Goal: Task Accomplishment & Management: Manage account settings

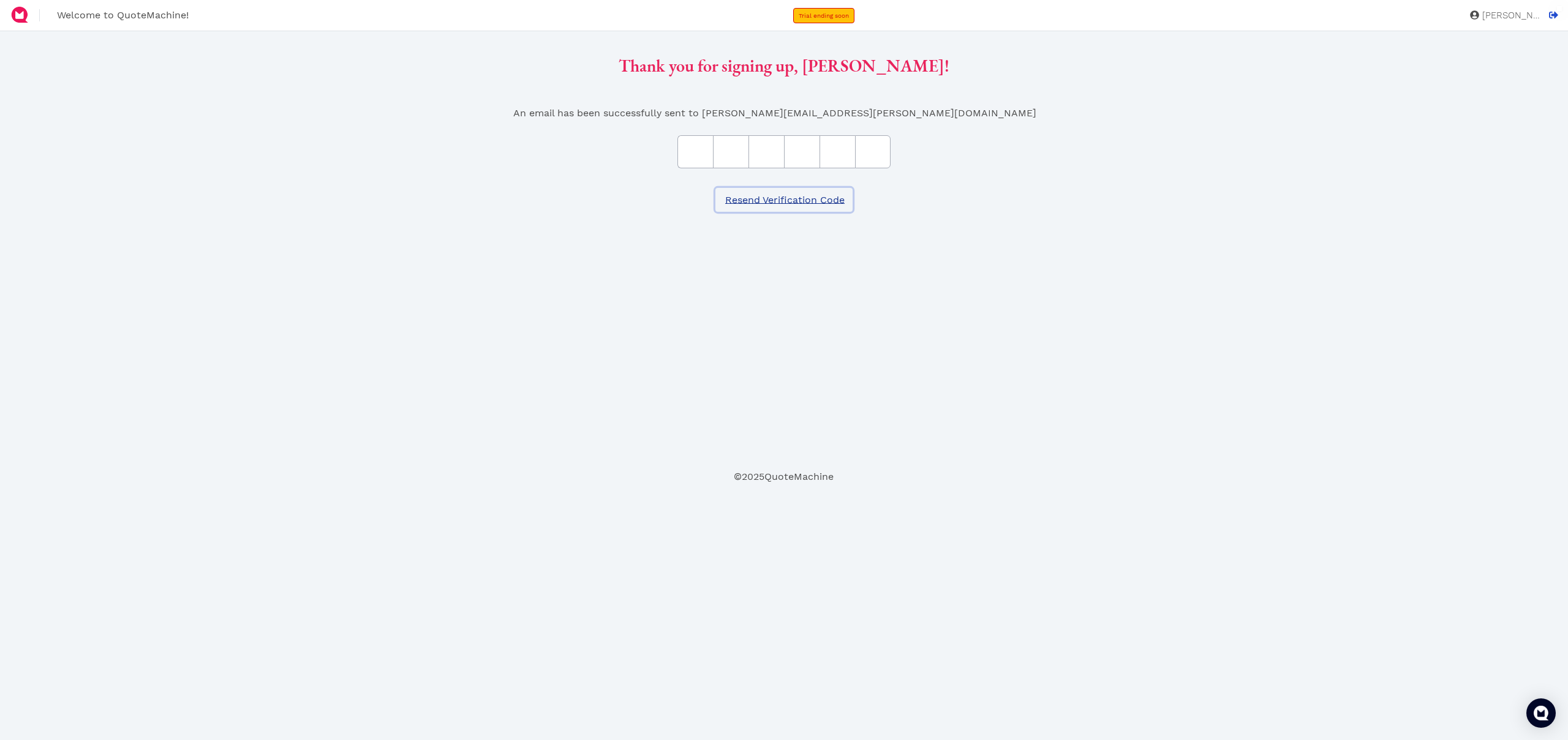
click at [841, 195] on span "Resend Verification Code" at bounding box center [783, 200] width 121 height 12
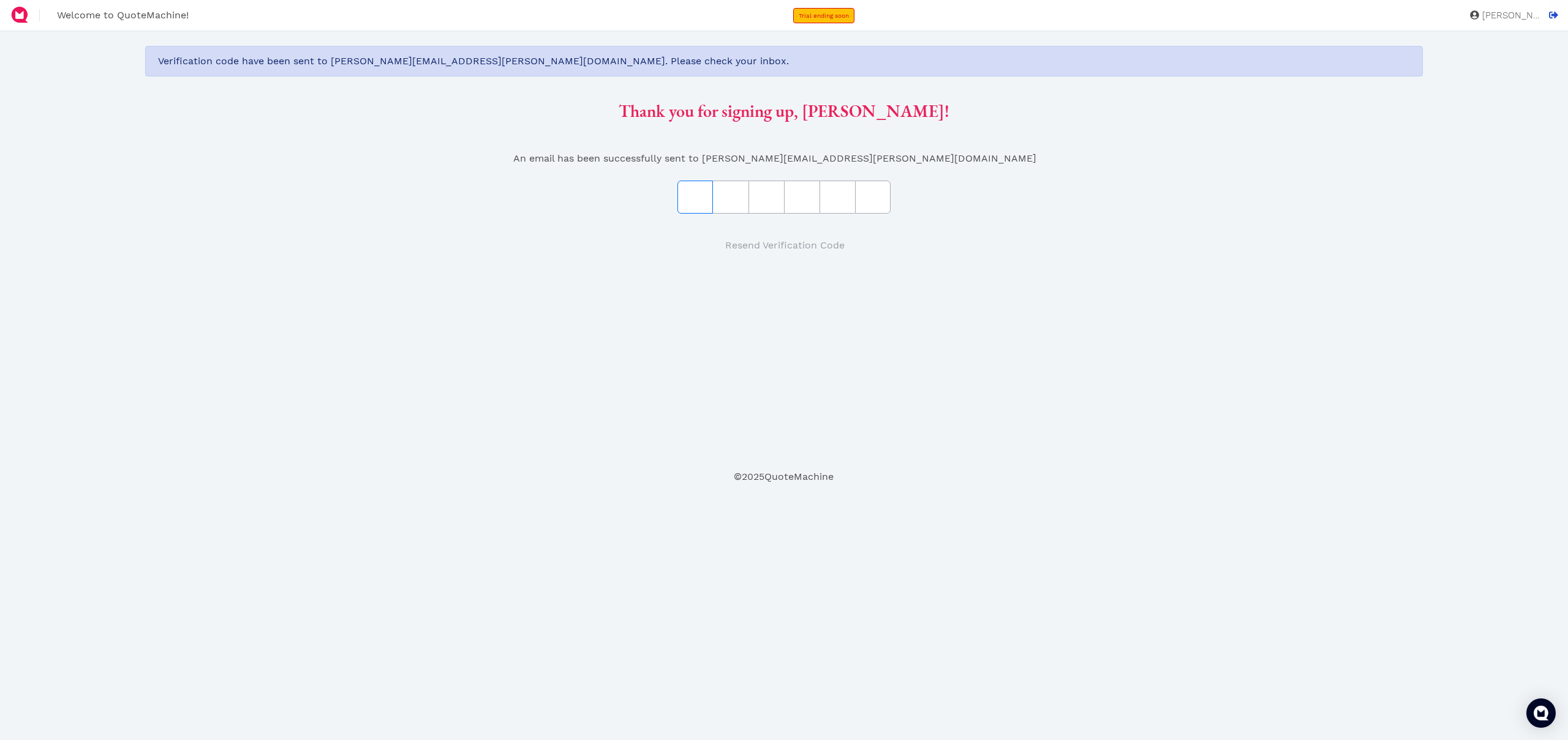
click at [687, 203] on input "text" at bounding box center [695, 197] width 36 height 33
paste input "488EAB"
type input "4"
type input "8"
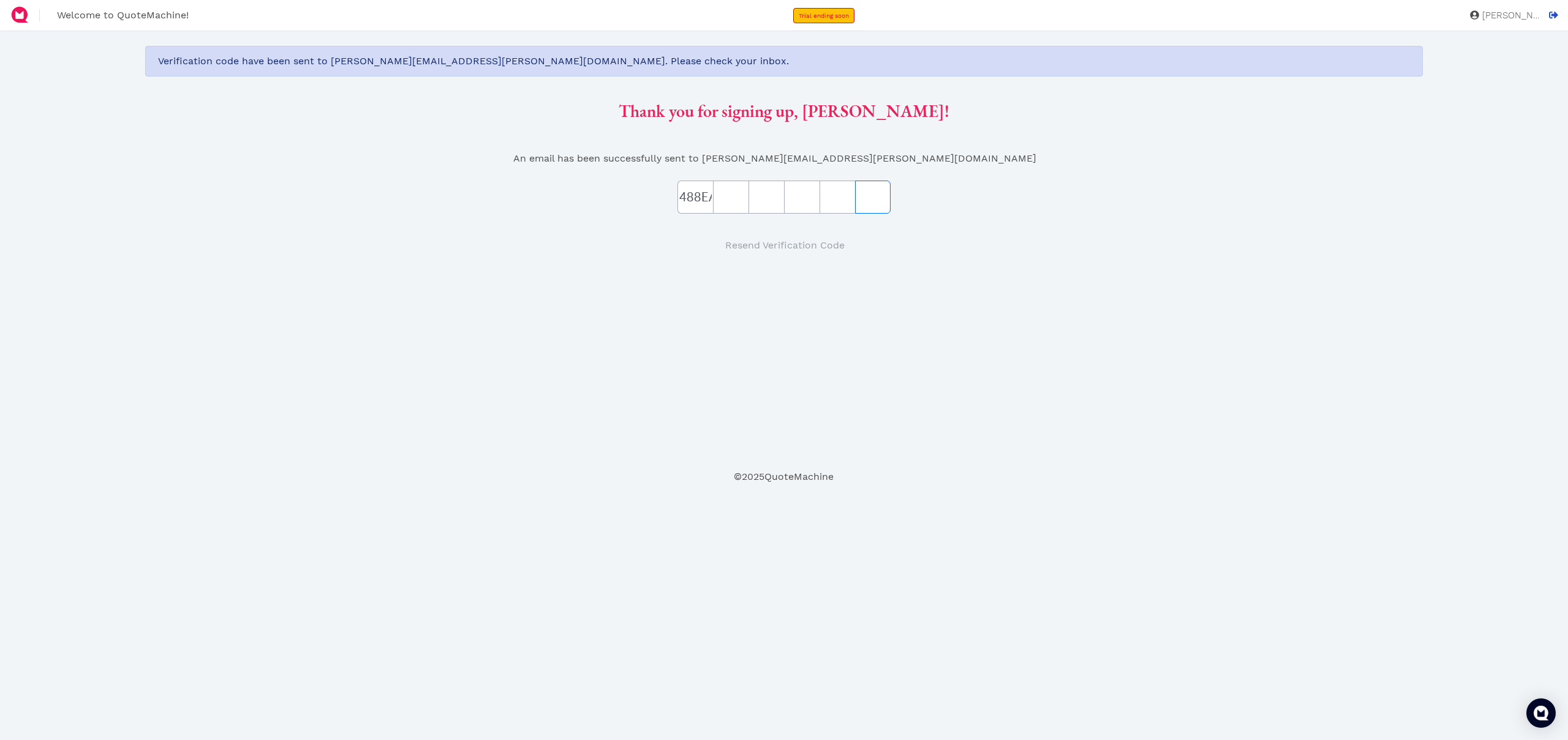
type input "E"
type input "A"
type input "B"
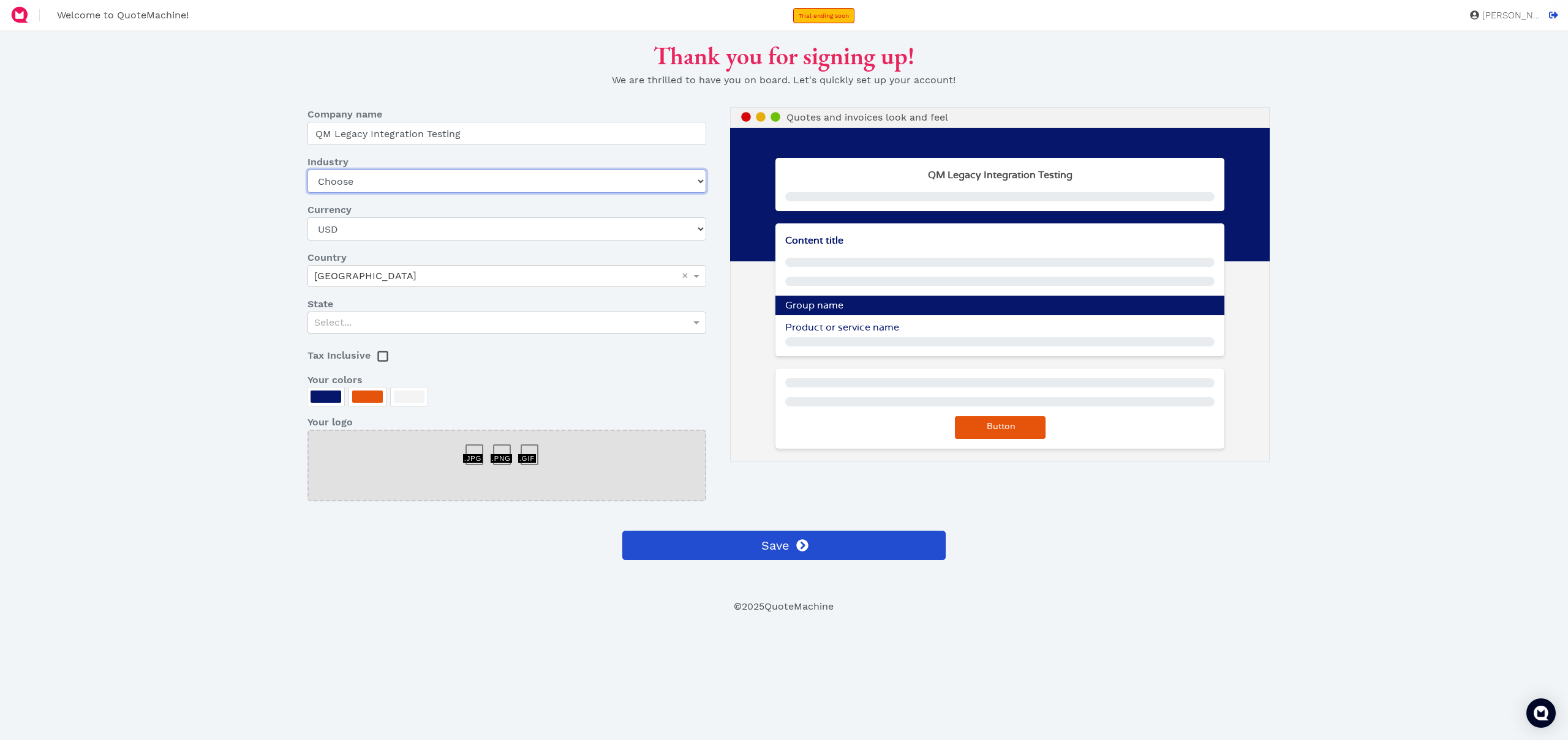
click at [463, 184] on select "Choose Art gallery Bike Books Construction (Not retail) Electronics Events Food…" at bounding box center [506, 181] width 399 height 23
select select "books"
click at [307, 170] on select "Choose Art gallery Bike Books Construction (Not retail) Electronics Events Food…" at bounding box center [506, 181] width 399 height 23
click at [385, 321] on div "Select..." at bounding box center [506, 323] width 397 height 21
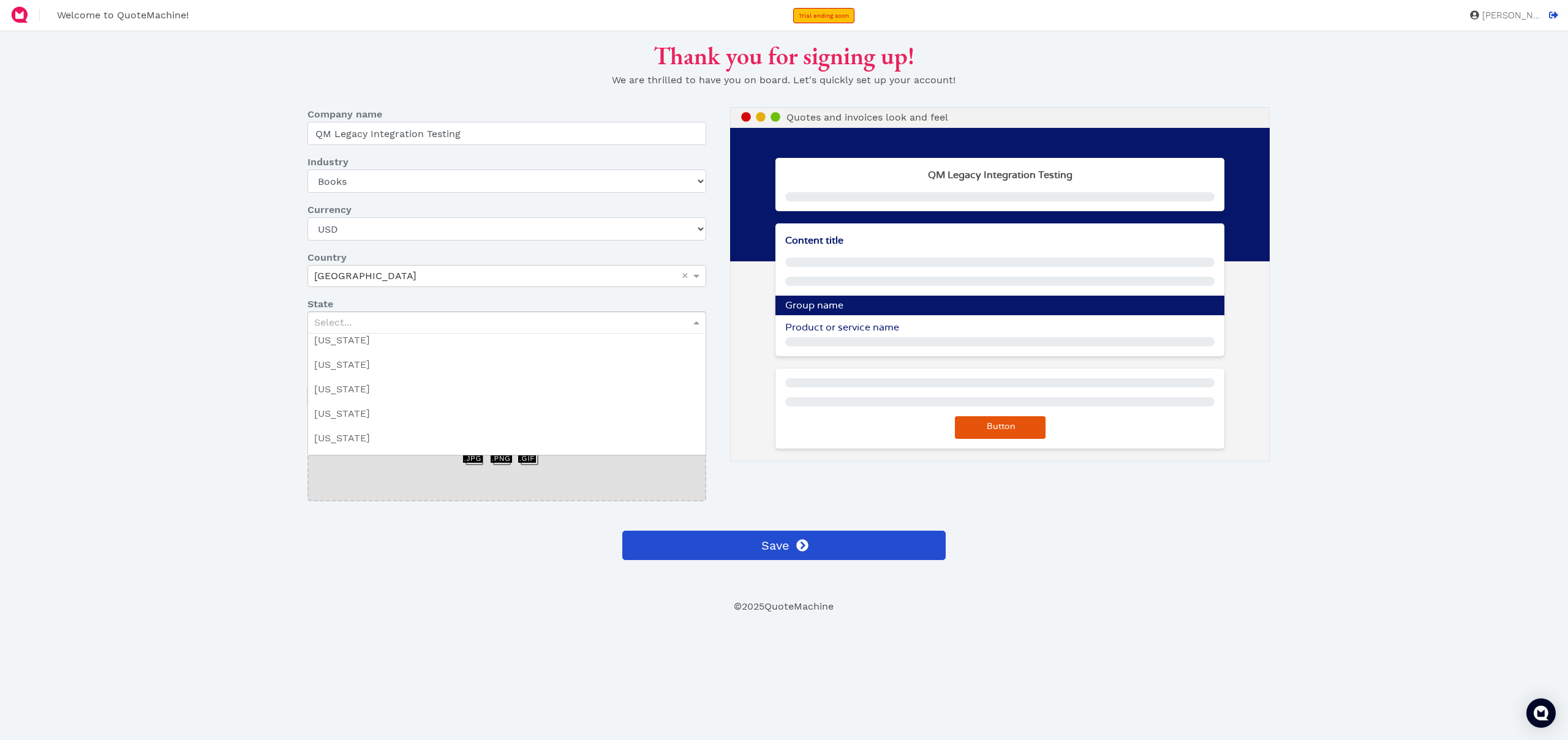
scroll to position [478, 0]
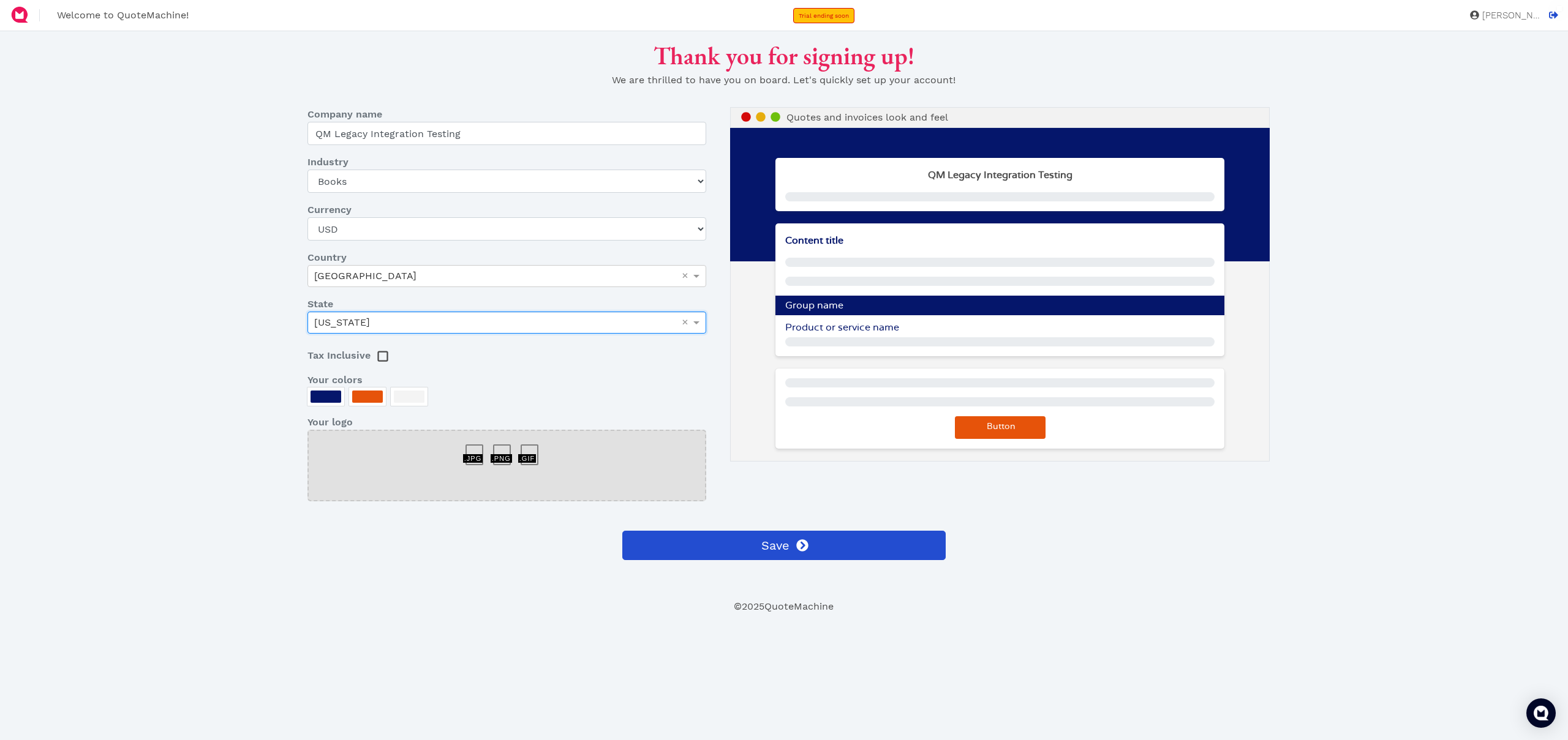
click at [494, 449] on div at bounding box center [506, 449] width 27 height 0
click at [547, 463] on div at bounding box center [506, 465] width 399 height 72
click at [526, 449] on div at bounding box center [534, 449] width 27 height 0
click at [539, 469] on div at bounding box center [506, 465] width 399 height 72
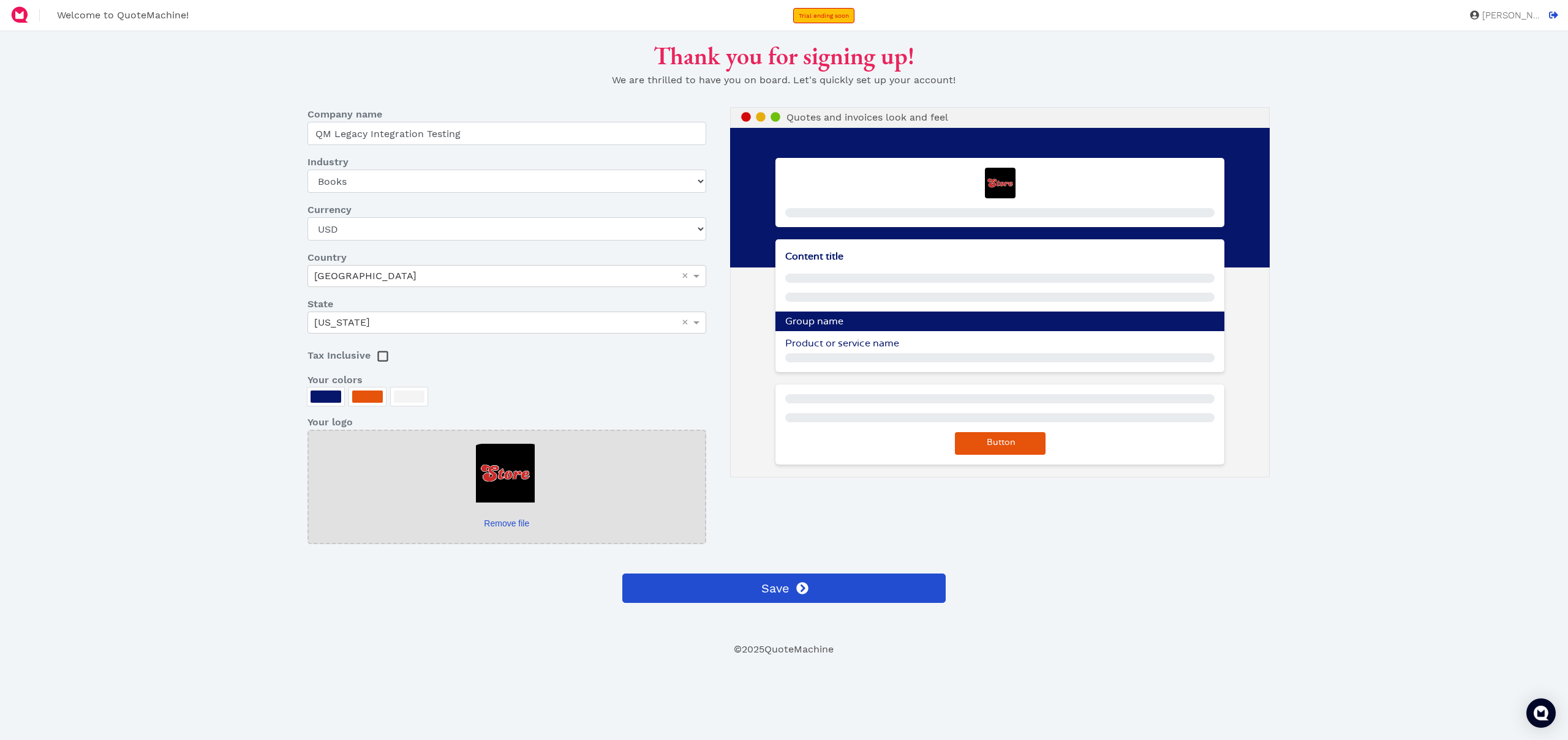
click at [831, 257] on span "Content title" at bounding box center [814, 256] width 58 height 10
click at [808, 579] on button "Save" at bounding box center [784, 589] width 324 height 30
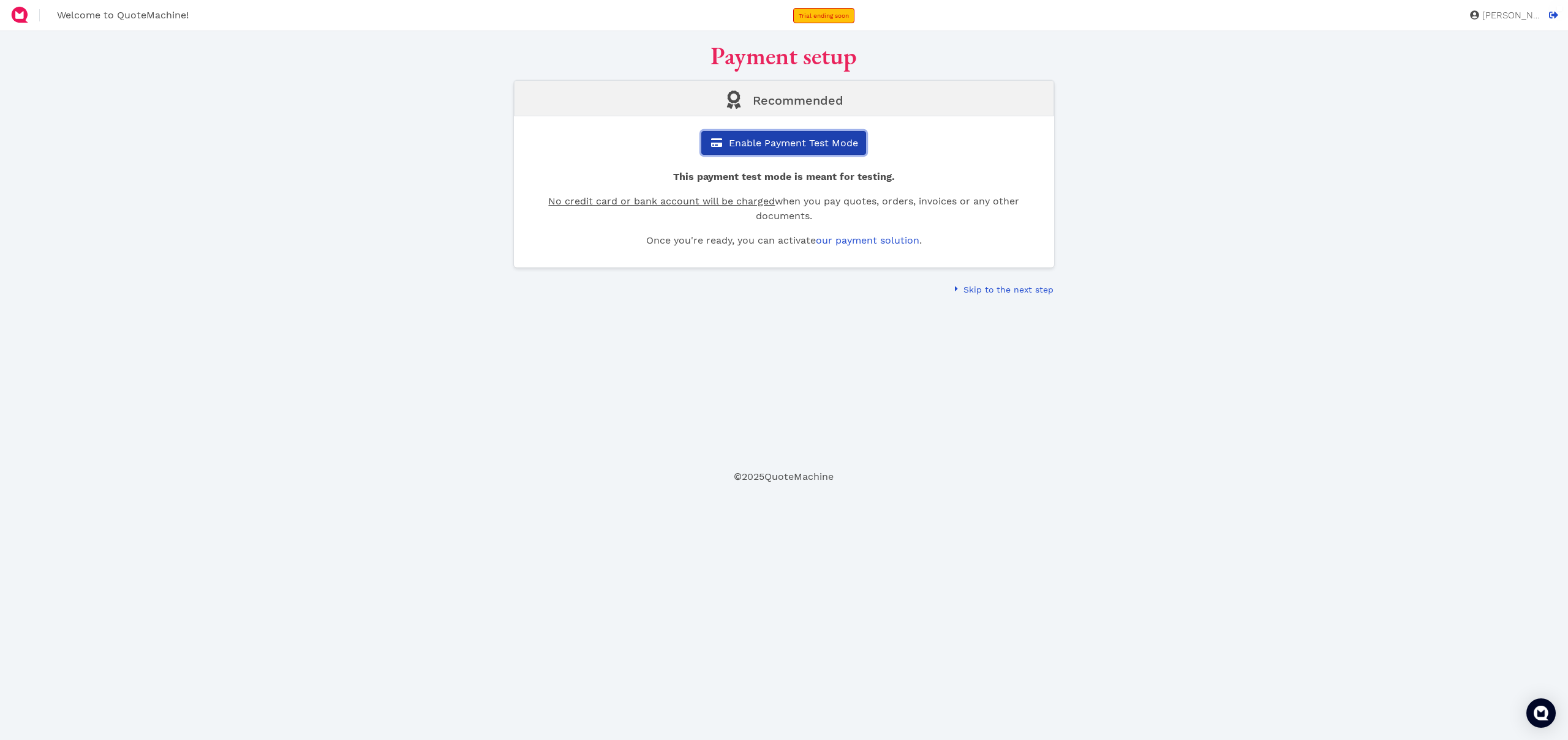
click at [823, 145] on span "Enable Payment Test Mode" at bounding box center [792, 143] width 131 height 12
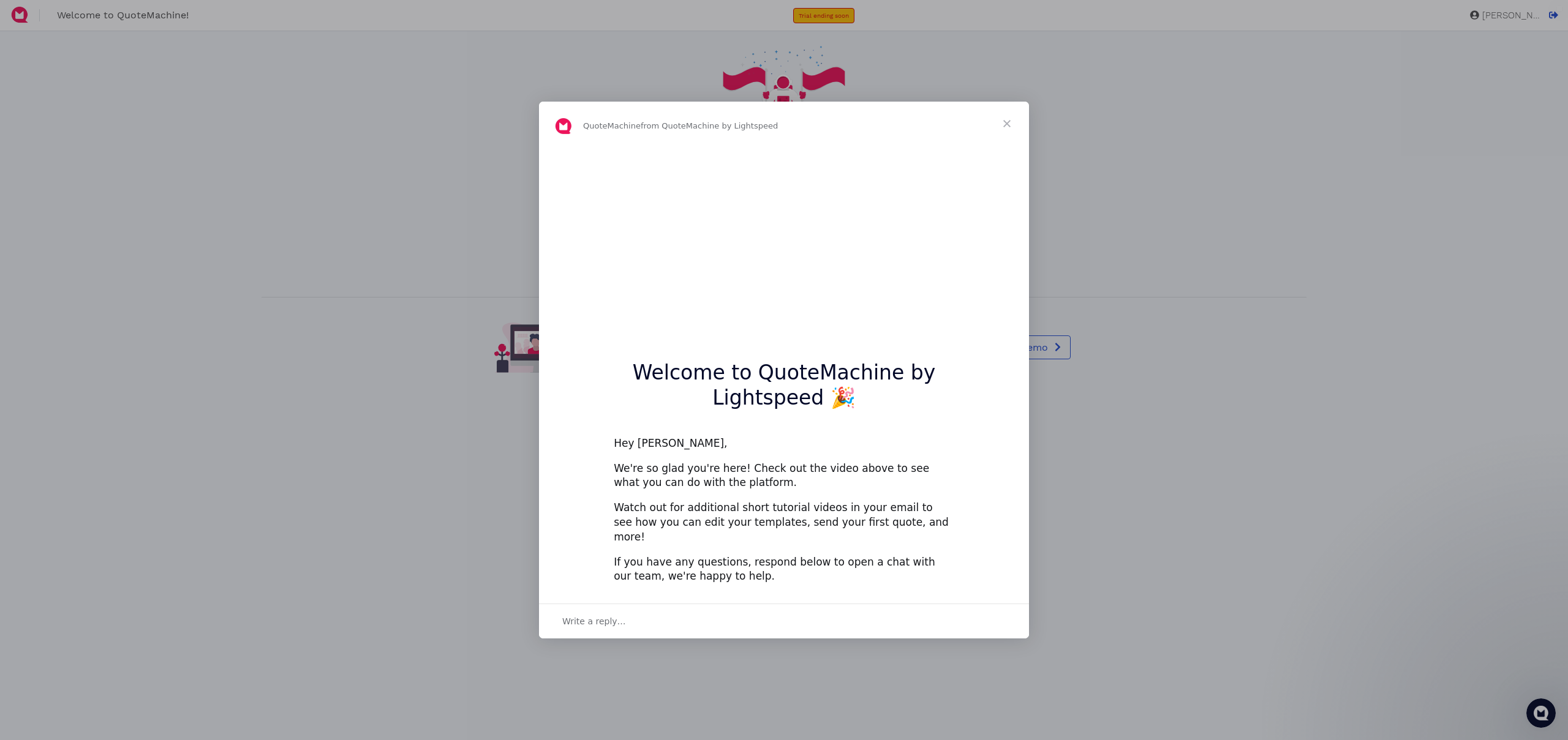
click at [1007, 131] on span "Close" at bounding box center [1007, 123] width 44 height 44
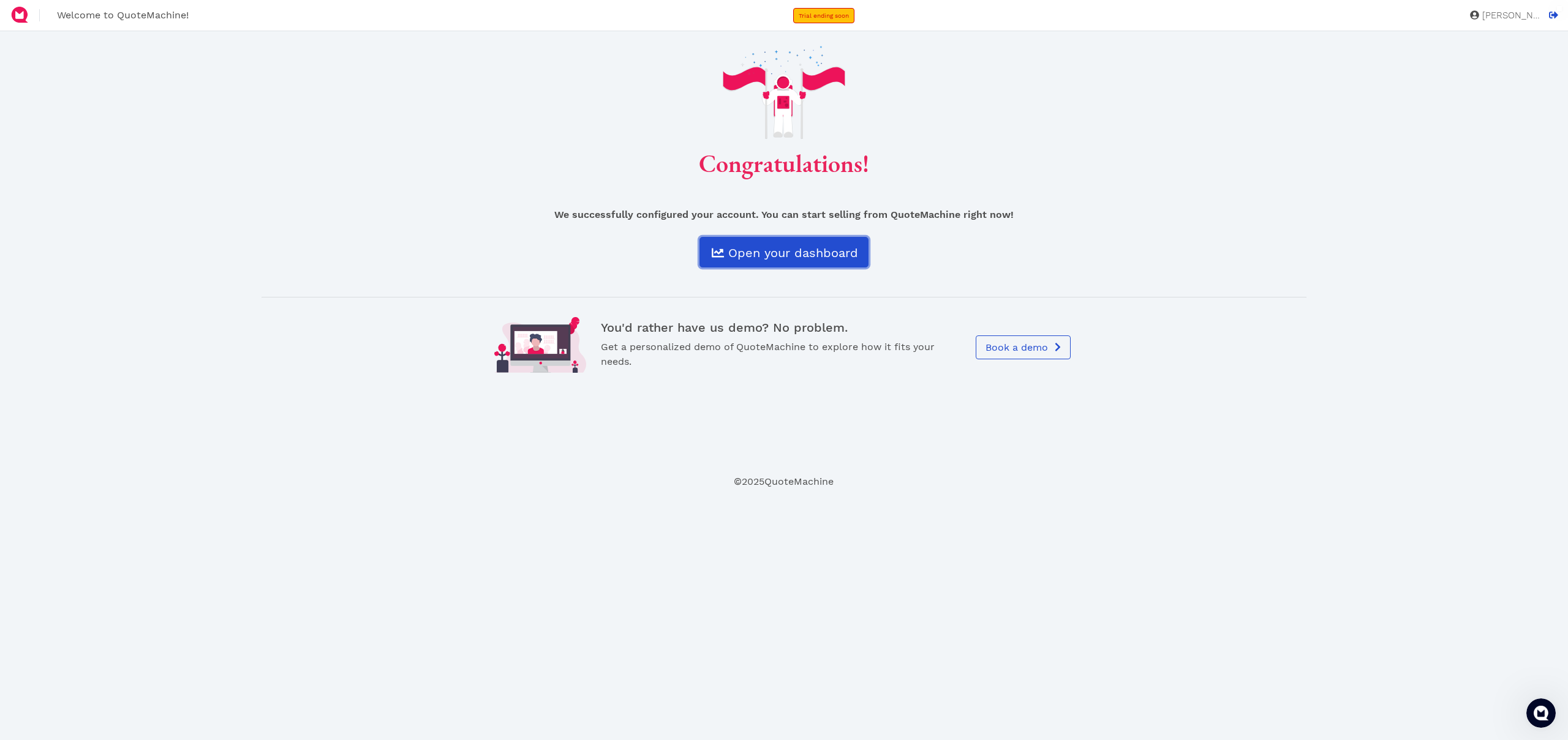
click at [827, 261] on link "Open your dashboard" at bounding box center [784, 252] width 169 height 30
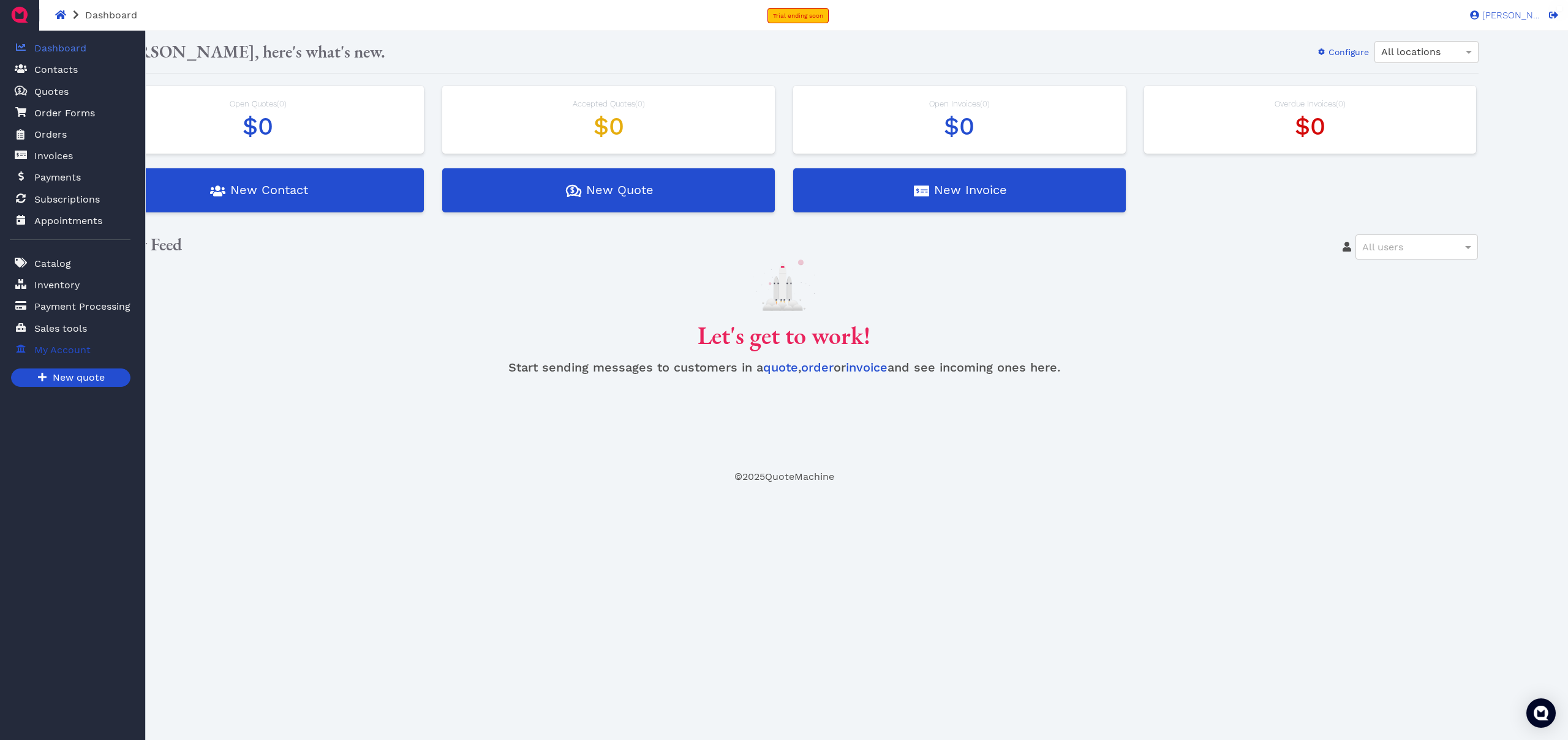
click at [65, 345] on span "My Account" at bounding box center [62, 350] width 56 height 15
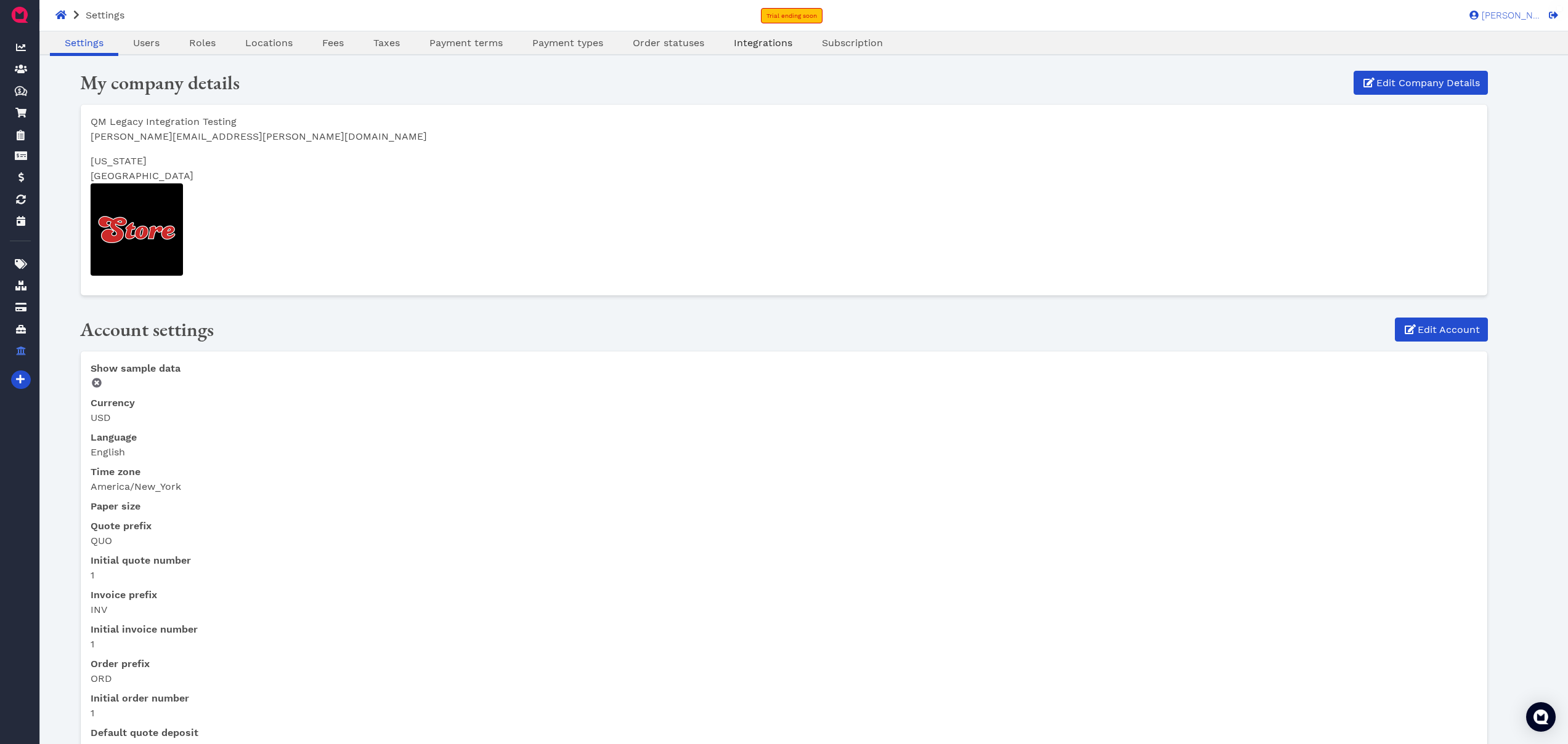
click at [788, 43] on span "Integrations" at bounding box center [763, 43] width 58 height 12
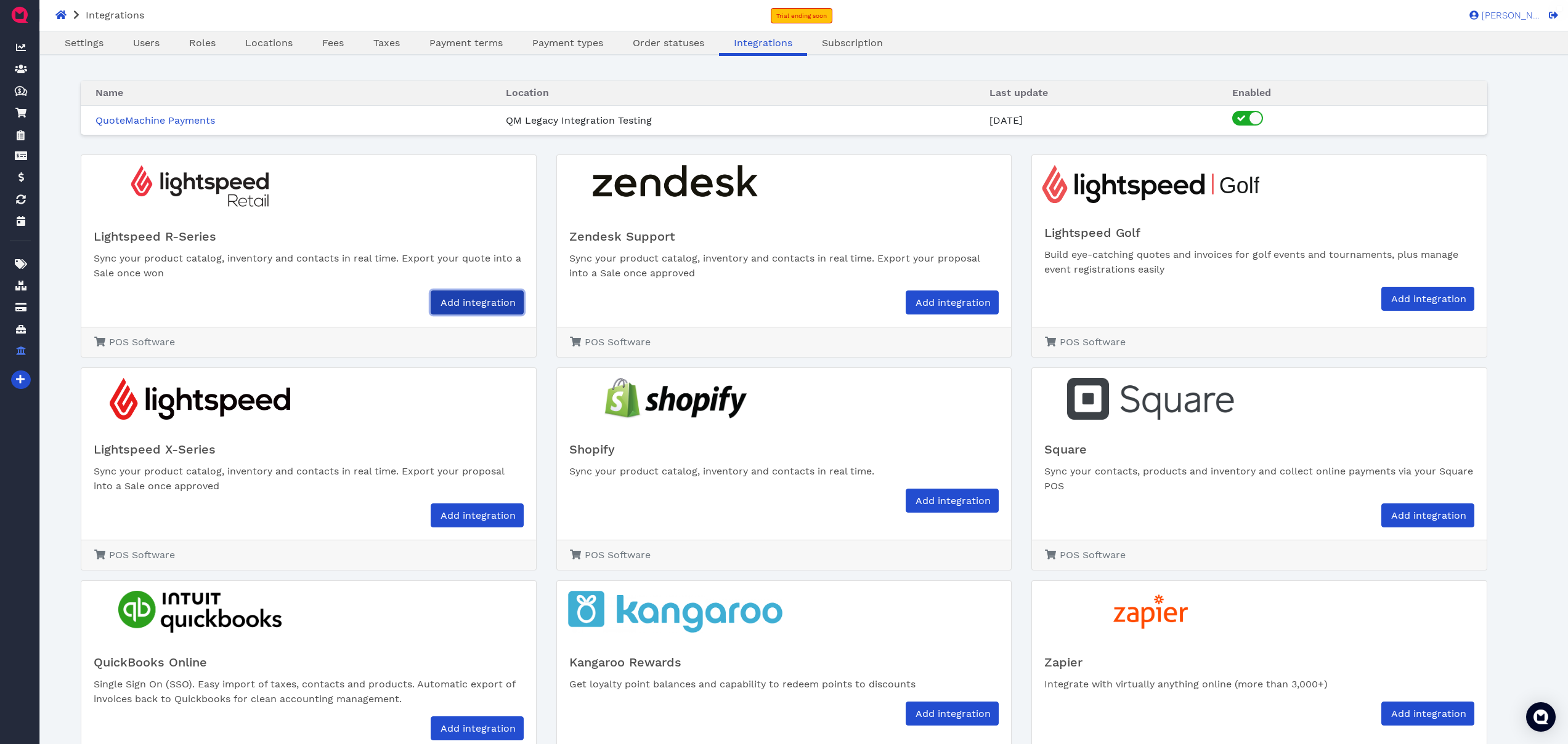
click at [494, 304] on span "Add integration" at bounding box center [476, 303] width 77 height 12
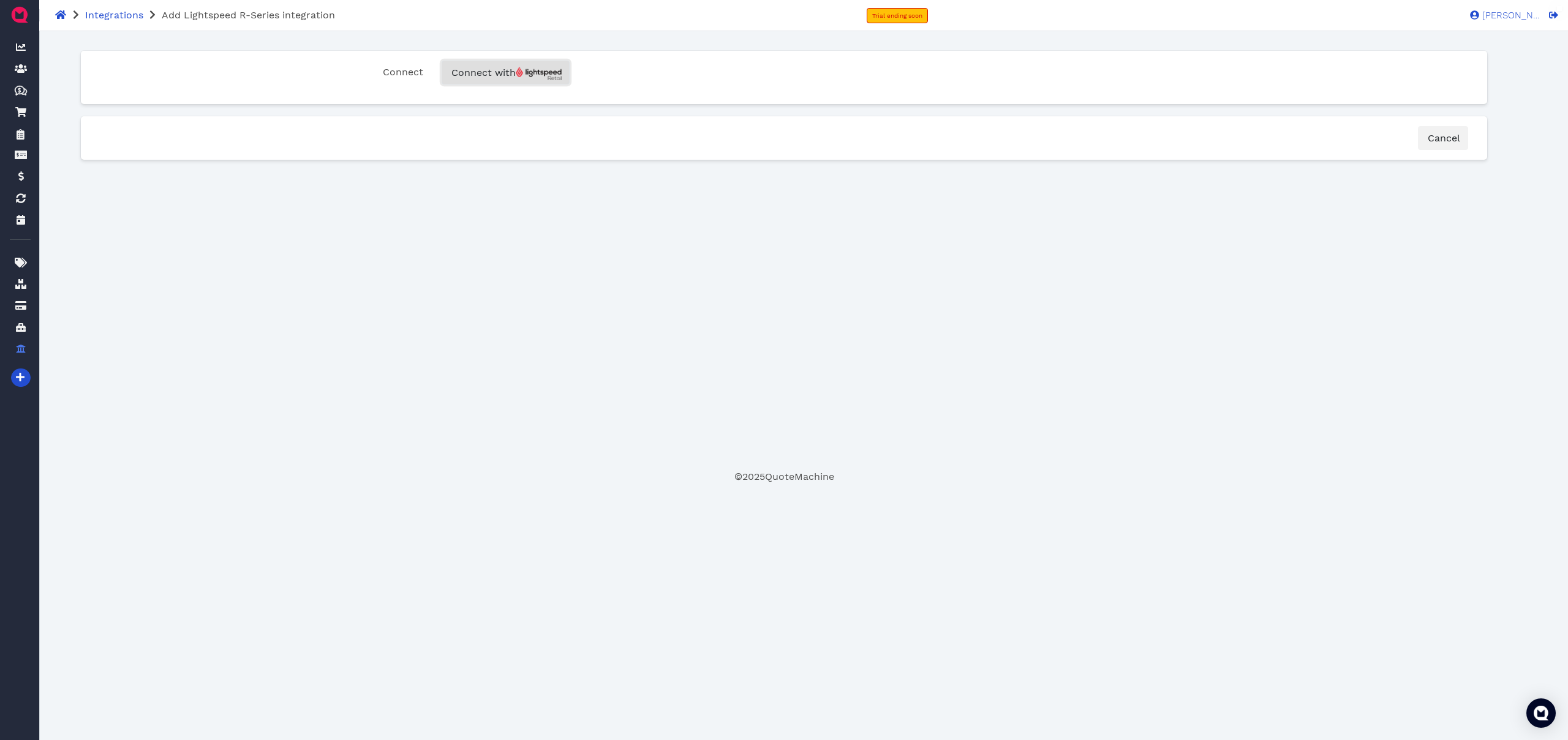
click at [533, 73] on img "button" at bounding box center [539, 73] width 46 height 14
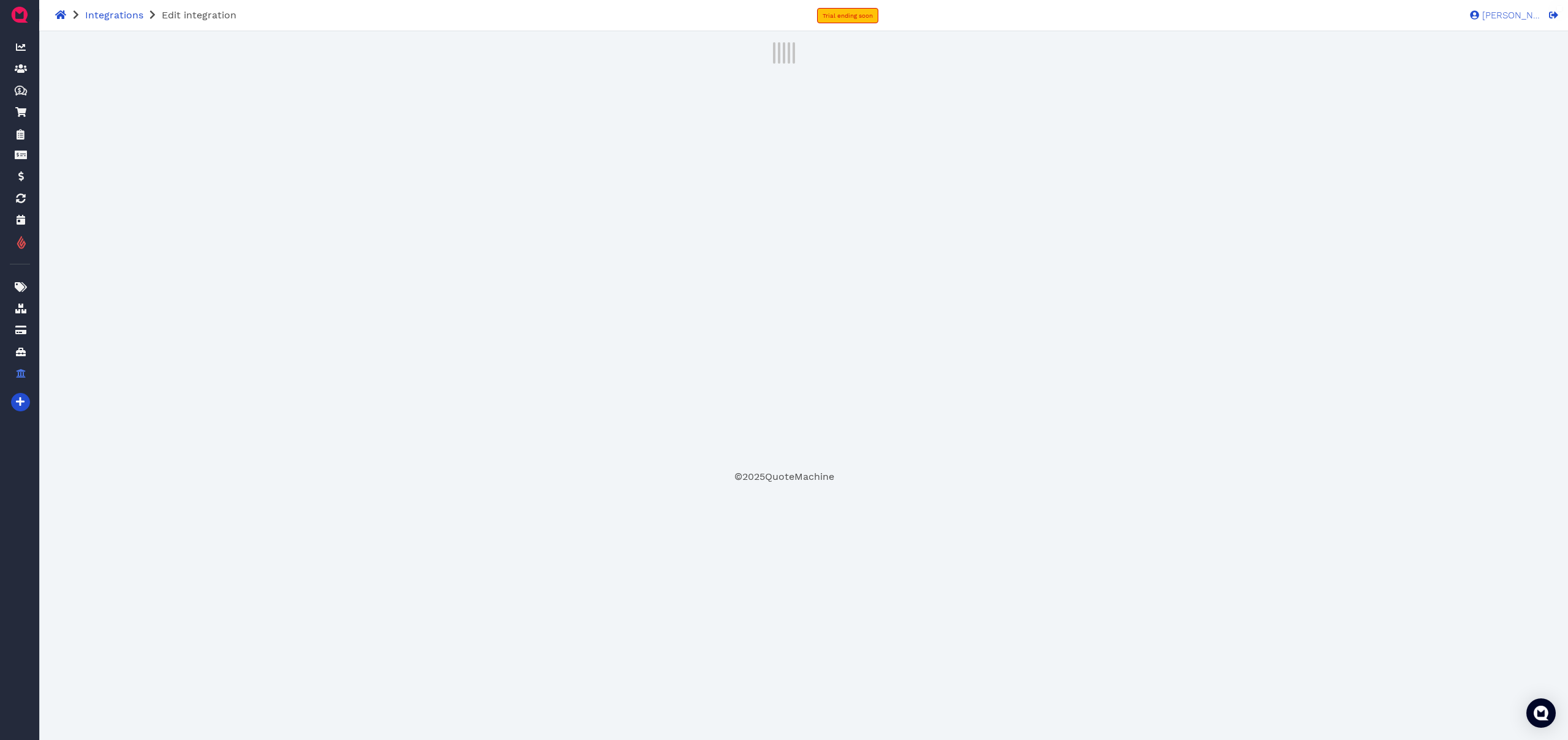
select select "1"
select select "2"
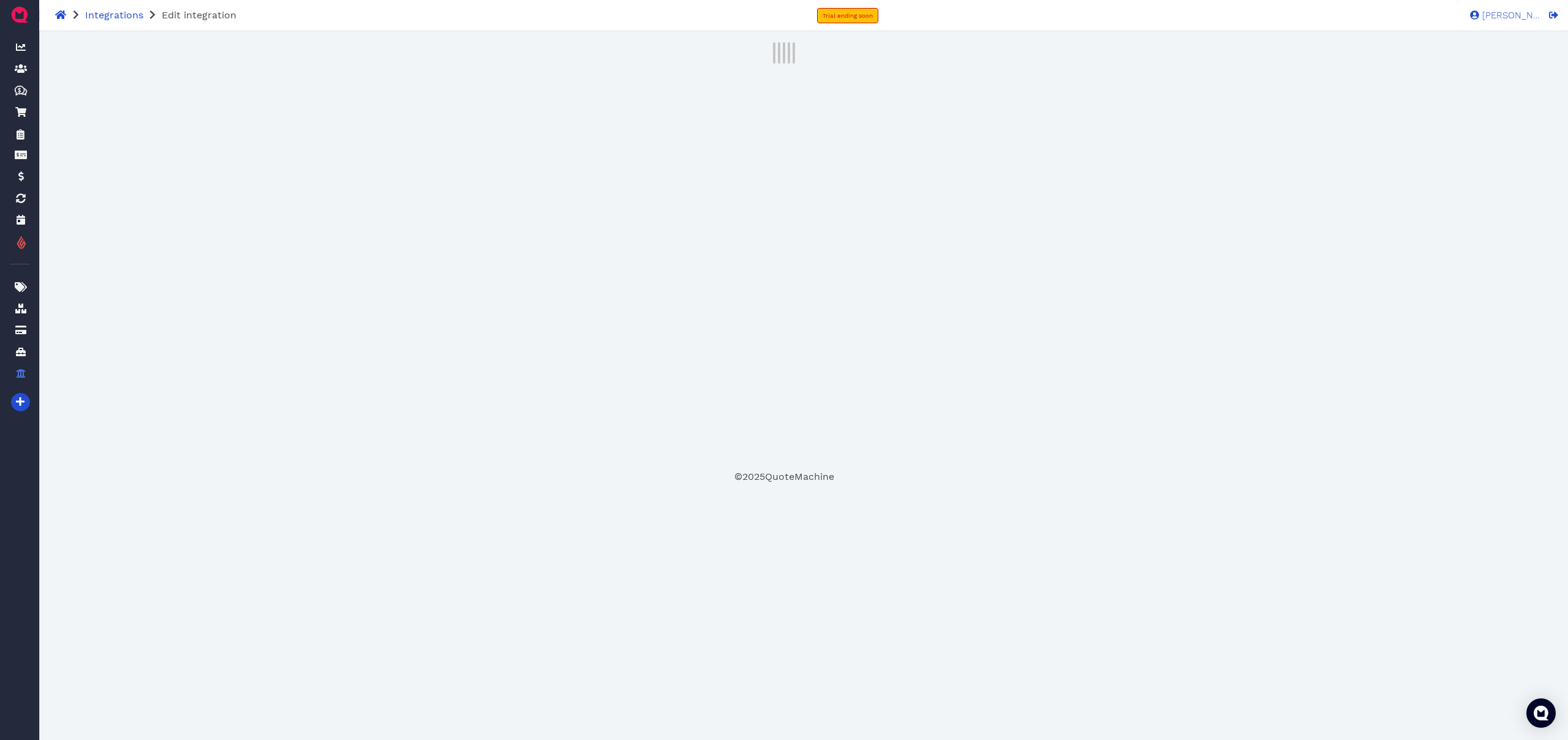
select select "3"
select select "2"
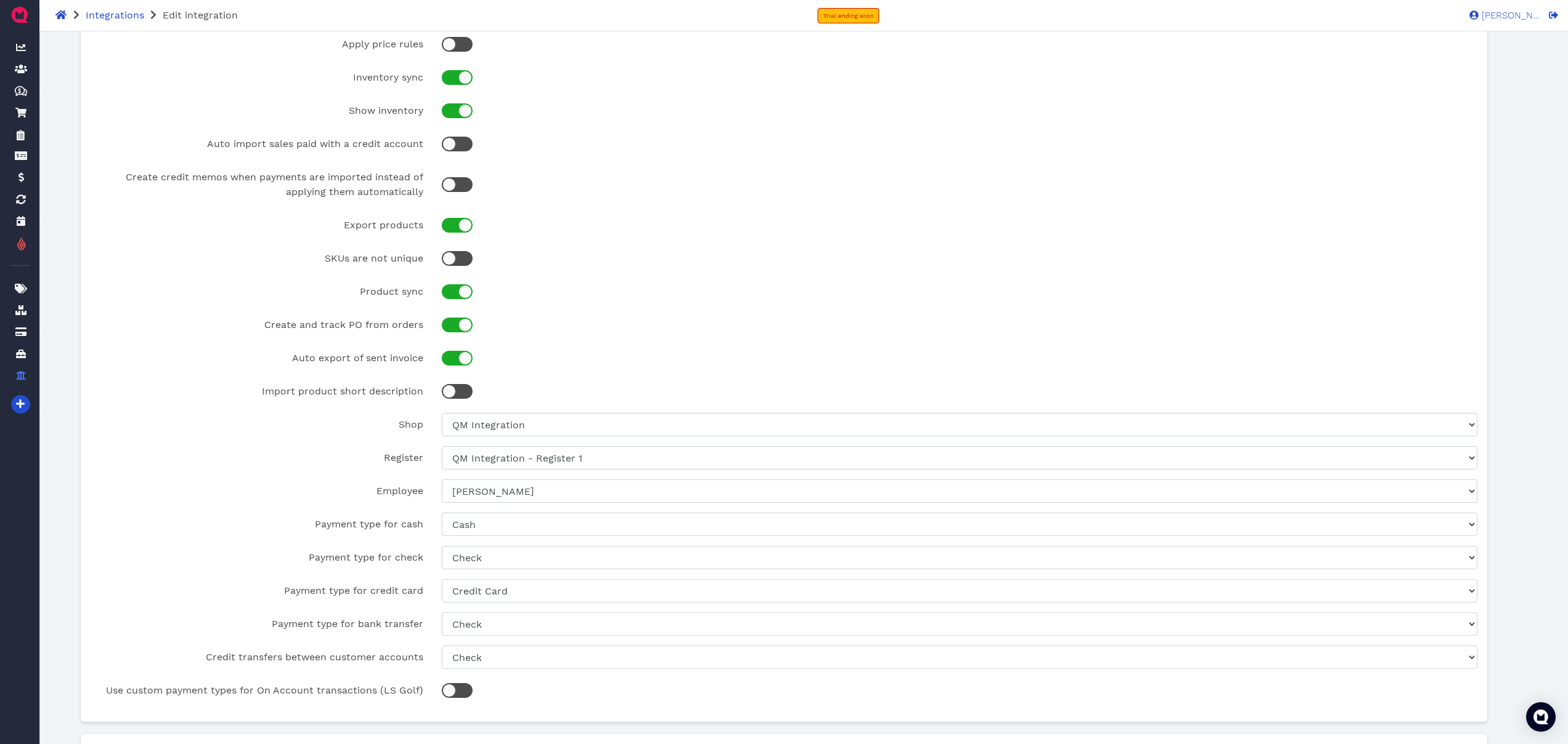
scroll to position [298, 0]
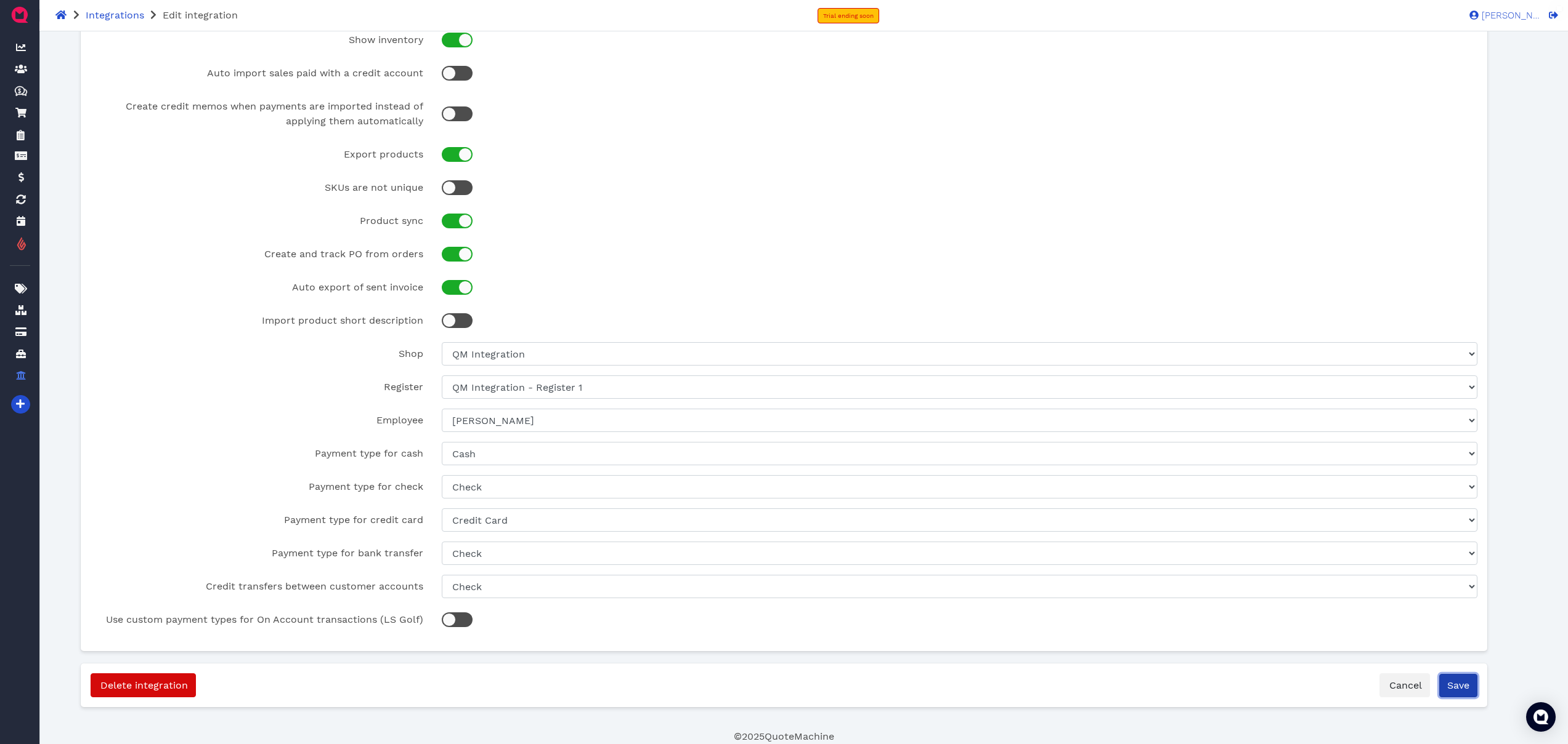
click at [1457, 691] on button "Save" at bounding box center [1457, 685] width 38 height 23
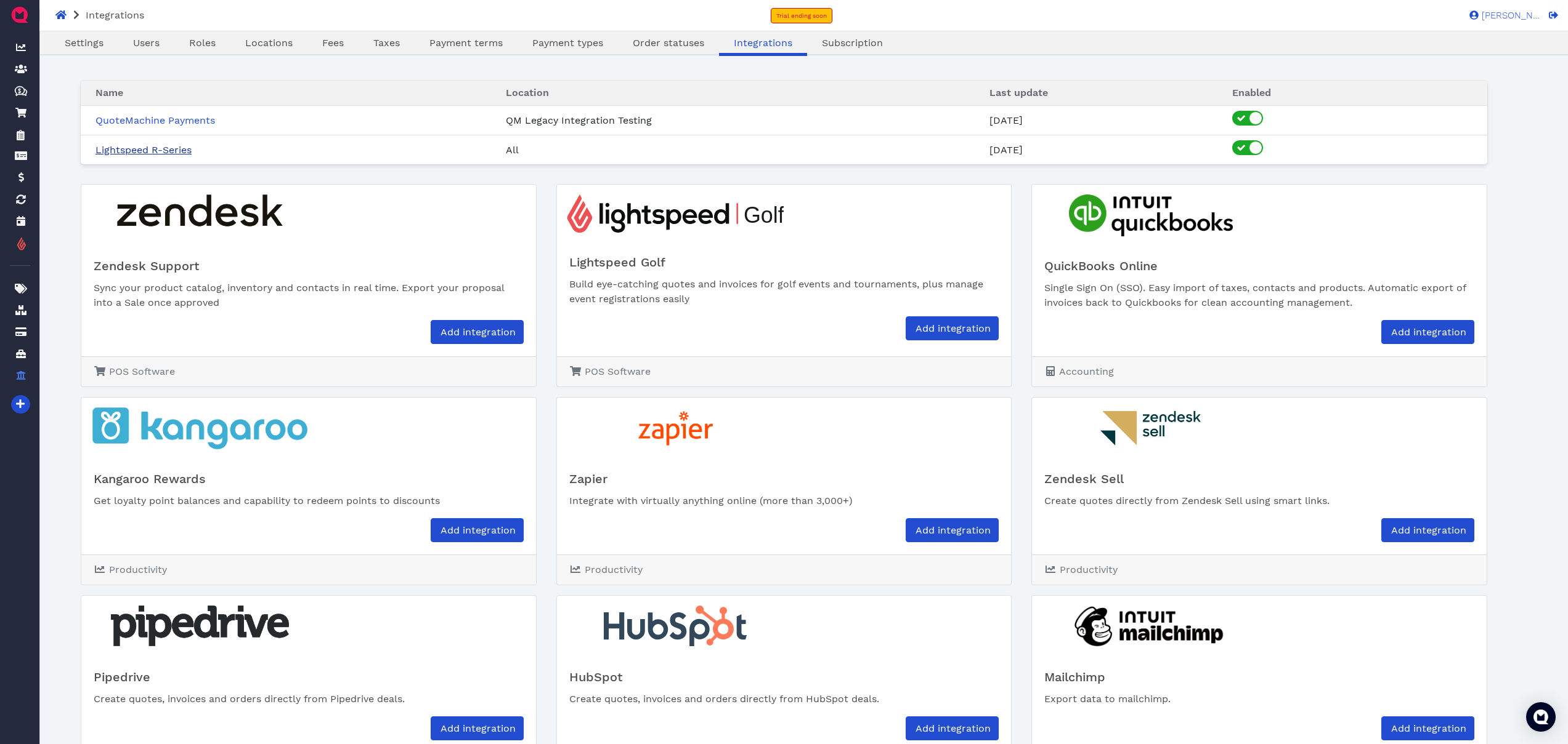
click at [148, 146] on link "Lightspeed R-Series" at bounding box center [143, 150] width 96 height 12
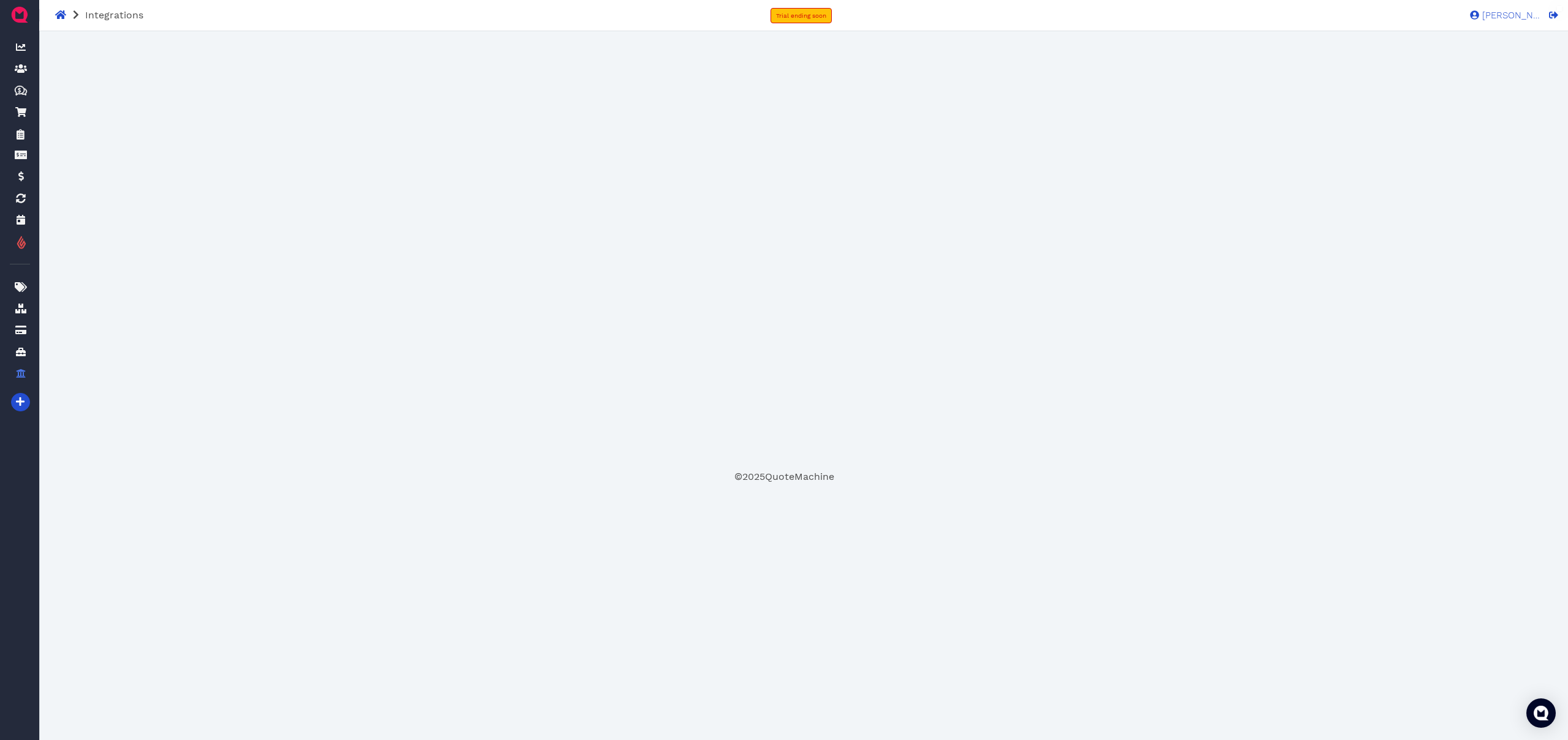
select select "1"
select select "2"
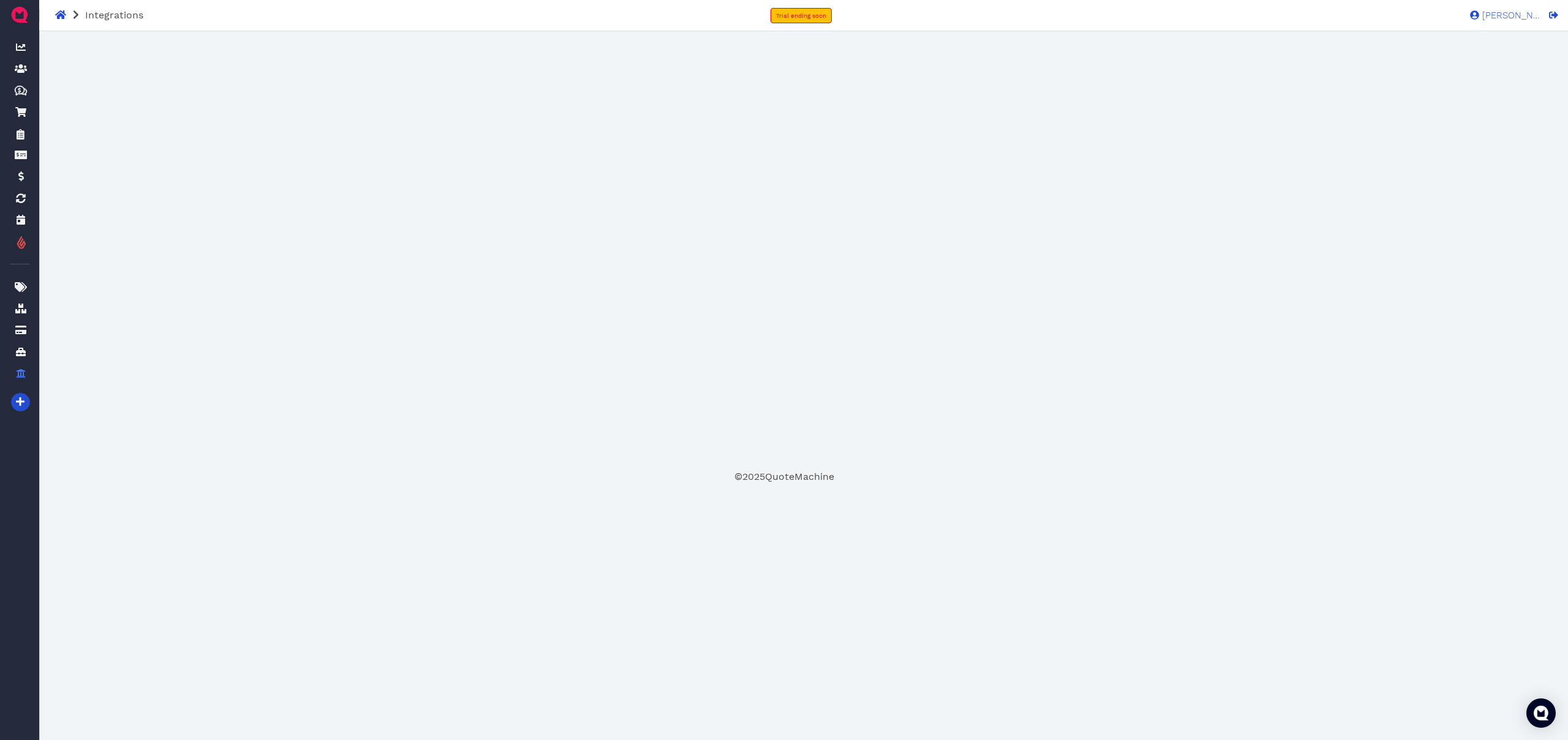
select select "3"
select select "2"
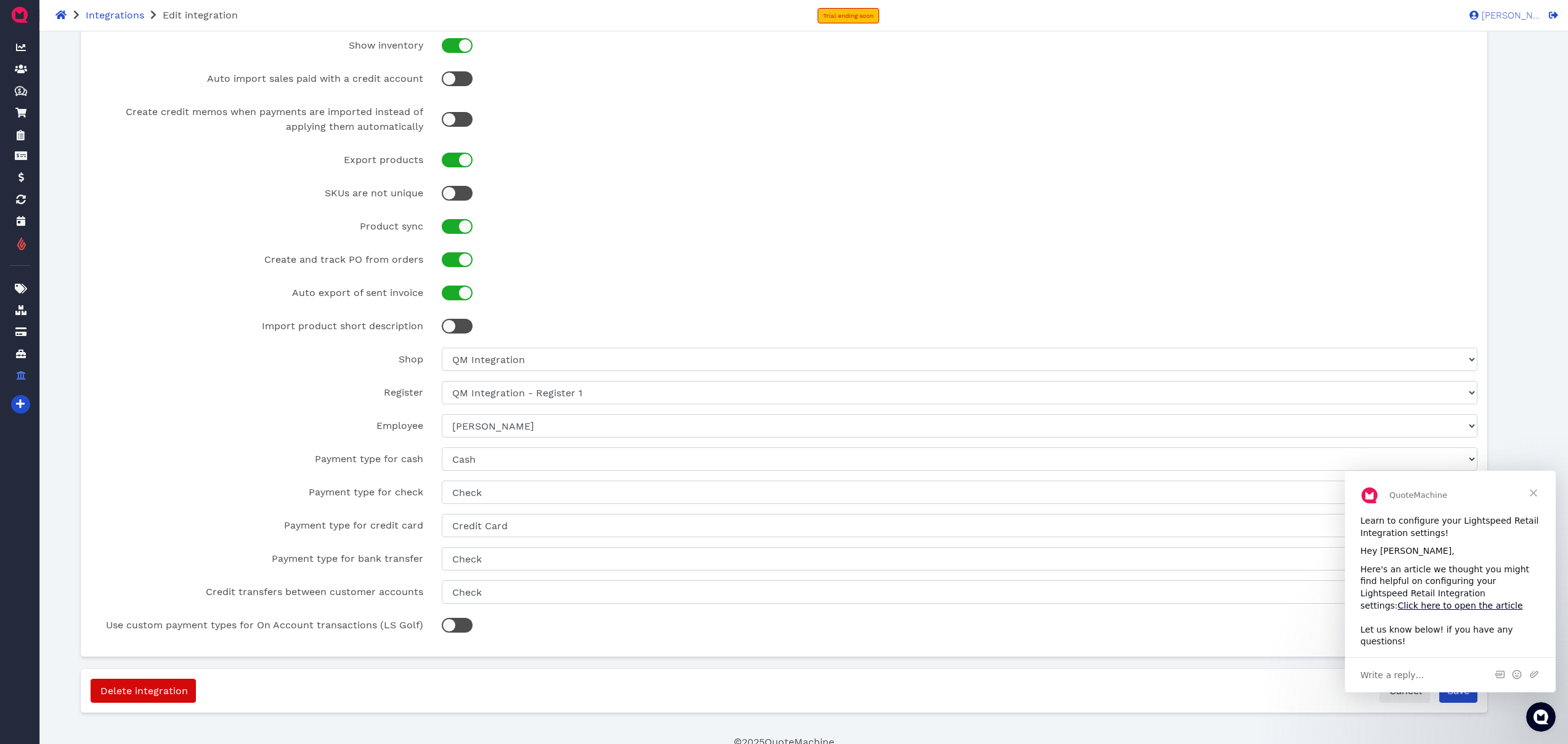
scroll to position [298, 0]
click at [1516, 601] on link "Click here to open the article" at bounding box center [1460, 605] width 125 height 10
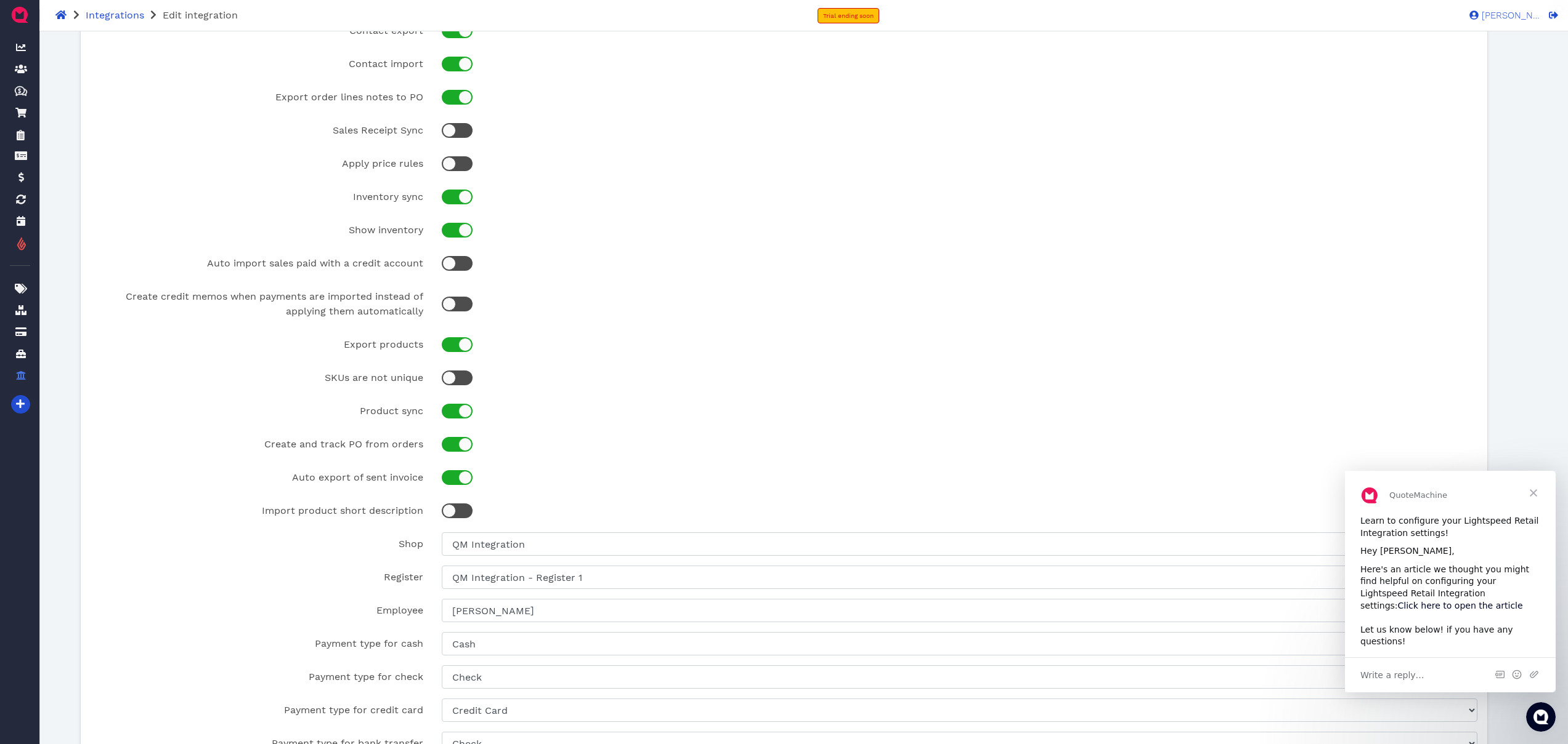
scroll to position [0, 0]
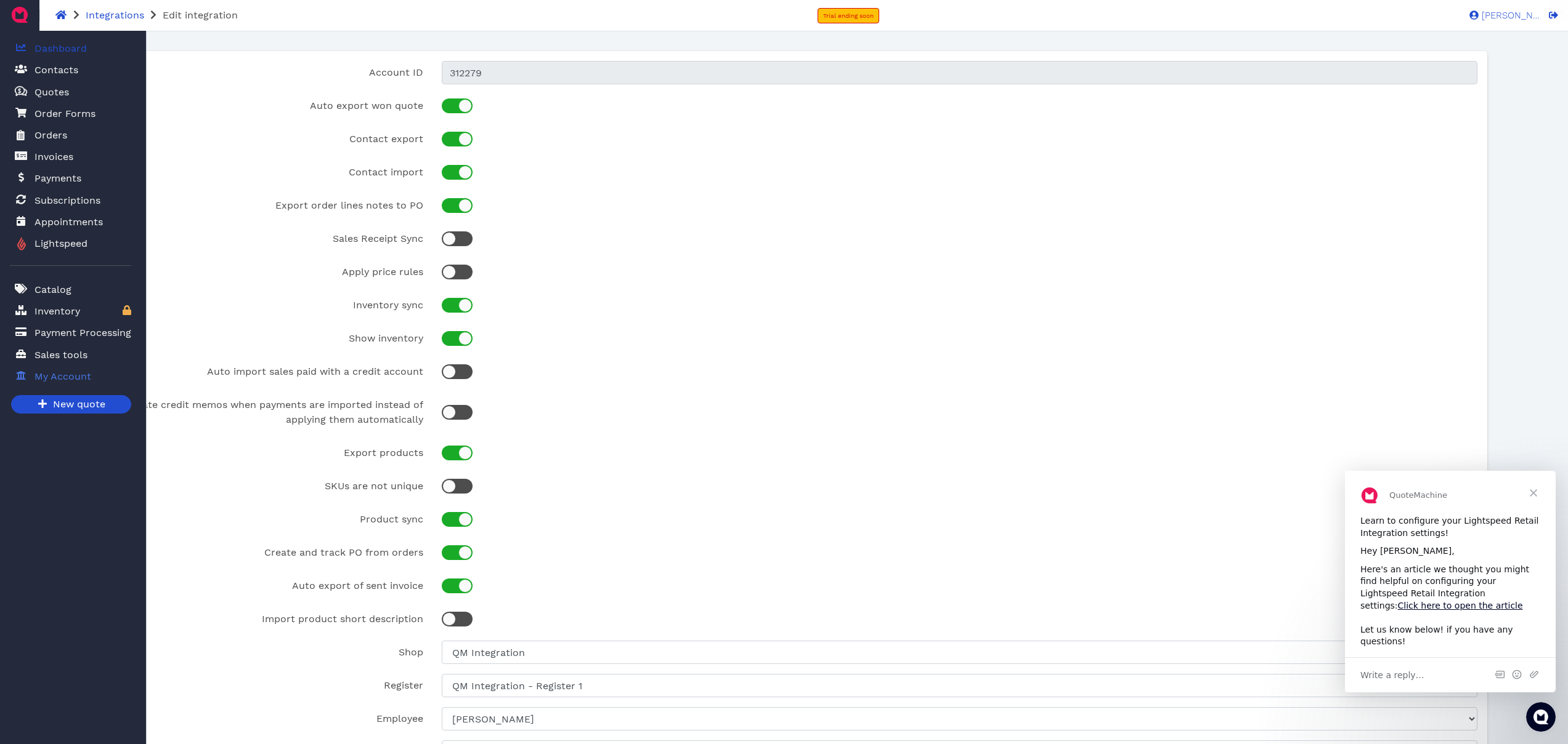
click at [95, 54] on link "Dashboard" at bounding box center [70, 49] width 122 height 25
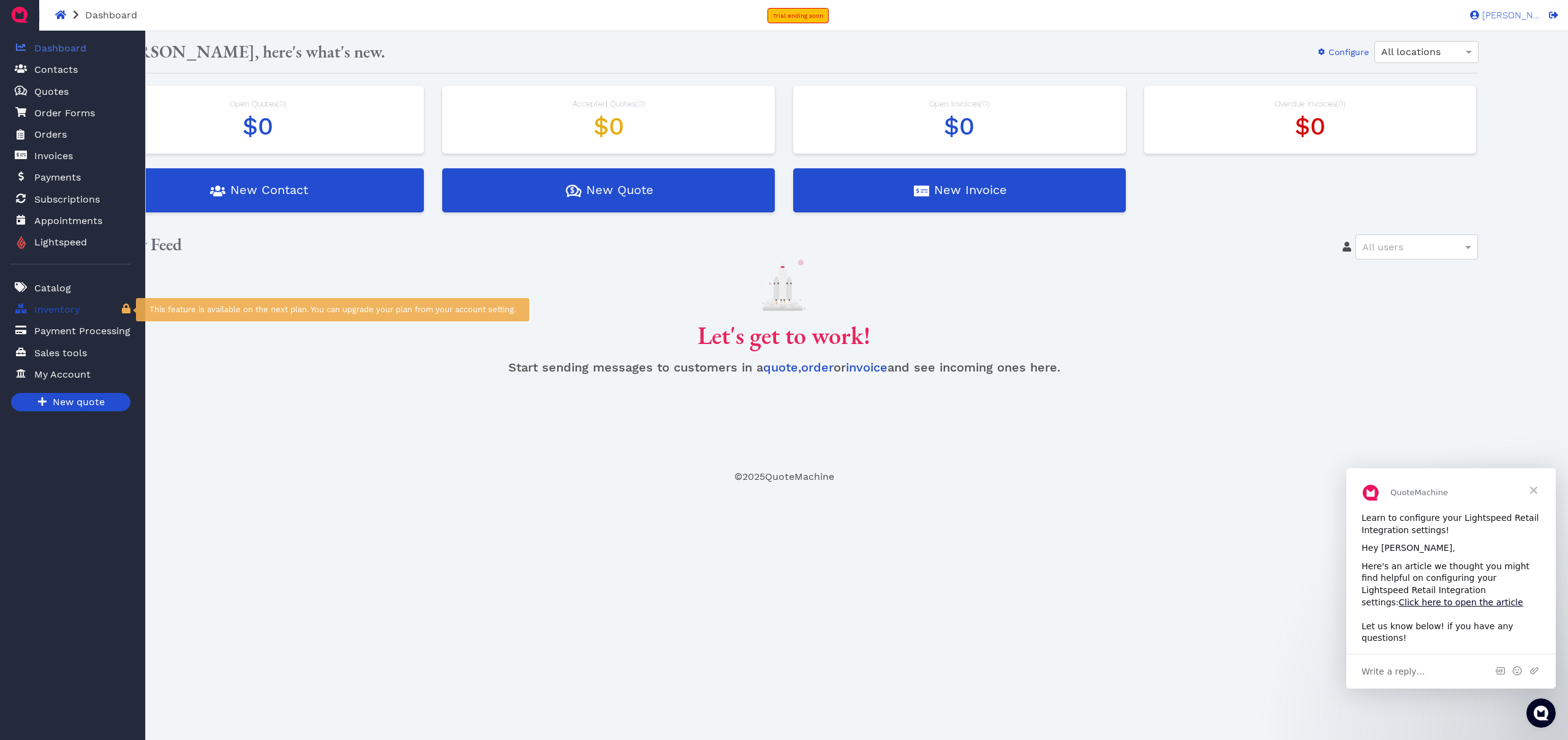
click at [114, 308] on link "Inventory This feature is available on the next plan. You can upgrade your plan…" at bounding box center [70, 310] width 121 height 25
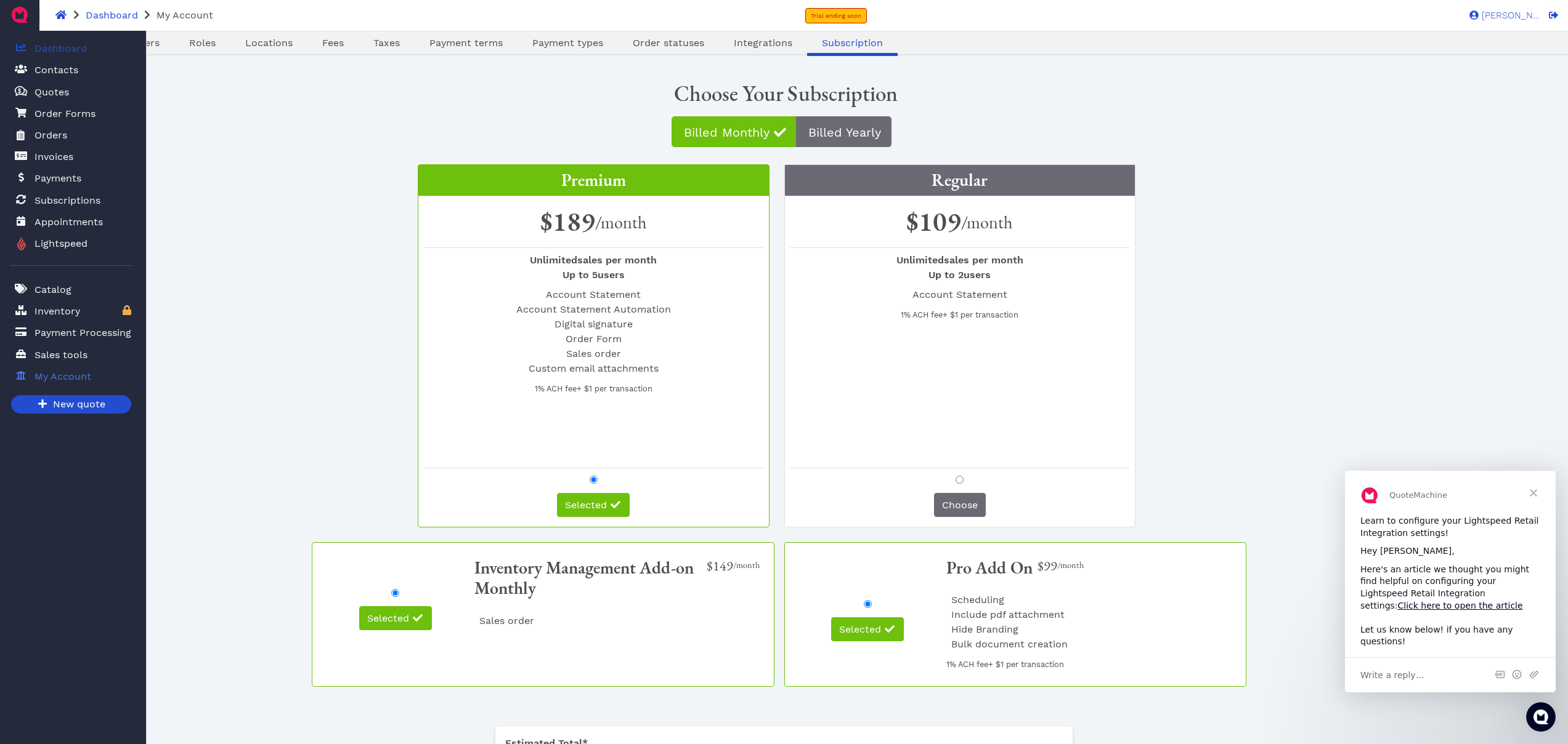
click at [103, 52] on link "Dashboard" at bounding box center [70, 49] width 122 height 25
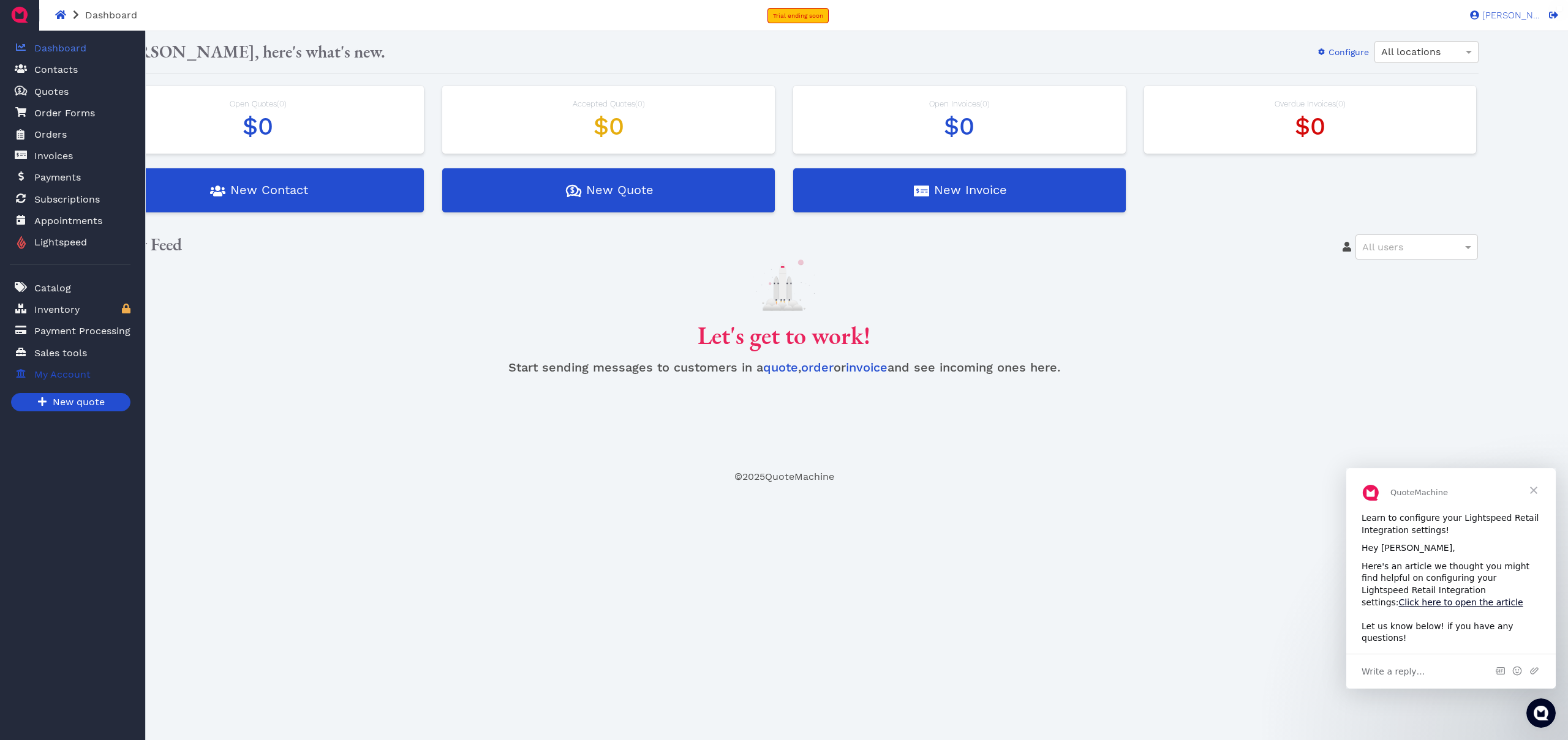
click at [44, 374] on span "My Account" at bounding box center [62, 375] width 56 height 15
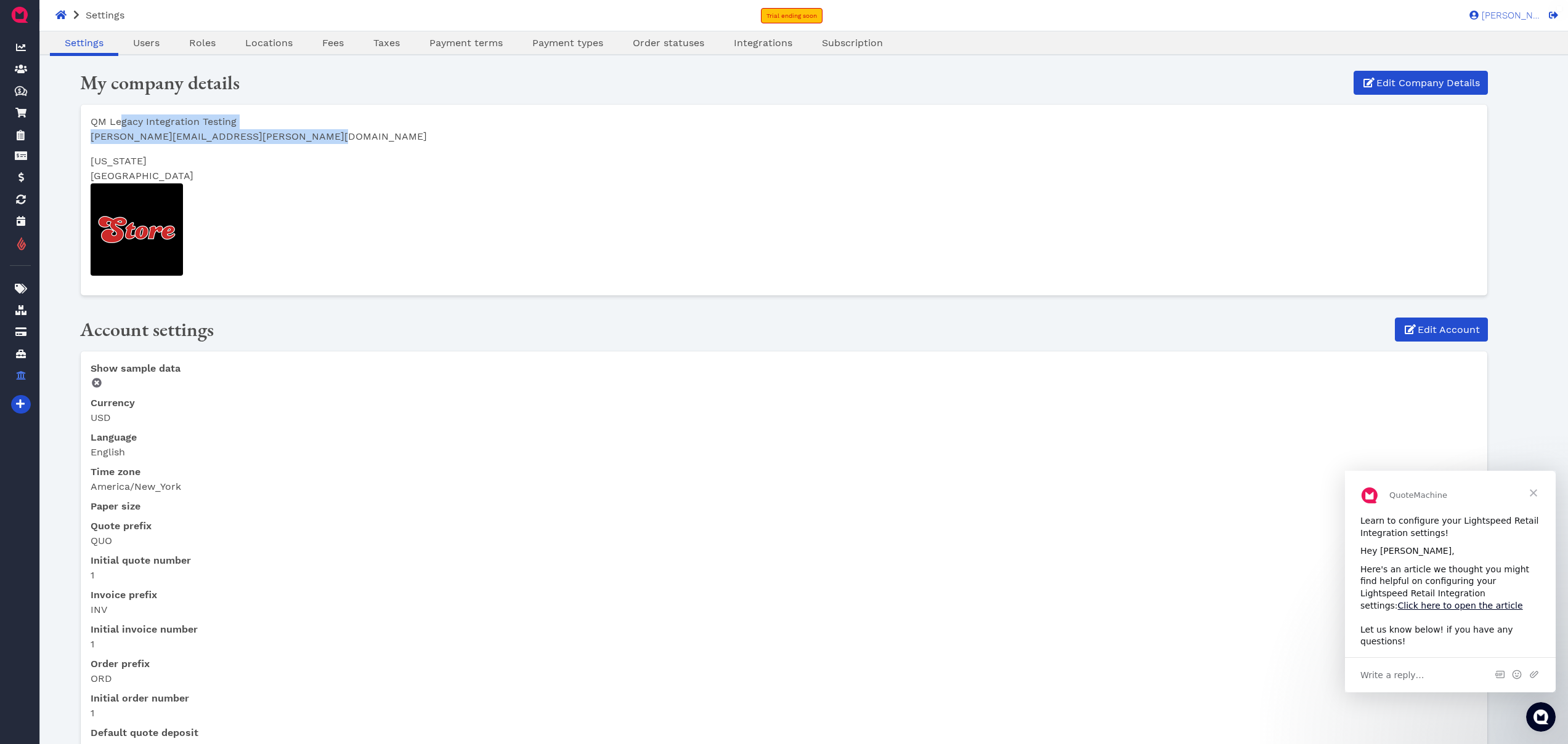
drag, startPoint x: 317, startPoint y: 138, endPoint x: 122, endPoint y: 124, distance: 195.5
click at [122, 124] on ul "QM Legacy Integration Testing sukhpreet.singh+prod57452@lightspeedhq.com" at bounding box center [783, 129] width 1387 height 30
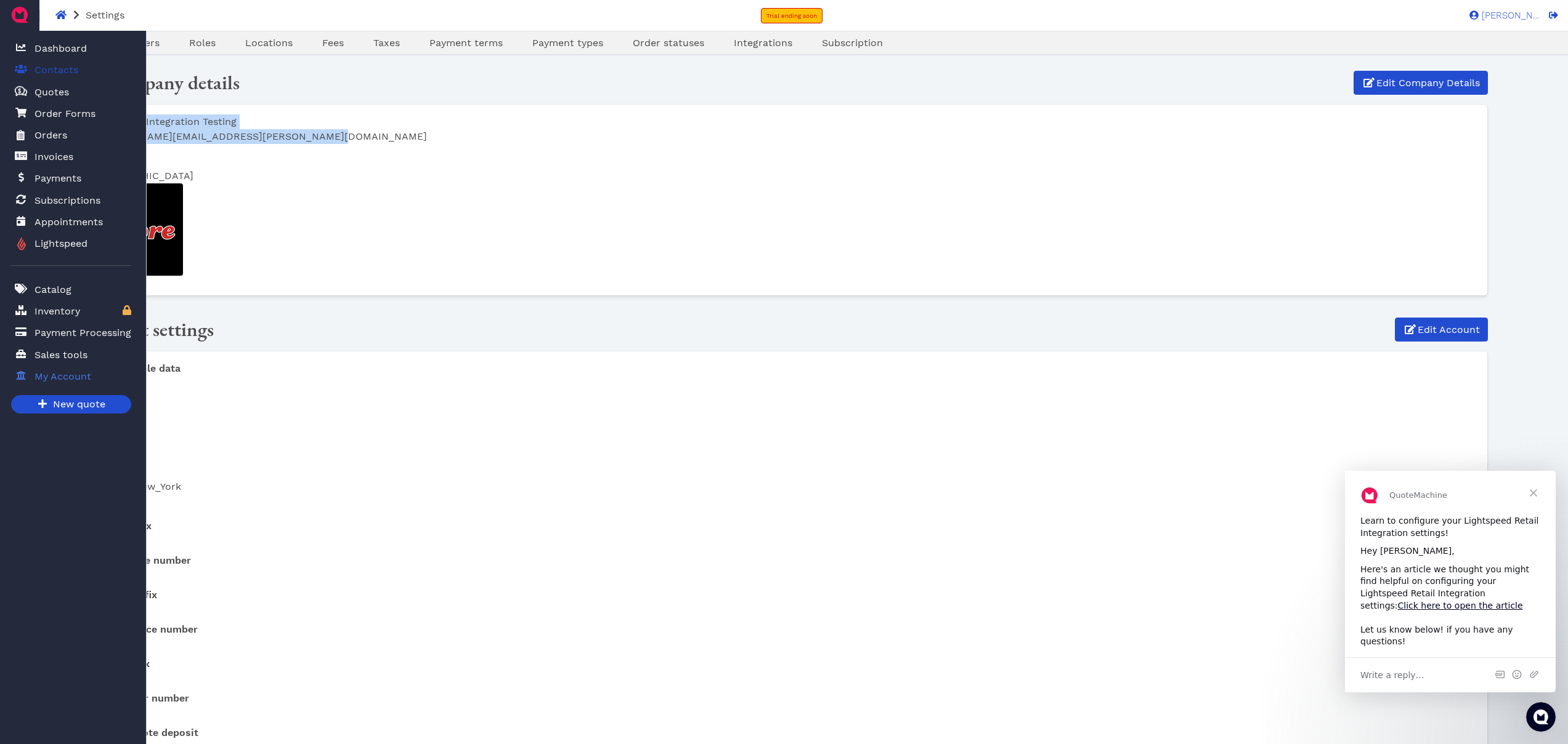
click at [59, 63] on span "Contacts" at bounding box center [56, 70] width 44 height 15
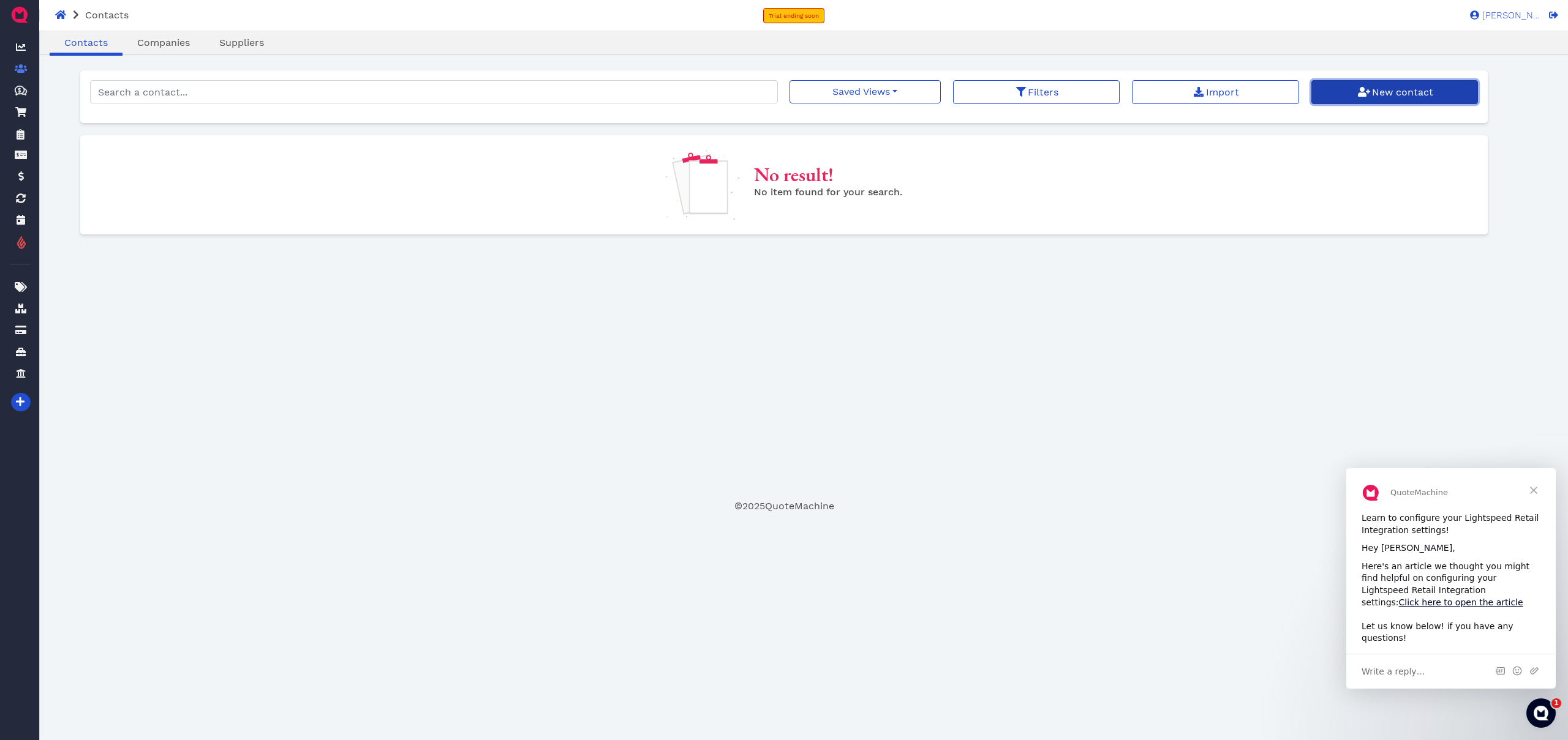
click at [1391, 96] on span "New contact" at bounding box center [1402, 92] width 63 height 12
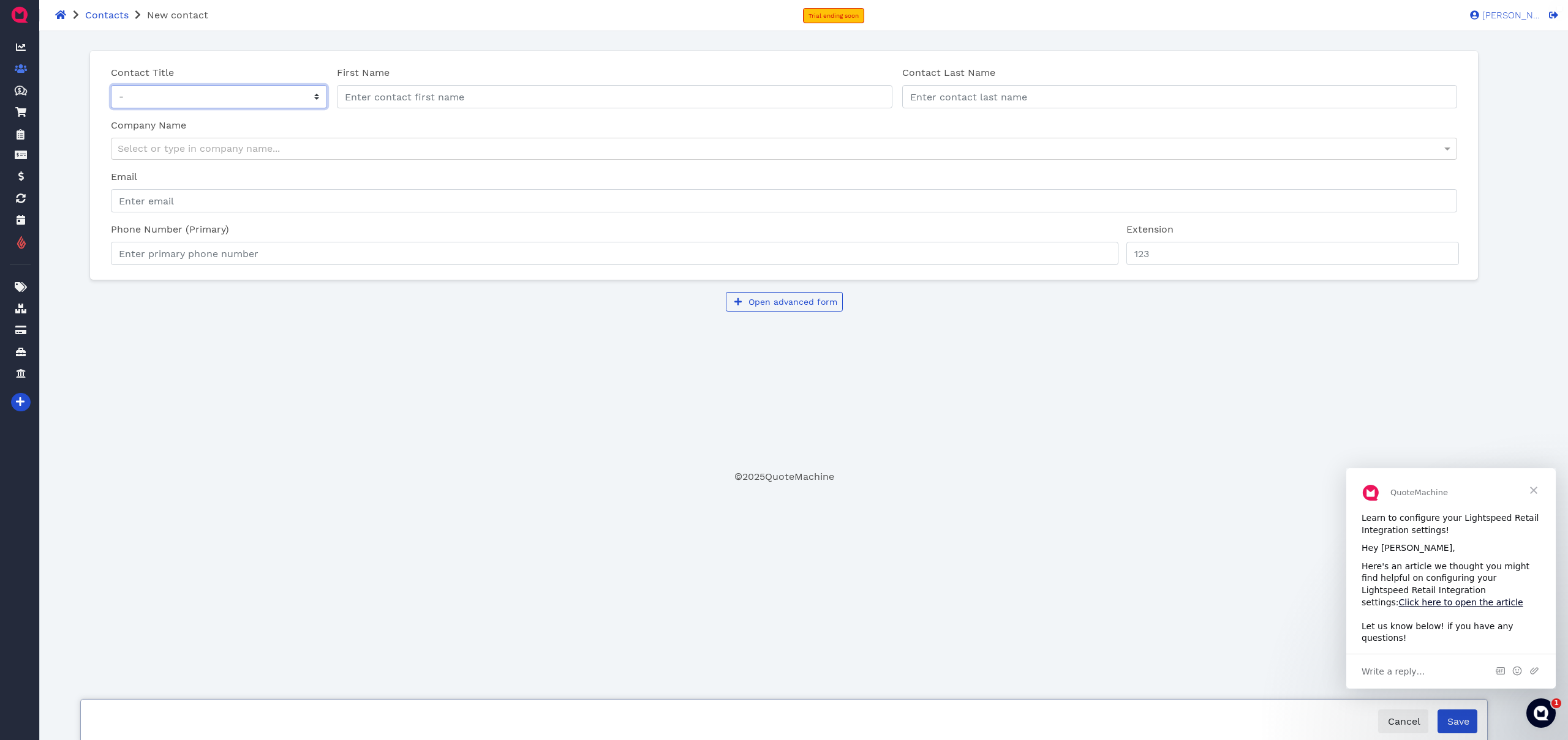
click at [282, 104] on select "- Mr Ms" at bounding box center [218, 96] width 216 height 23
select select "Mr"
click at [111, 85] on select "- Mr Ms" at bounding box center [218, 96] width 216 height 23
click at [412, 101] on input "First Name" at bounding box center [615, 96] width 555 height 23
type input "QM Legacy Contact"
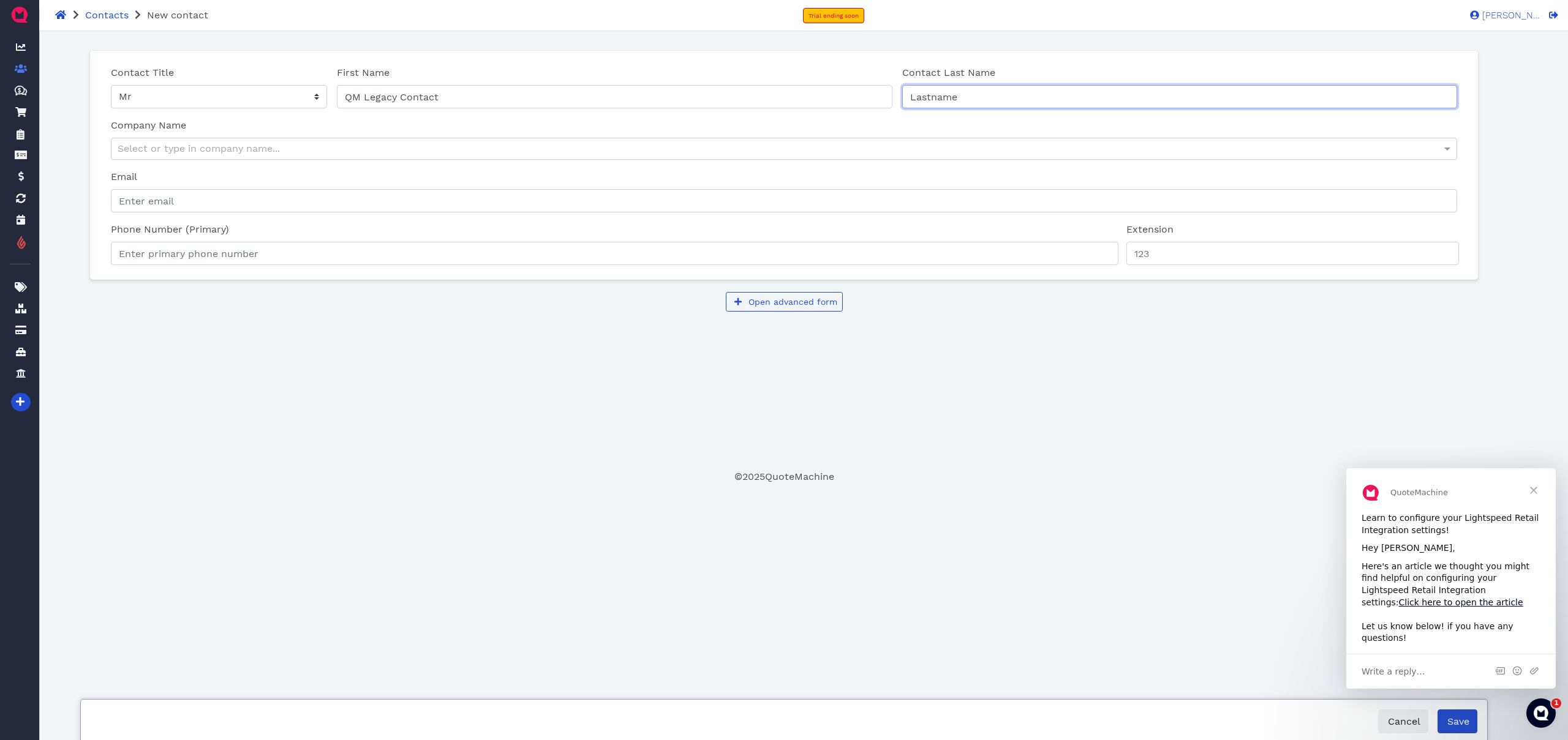
type input "Lastname"
type input "companyname"
type input "qmlegacy@gmail.com"
click at [1465, 717] on span "Save" at bounding box center [1457, 721] width 24 height 12
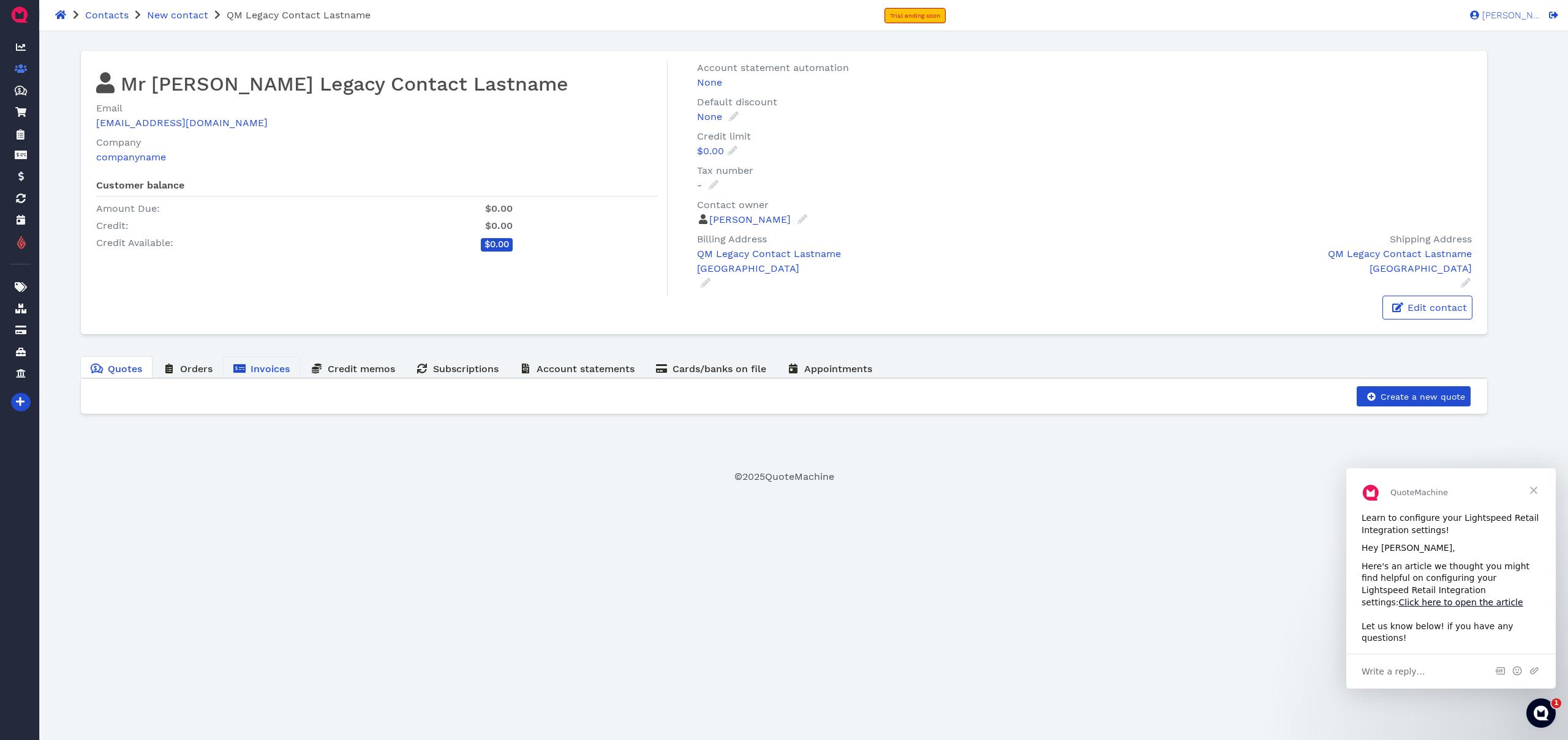
click at [275, 373] on span "Invoices" at bounding box center [270, 369] width 39 height 12
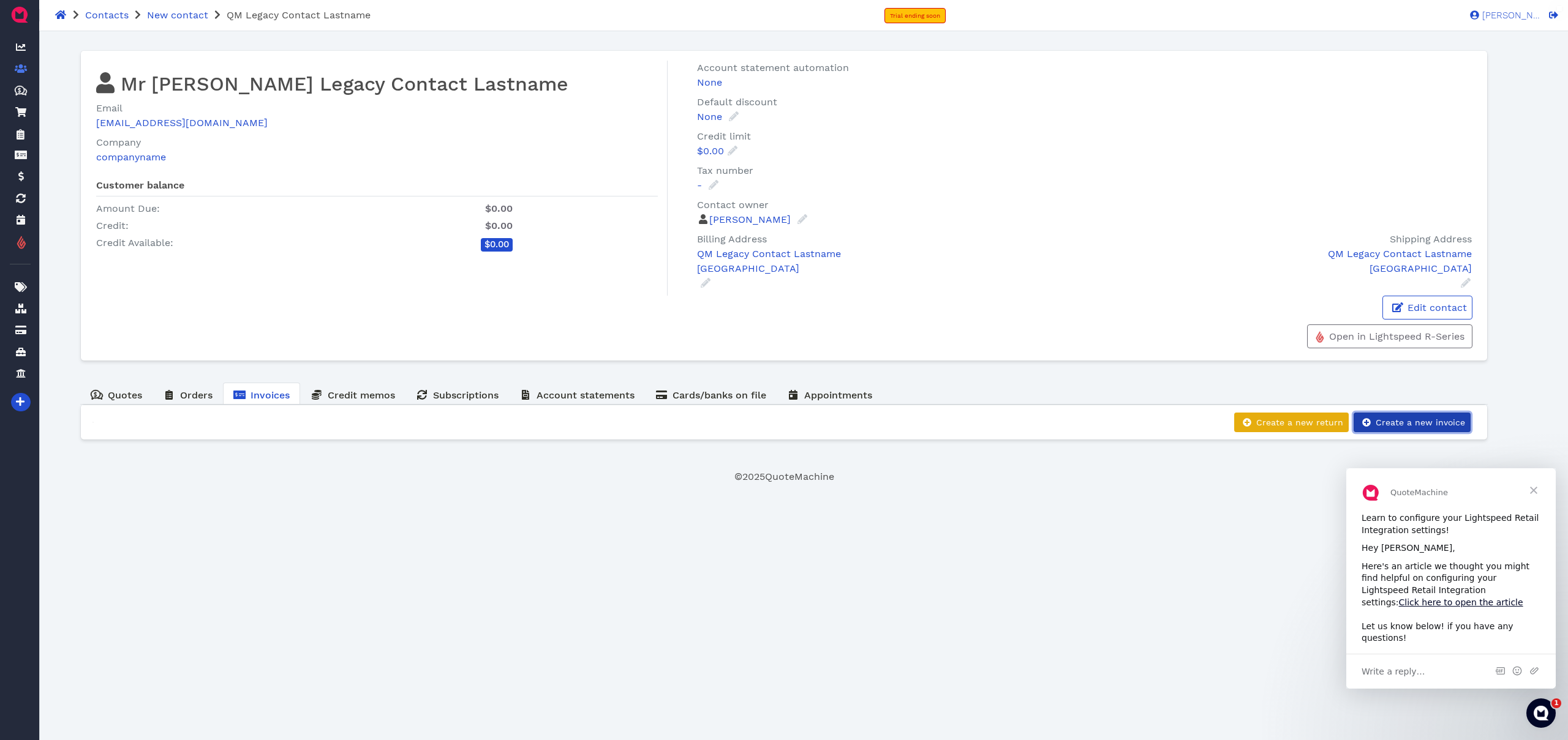
click at [1430, 426] on span "Create a new invoice" at bounding box center [1420, 422] width 91 height 10
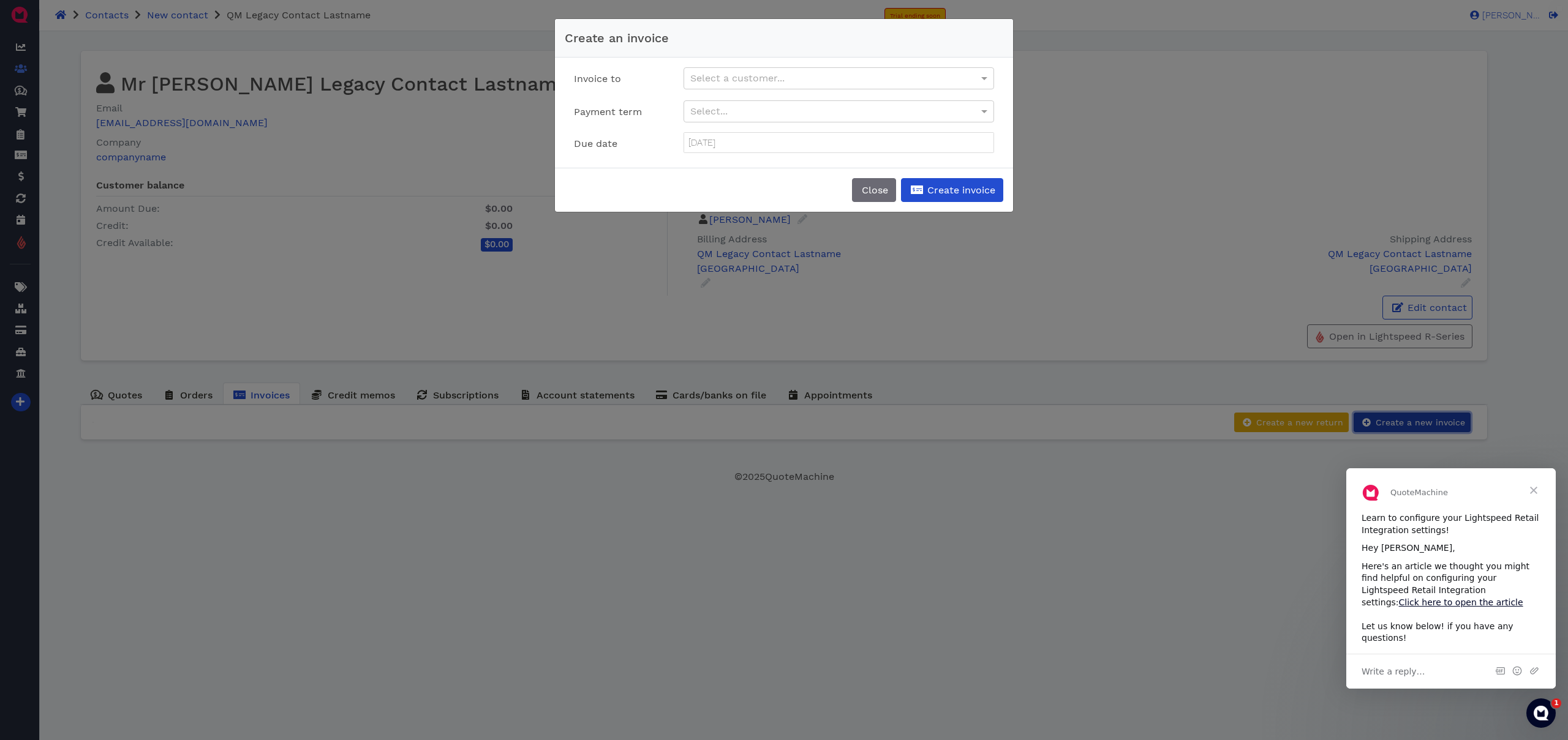
type input "October 18, 2025"
click at [964, 187] on span "Create invoice" at bounding box center [961, 190] width 70 height 12
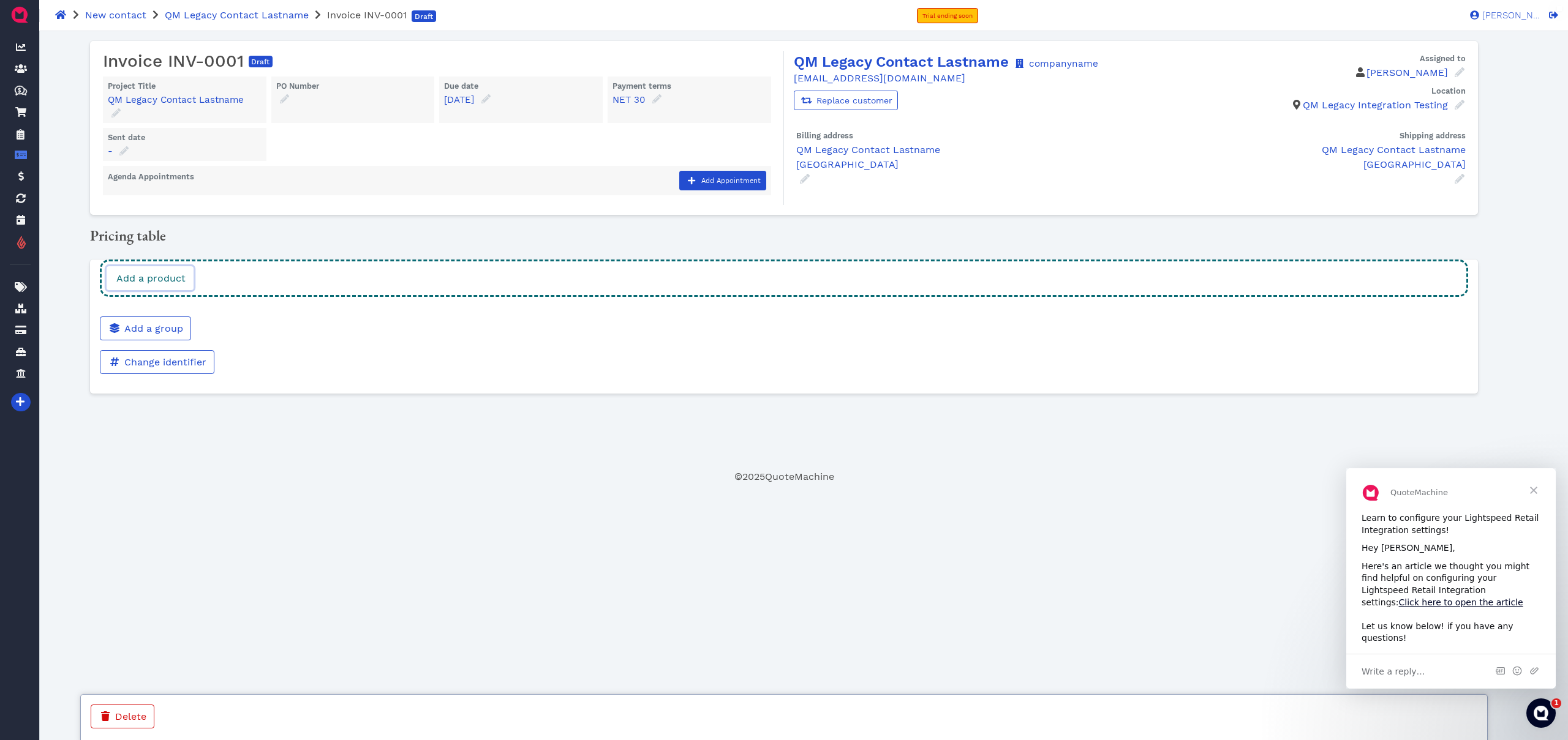
click at [189, 280] on link "Add a product" at bounding box center [150, 278] width 87 height 24
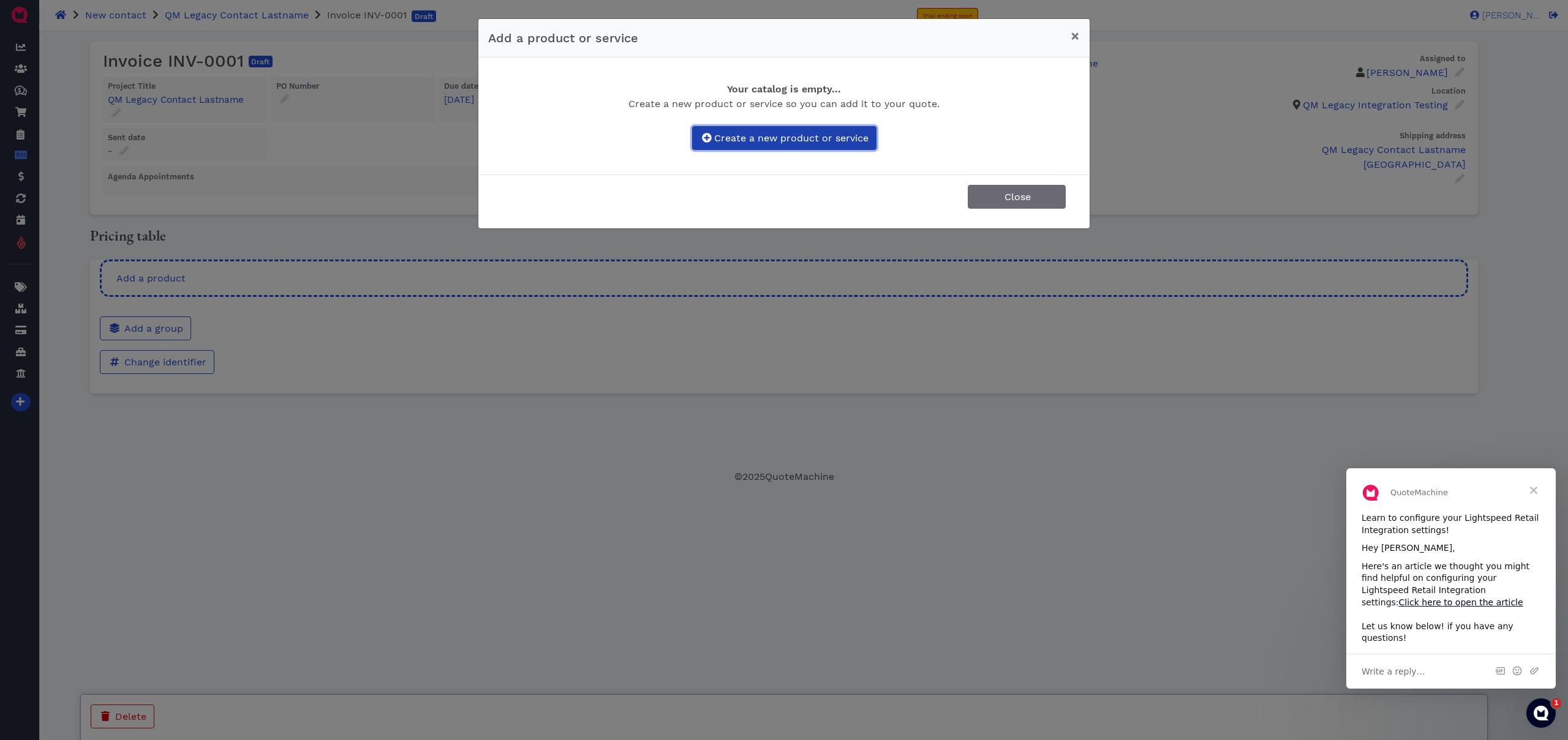
click at [808, 140] on span "Create a new product or service" at bounding box center [791, 138] width 156 height 12
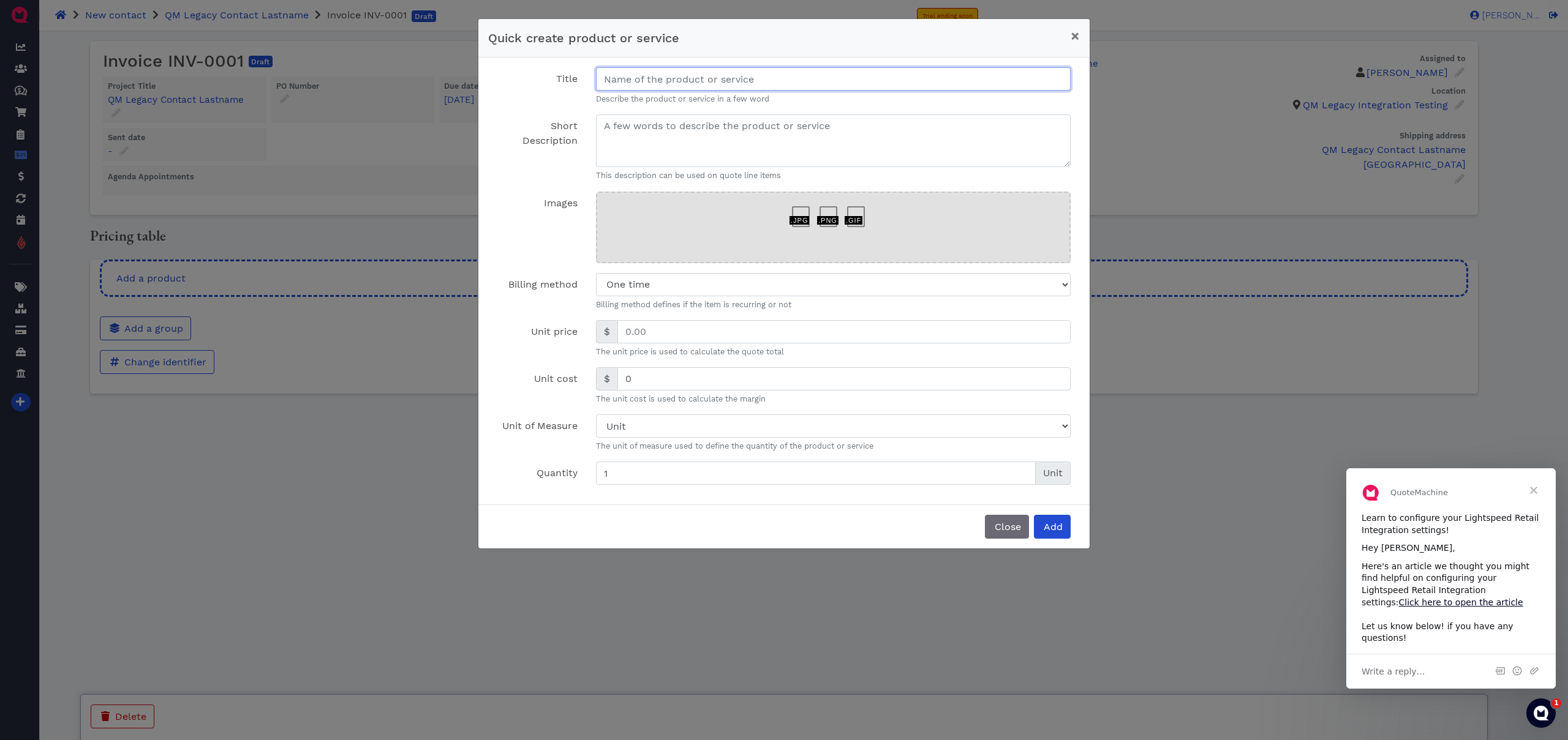
click at [690, 78] on input "Title" at bounding box center [833, 79] width 474 height 23
type input "QM Legacy Product"
type textarea "Short description"
click at [699, 332] on input "text" at bounding box center [844, 331] width 454 height 23
type input "1"
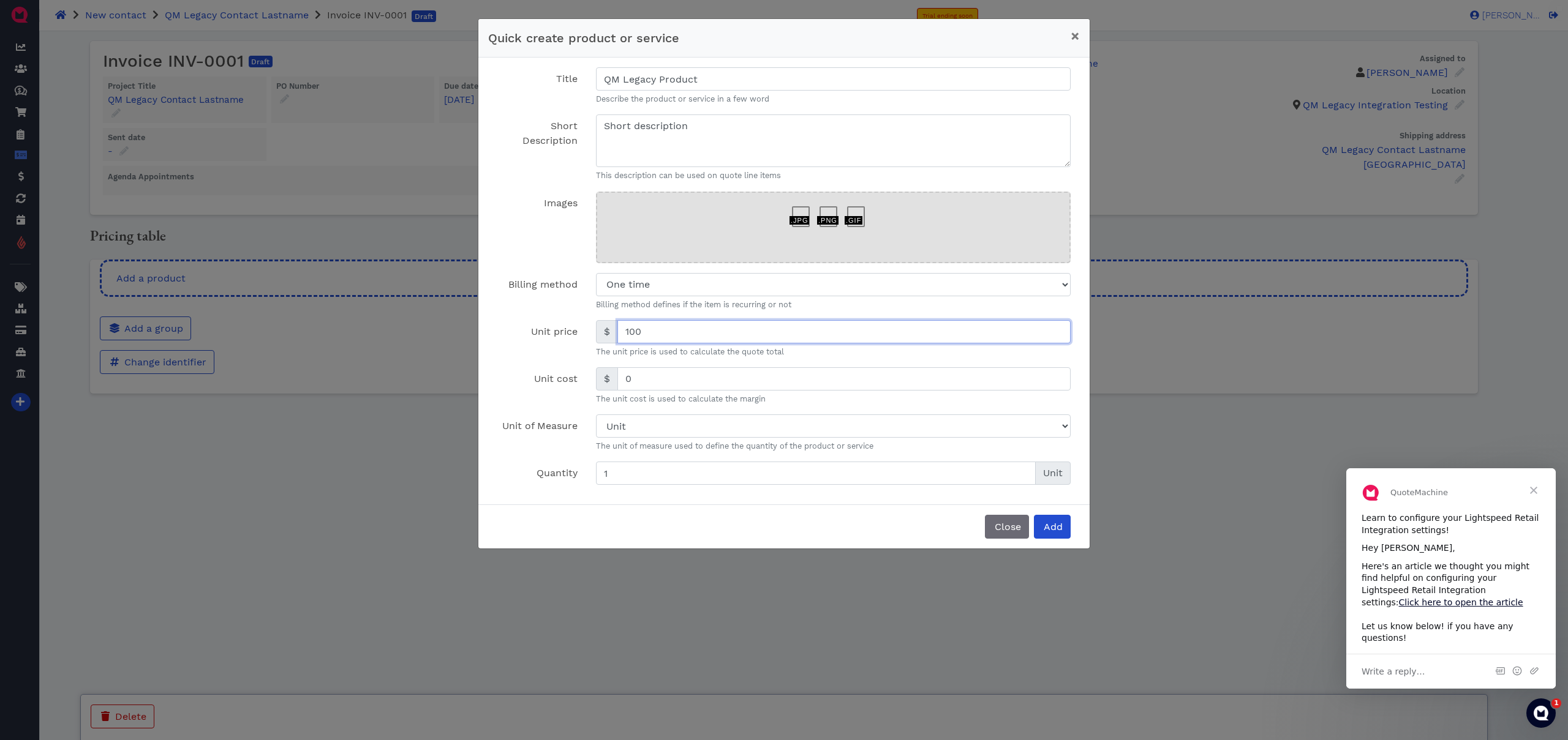
type input "100"
type input "80"
click at [664, 466] on input "10" at bounding box center [816, 473] width 440 height 23
type input "100"
click at [1062, 531] on span "Add" at bounding box center [1052, 527] width 21 height 12
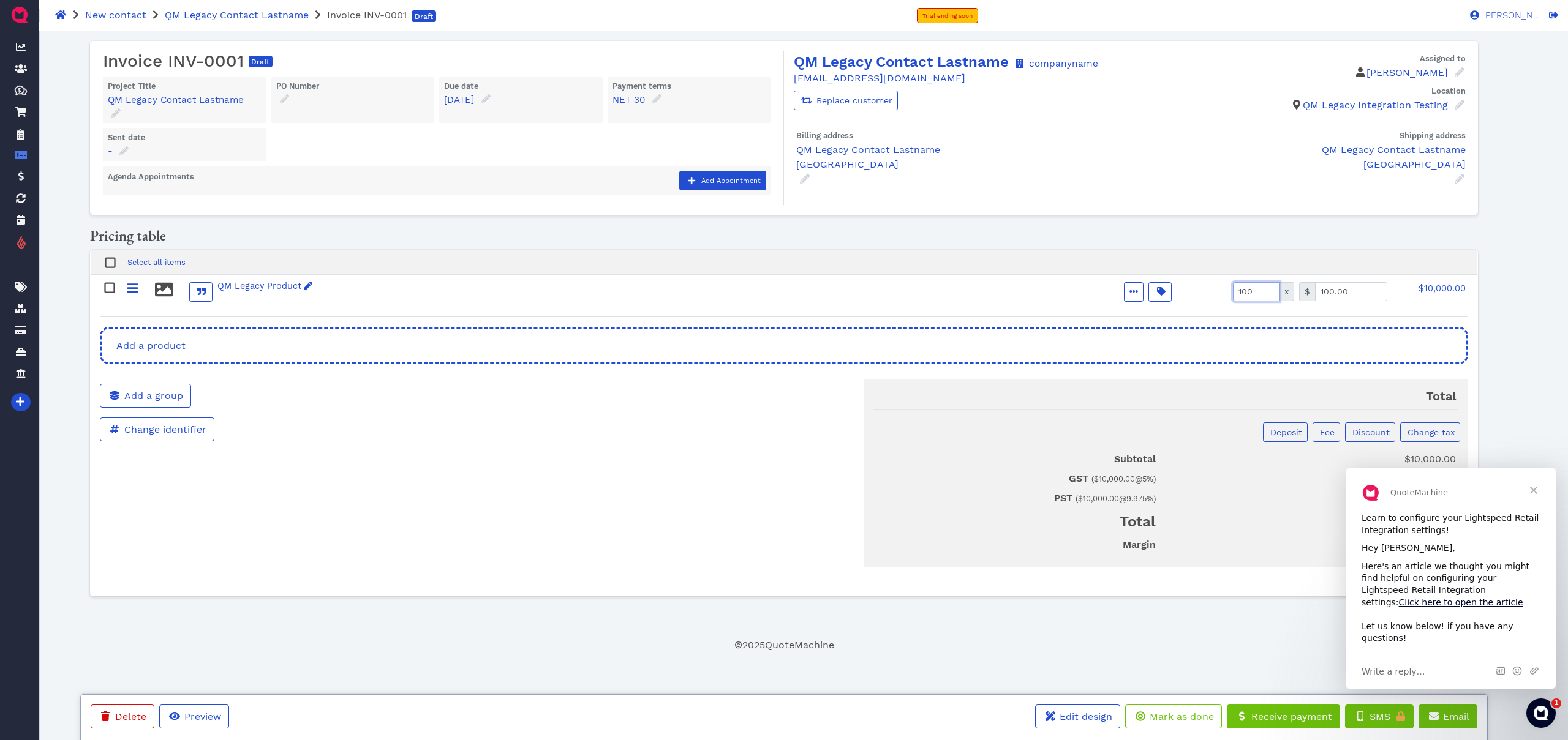
click at [1255, 294] on input "100" at bounding box center [1256, 292] width 47 height 19
type input "1"
click at [1056, 310] on div at bounding box center [1062, 295] width 102 height 32
click at [1177, 718] on span "Mark as done" at bounding box center [1180, 717] width 66 height 12
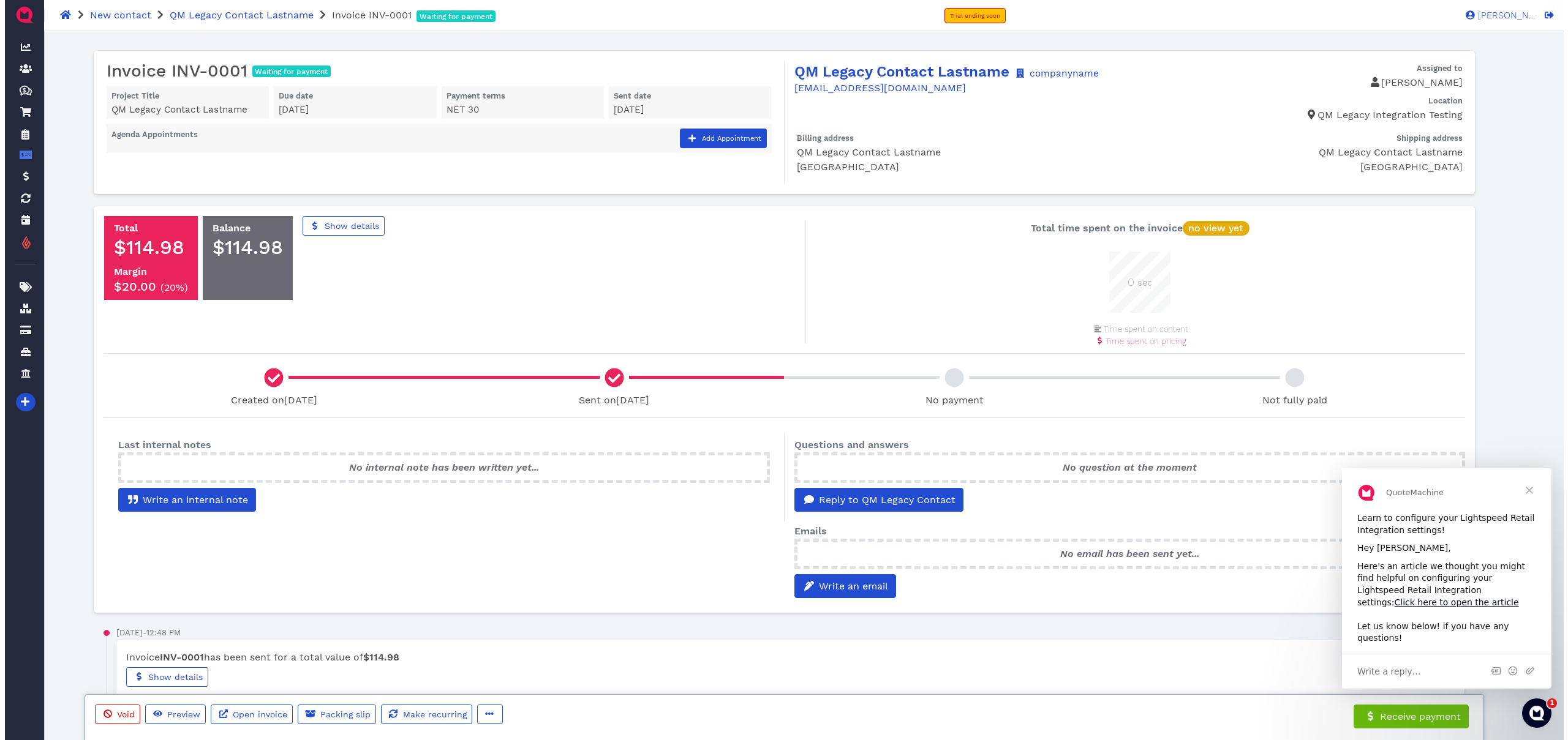
scroll to position [62, 62]
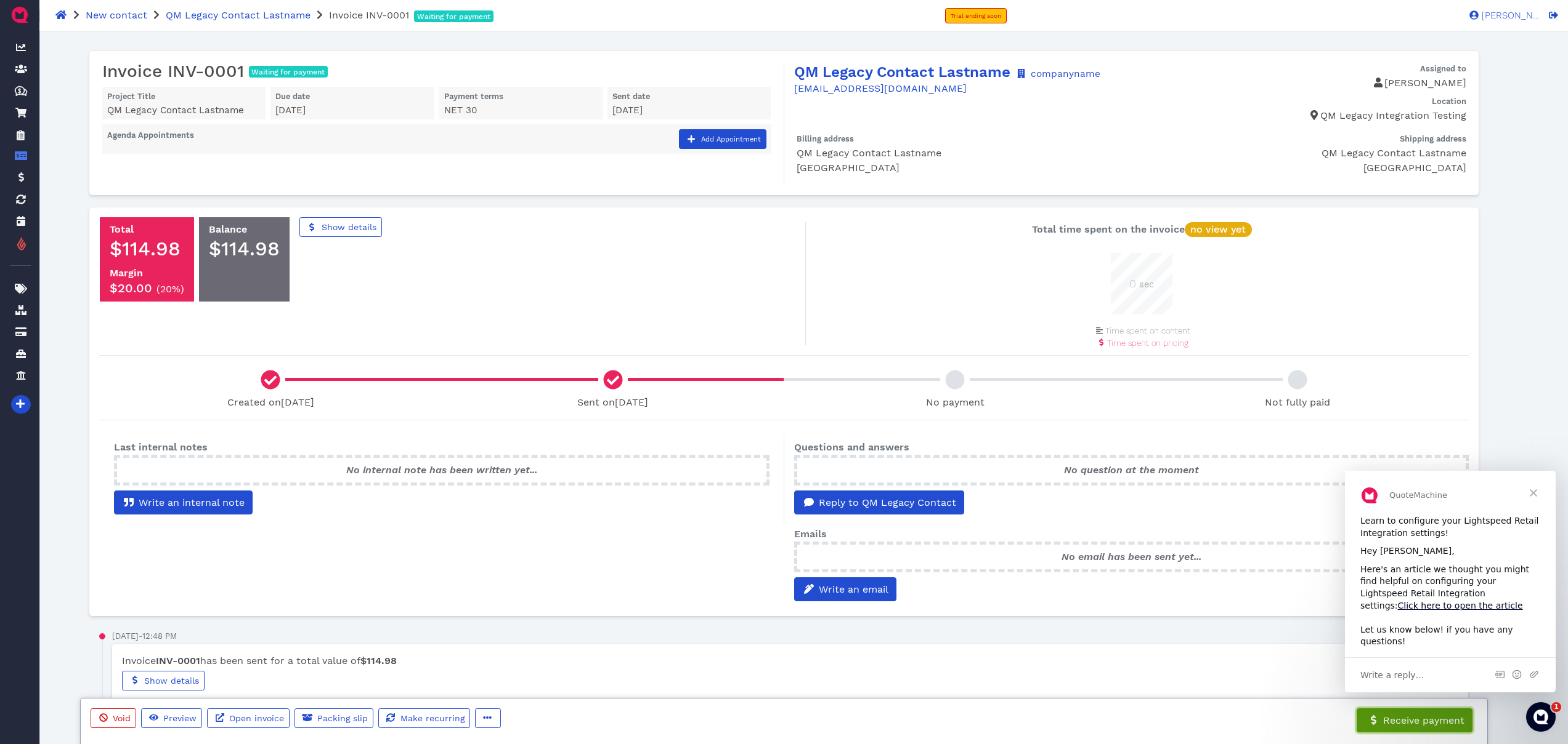
click at [1420, 729] on button "Receive payment" at bounding box center [1414, 721] width 116 height 25
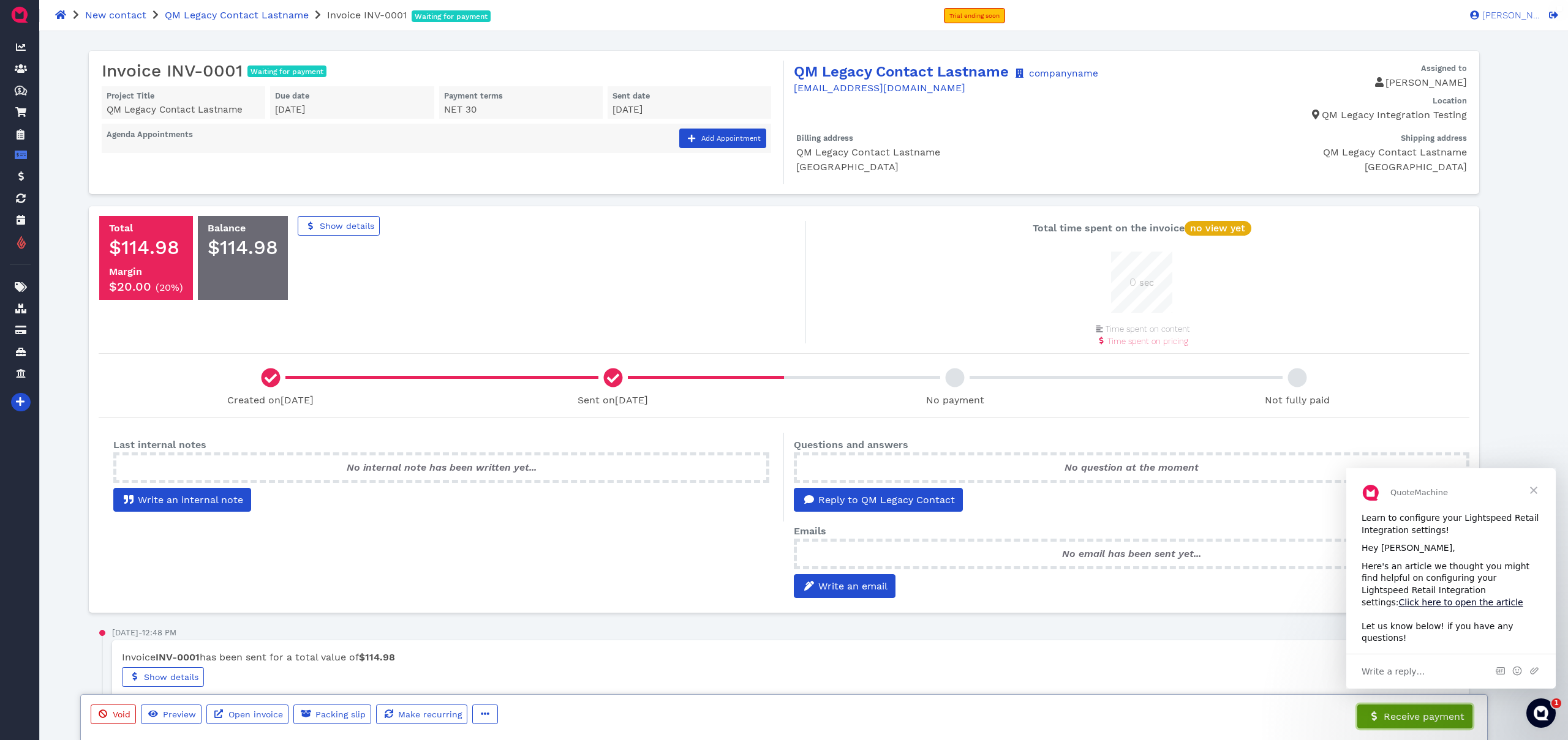
select select "credit-card"
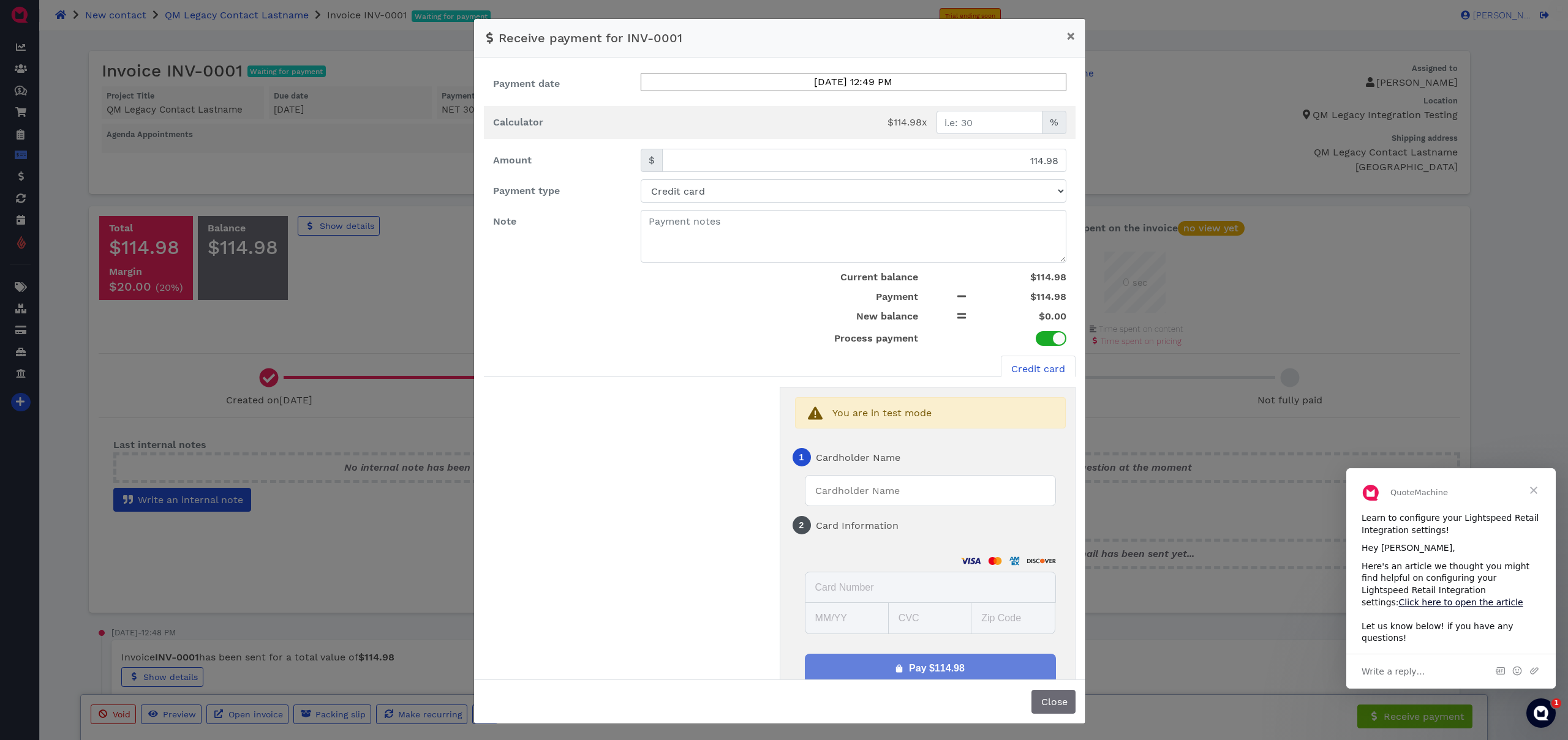
click at [883, 416] on span "You are in test mode" at bounding box center [882, 413] width 99 height 15
click at [878, 504] on input "text" at bounding box center [930, 491] width 251 height 31
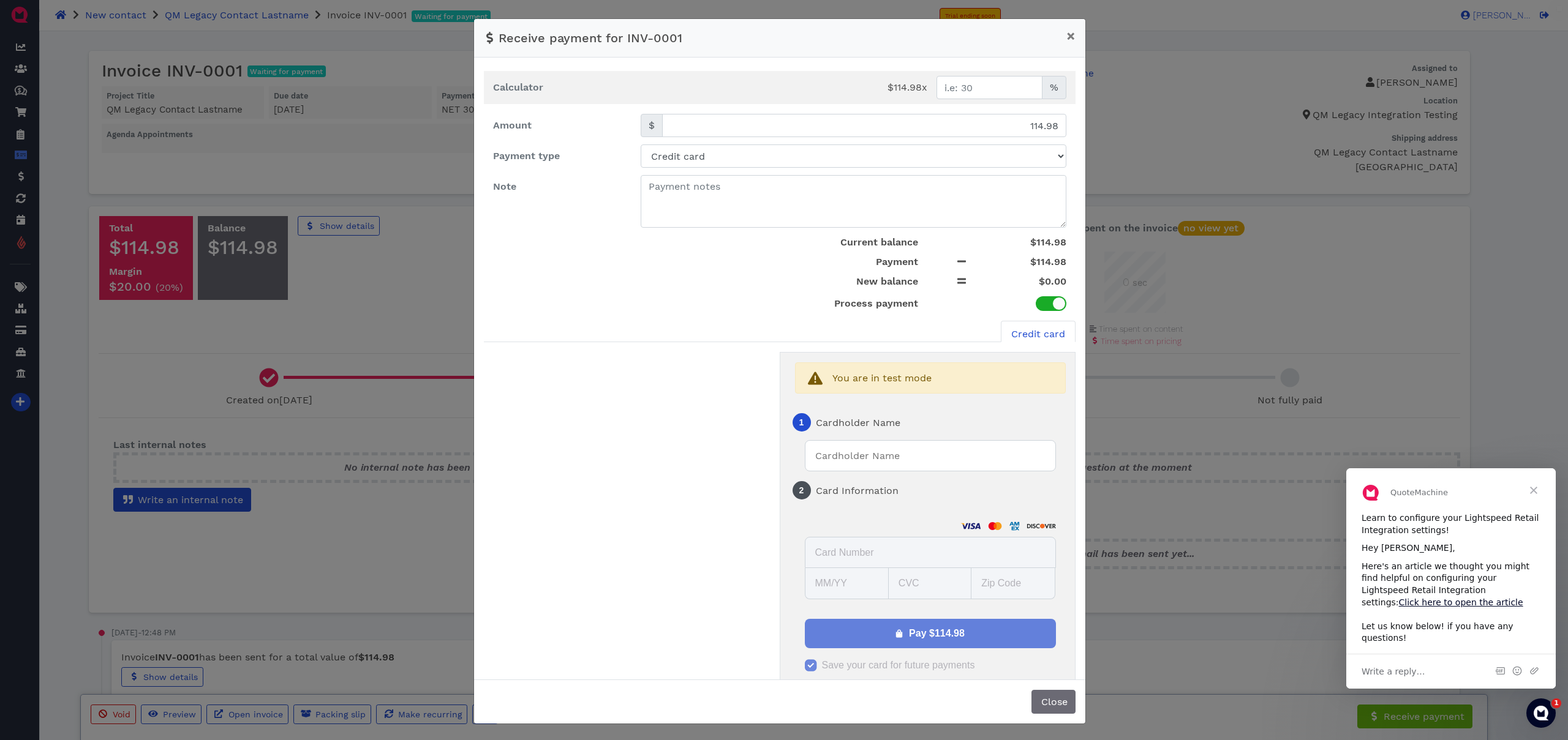
scroll to position [36, 0]
click at [892, 641] on div "Pay $114.98" at bounding box center [930, 633] width 251 height 30
click at [842, 461] on input "text" at bounding box center [930, 455] width 251 height 31
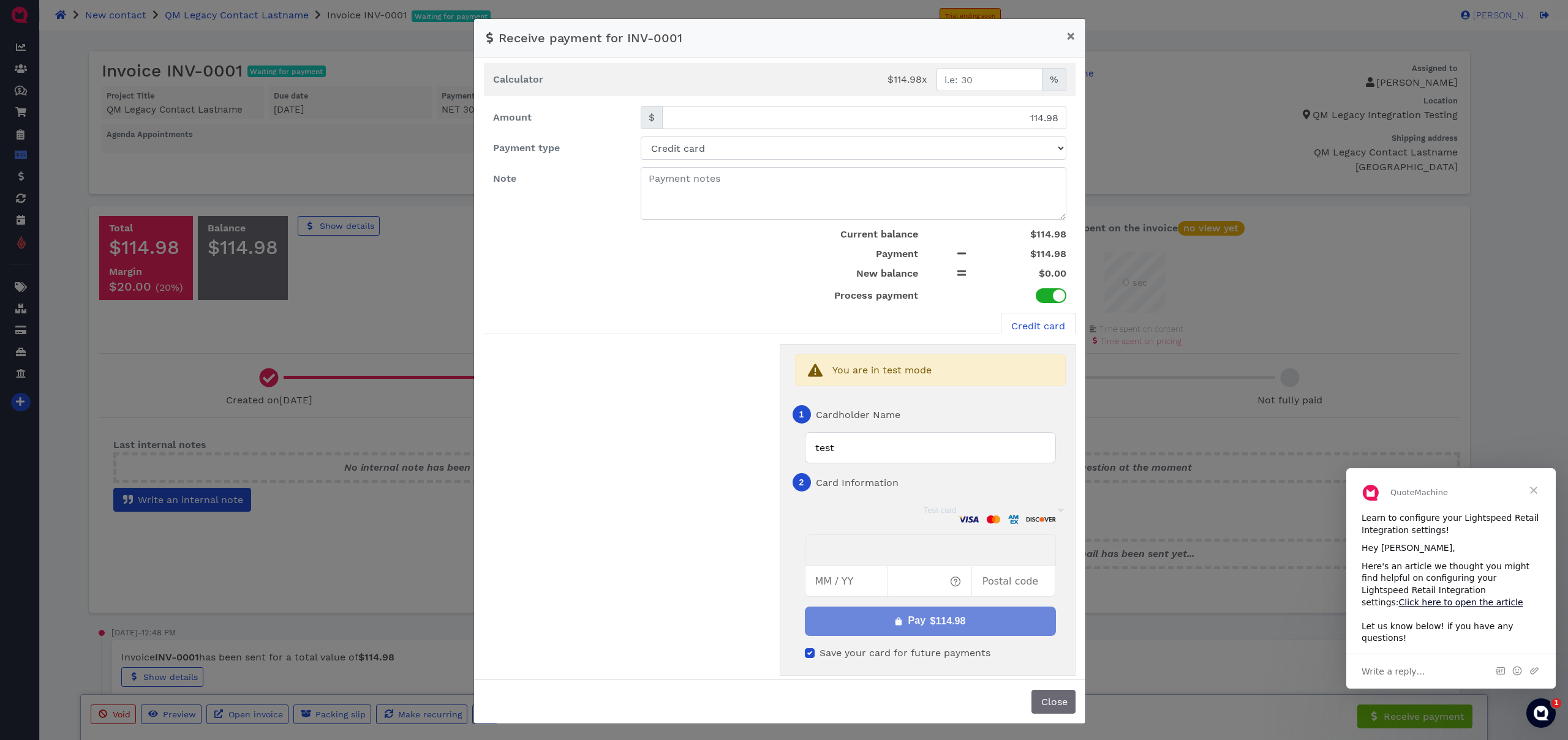
scroll to position [51, 0]
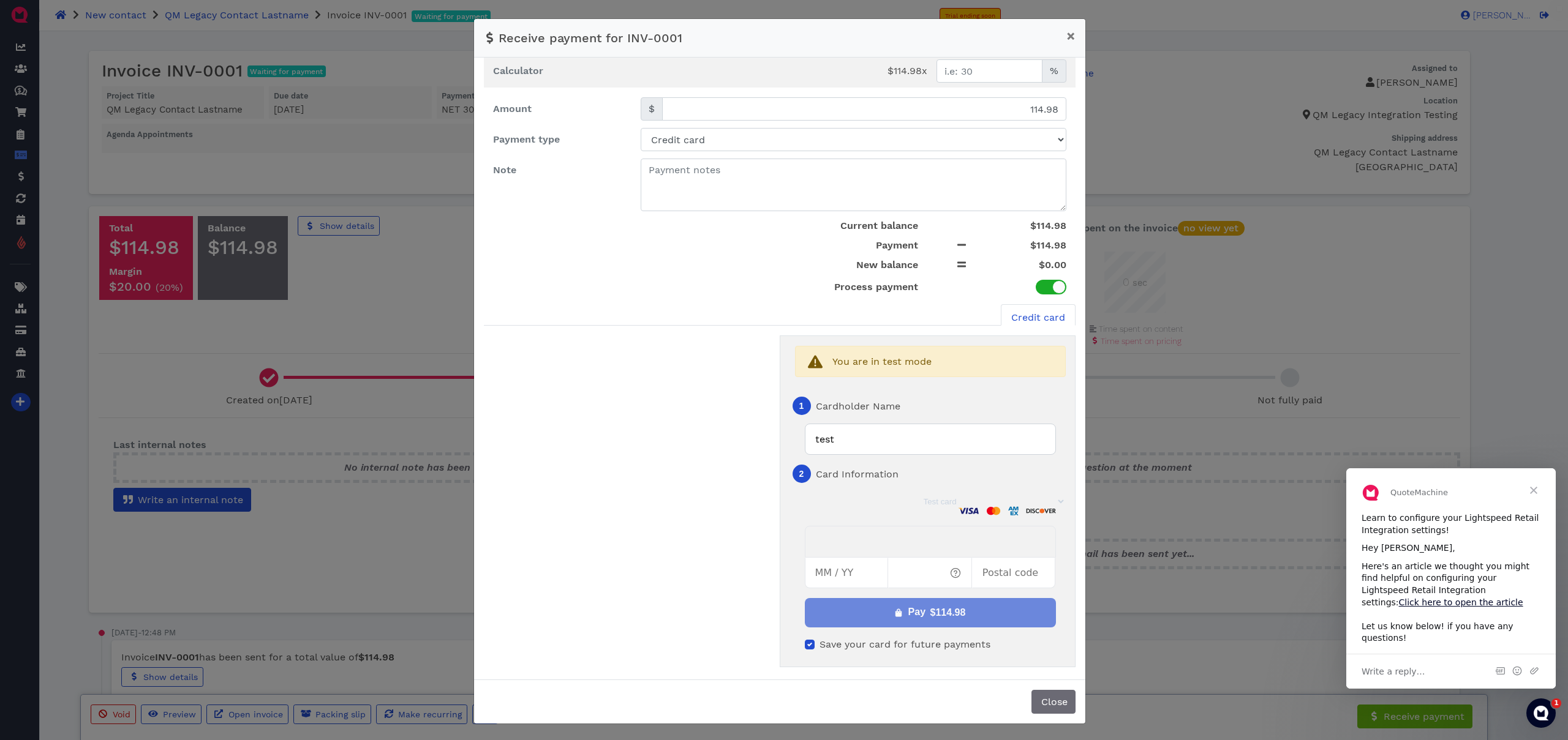
type input "test"
click at [923, 505] on select "Test card Visa 4111 Visa 4242 Mastercard Amex Discover Visa (business) Visa (de…" at bounding box center [993, 502] width 145 height 10
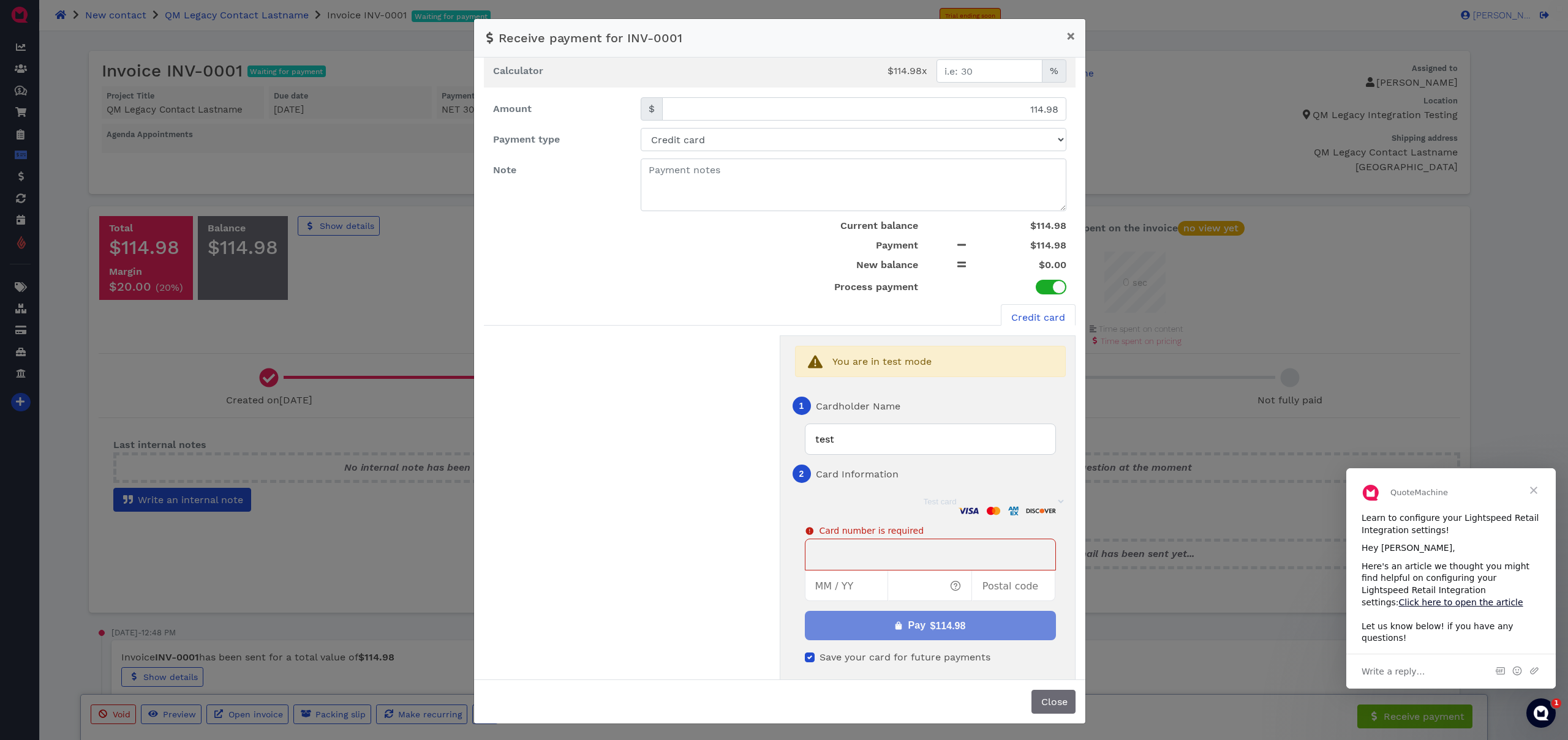
click at [1072, 713] on div "Close" at bounding box center [780, 701] width 611 height 44
click at [1054, 708] on span "Close" at bounding box center [1054, 702] width 28 height 12
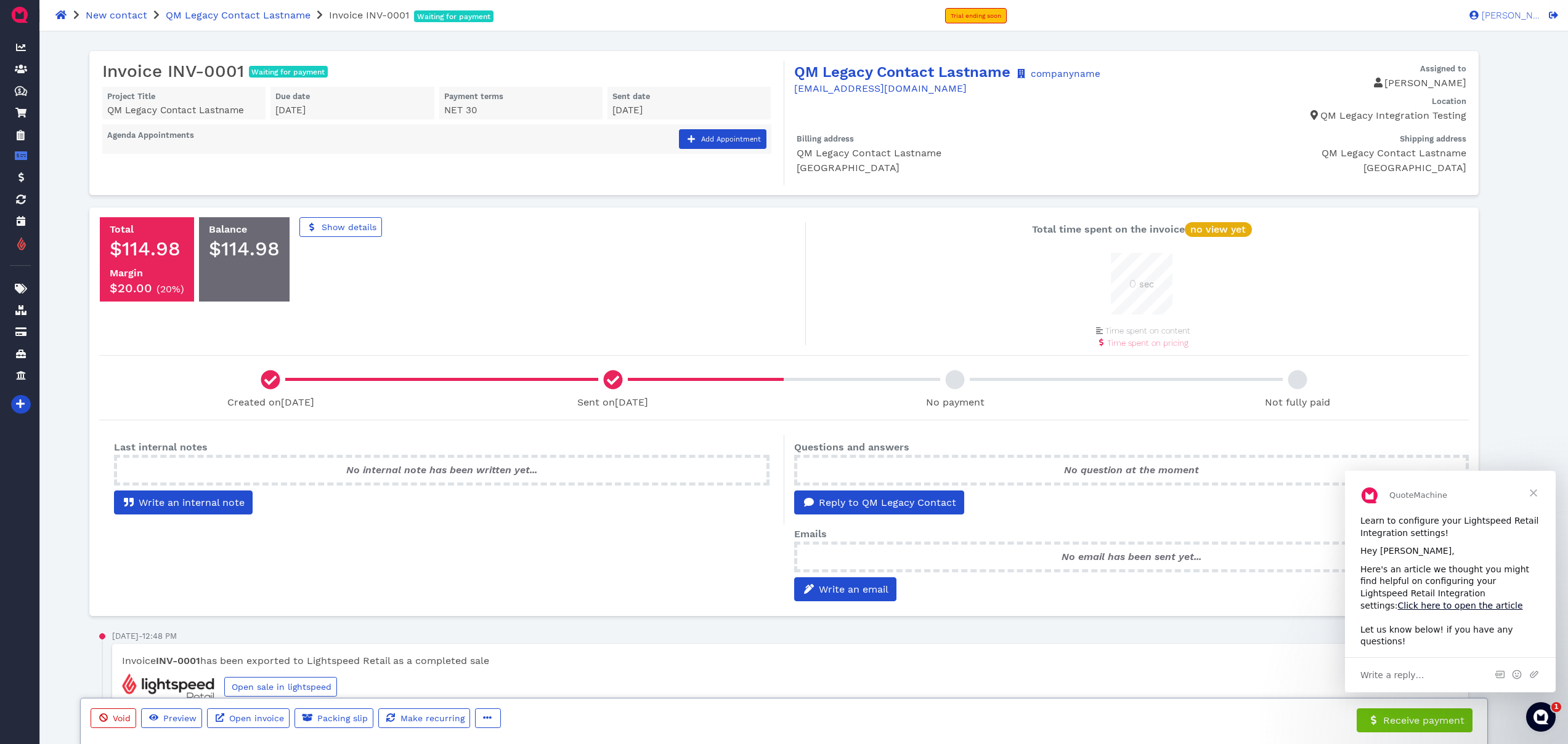
click at [1530, 489] on span "Close" at bounding box center [1533, 493] width 44 height 44
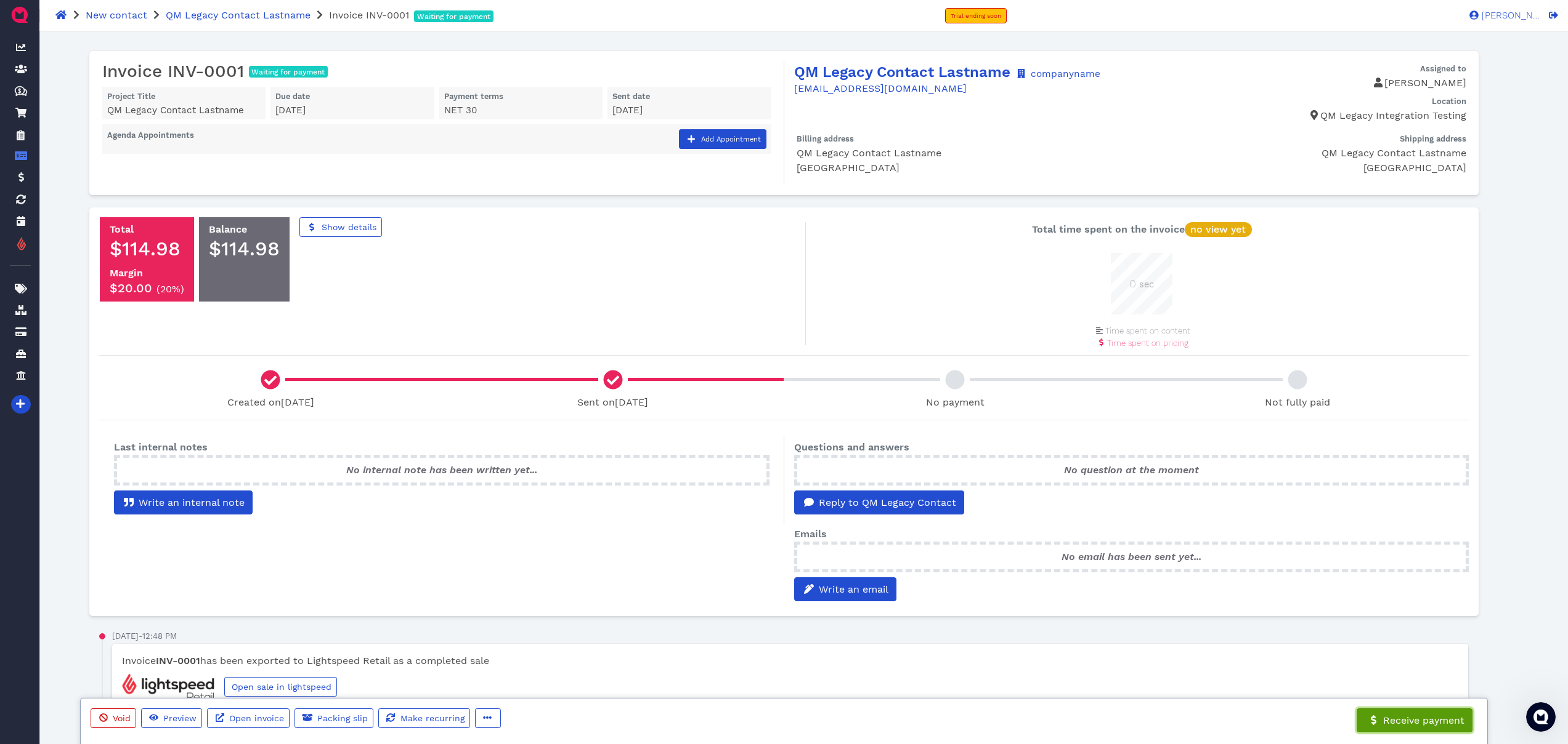
click at [1404, 719] on span "Receive payment" at bounding box center [1422, 721] width 83 height 12
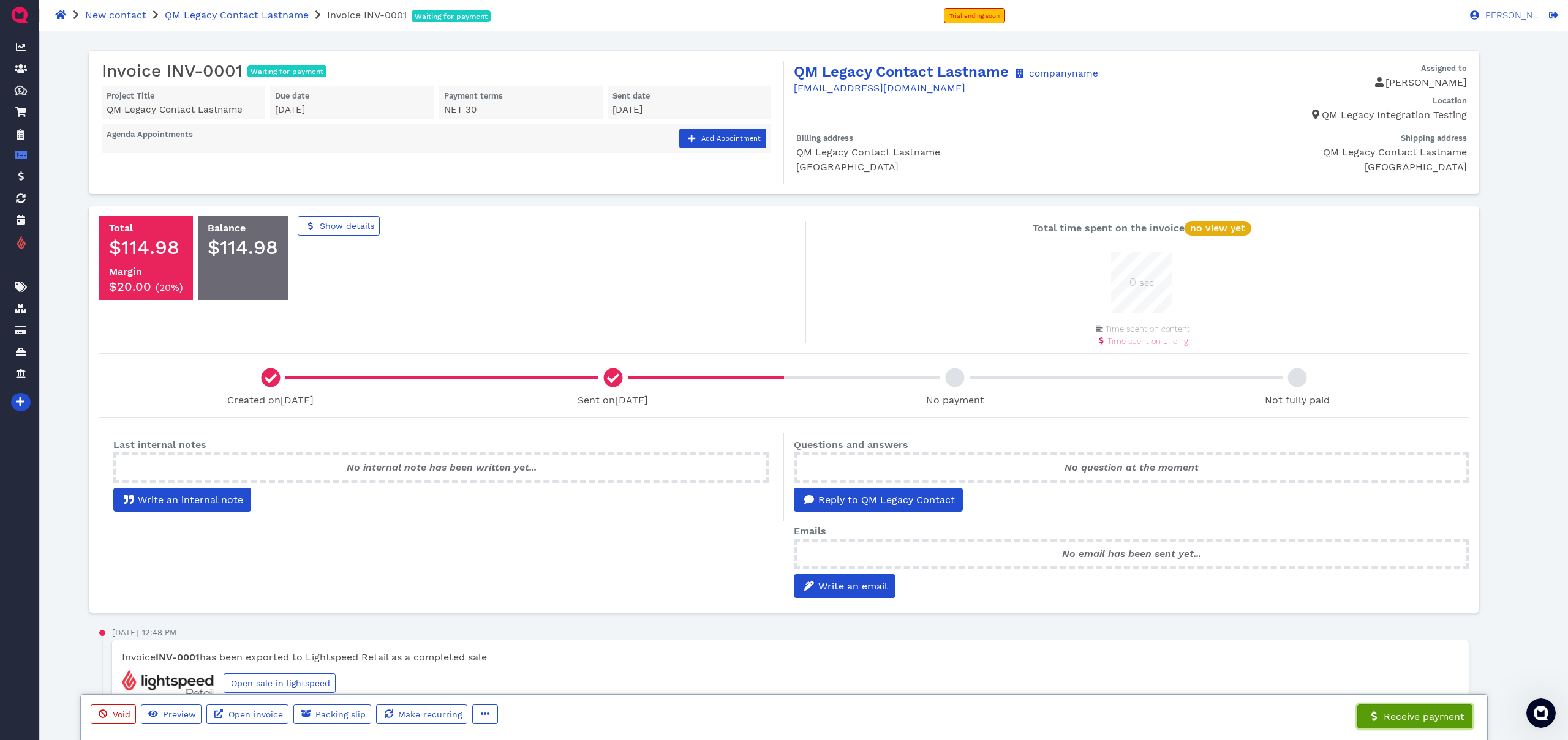
select select "credit-card"
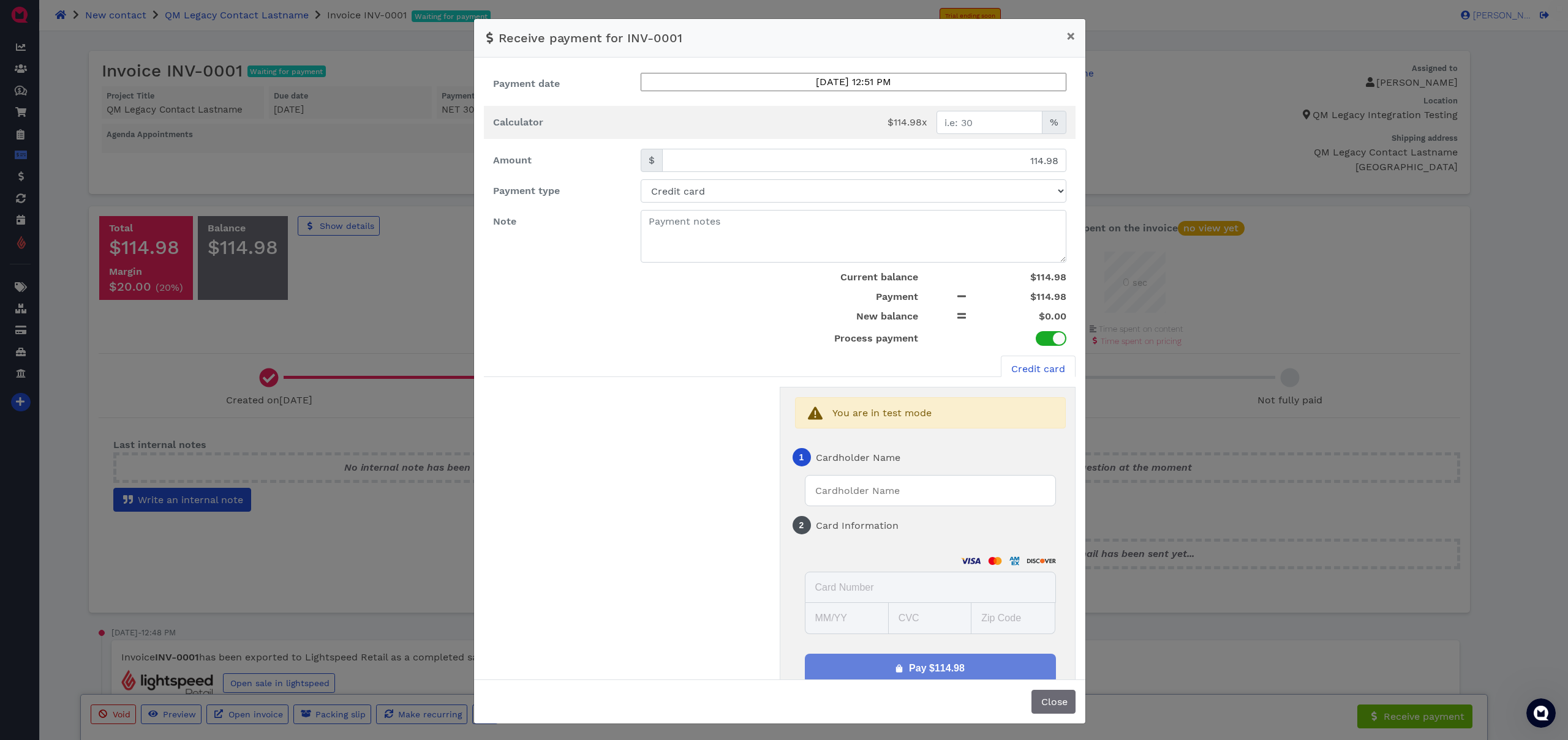
click at [863, 487] on input "text" at bounding box center [930, 491] width 251 height 31
type input "test"
click at [934, 551] on select "Test card Visa 4111 Visa 4242 Mastercard Amex Discover Visa (business) Visa (de…" at bounding box center [993, 553] width 145 height 10
select select "Approve|0"
click at [921, 548] on select "Test card Visa 4111 Visa 4242 Mastercard Amex Discover Visa (business) Visa (de…" at bounding box center [993, 553] width 145 height 10
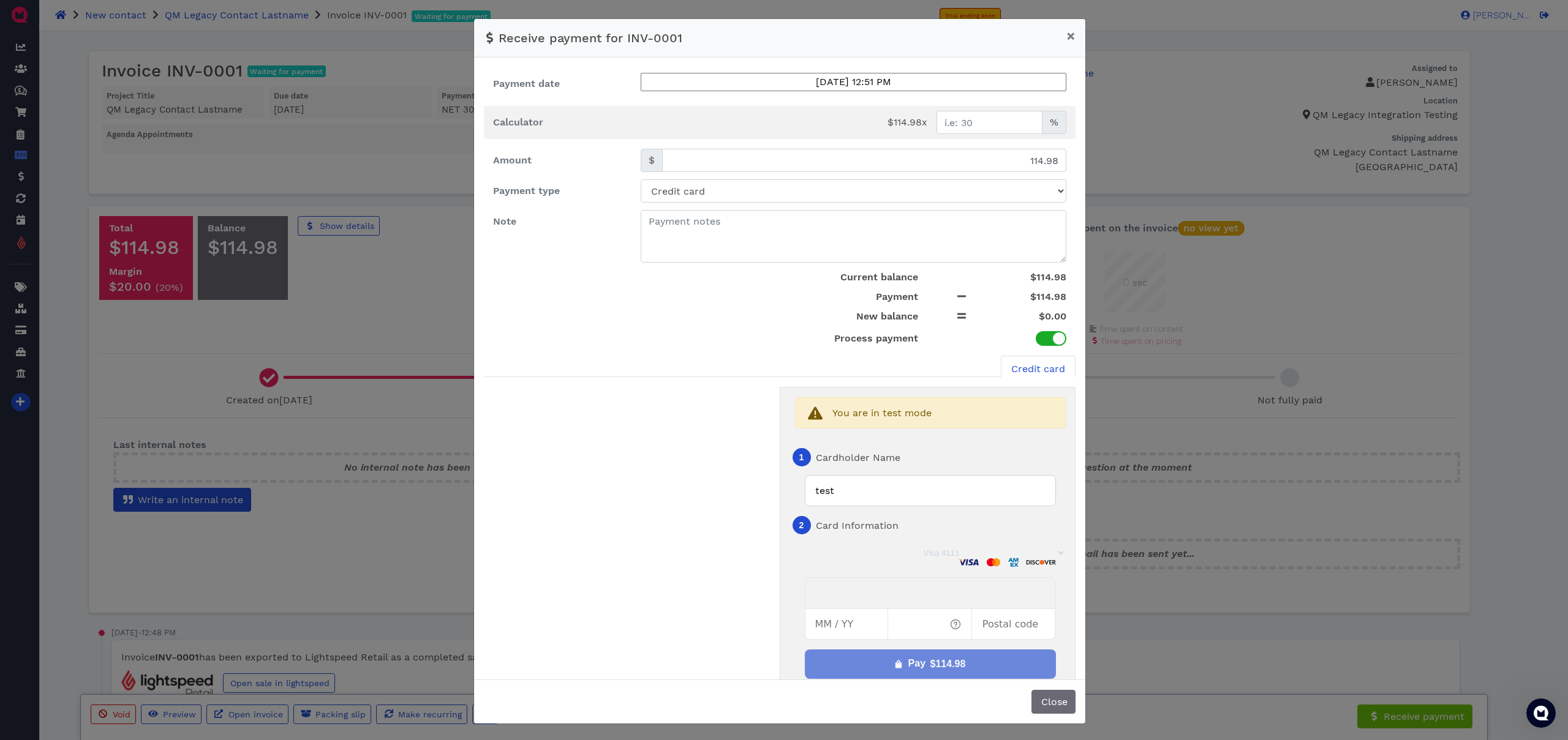
type input "12 / 30"
type input "30305"
click at [910, 670] on div "Pay $114.98" at bounding box center [938, 664] width 58 height 16
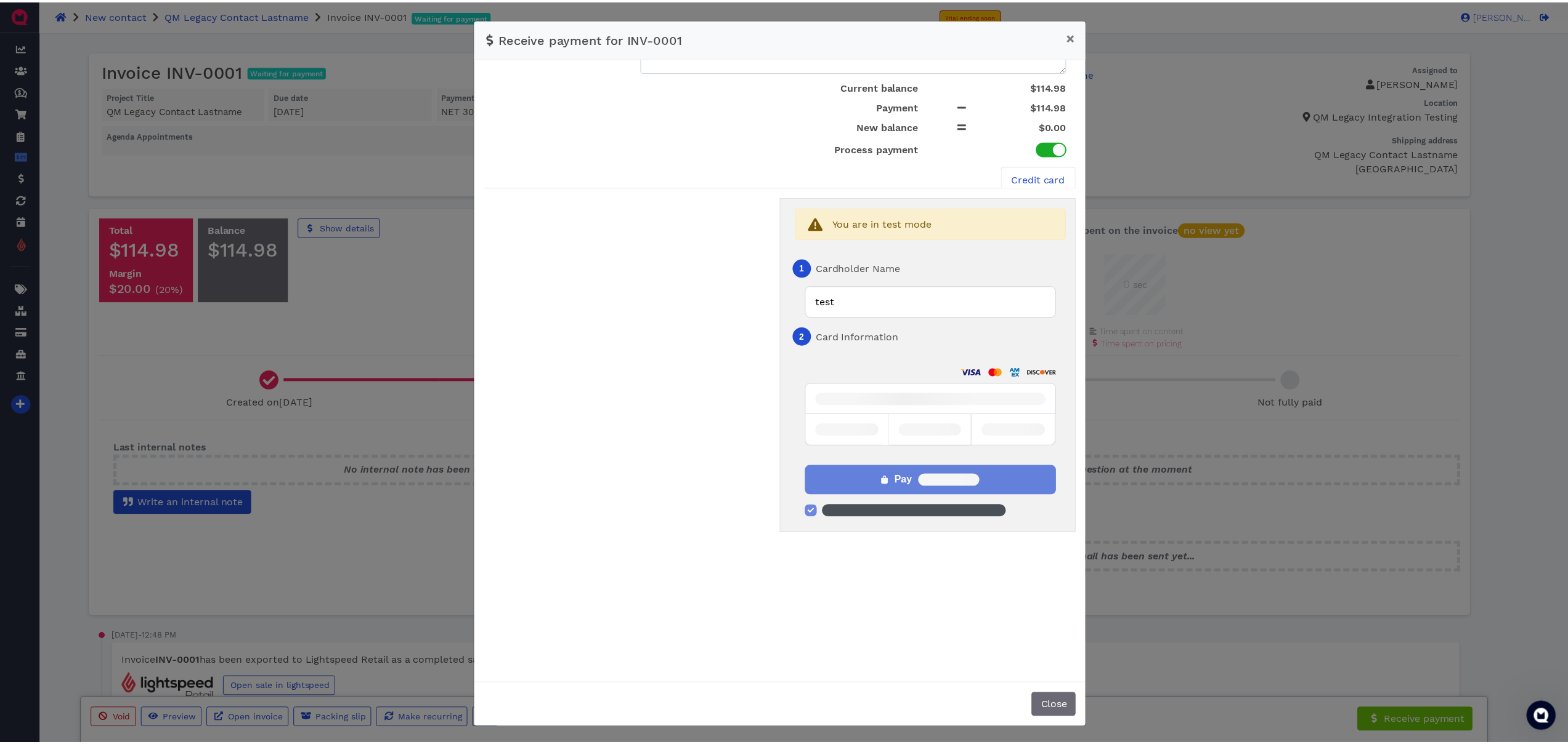
scroll to position [22, 0]
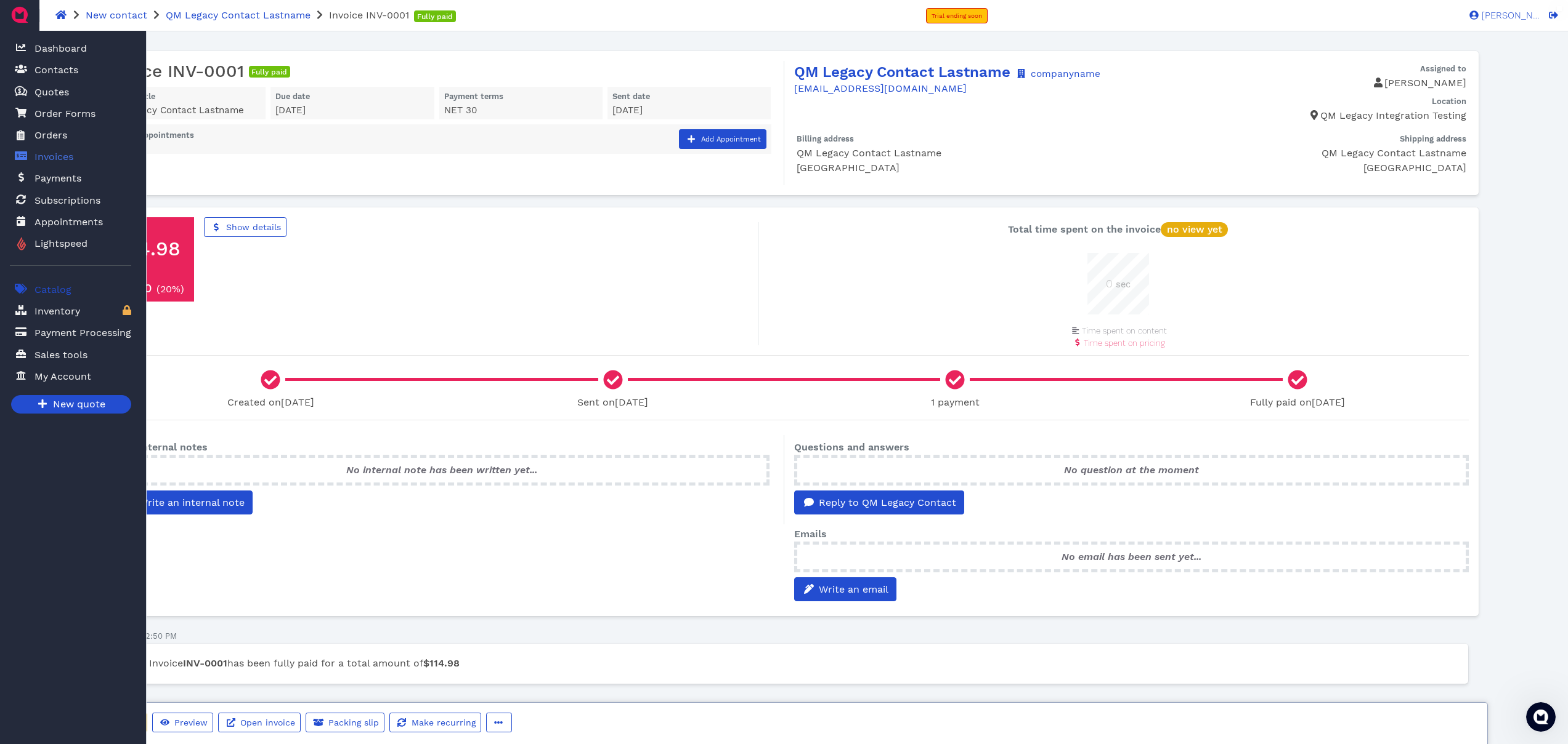
click at [66, 291] on span "Catalog" at bounding box center [53, 290] width 37 height 15
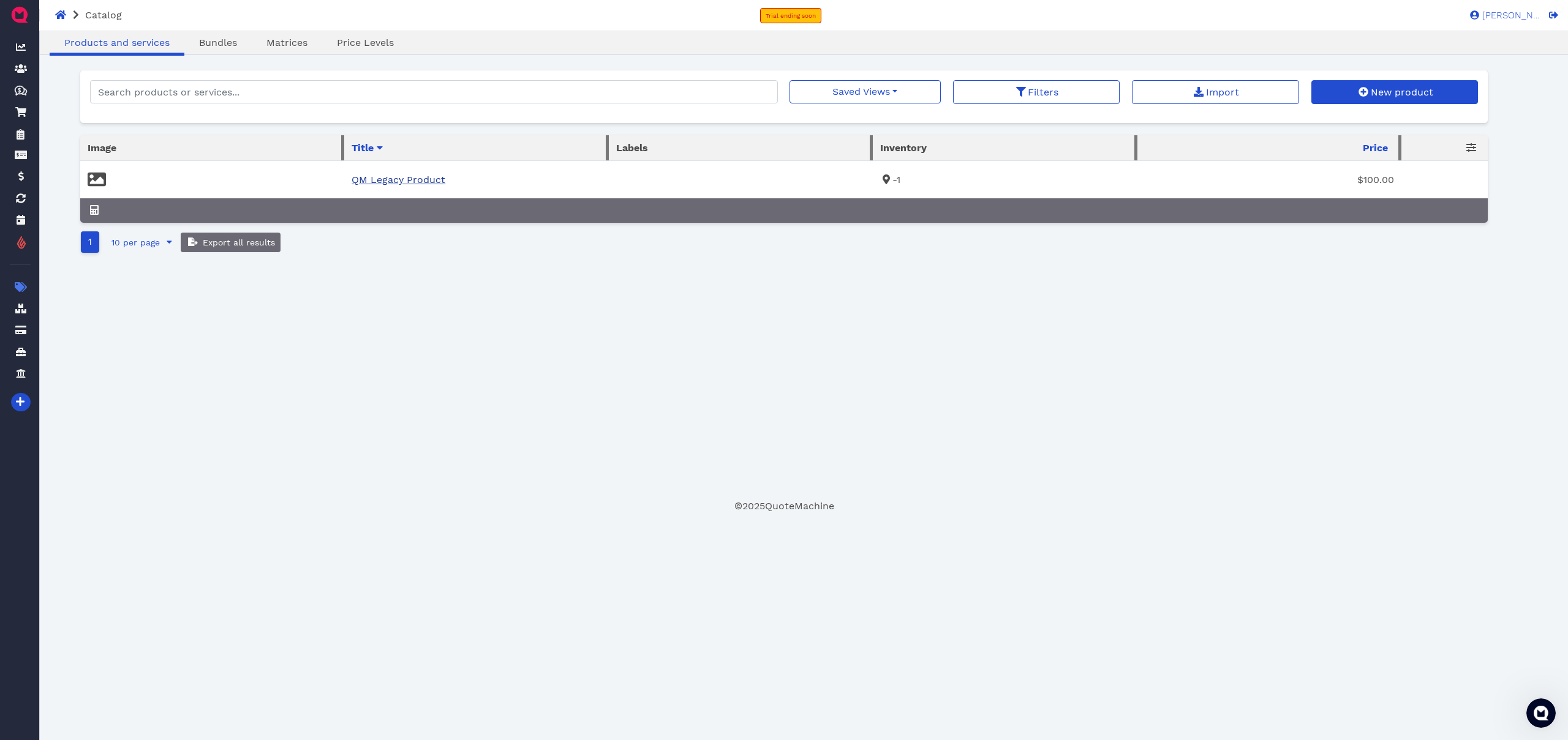
click at [375, 178] on link "QM Legacy Product" at bounding box center [399, 180] width 94 height 12
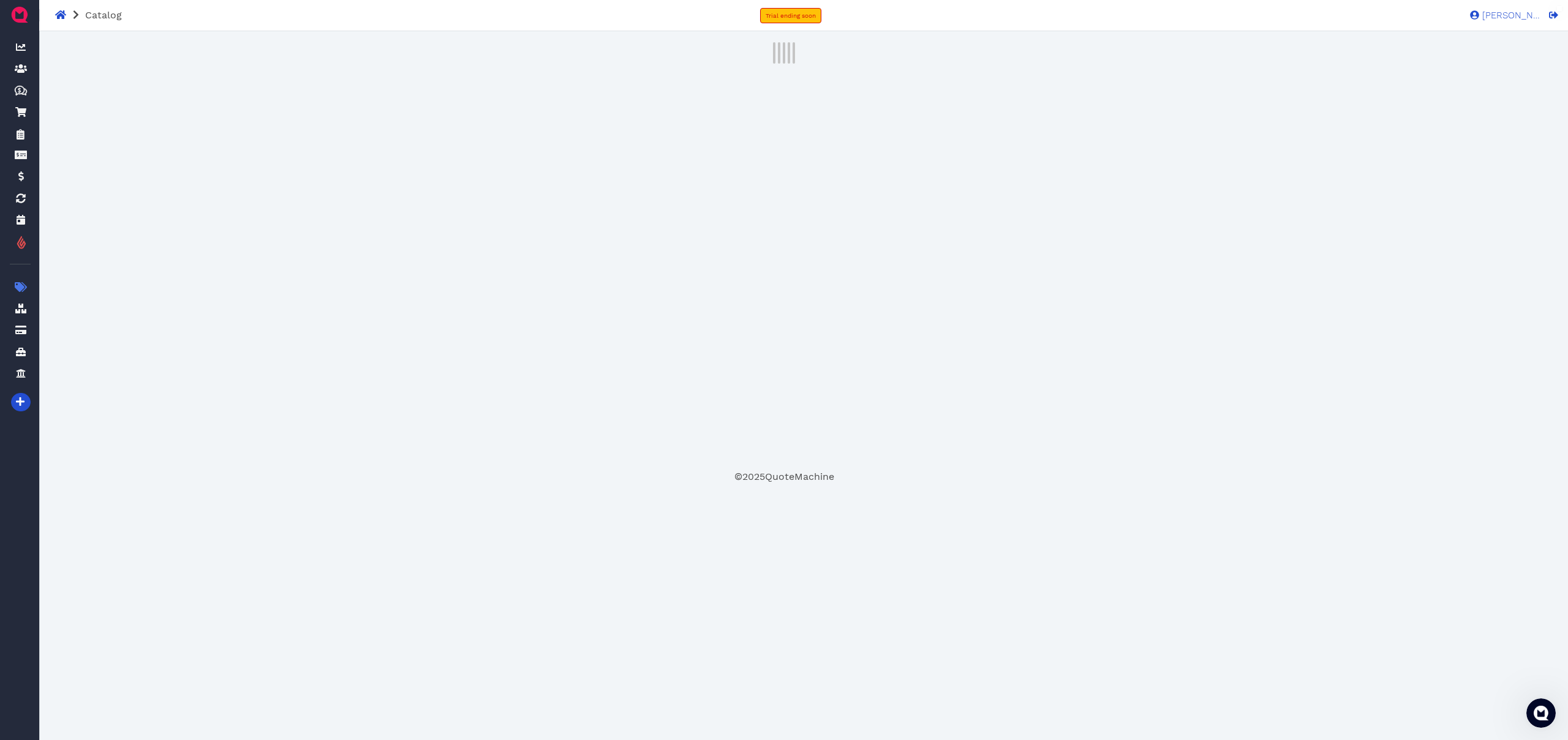
select select "piece"
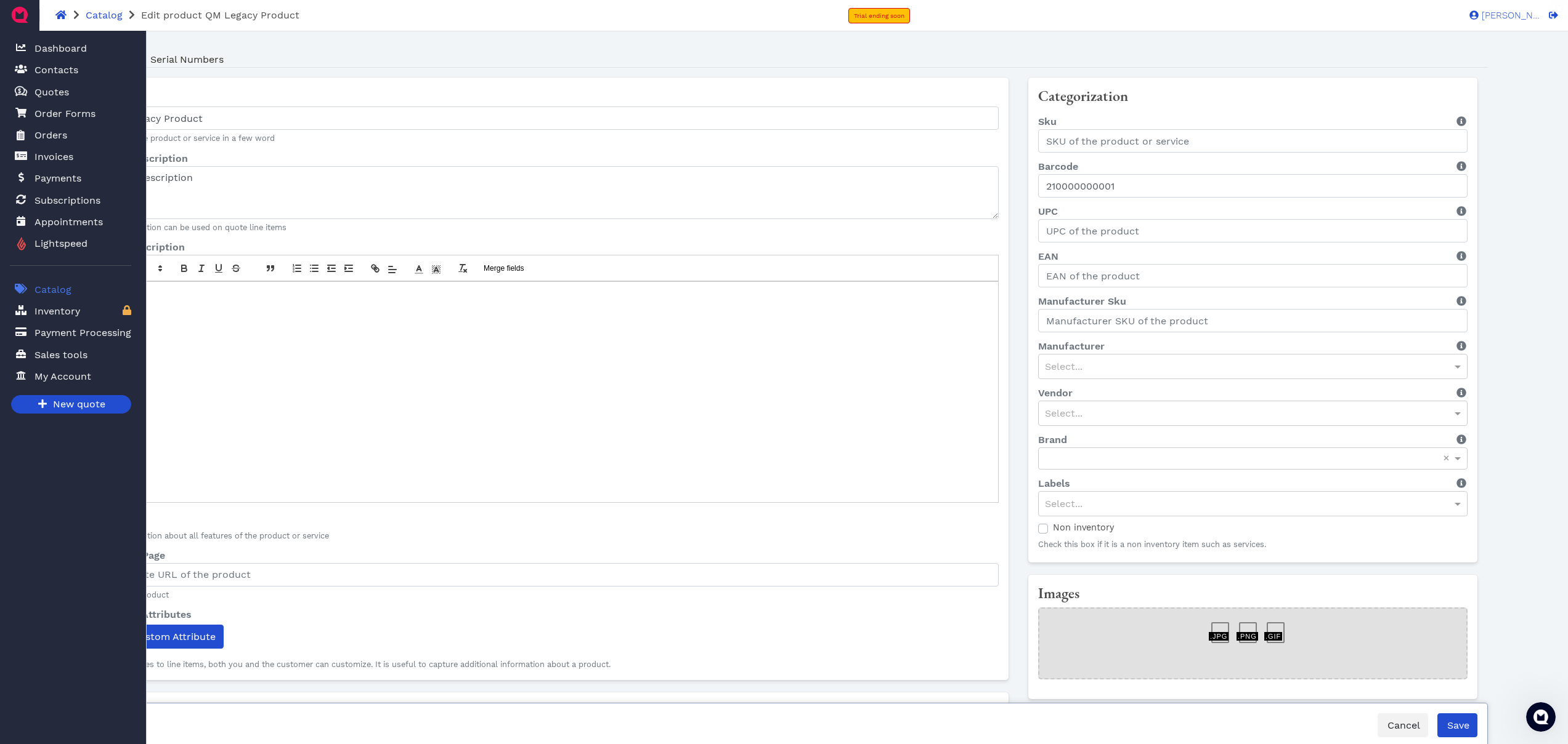
click at [72, 296] on link "Catalog" at bounding box center [70, 290] width 122 height 25
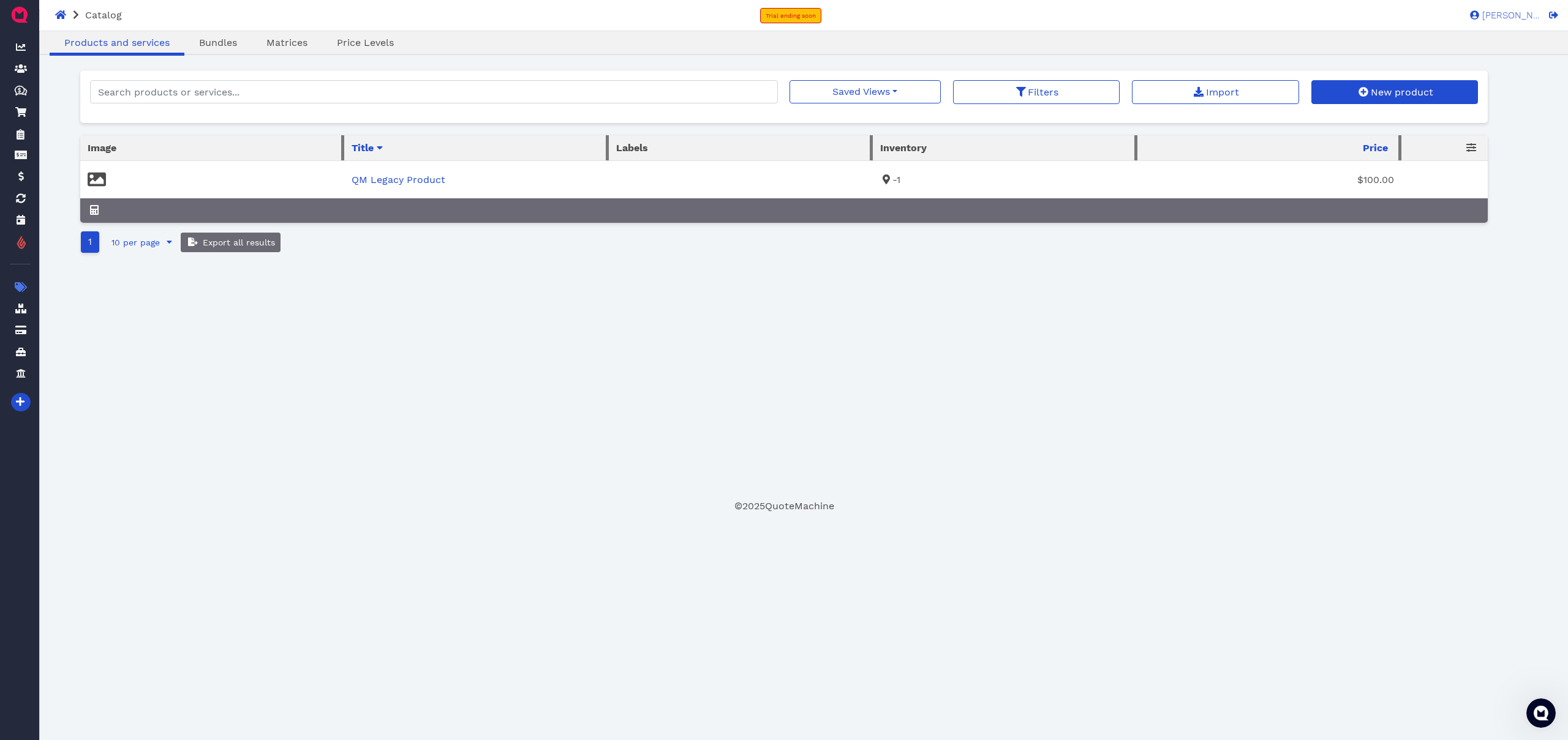
click at [901, 180] on span "-1" at bounding box center [890, 180] width 20 height 12
click at [419, 177] on link "QM Legacy Product" at bounding box center [399, 180] width 94 height 12
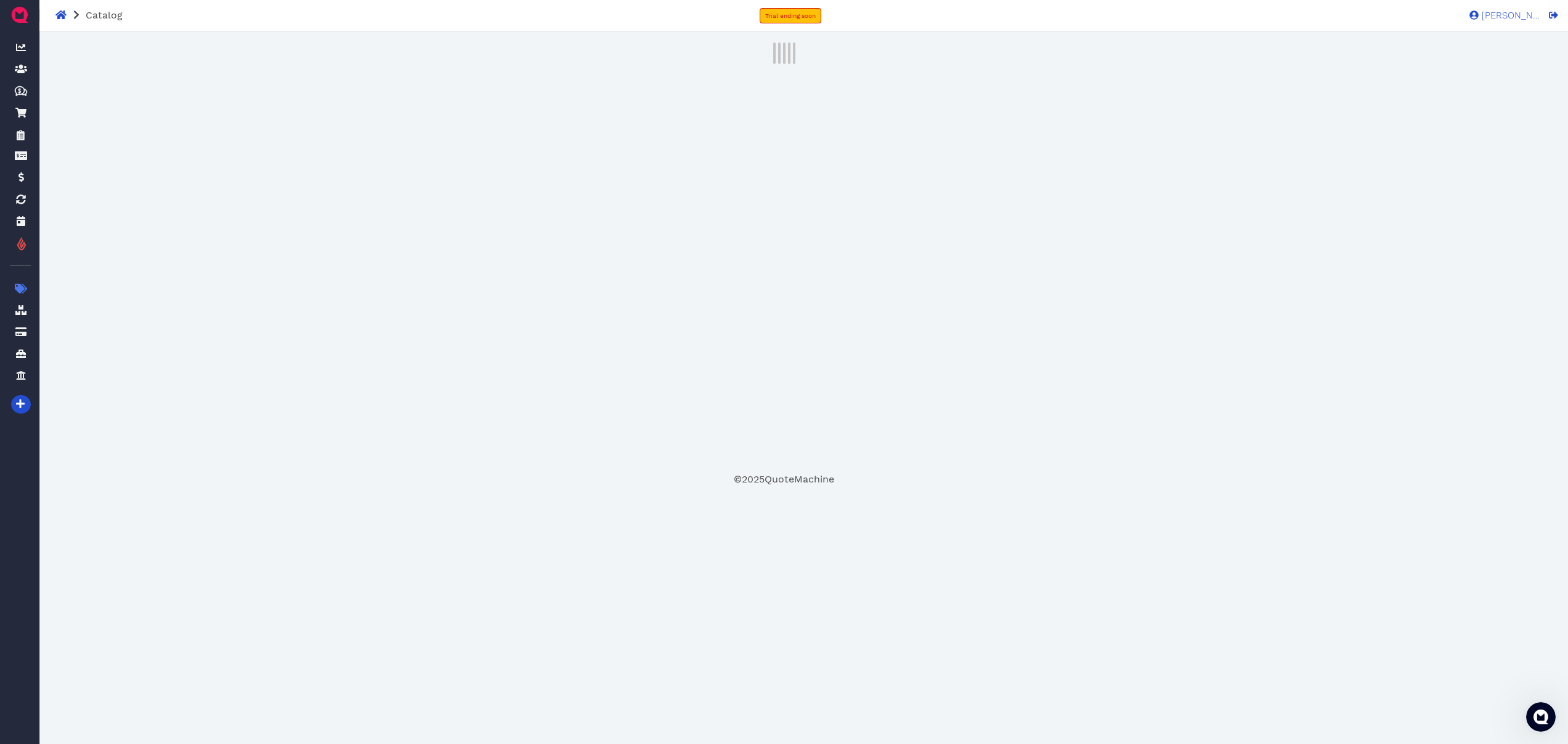
select select "piece"
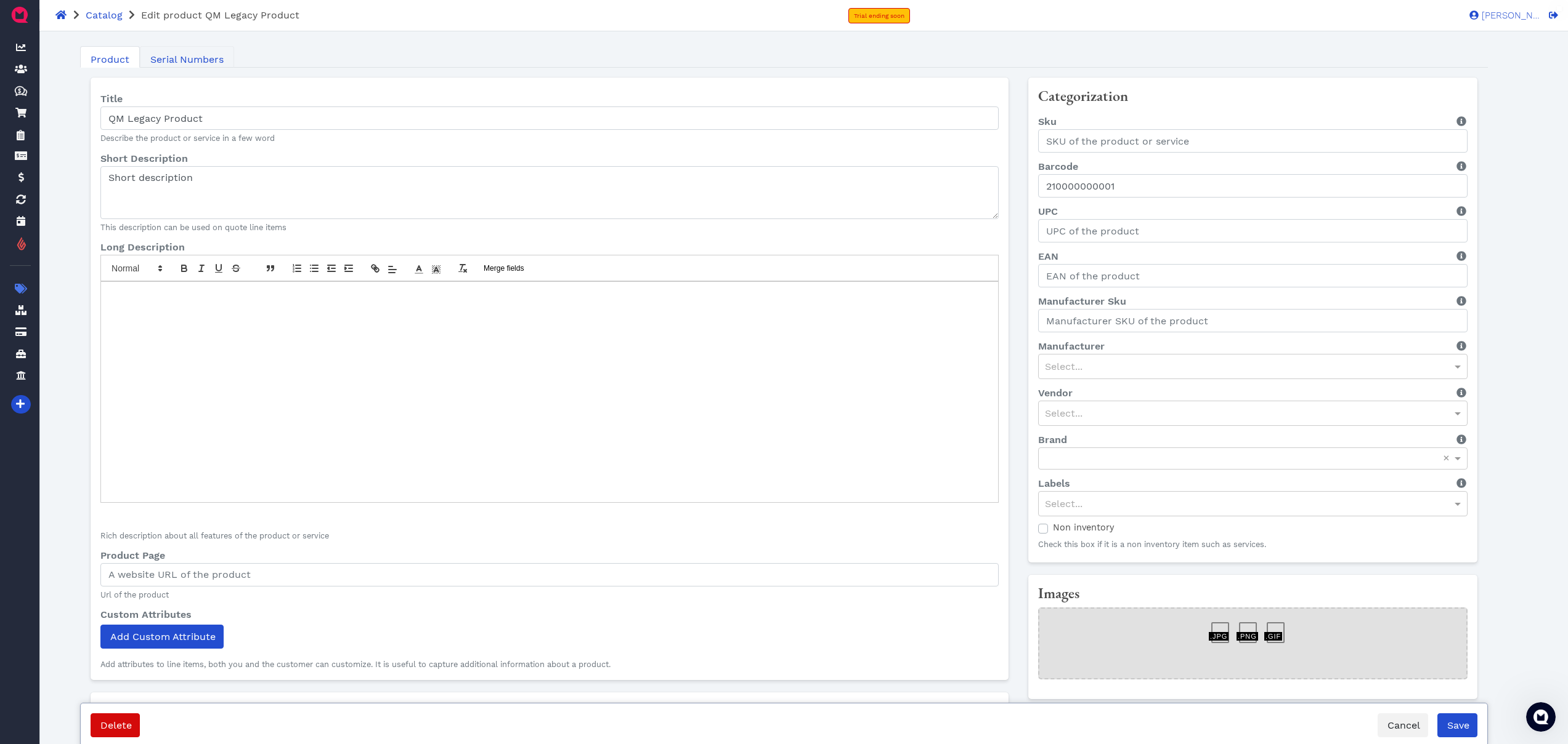
click at [206, 63] on span "Serial Numbers" at bounding box center [187, 60] width 73 height 15
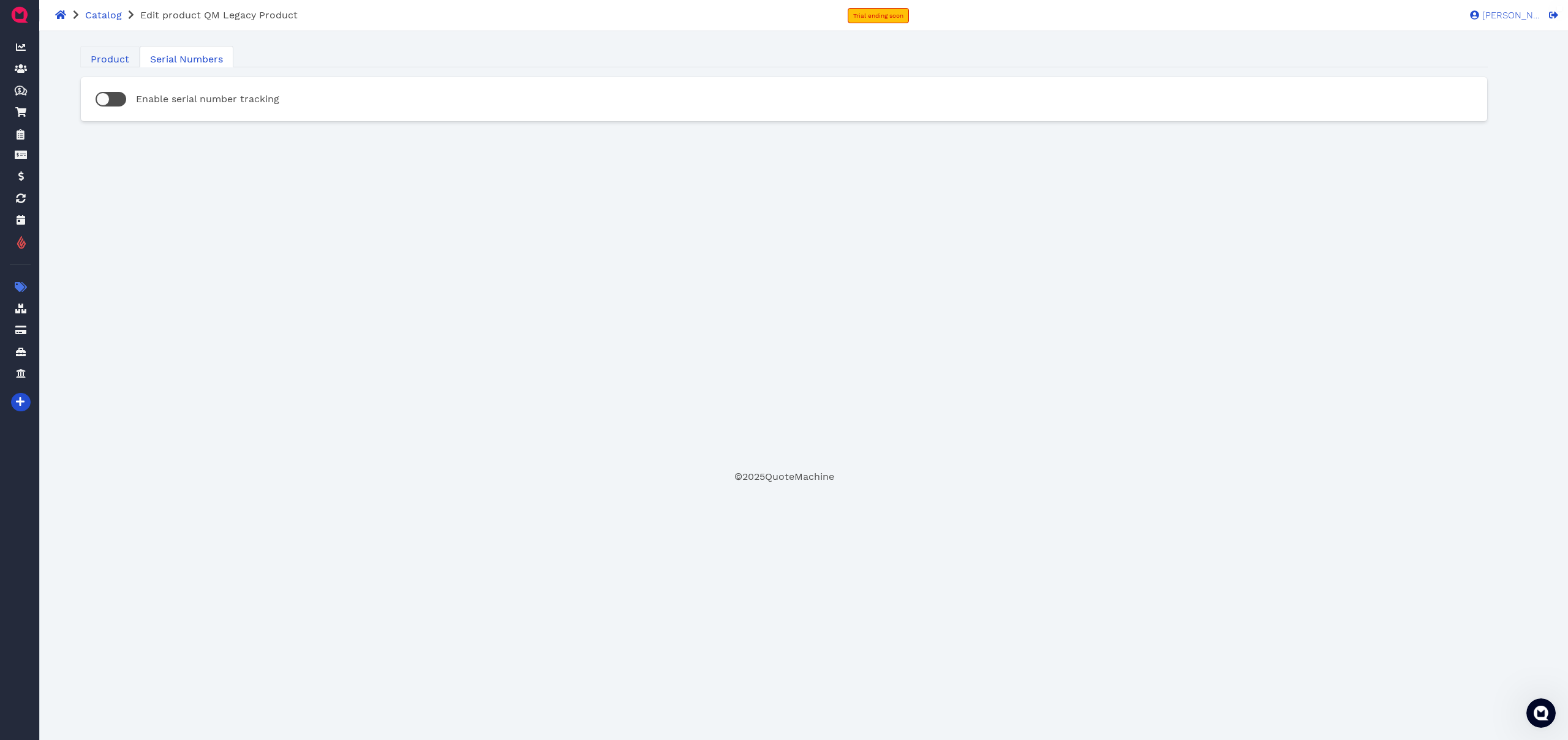
click at [114, 59] on span "Product" at bounding box center [110, 59] width 39 height 15
select select "piece"
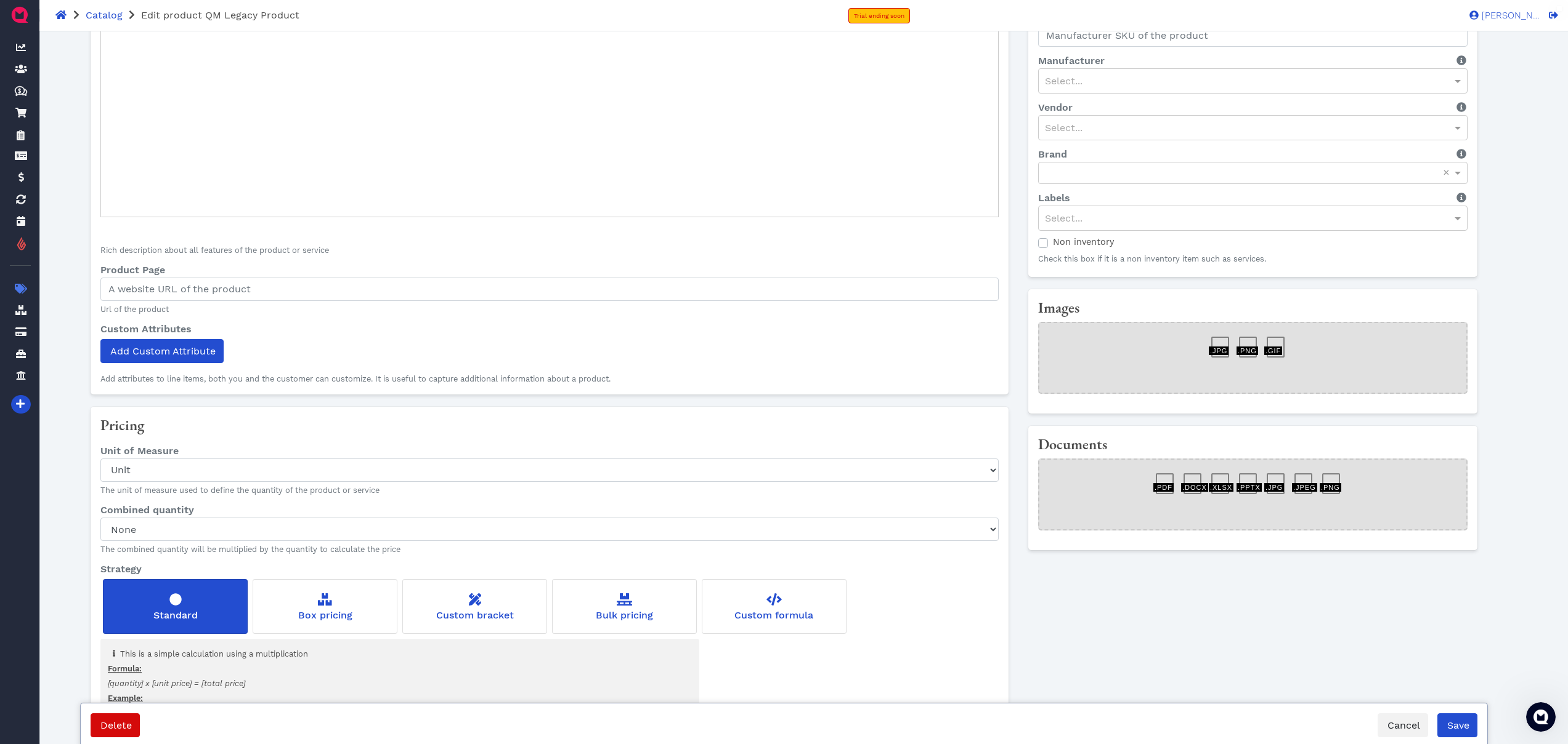
scroll to position [287, 0]
click at [379, 529] on select "None Asset Centimeter Cubic meter Day Episodes Foot ft² Gallon Gigabyte Gram Ho…" at bounding box center [549, 527] width 898 height 23
click at [100, 516] on select "None Asset Centimeter Cubic meter Day Episodes Foot ft² Gallon Gigabyte Gram Ho…" at bounding box center [549, 527] width 898 height 23
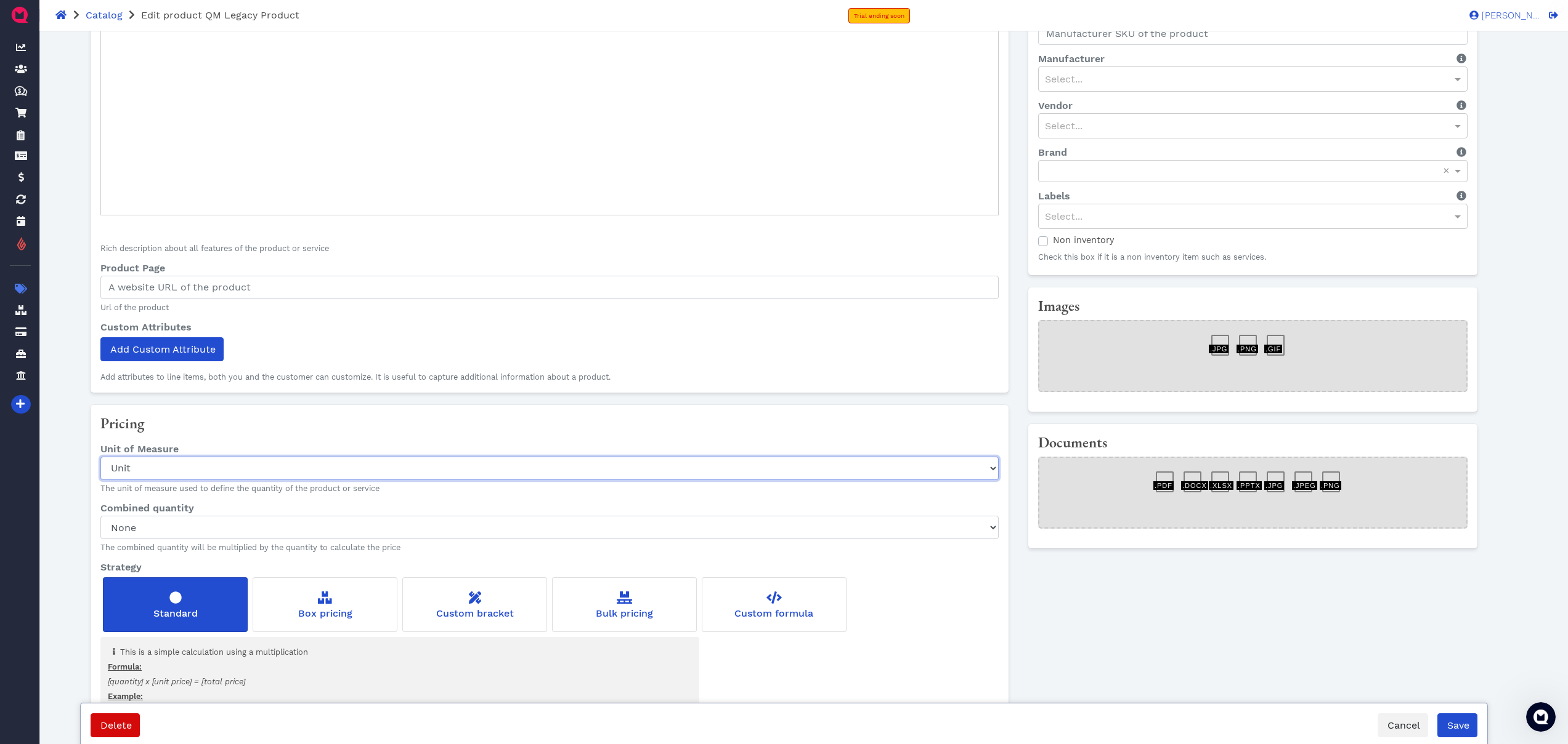
click at [294, 477] on select "Choose Asset Centimeter Cubic meter Day Episodes Foot ft² Gallon Gigabyte Gram …" at bounding box center [549, 468] width 898 height 23
click at [100, 457] on select "Choose Asset Centimeter Cubic meter Day Episodes Foot ft² Gallon Gigabyte Gram …" at bounding box center [549, 468] width 898 height 23
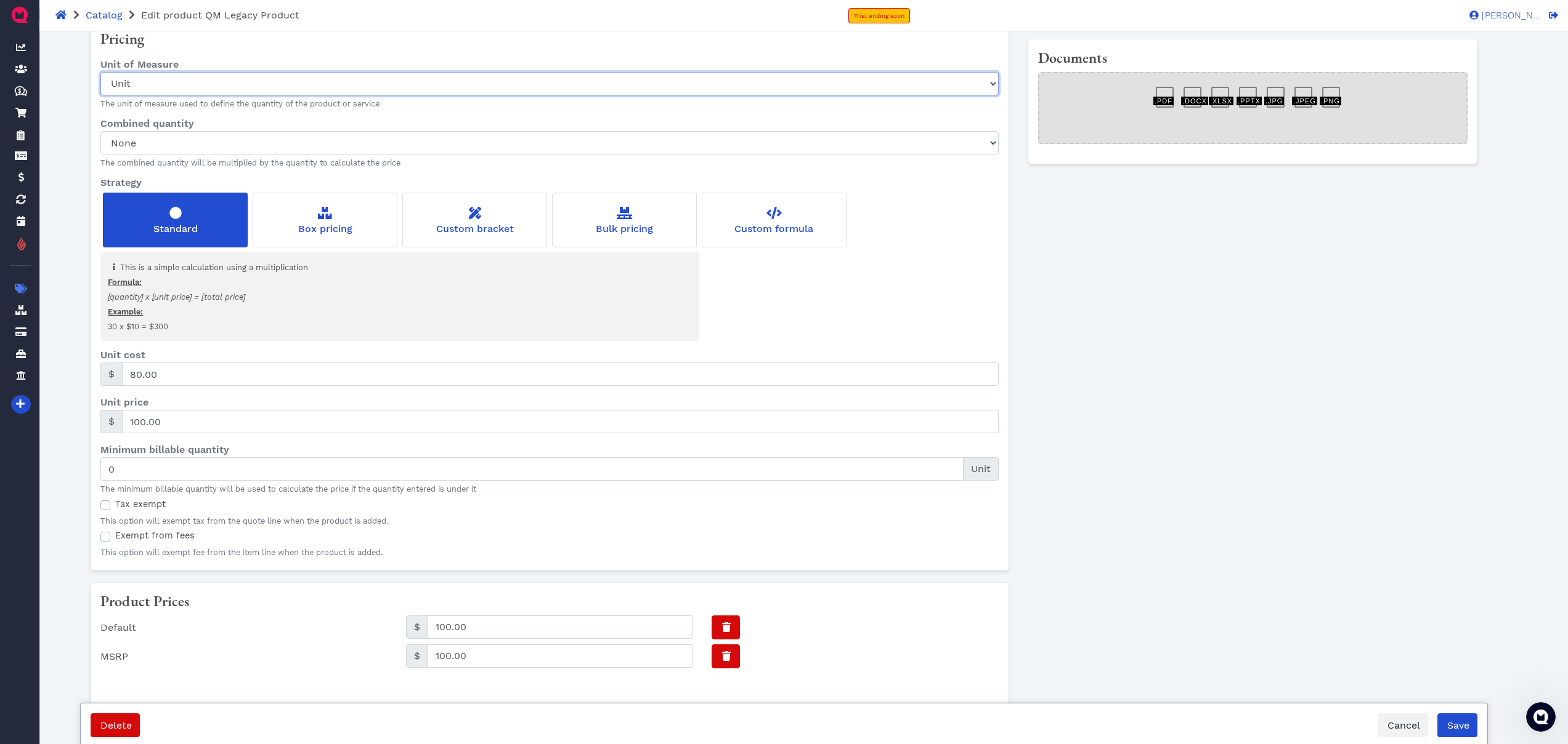
scroll to position [733, 0]
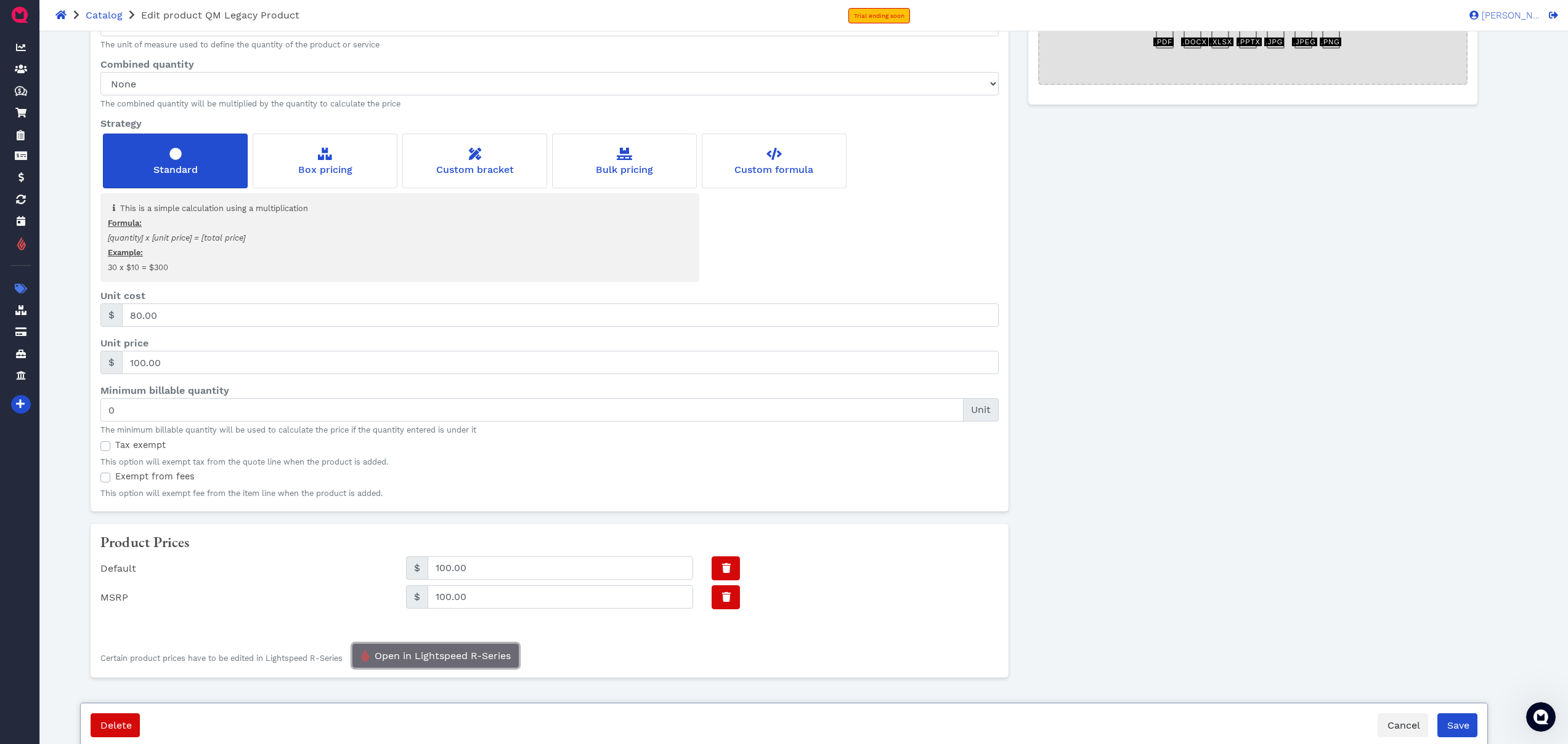
click at [441, 653] on span "Open in Lightspeed R-Series" at bounding box center [441, 656] width 138 height 12
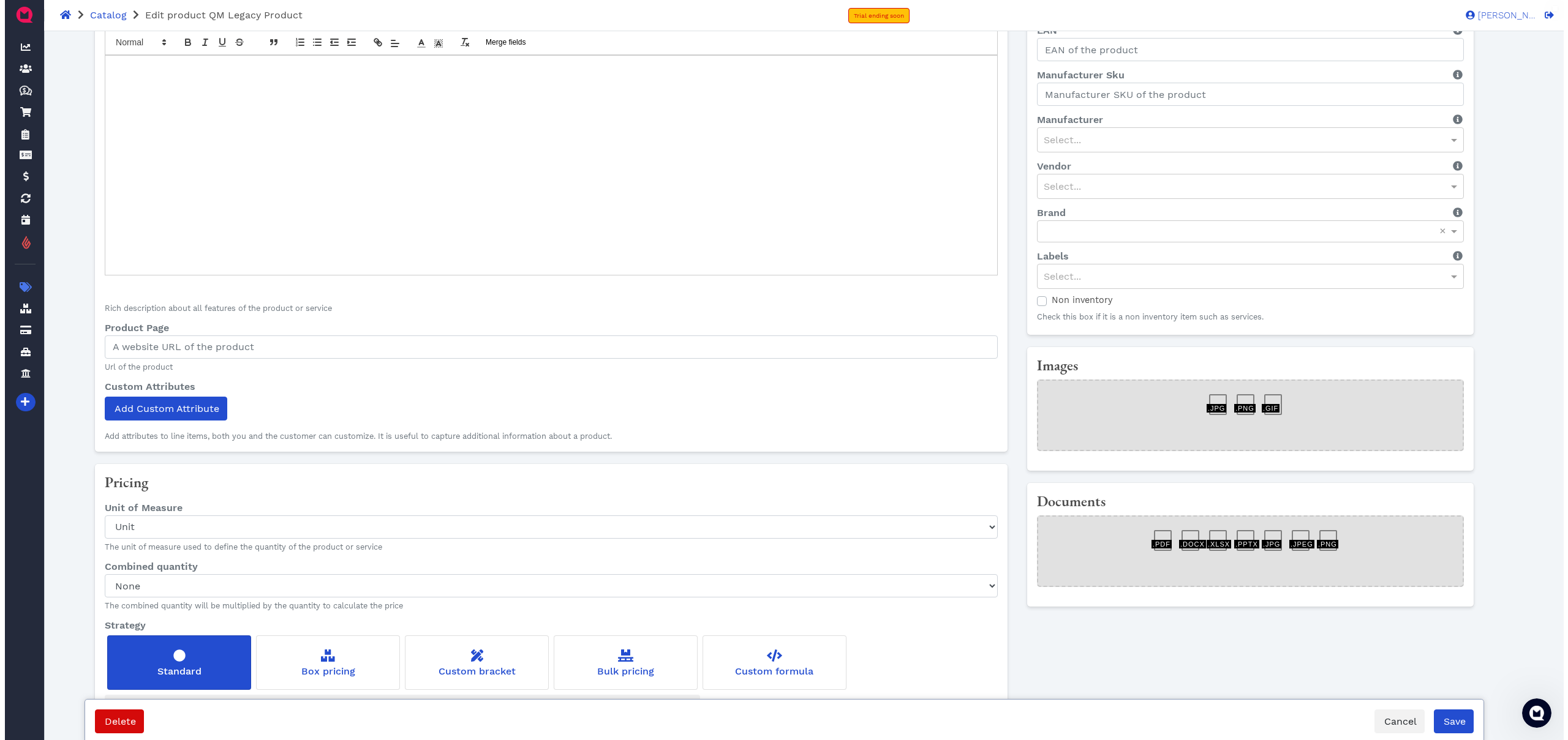
scroll to position [0, 0]
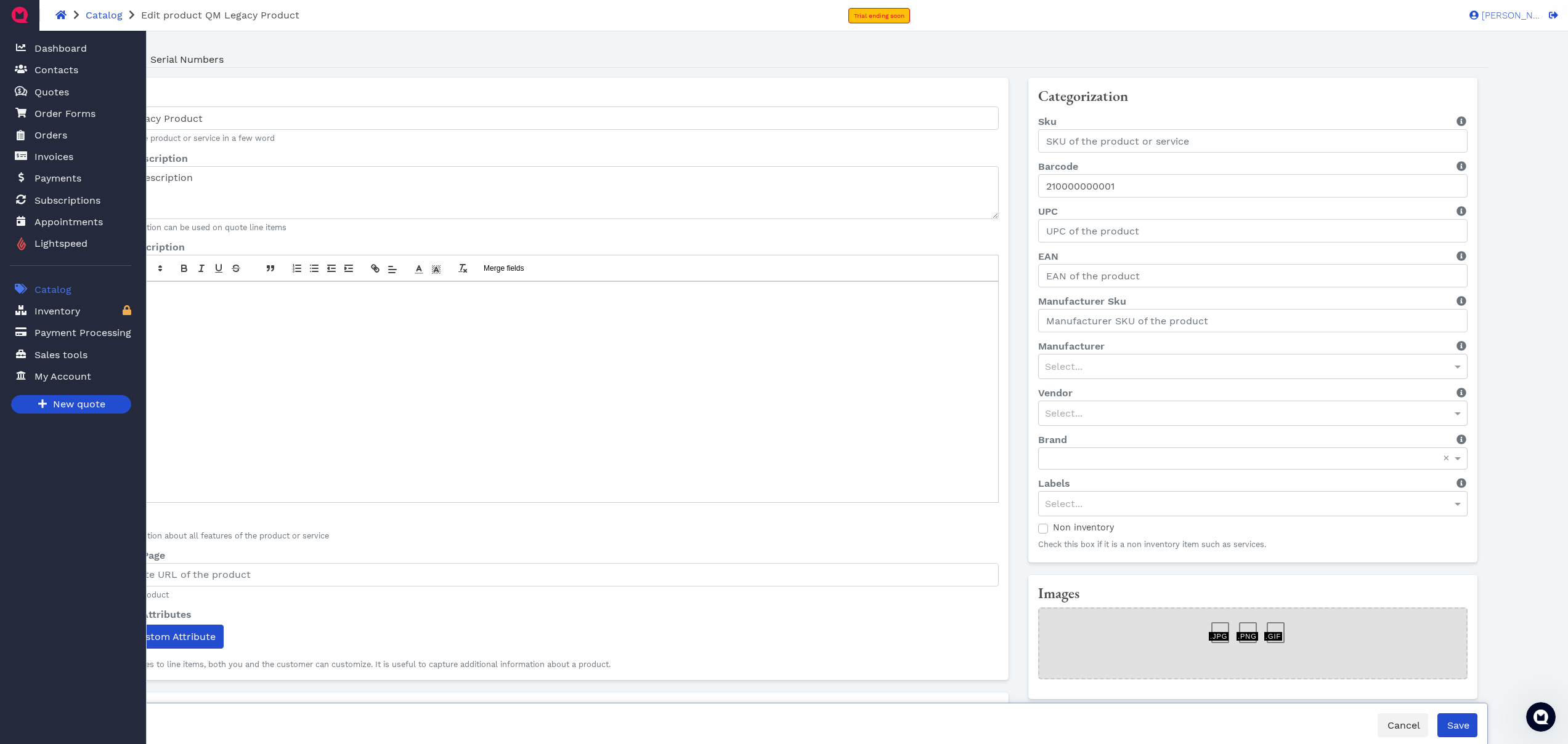
click at [54, 284] on span "Catalog" at bounding box center [53, 290] width 37 height 15
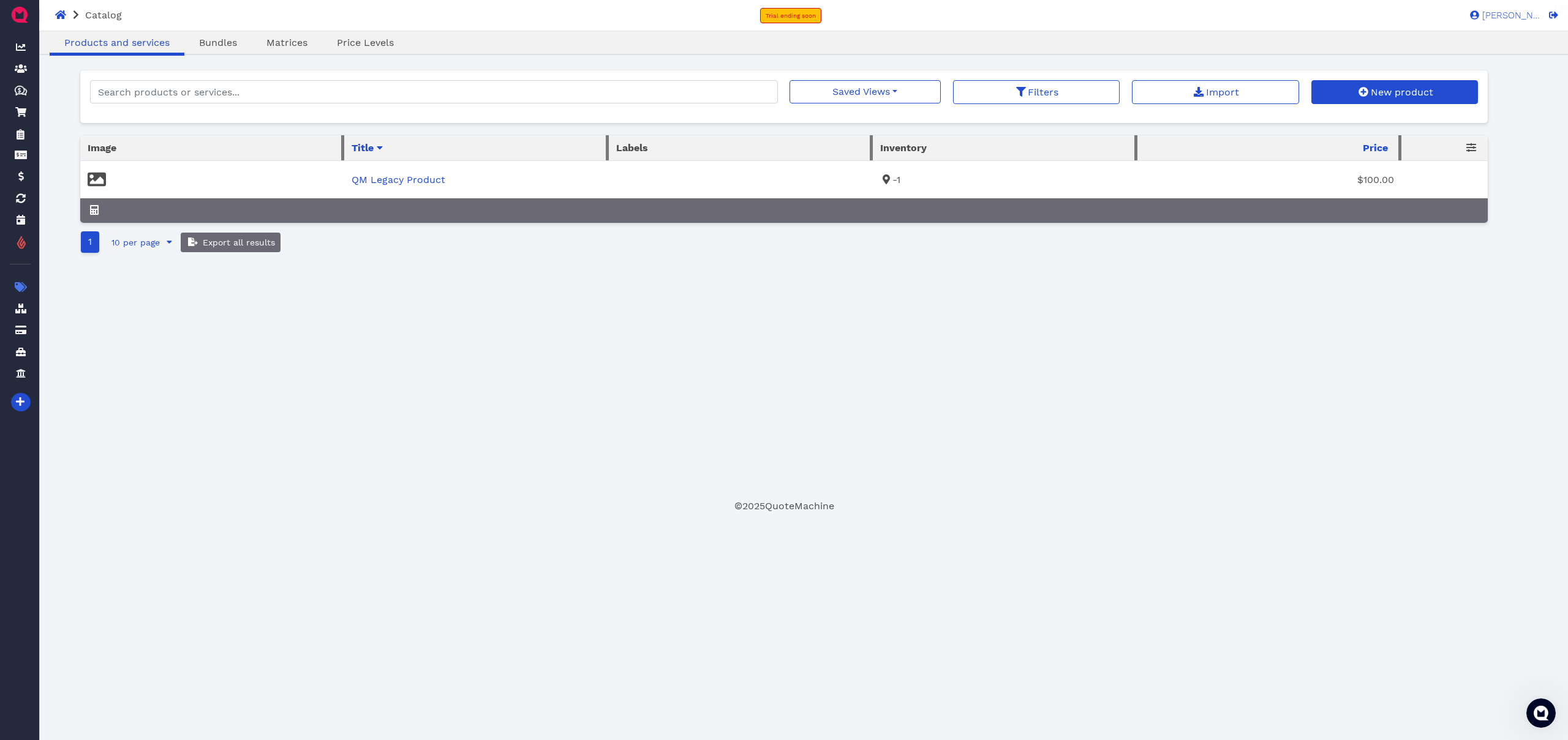
click at [347, 338] on div "Oops! × Products and services Bundles Matrices Price Levels Saved Views No save…" at bounding box center [784, 285] width 1408 height 429
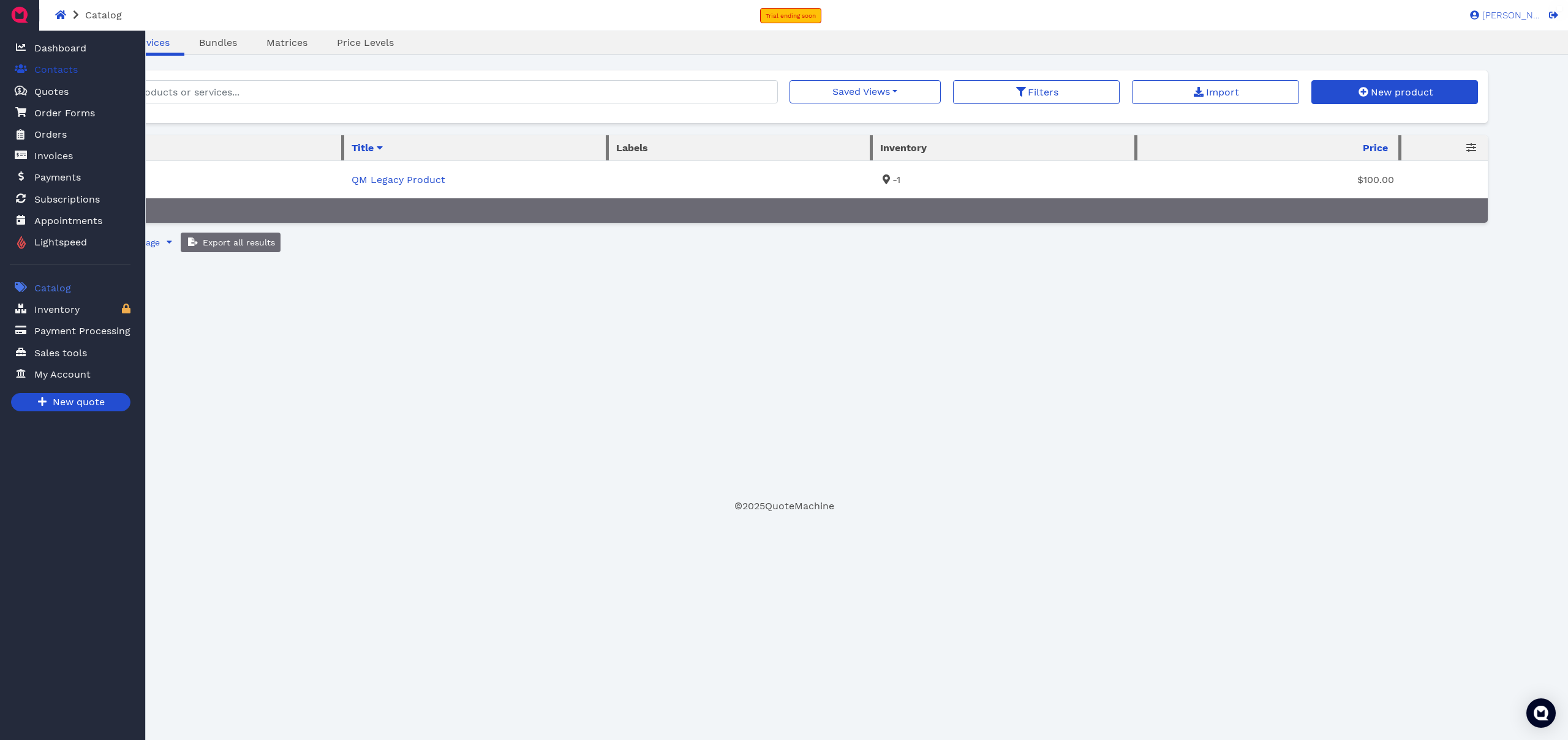
click at [56, 71] on span "Contacts" at bounding box center [56, 70] width 44 height 15
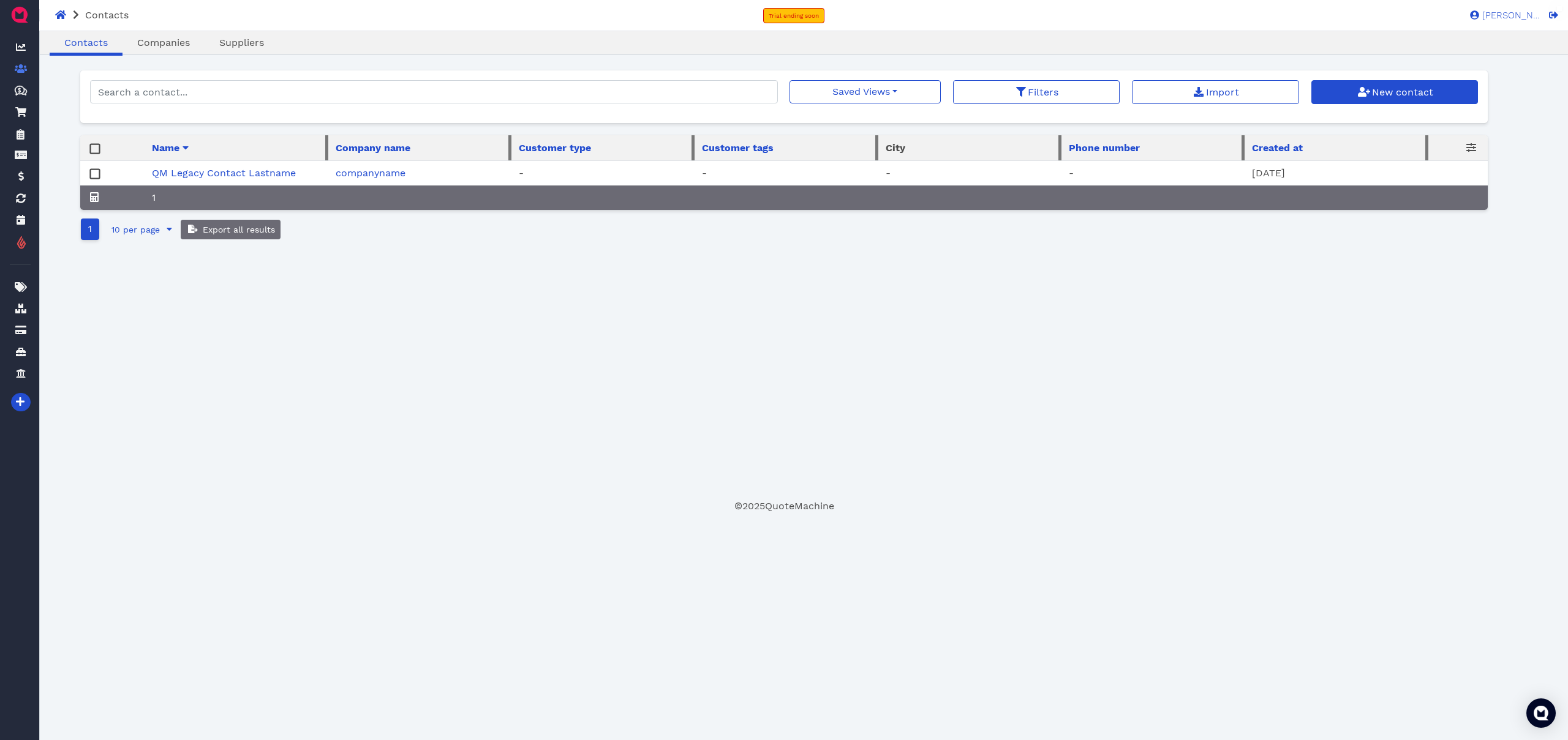
click at [255, 307] on div "Oops! × Contacts Companies Suppliers Saved Views No saved filters Filters Impor…" at bounding box center [784, 285] width 1408 height 429
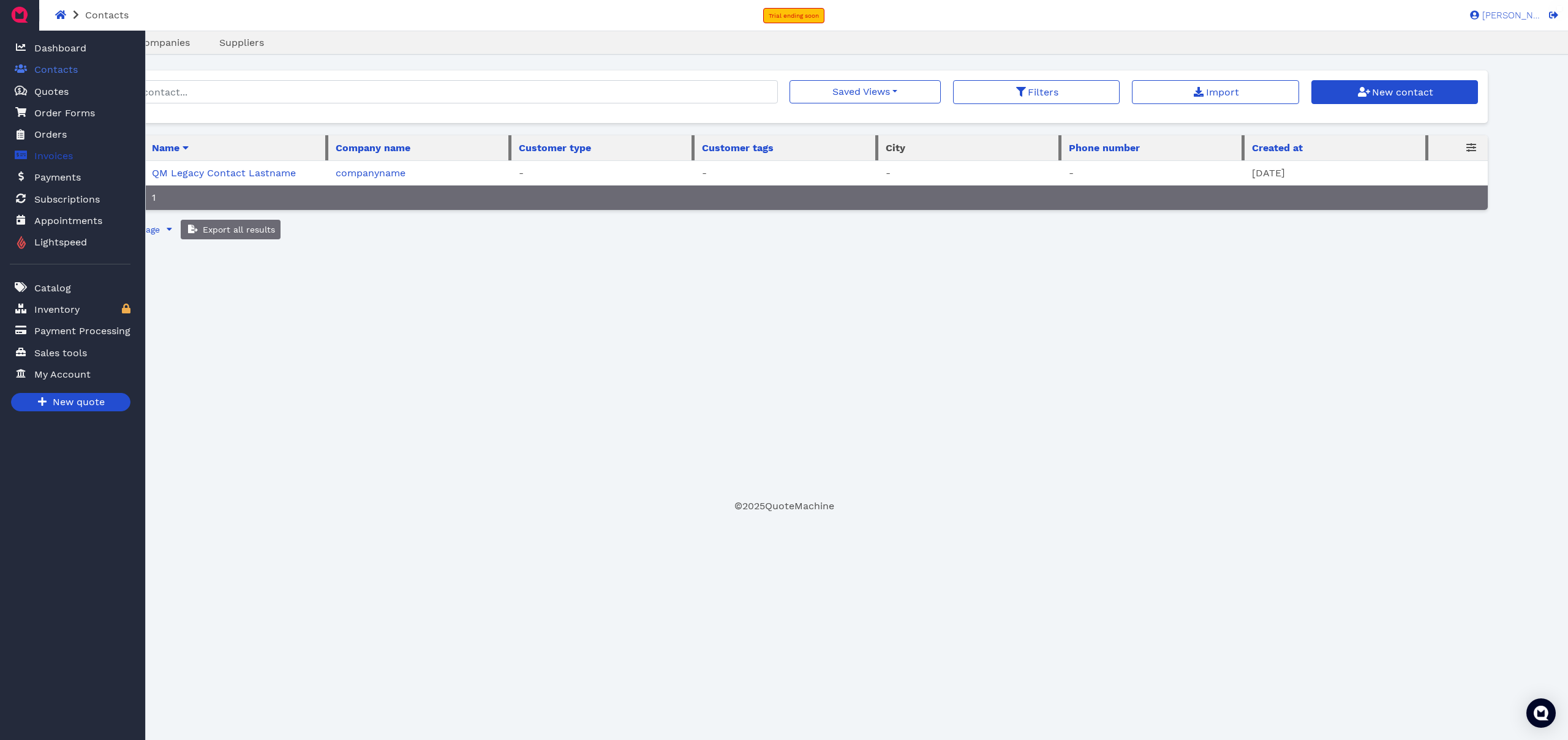
click at [58, 159] on span "Invoices" at bounding box center [53, 156] width 39 height 15
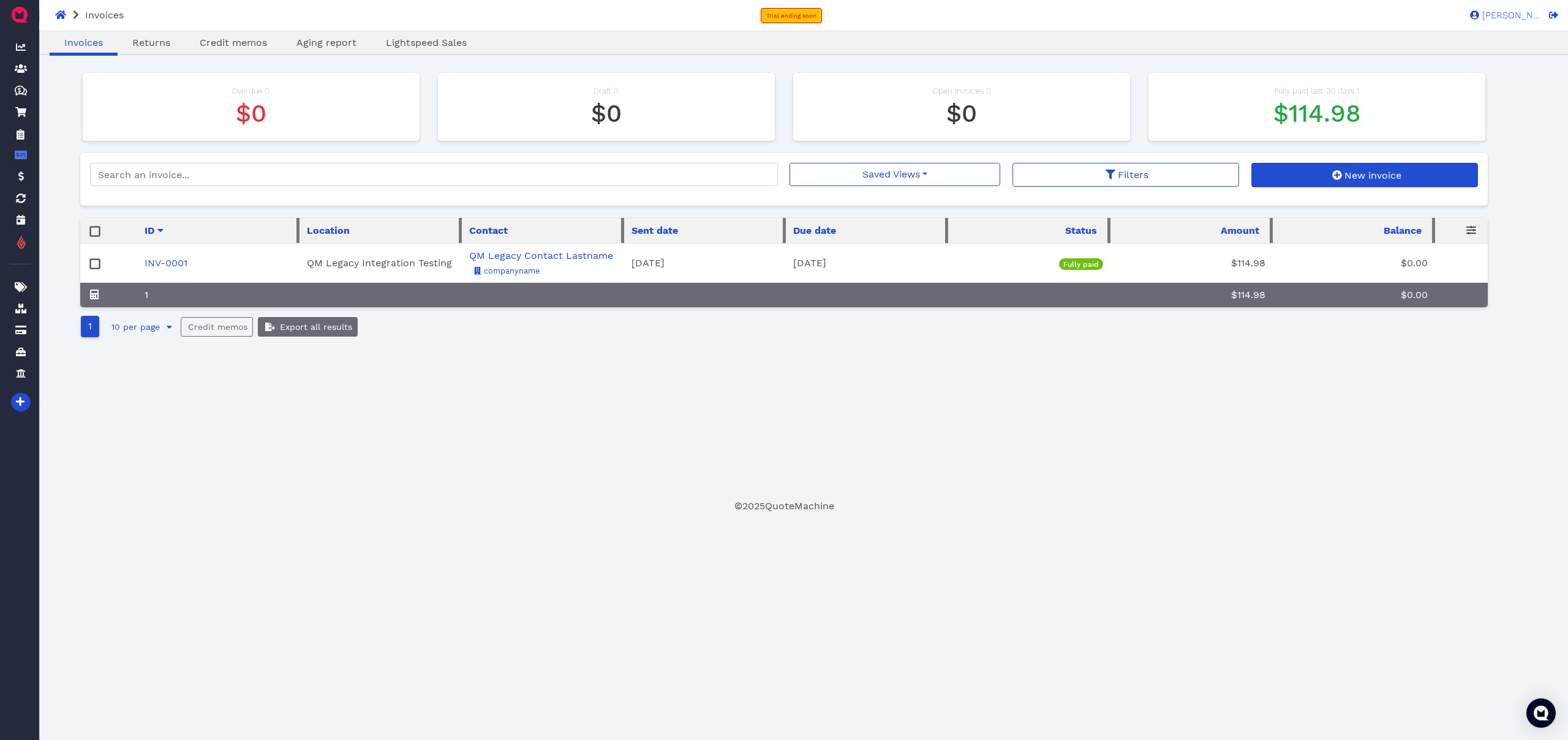
click at [321, 406] on div "Oops! × Invoices Returns Credit memos Aging report Lightspeed Sales Overdue 0 $…" at bounding box center [784, 285] width 1408 height 429
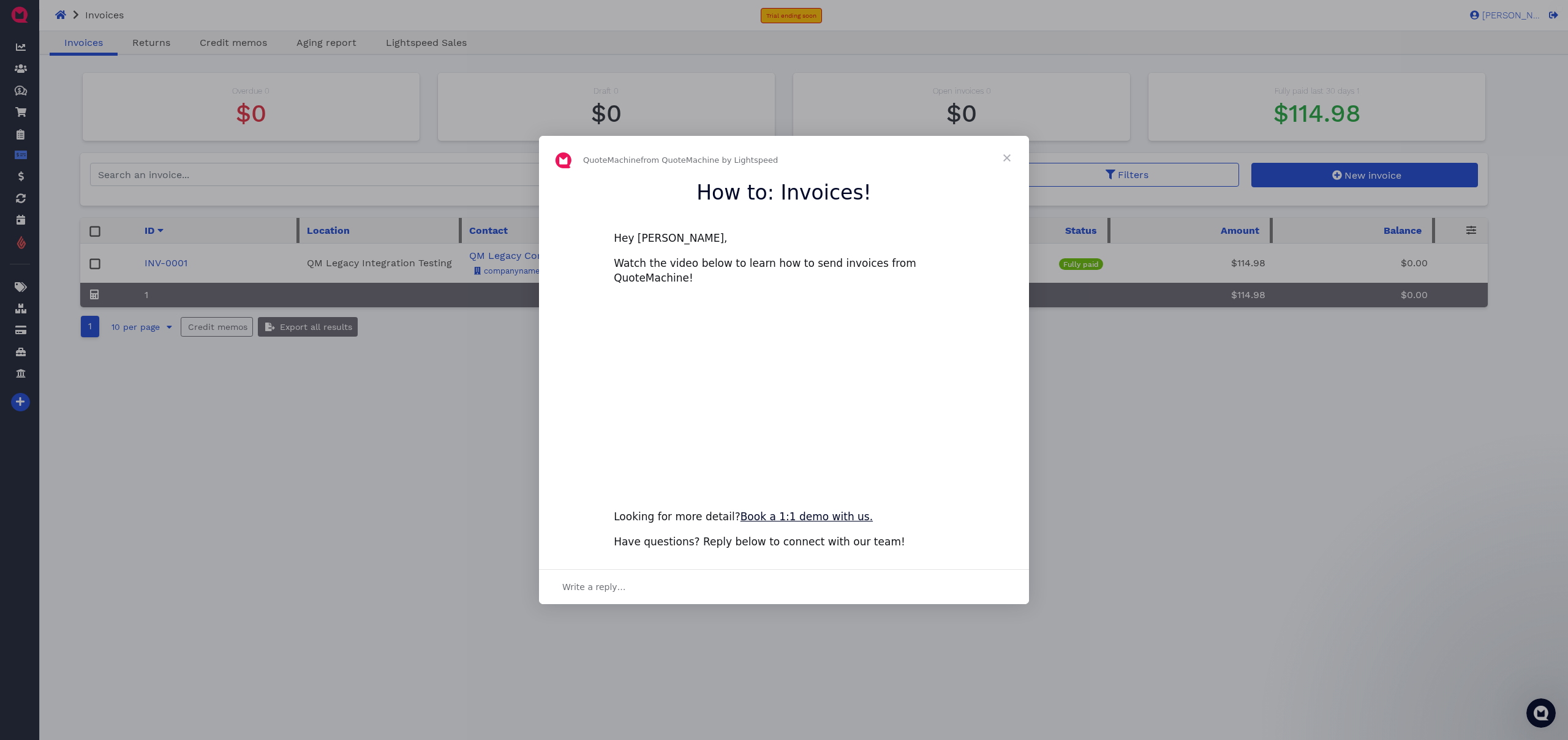
click at [1007, 161] on span "Close" at bounding box center [1007, 157] width 44 height 44
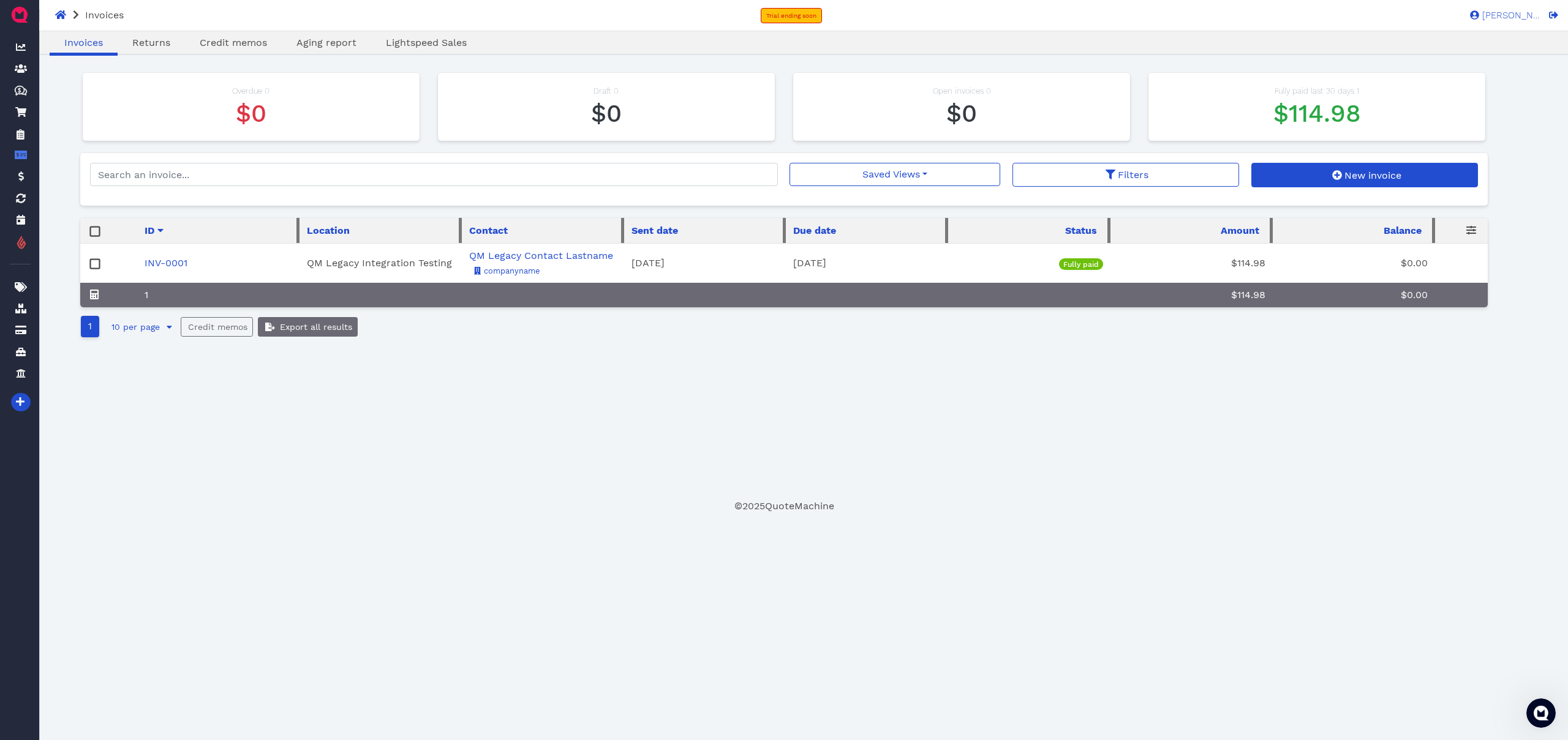
click at [305, 422] on div "Oops! × Invoices Returns Credit memos Aging report Lightspeed Sales Overdue 0 $…" at bounding box center [784, 285] width 1408 height 429
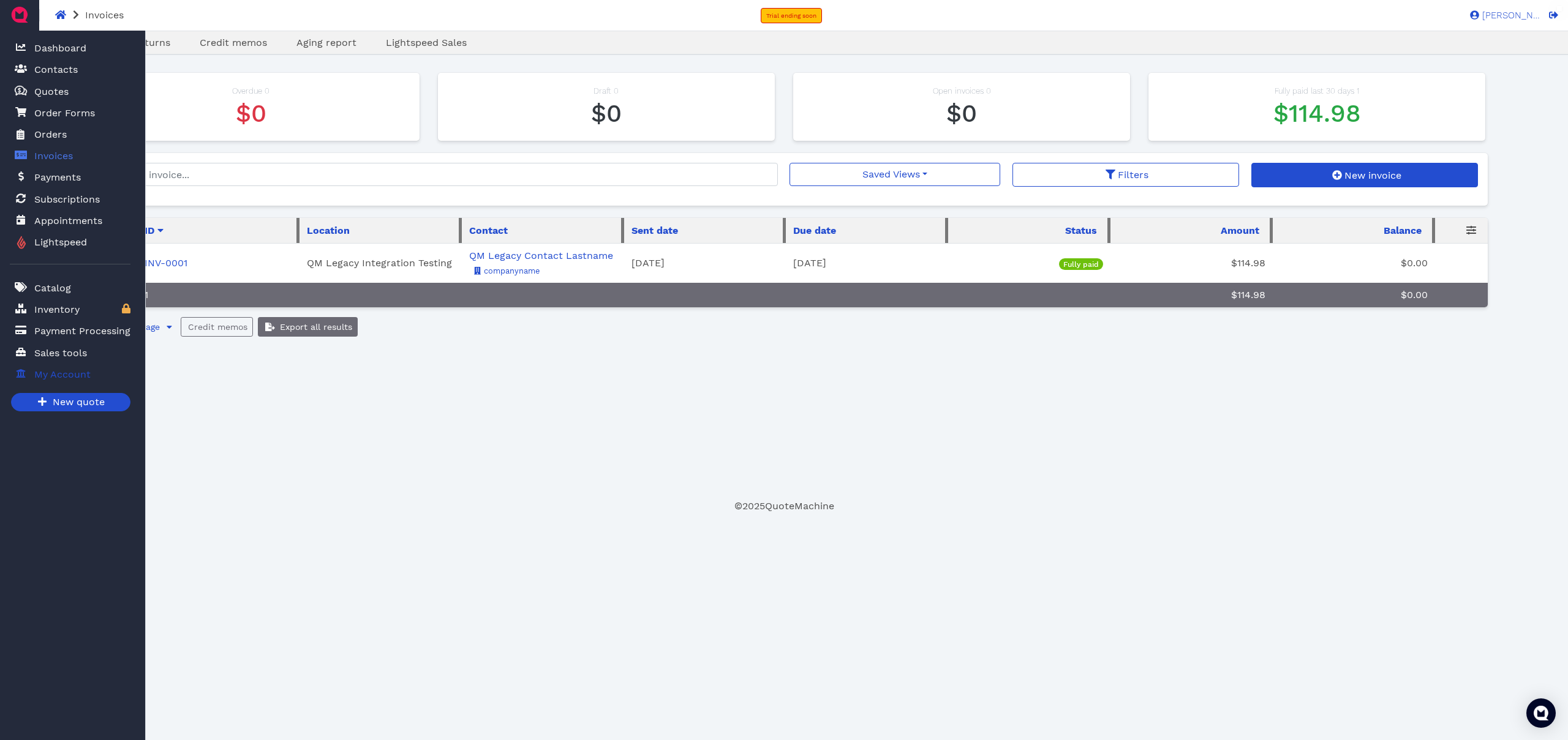
click at [65, 375] on span "My Account" at bounding box center [62, 375] width 56 height 15
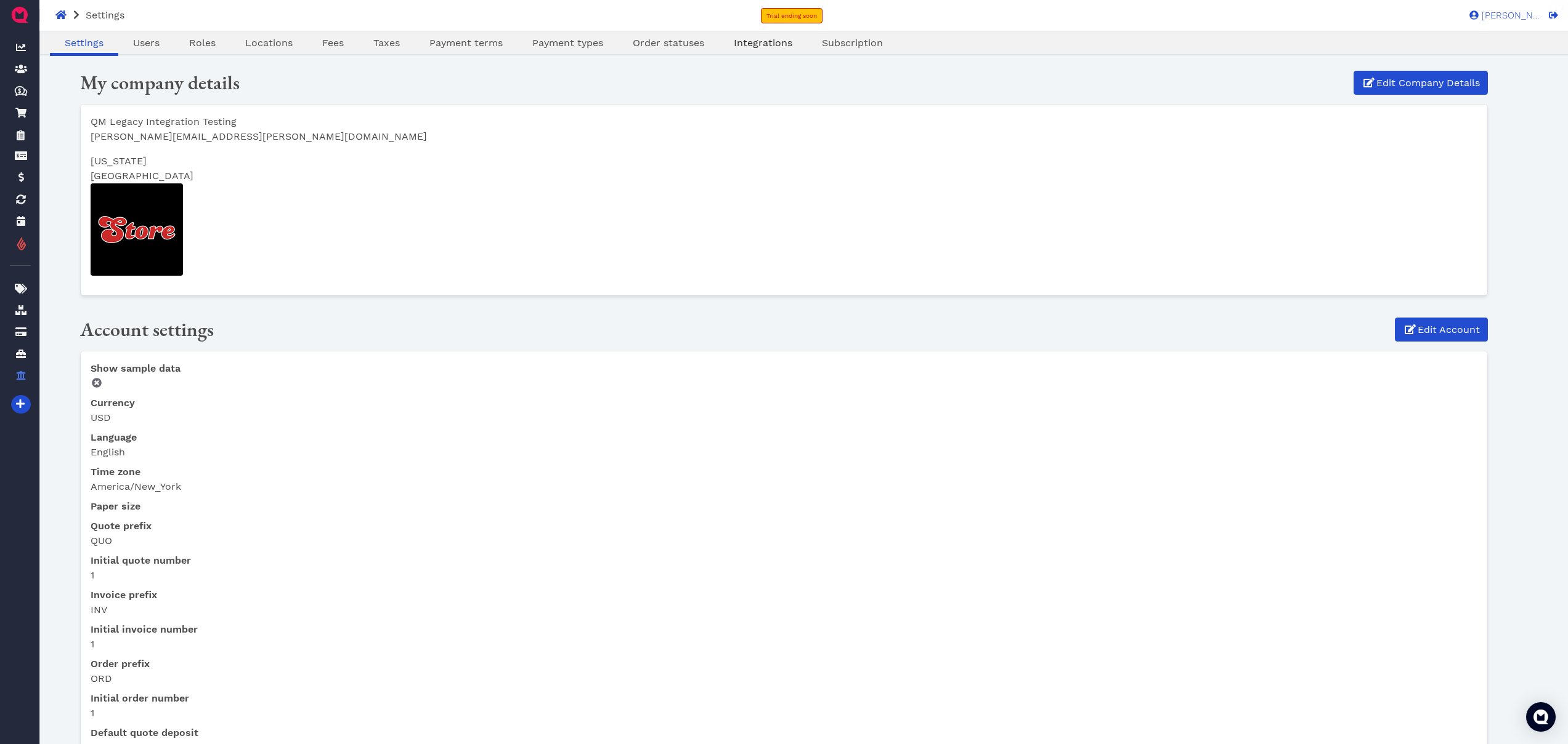
click at [769, 37] on span "Integrations" at bounding box center [763, 43] width 58 height 12
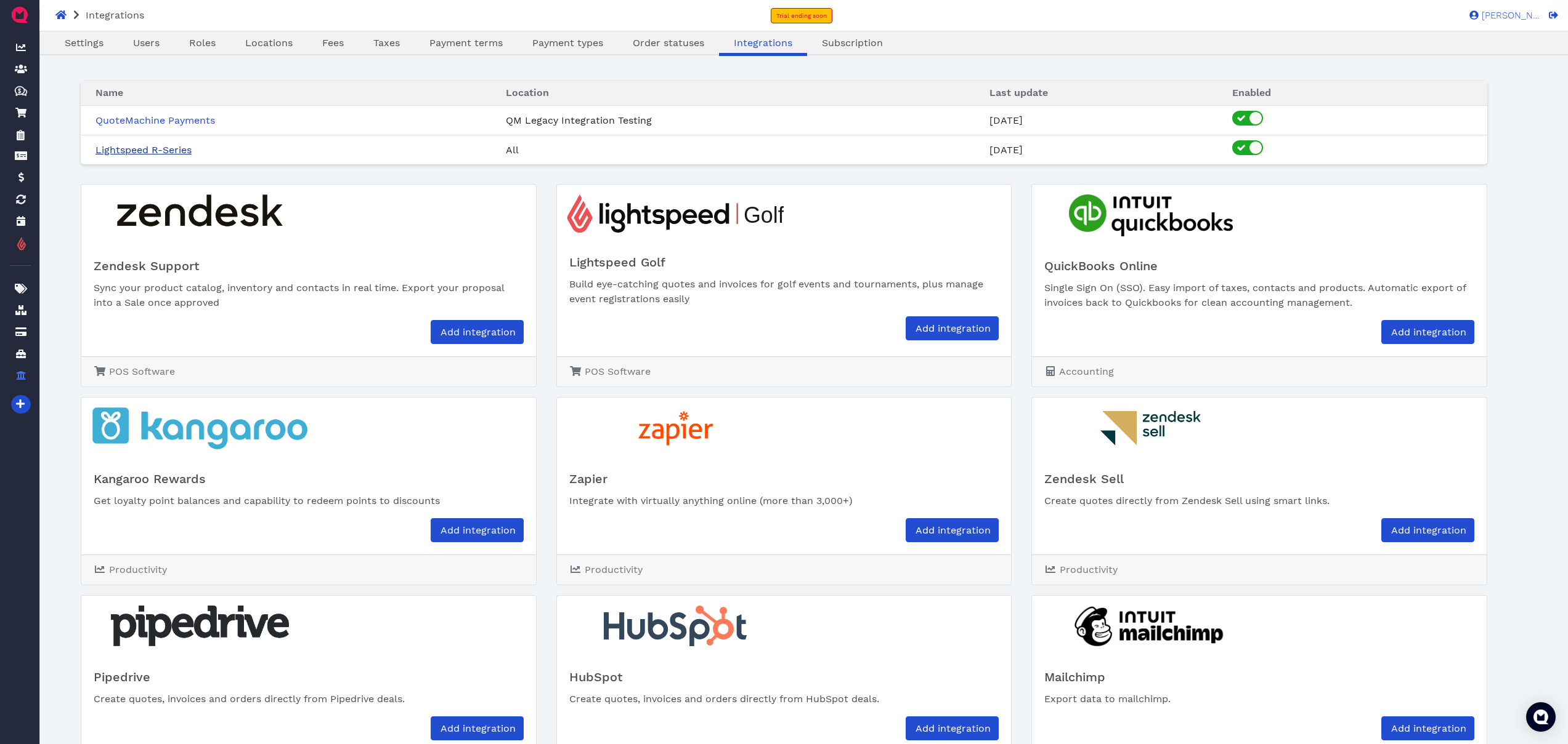
click at [158, 152] on link "Lightspeed R-Series" at bounding box center [143, 150] width 96 height 12
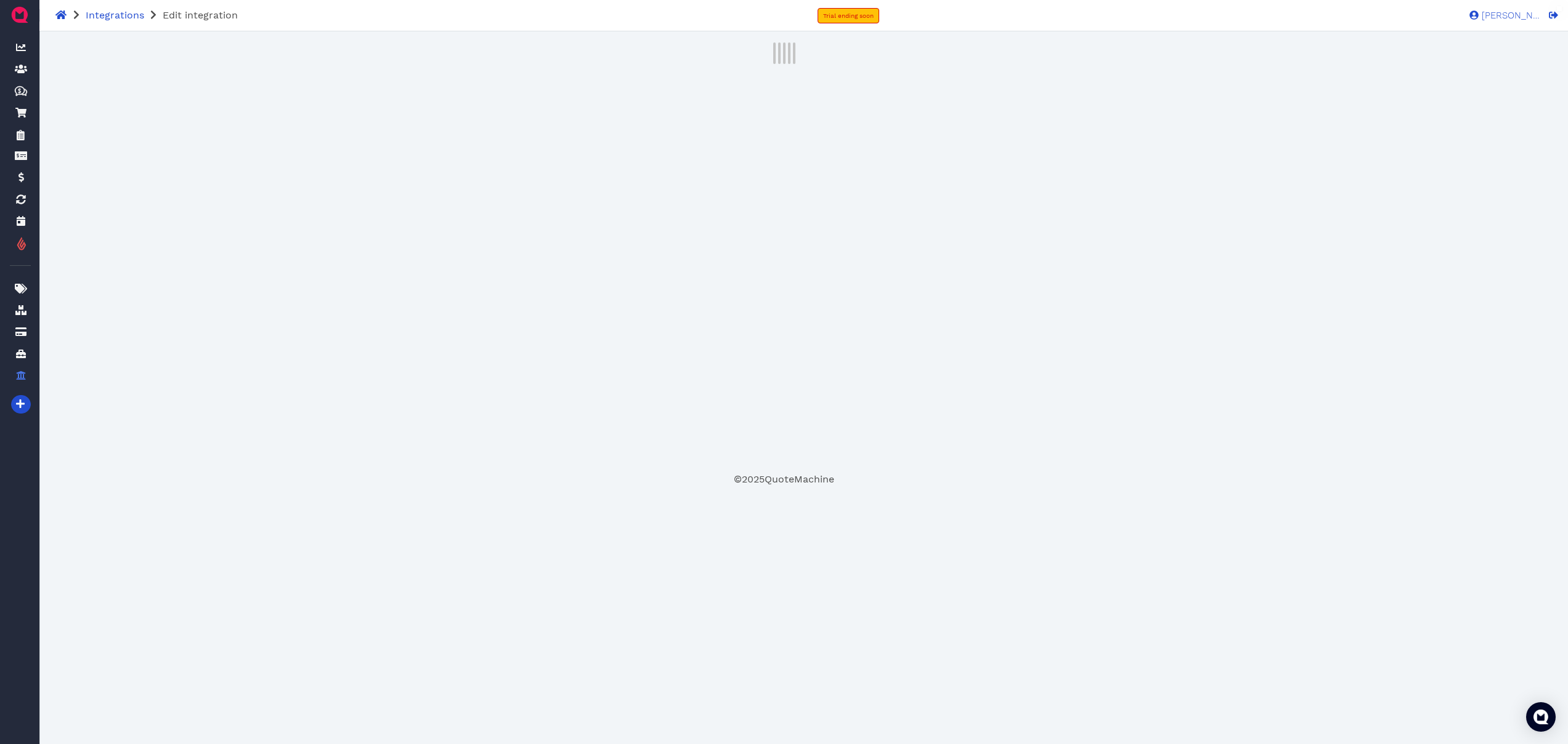
select select "1"
select select "2"
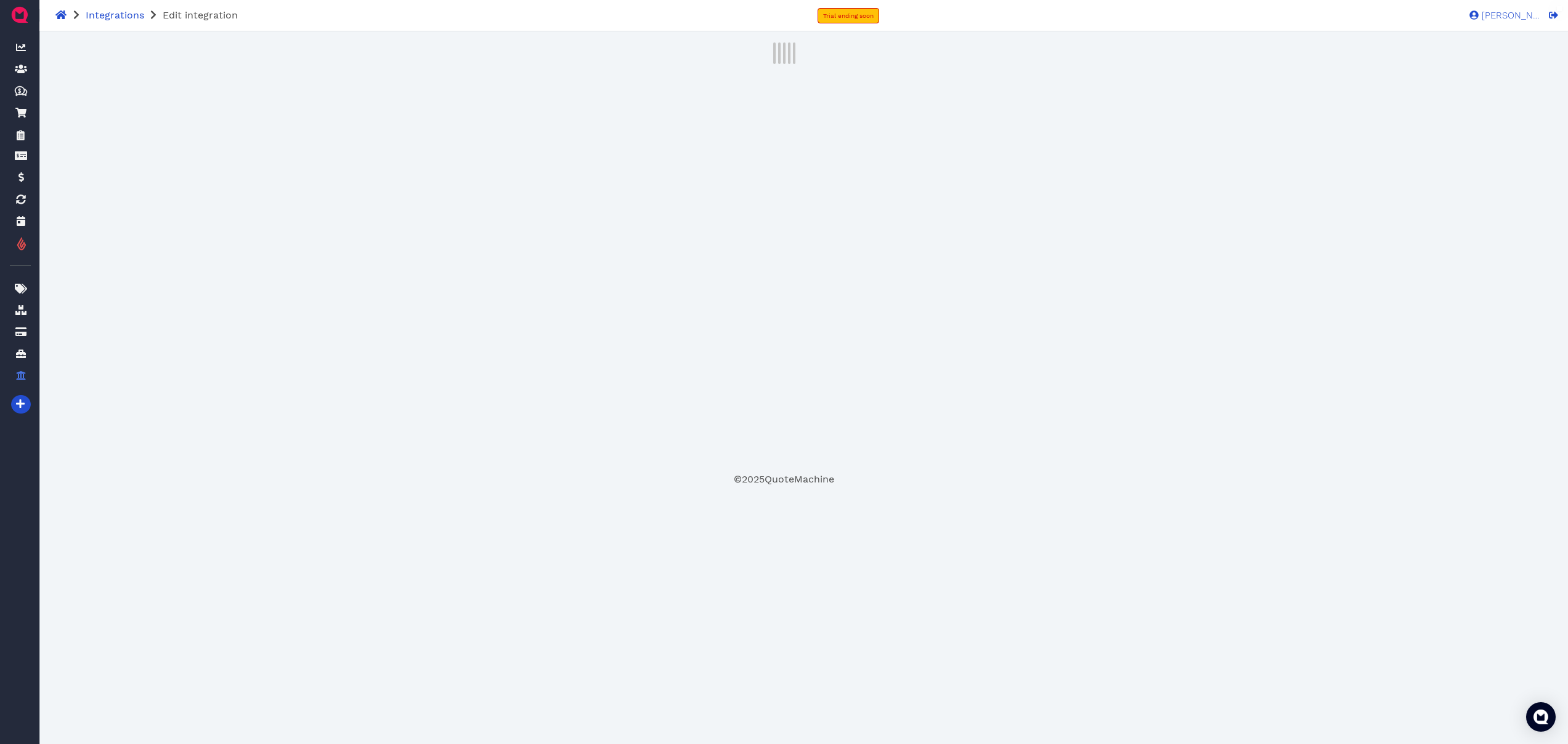
select select "3"
select select "2"
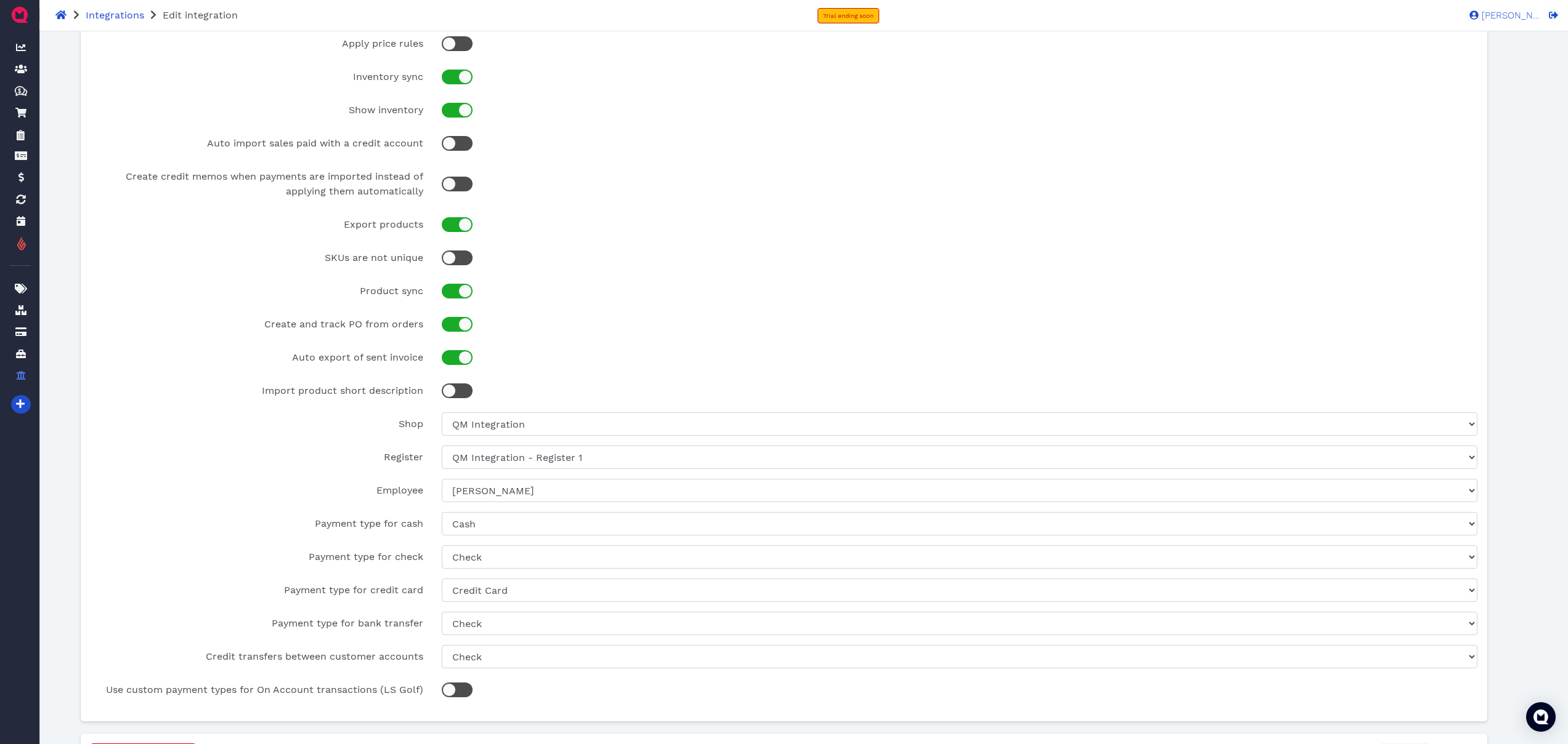
scroll to position [280, 0]
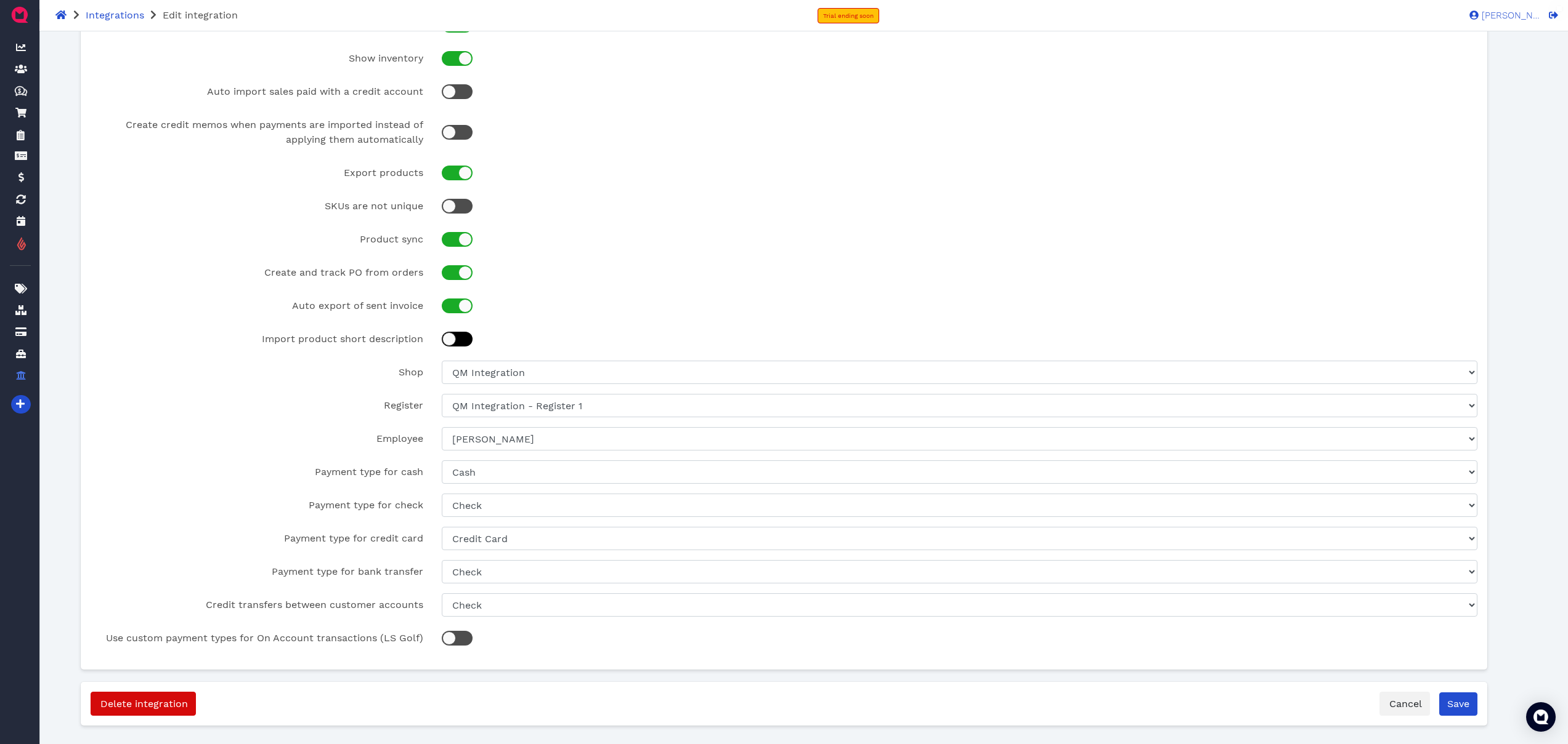
click at [461, 340] on div at bounding box center [463, 339] width 6 height 6
checkbox input "true"
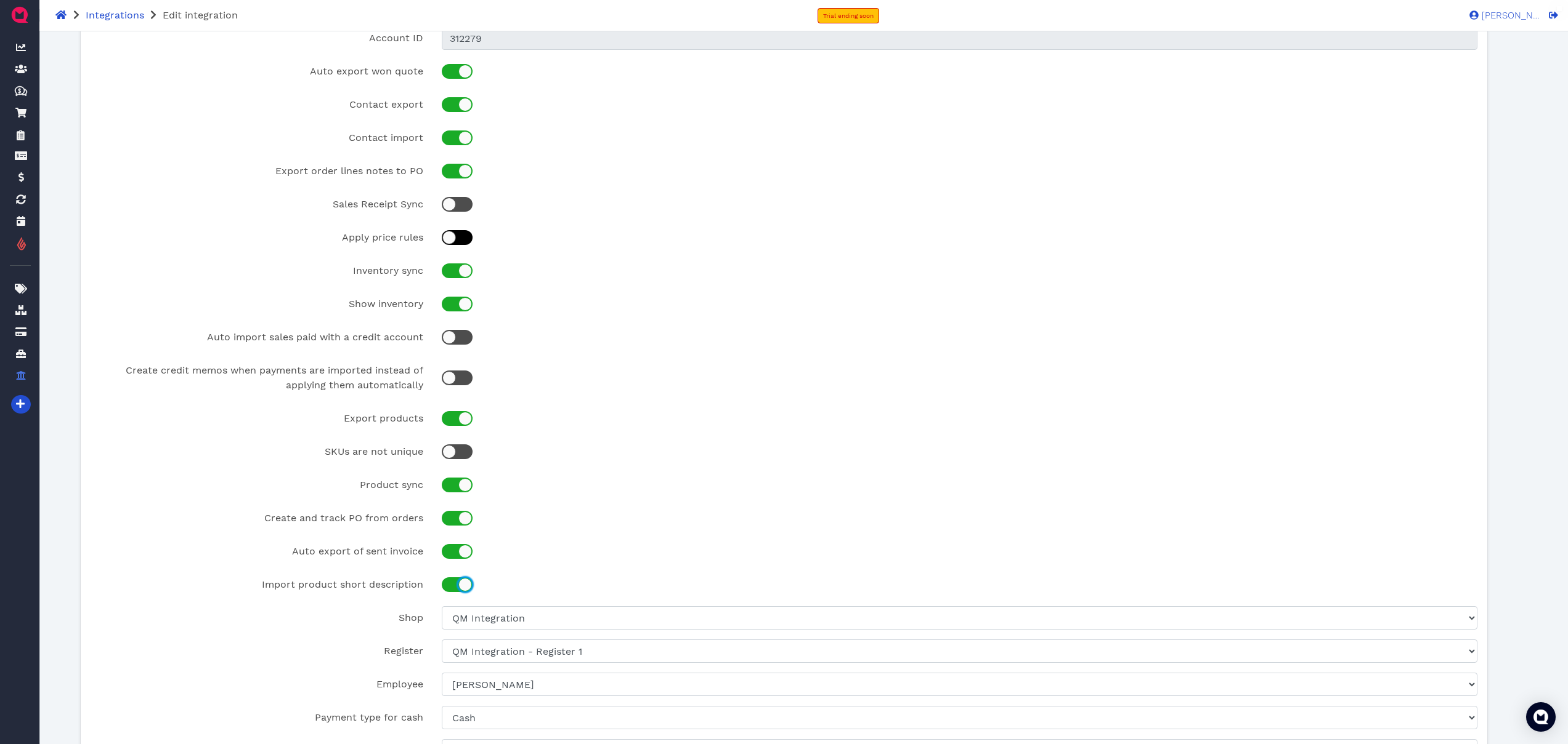
scroll to position [34, 0]
click at [461, 384] on div at bounding box center [457, 378] width 31 height 15
checkbox input "true"
click at [463, 339] on div at bounding box center [463, 338] width 6 height 6
checkbox input "true"
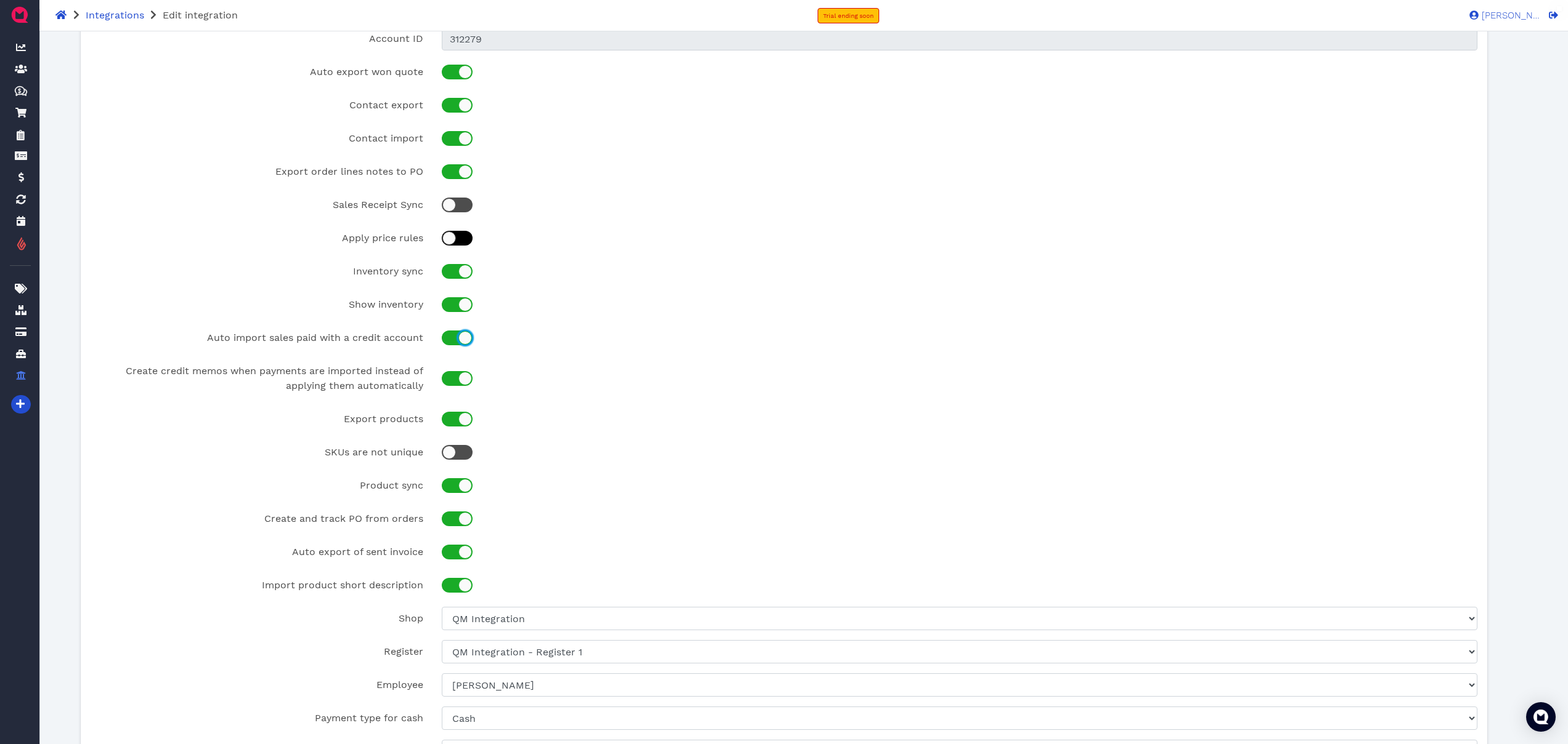
click at [466, 238] on div at bounding box center [463, 238] width 6 height 6
checkbox input "true"
click at [462, 207] on div at bounding box center [463, 205] width 6 height 6
checkbox input "true"
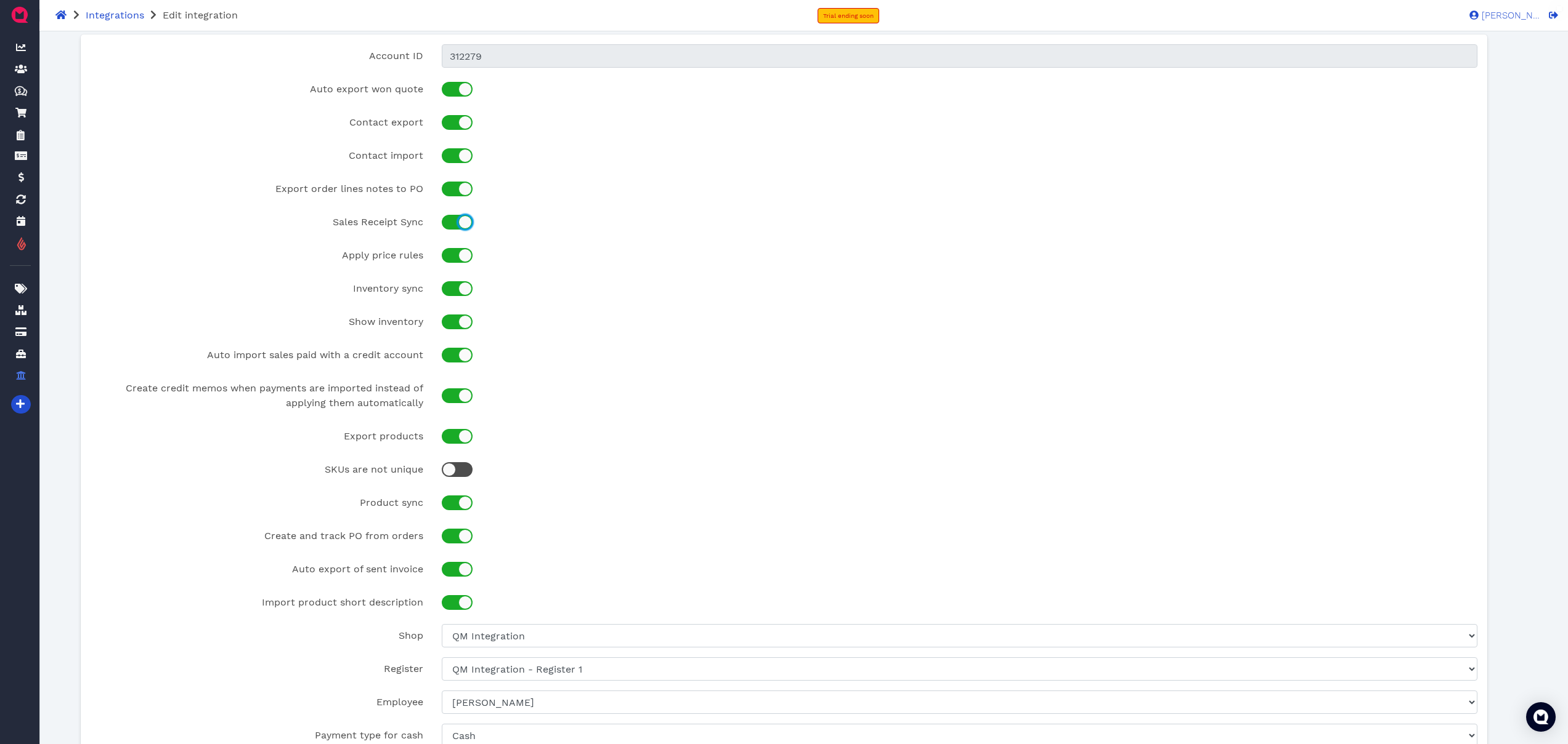
scroll to position [0, 0]
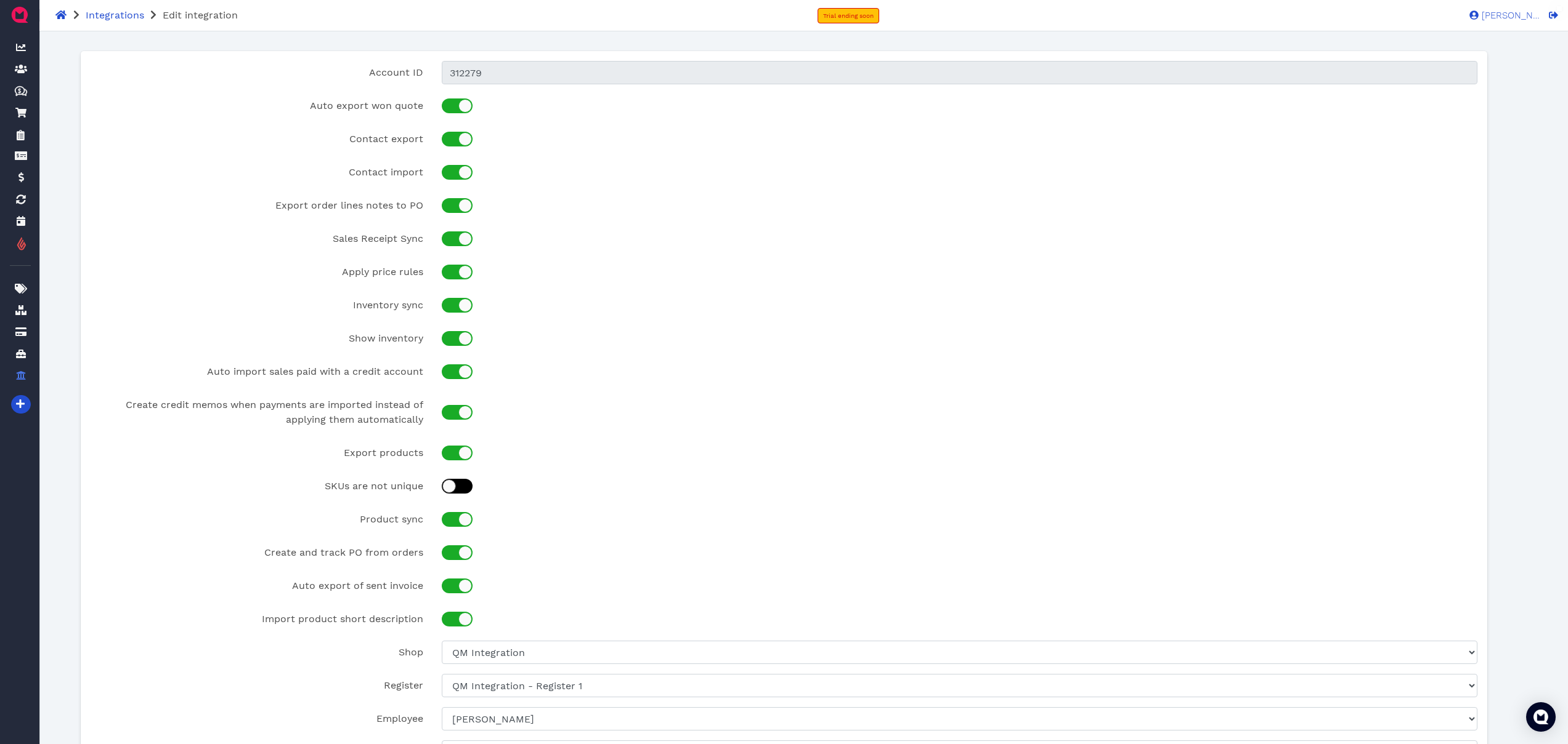
click at [462, 491] on div at bounding box center [457, 487] width 31 height 15
checkbox input "true"
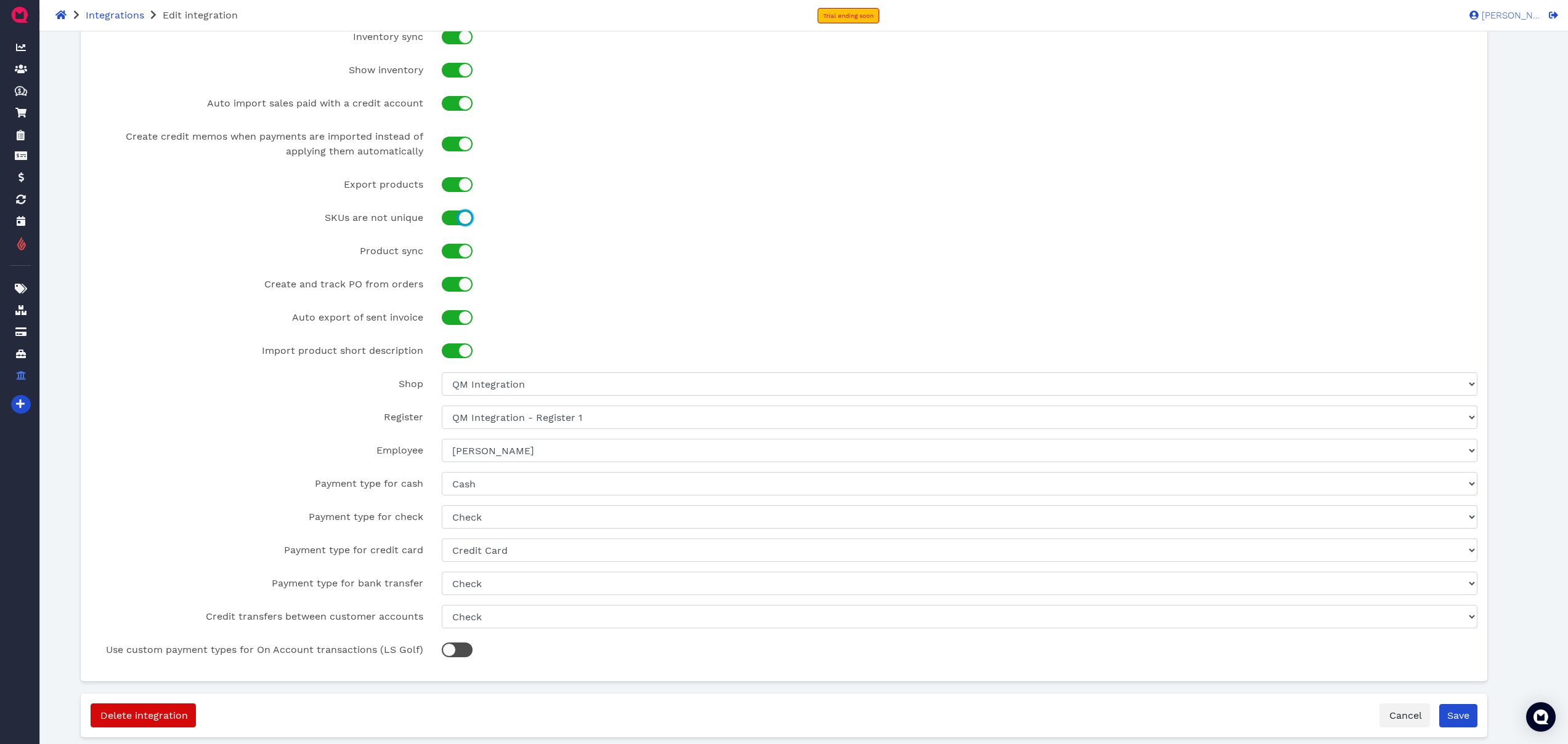
scroll to position [298, 0]
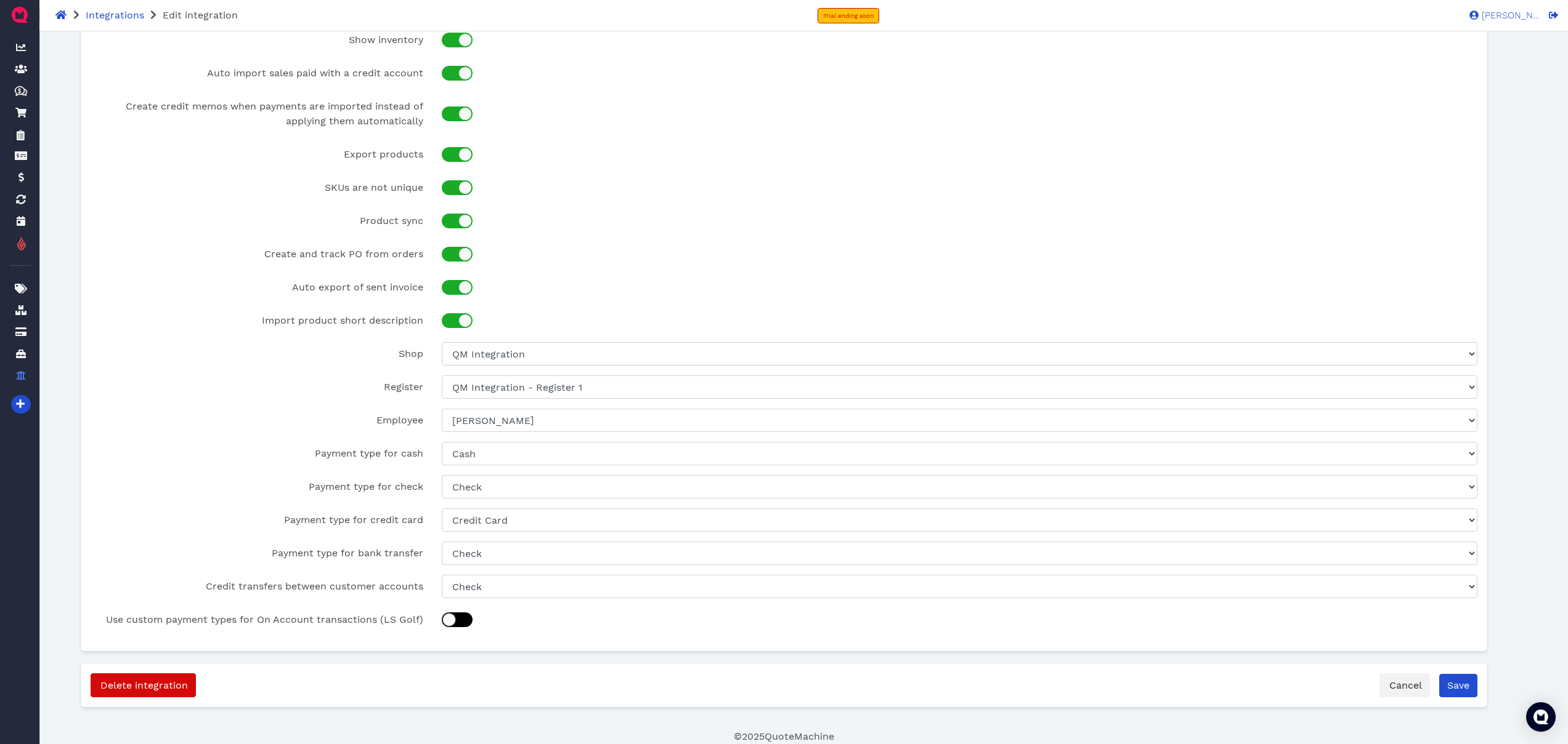
click at [470, 625] on div at bounding box center [457, 620] width 31 height 15
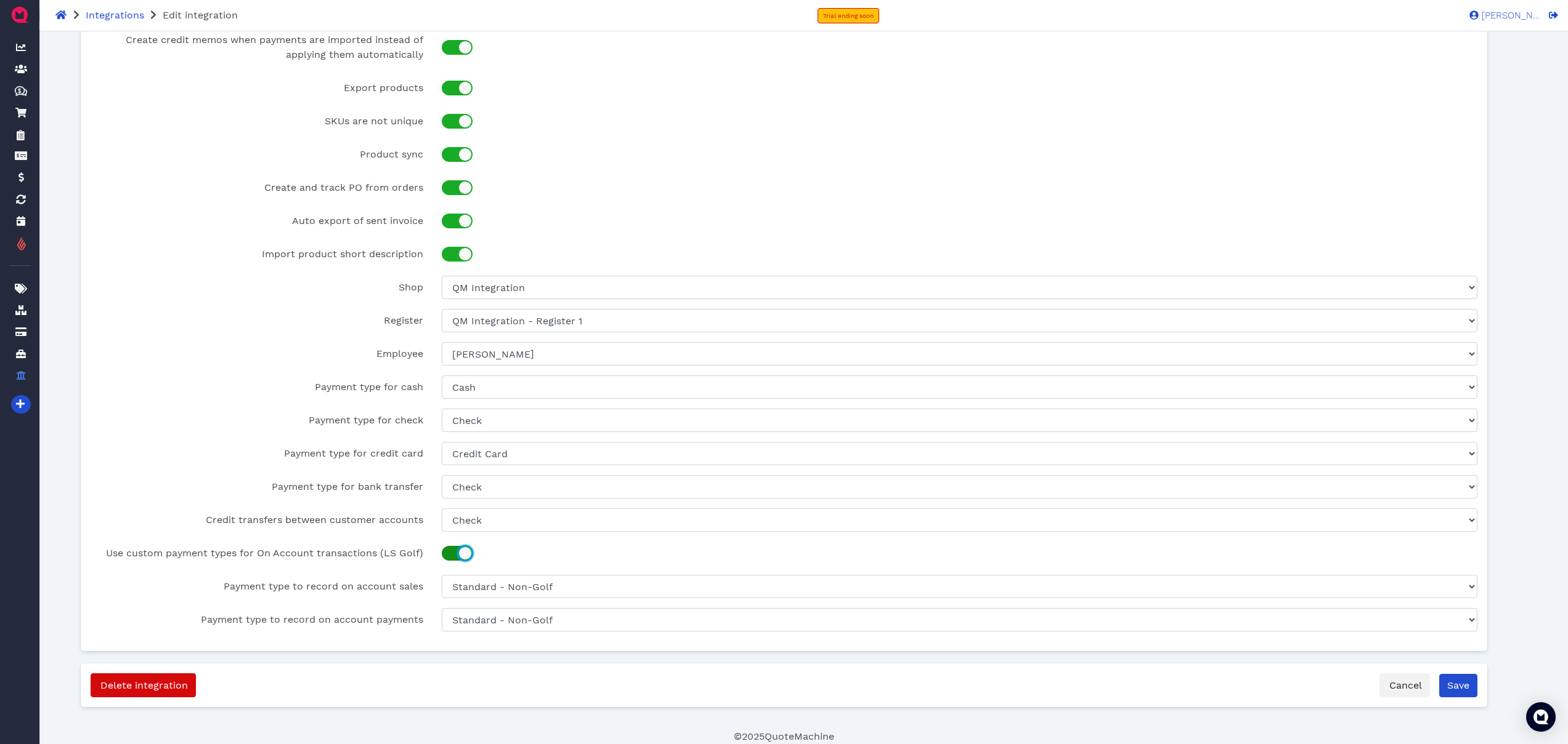
click at [455, 554] on div at bounding box center [451, 554] width 9 height 6
checkbox input "false"
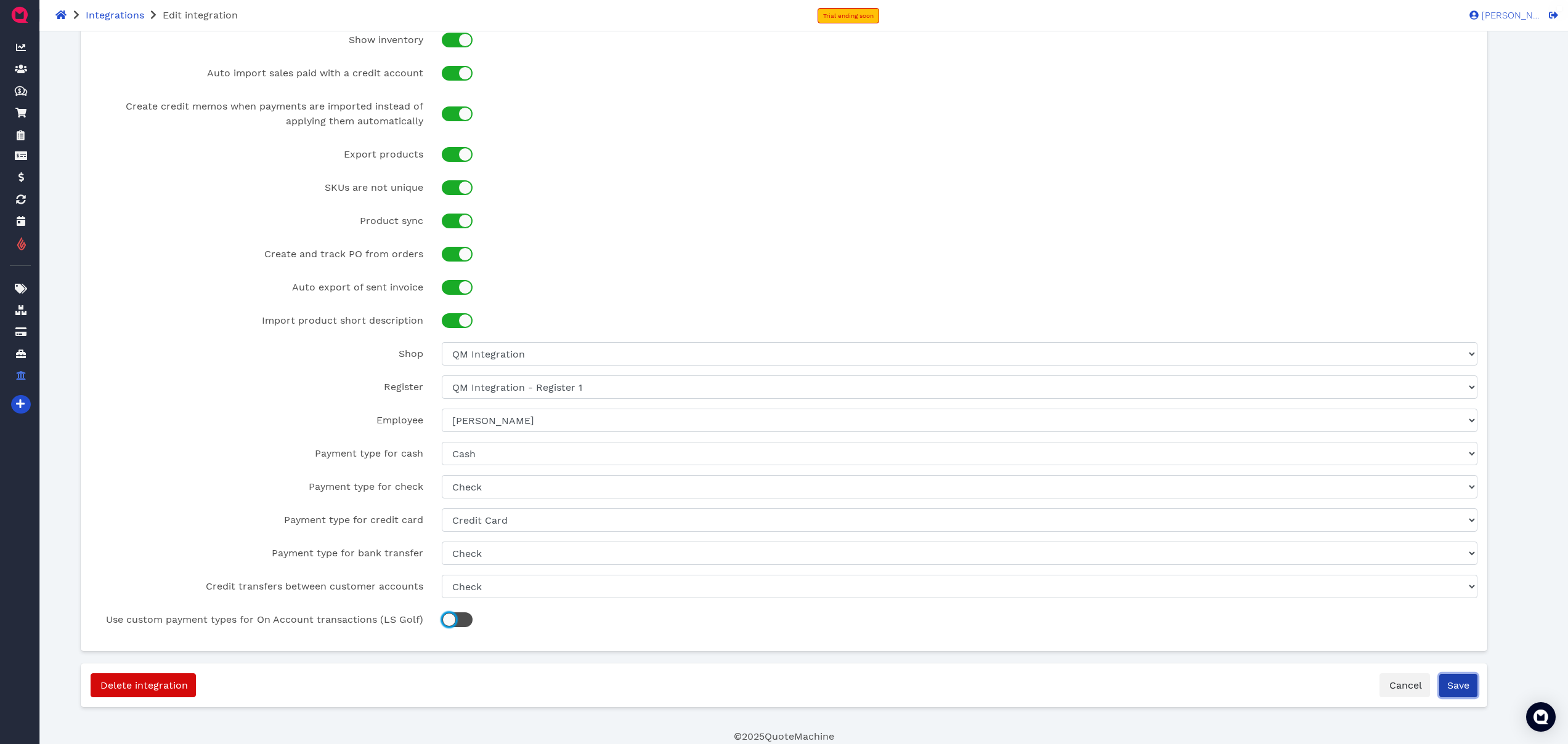
click at [1471, 682] on button "Save" at bounding box center [1457, 685] width 38 height 23
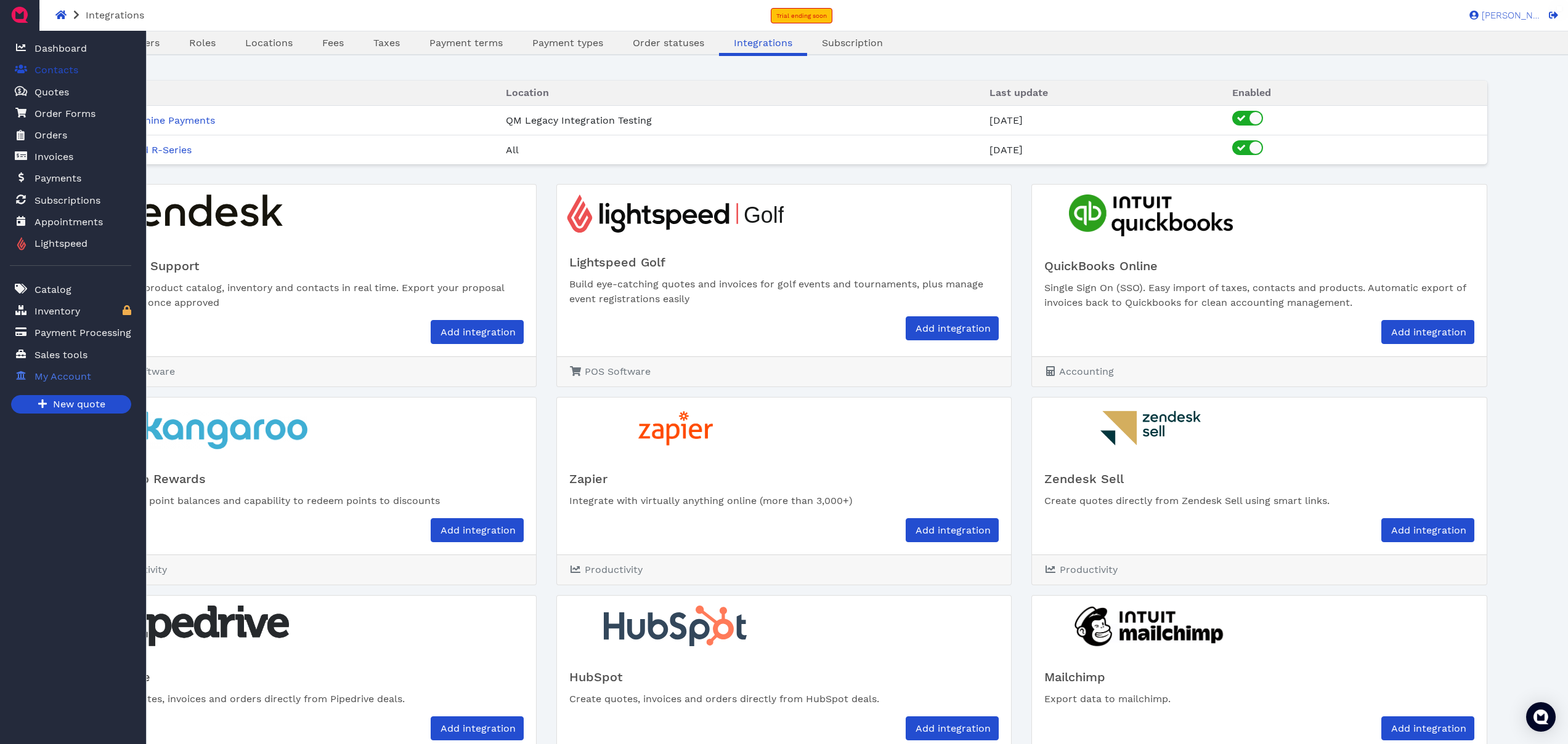
click at [58, 66] on span "Contacts" at bounding box center [56, 70] width 44 height 15
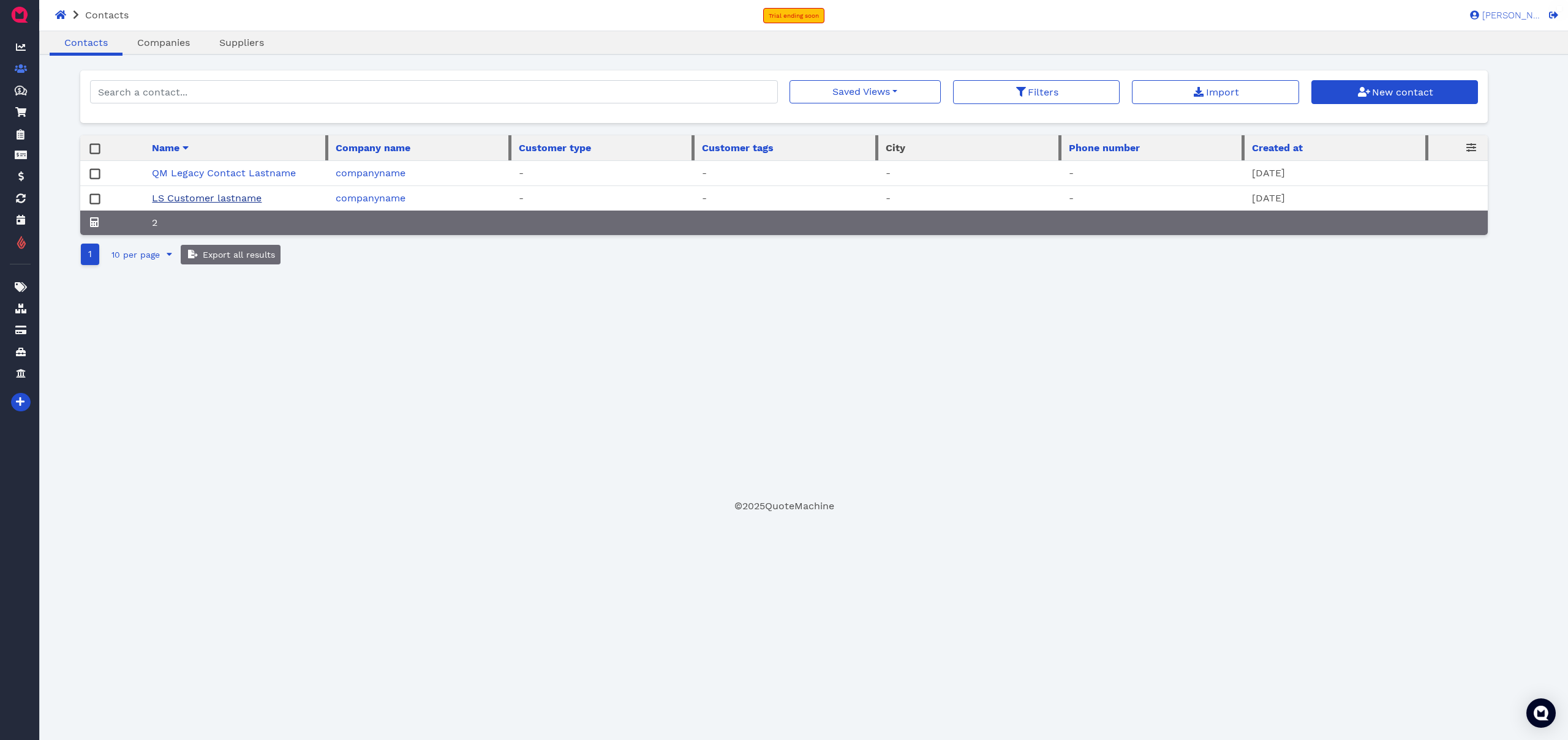
click at [237, 202] on link "LS Customer lastname" at bounding box center [207, 198] width 110 height 12
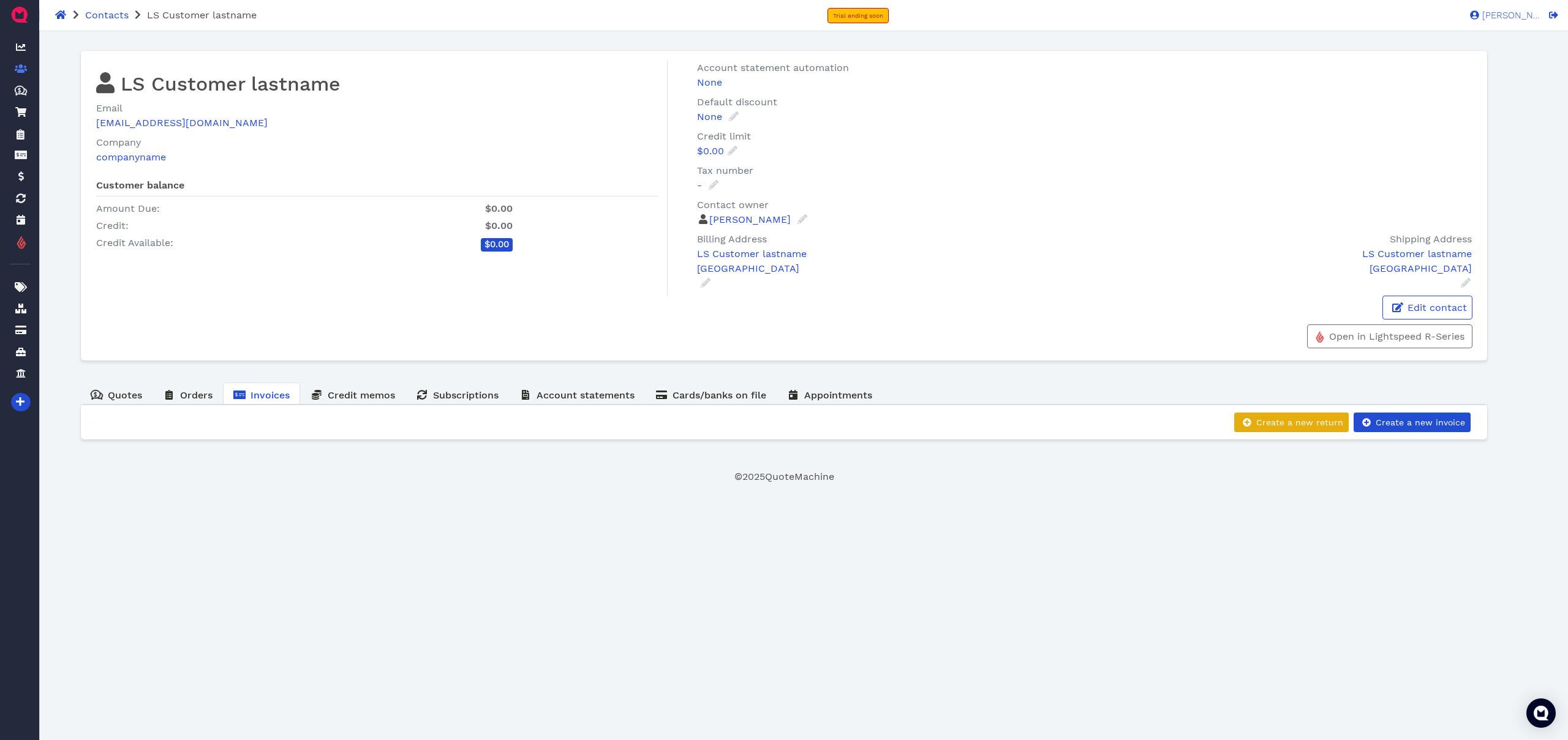
click at [296, 472] on footer "© 2025 QuoteMachine" at bounding box center [784, 477] width 1408 height 15
click at [333, 396] on span "Credit memos" at bounding box center [361, 396] width 68 height 12
click at [257, 401] on span "Invoices" at bounding box center [270, 396] width 39 height 12
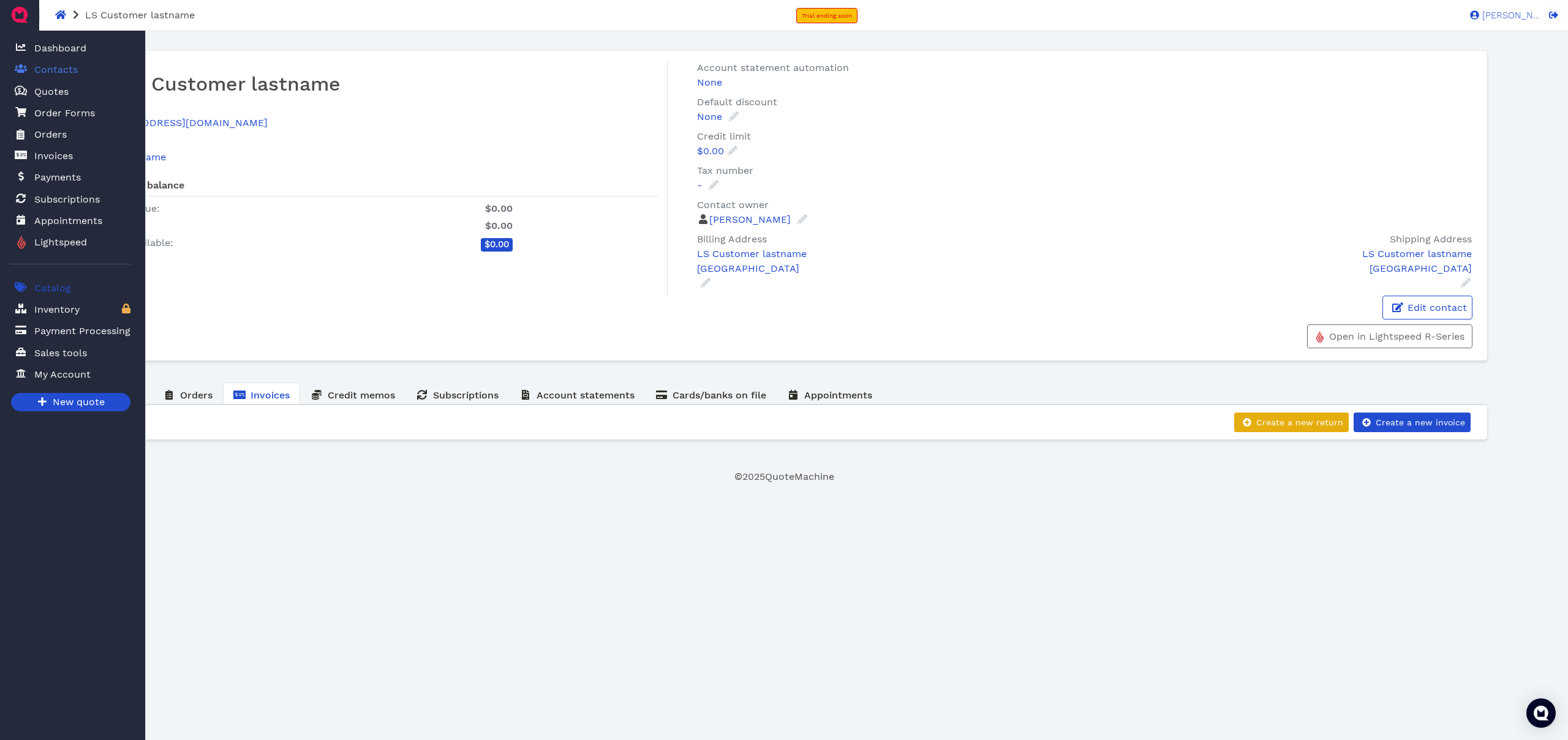
click at [65, 289] on span "Catalog" at bounding box center [53, 289] width 37 height 15
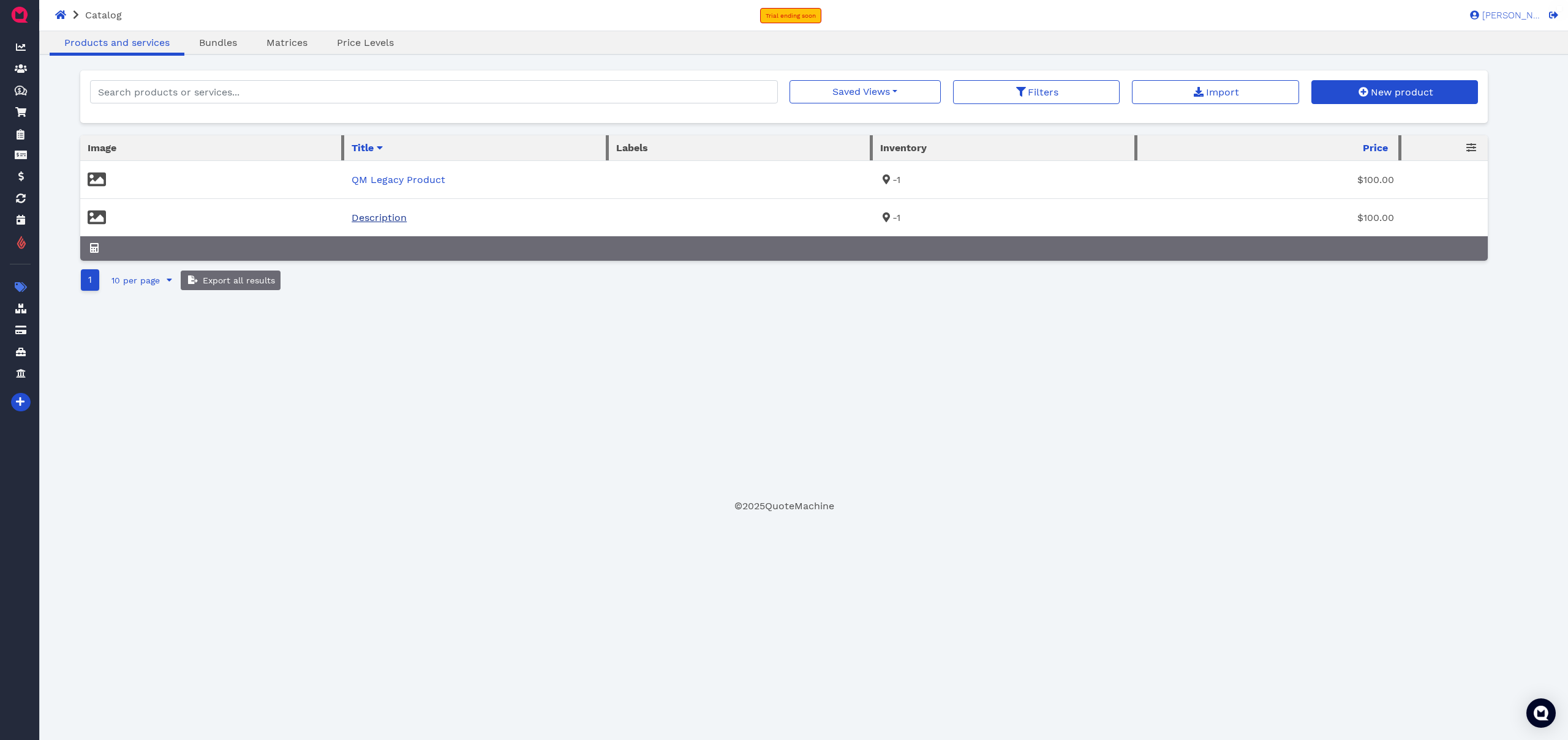
click at [381, 217] on link "Description" at bounding box center [379, 217] width 55 height 12
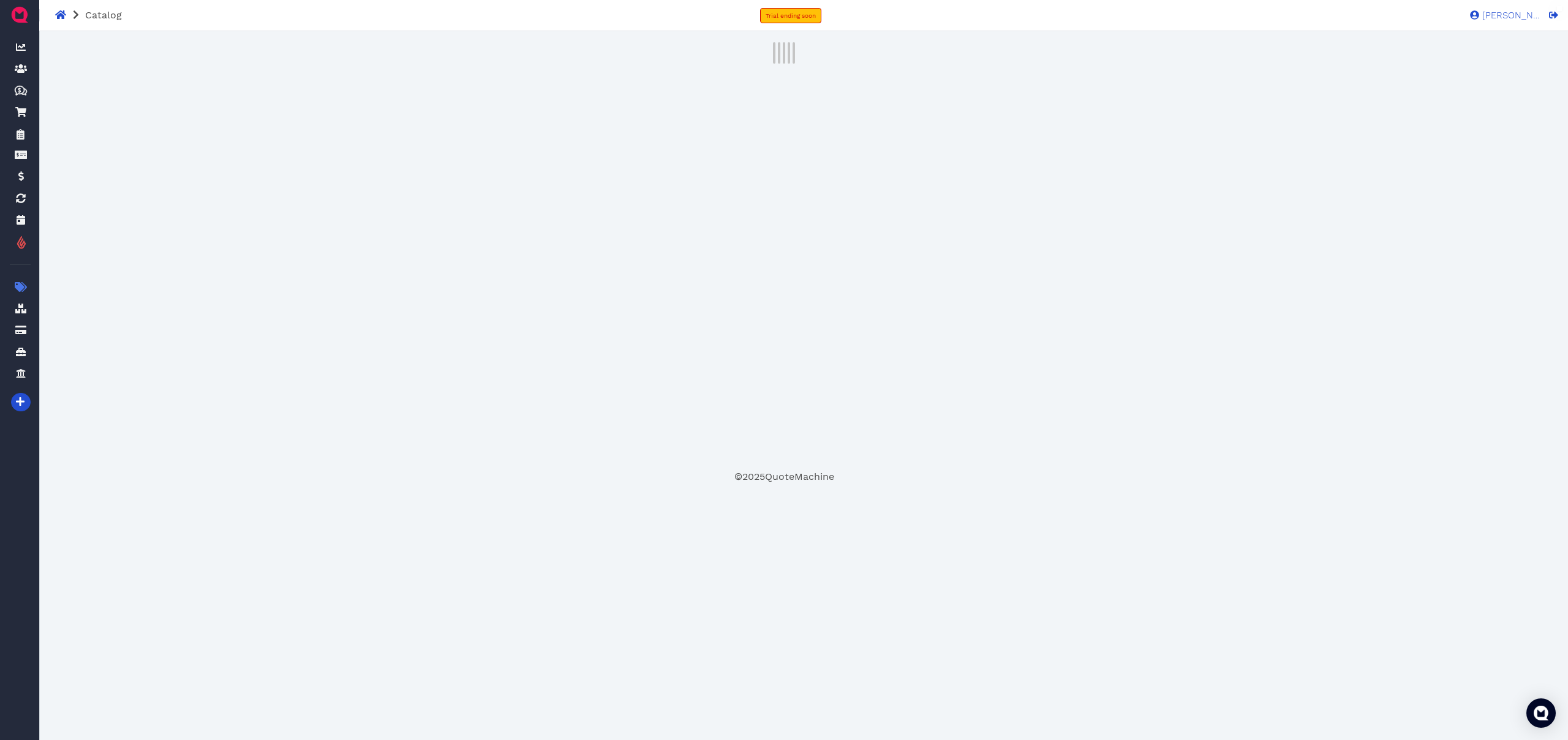
select select "piece"
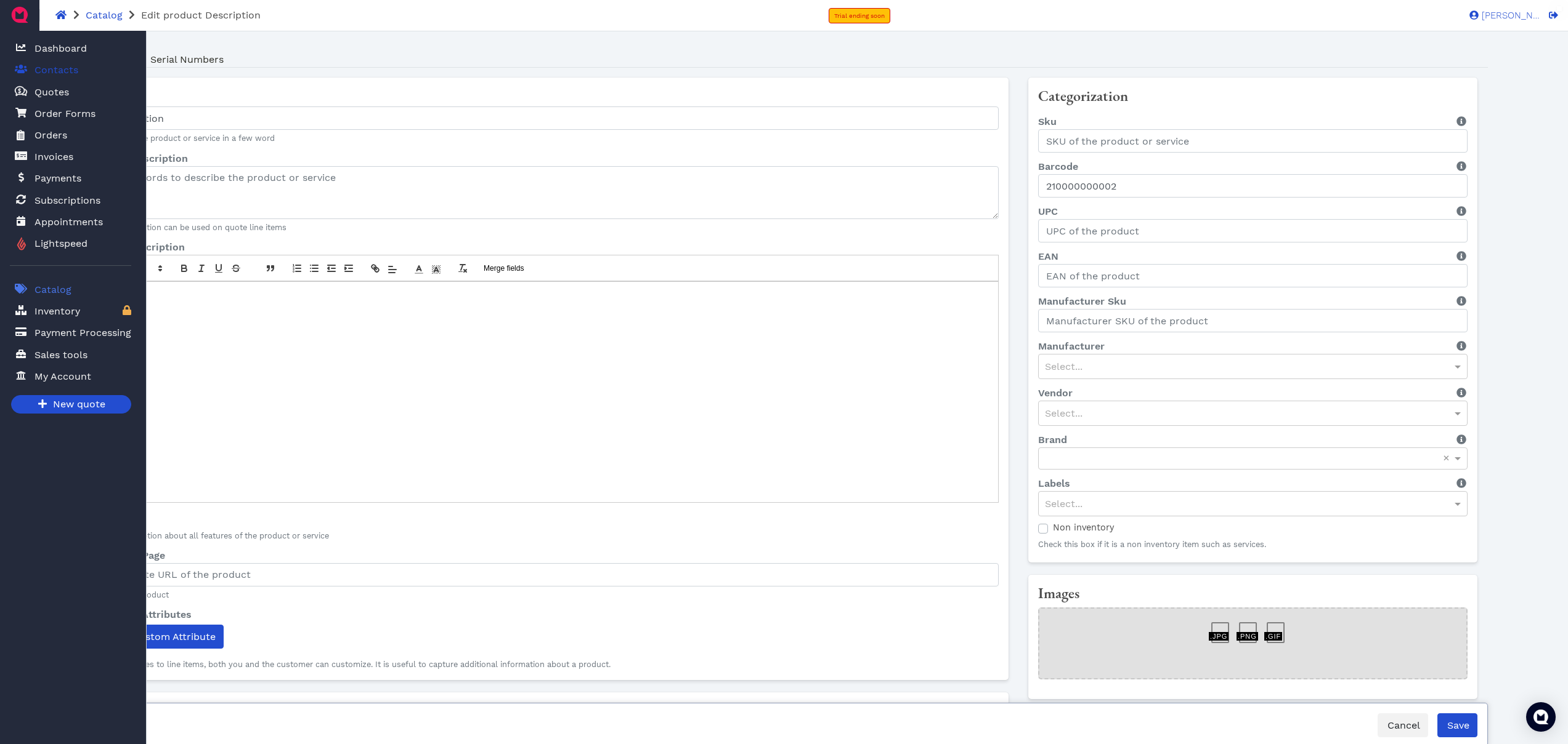
click at [53, 66] on span "Contacts" at bounding box center [56, 70] width 44 height 15
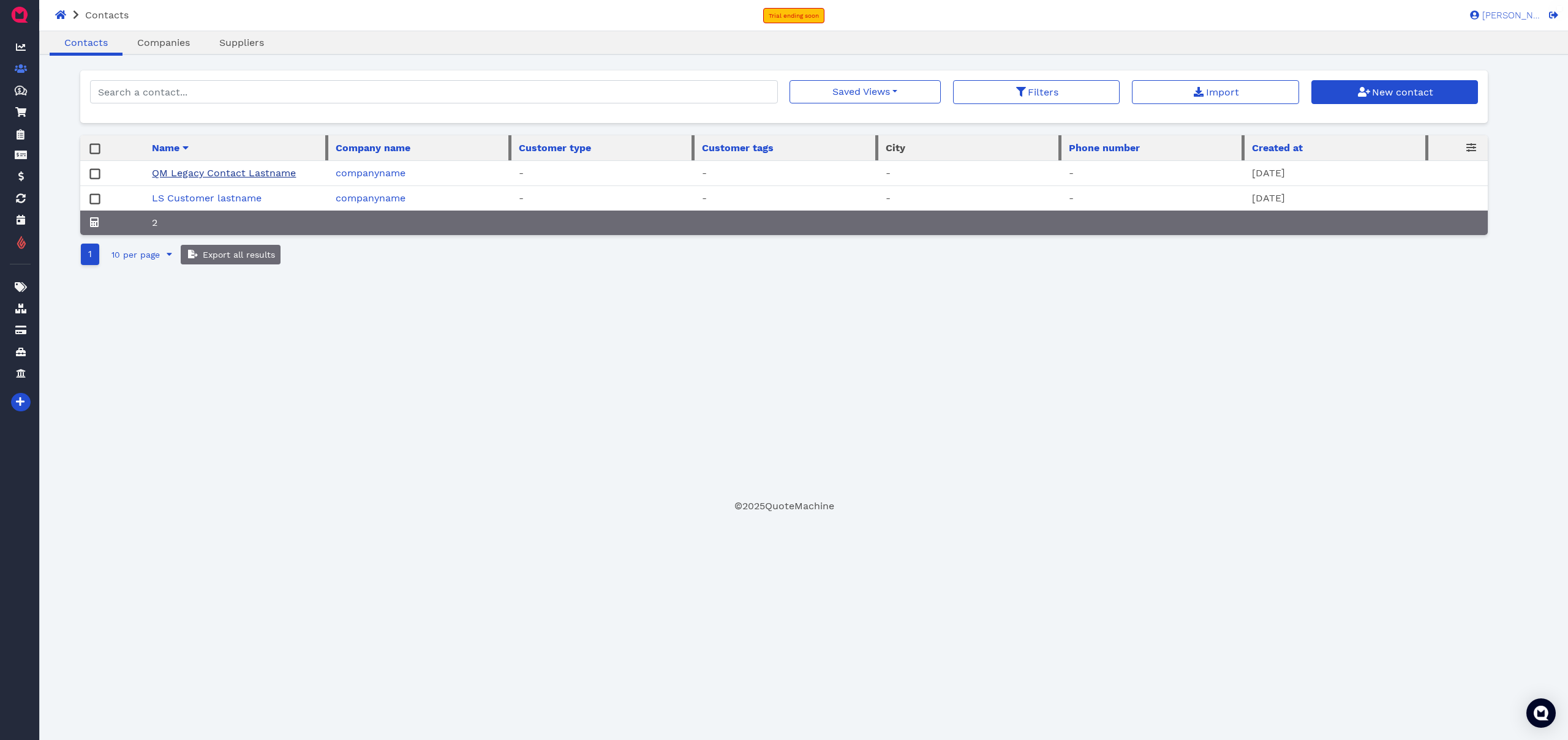
click at [235, 170] on link "QM Legacy Contact Lastname" at bounding box center [224, 173] width 144 height 12
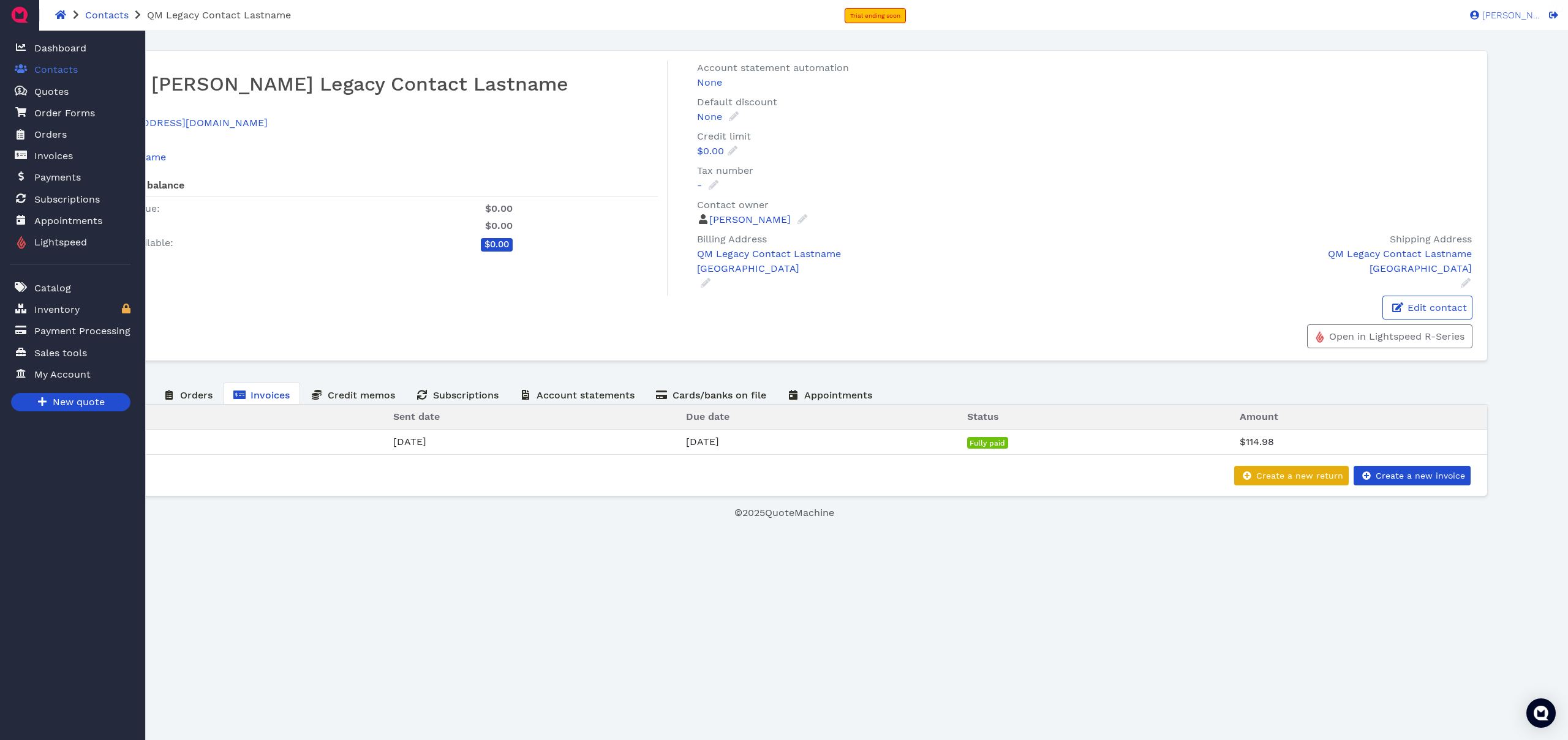
click at [56, 69] on span "Contacts" at bounding box center [56, 70] width 44 height 15
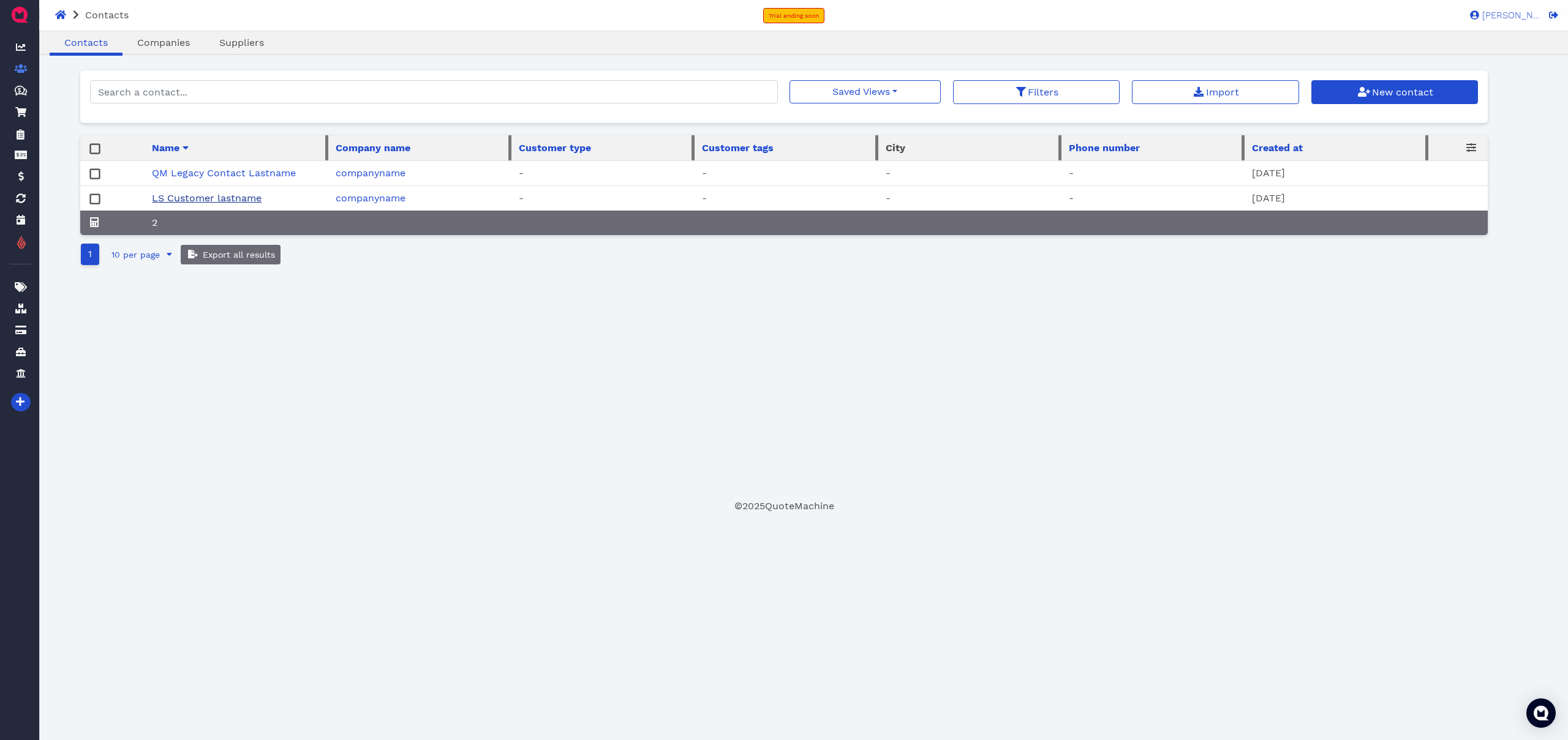
click at [229, 199] on link "LS Customer lastname" at bounding box center [207, 198] width 110 height 12
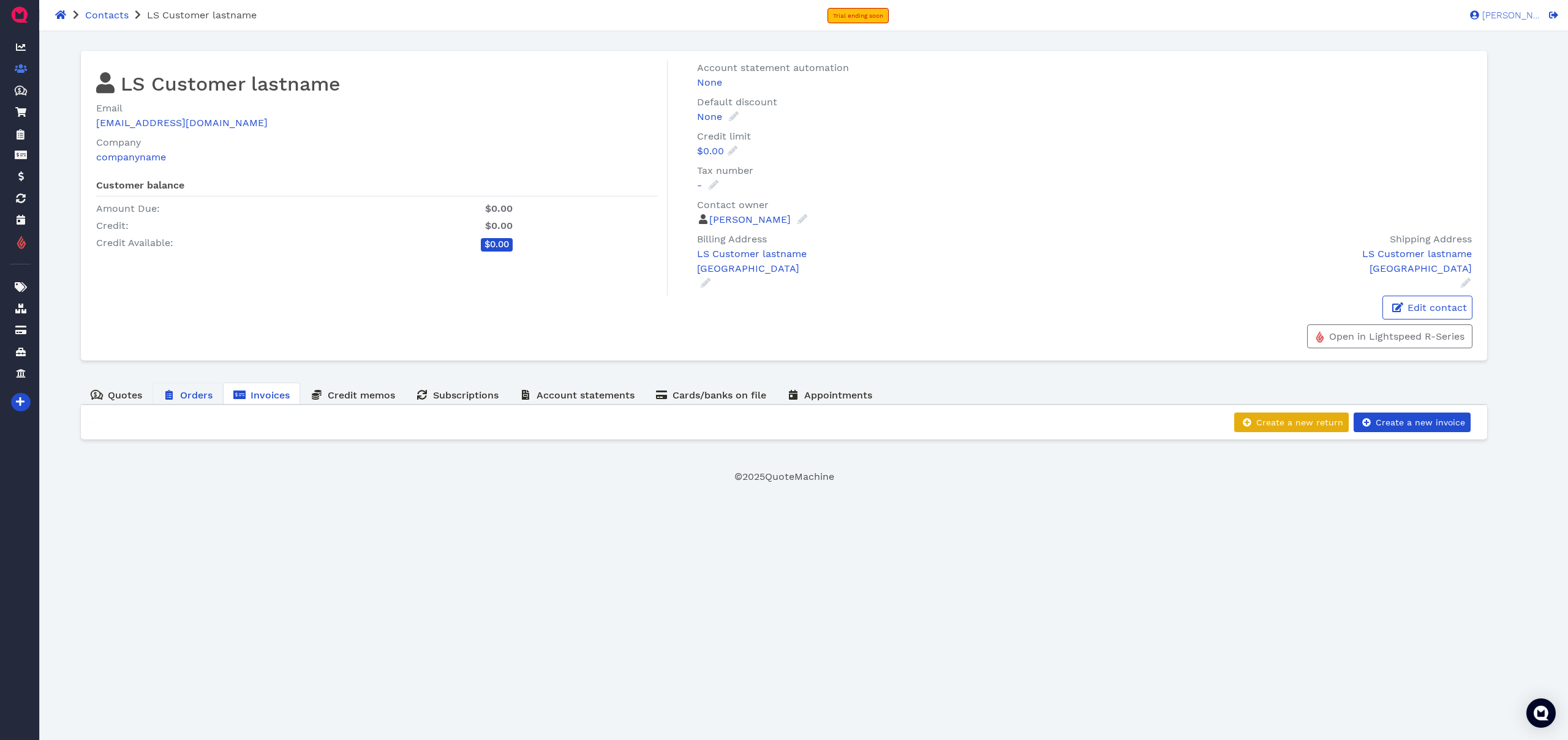
click at [201, 399] on span "Orders" at bounding box center [197, 396] width 33 height 12
click at [120, 399] on span "Quotes" at bounding box center [125, 396] width 34 height 12
click at [297, 394] on link "Invoices" at bounding box center [261, 395] width 77 height 24
click at [353, 399] on span "Credit memos" at bounding box center [361, 396] width 68 height 12
click at [254, 397] on span "Invoices" at bounding box center [270, 396] width 39 height 12
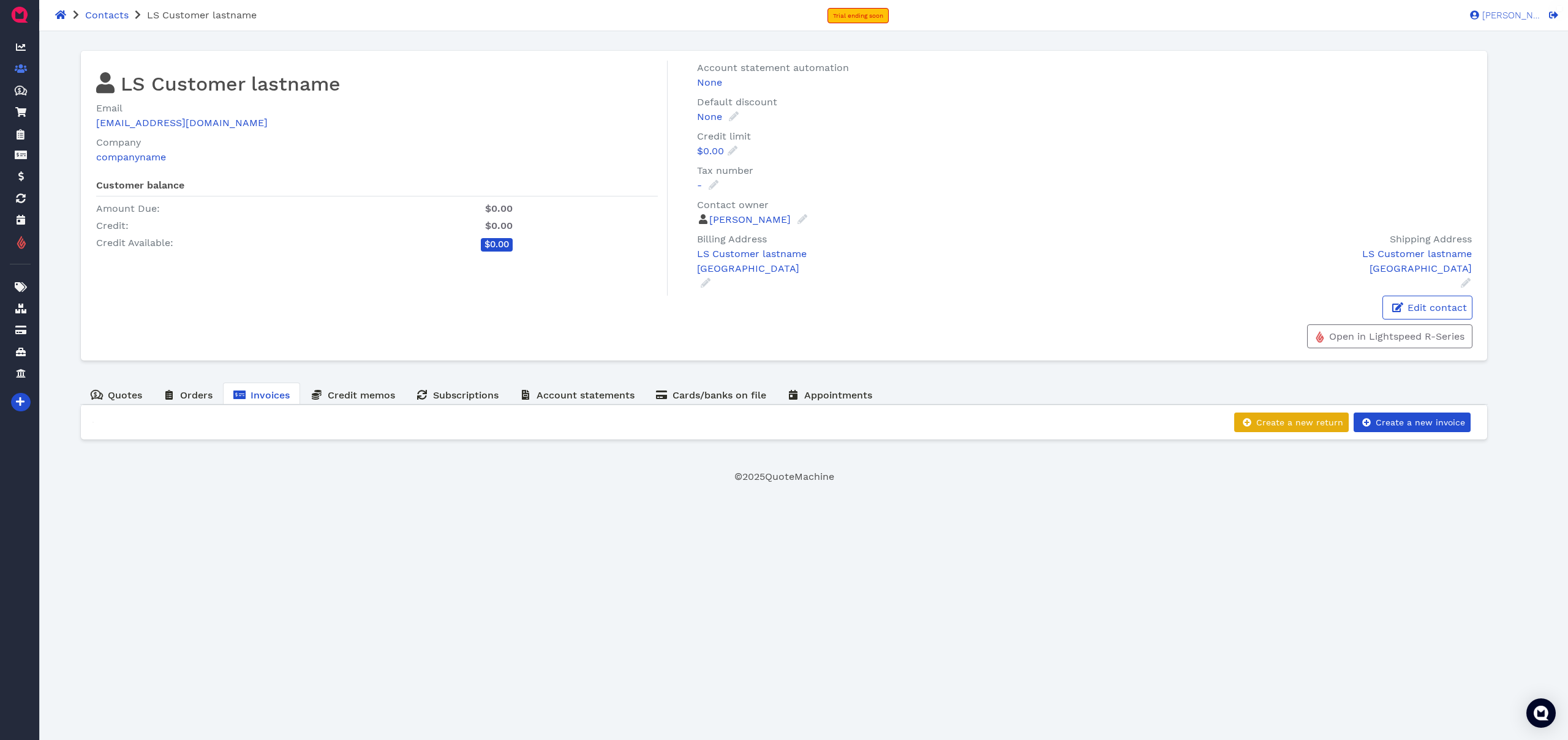
click at [538, 454] on div "Oops! × LS Customer lastname Email qmlegacy2@gmail.com Company companyname Cust…" at bounding box center [784, 255] width 1408 height 429
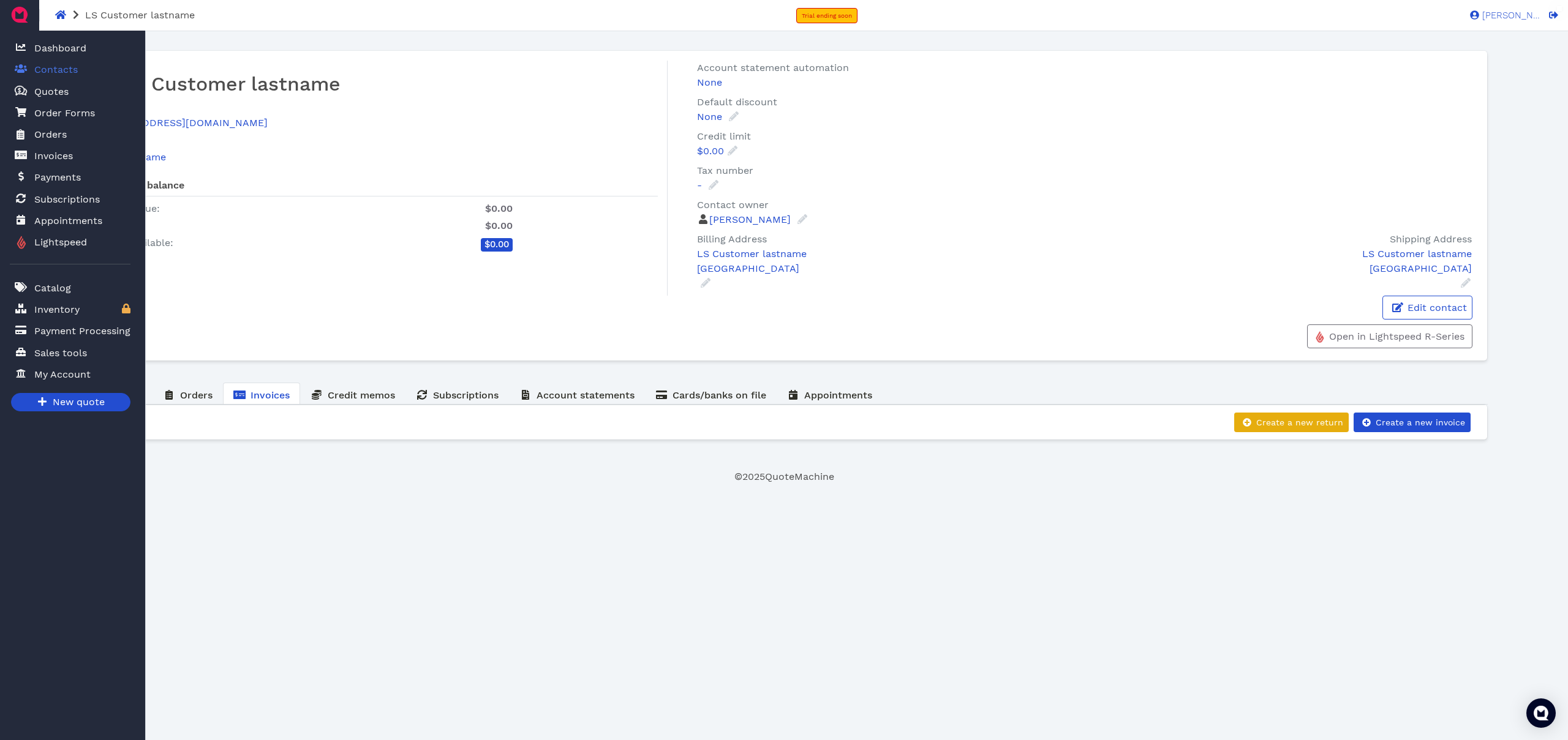
click at [55, 75] on span "Contacts" at bounding box center [56, 70] width 44 height 15
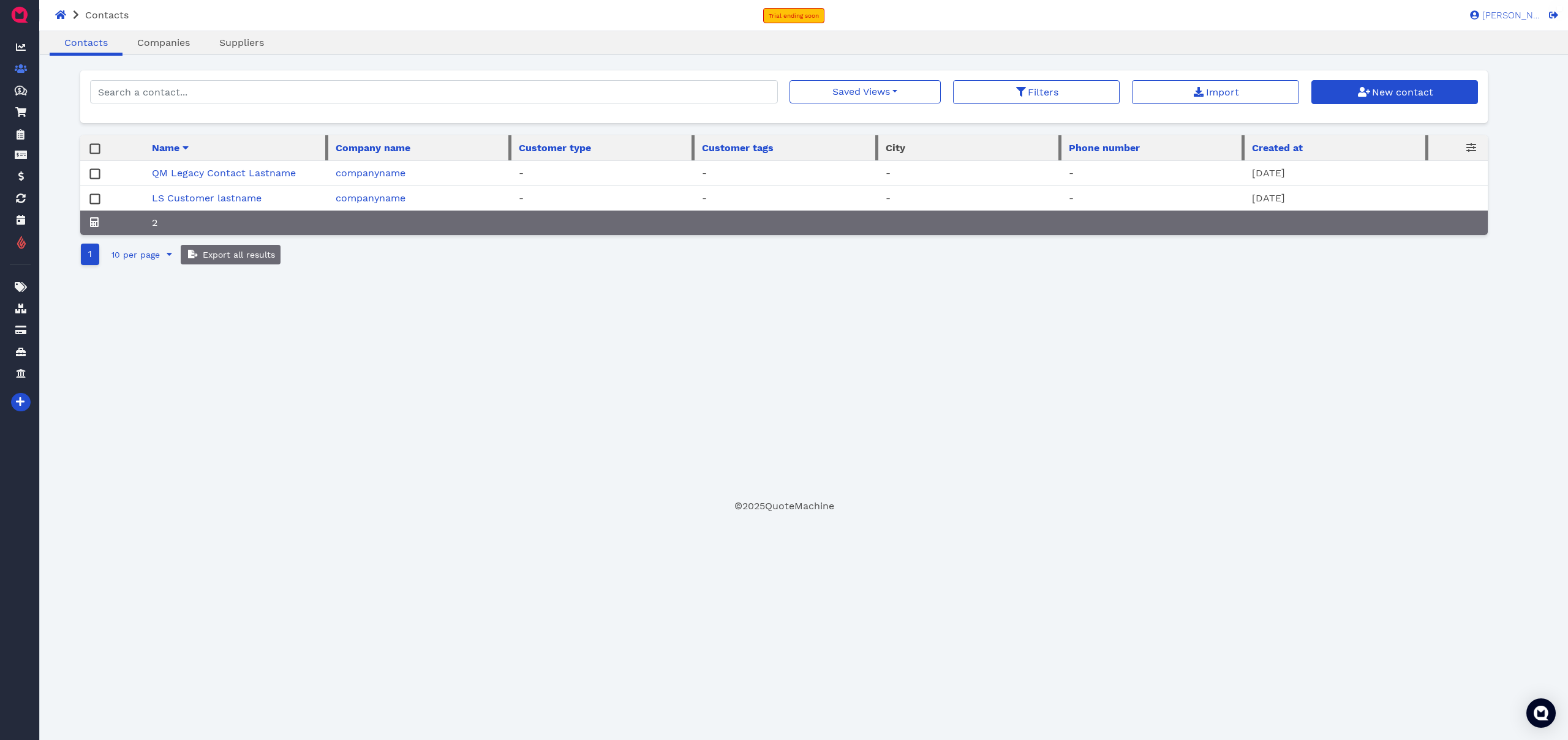
click at [276, 345] on div "Oops! × Contacts Companies Suppliers Saved Views No saved filters Filters Impor…" at bounding box center [784, 285] width 1408 height 429
click at [257, 195] on link "LS Customer lastname" at bounding box center [207, 198] width 110 height 12
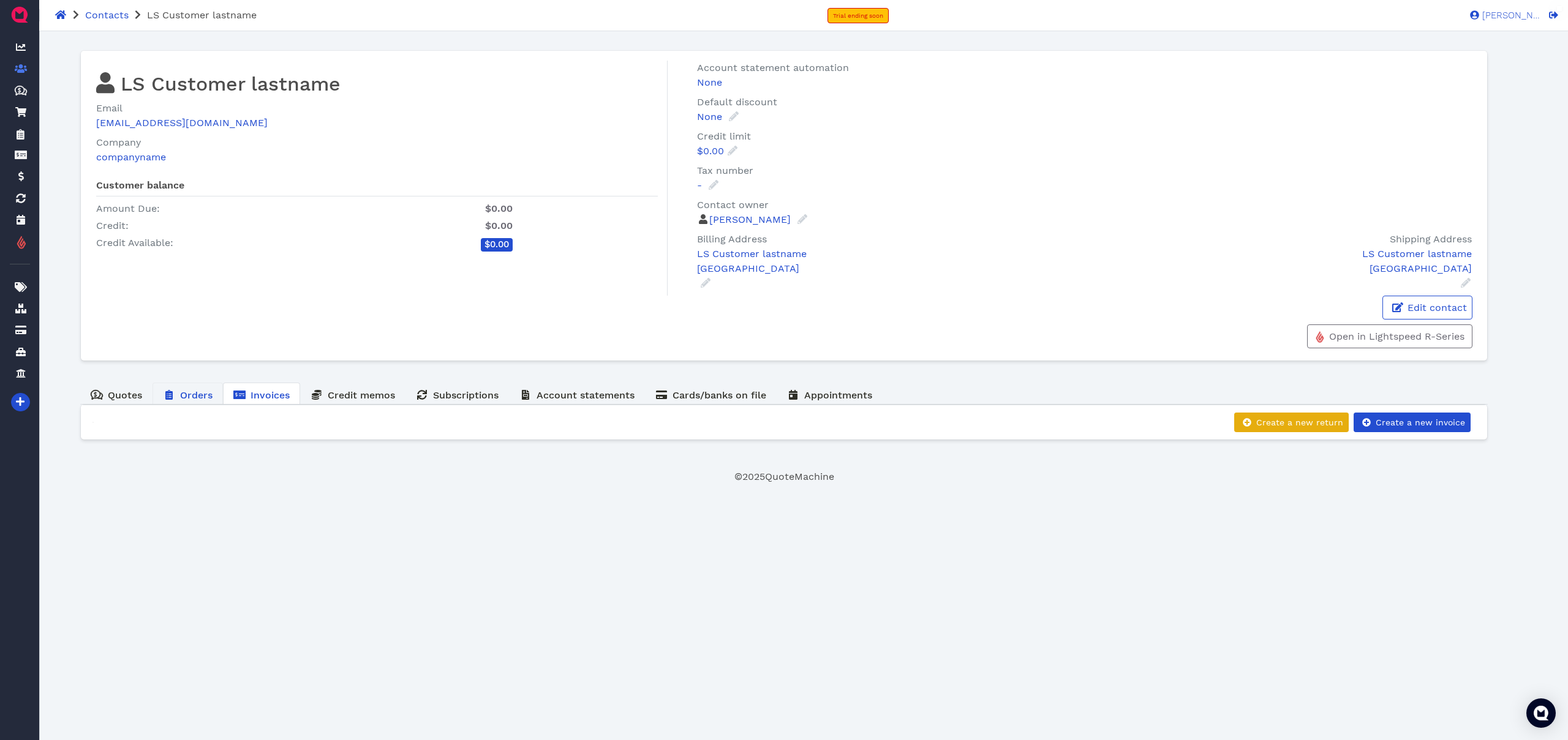
click at [193, 397] on span "Orders" at bounding box center [197, 396] width 33 height 12
click at [274, 397] on span "Invoices" at bounding box center [270, 396] width 39 height 12
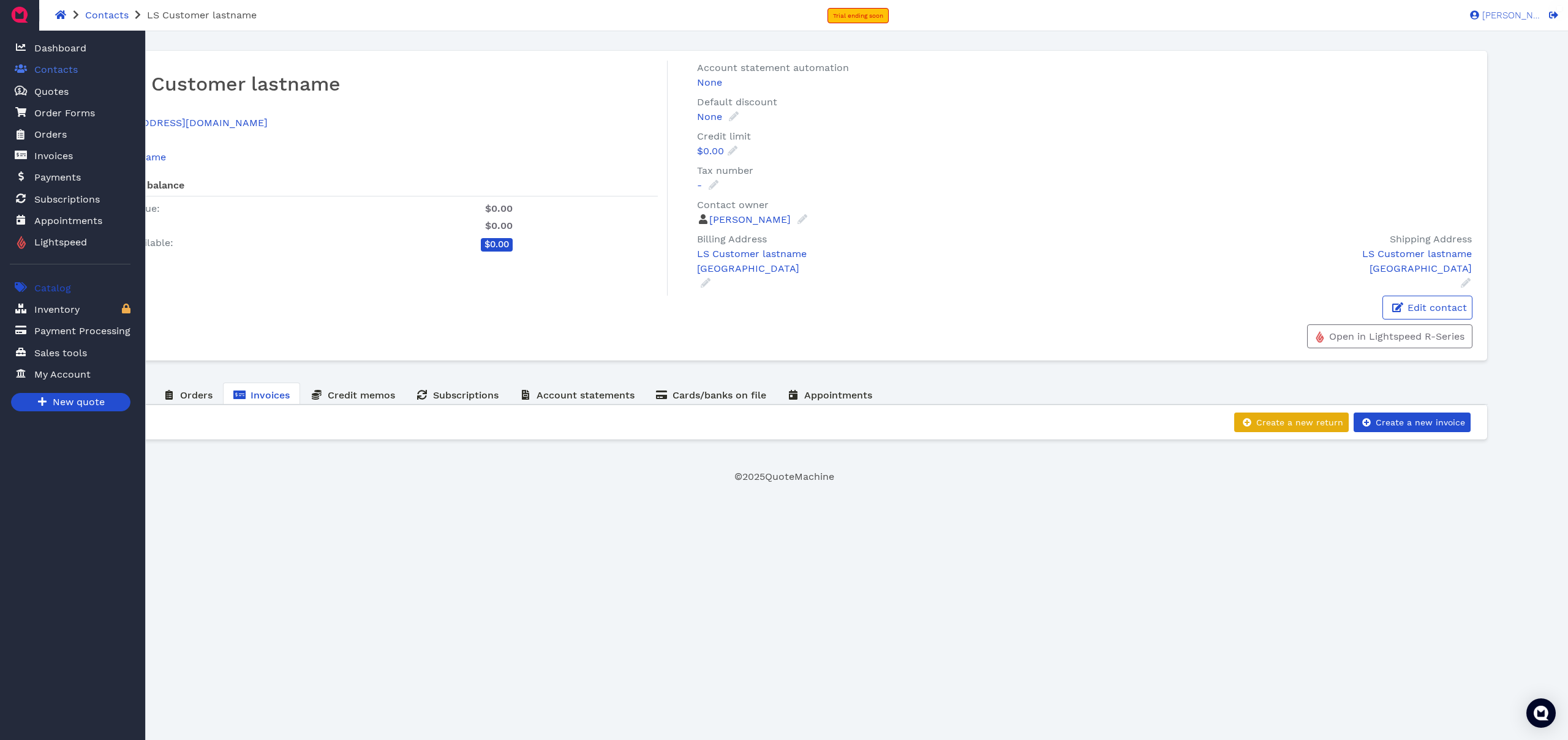
click at [49, 289] on span "Catalog" at bounding box center [53, 289] width 37 height 15
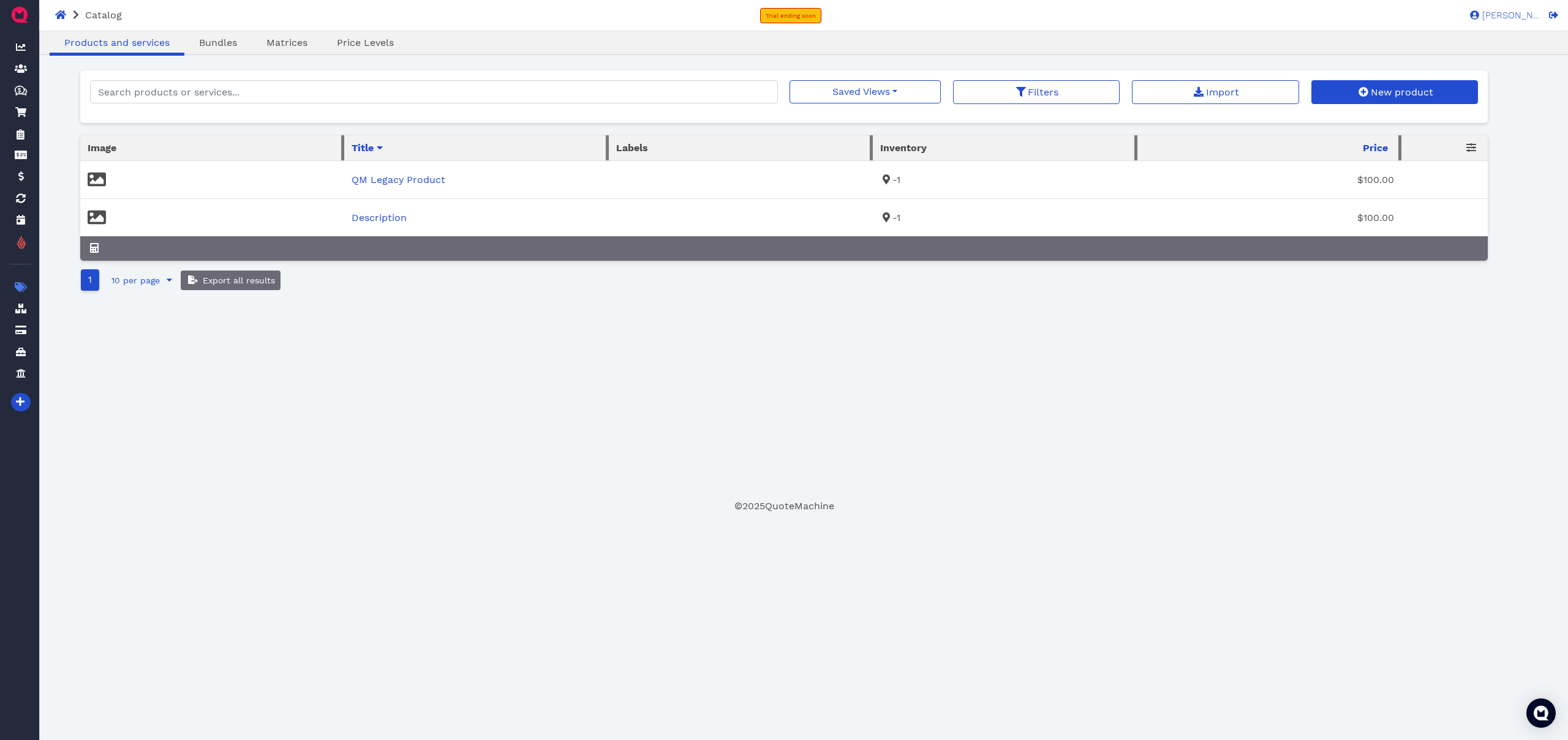
click at [374, 323] on div "Oops! × Products and services Bundles Matrices Price Levels Saved Views No save…" at bounding box center [784, 285] width 1408 height 429
drag, startPoint x: 404, startPoint y: 212, endPoint x: 396, endPoint y: 223, distance: 13.6
click at [401, 216] on td "Description" at bounding box center [477, 217] width 264 height 38
click at [394, 223] on link "Description" at bounding box center [379, 217] width 55 height 12
select select "piece"
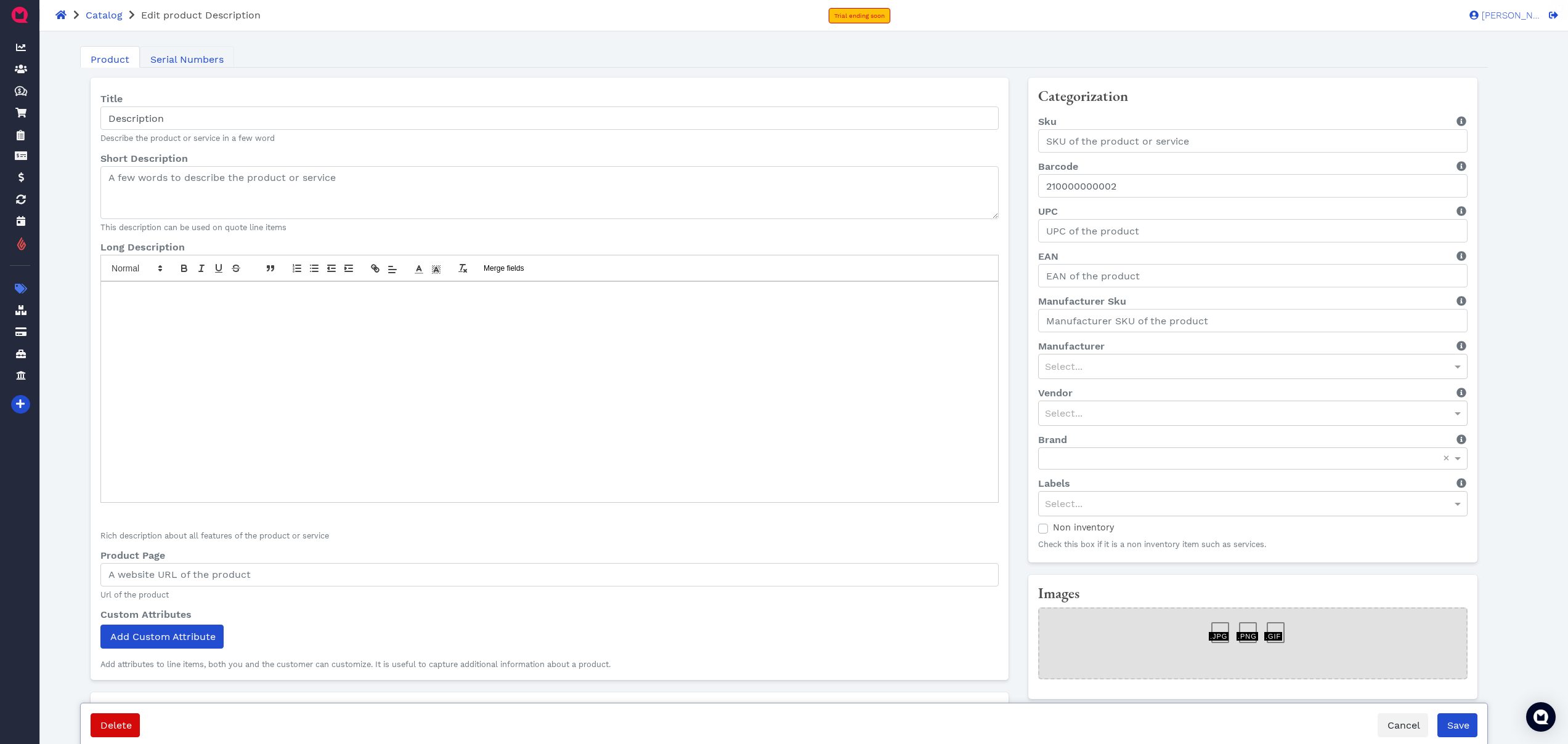
click at [178, 60] on span "Serial Numbers" at bounding box center [187, 60] width 73 height 15
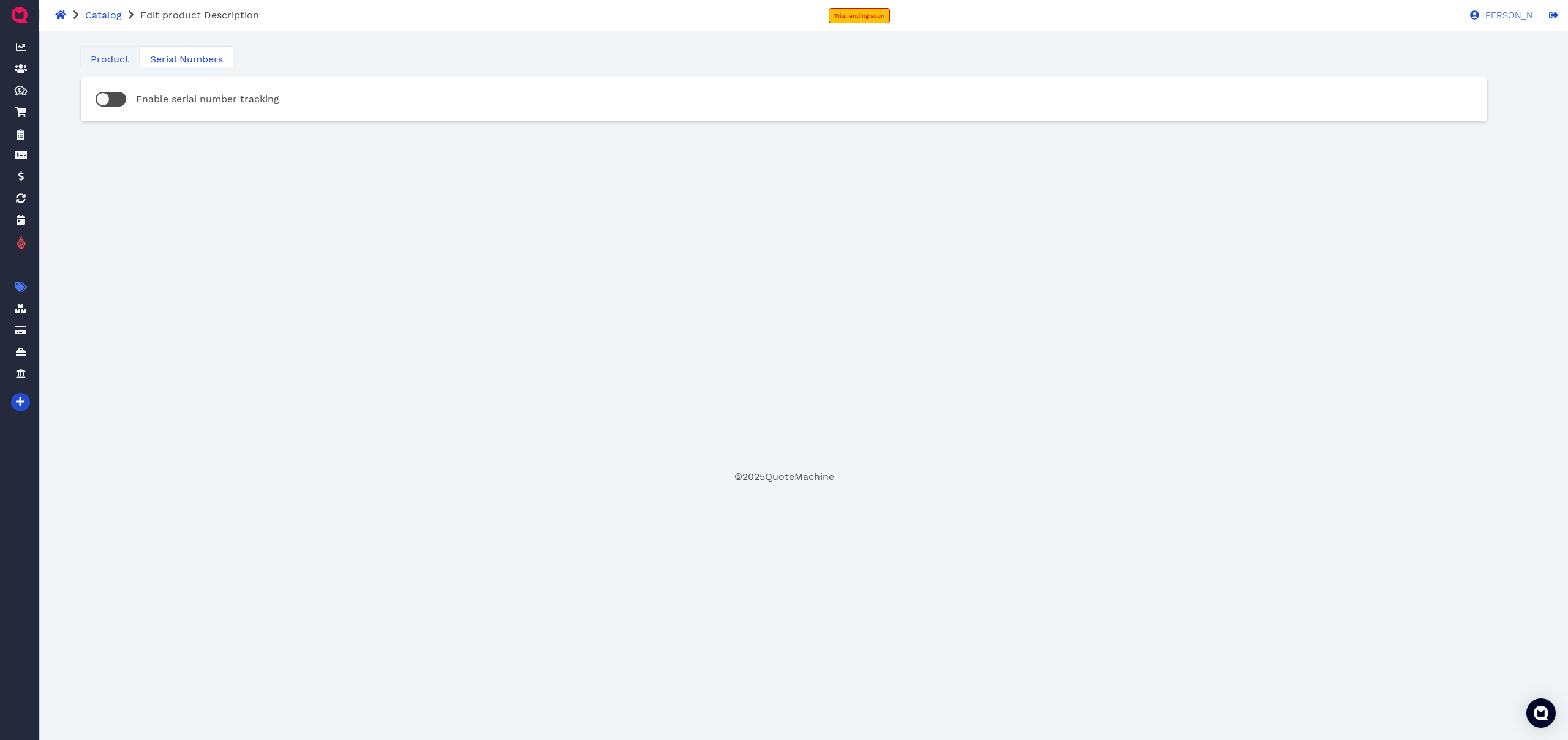
click at [99, 59] on span "Product" at bounding box center [110, 59] width 39 height 15
select select "piece"
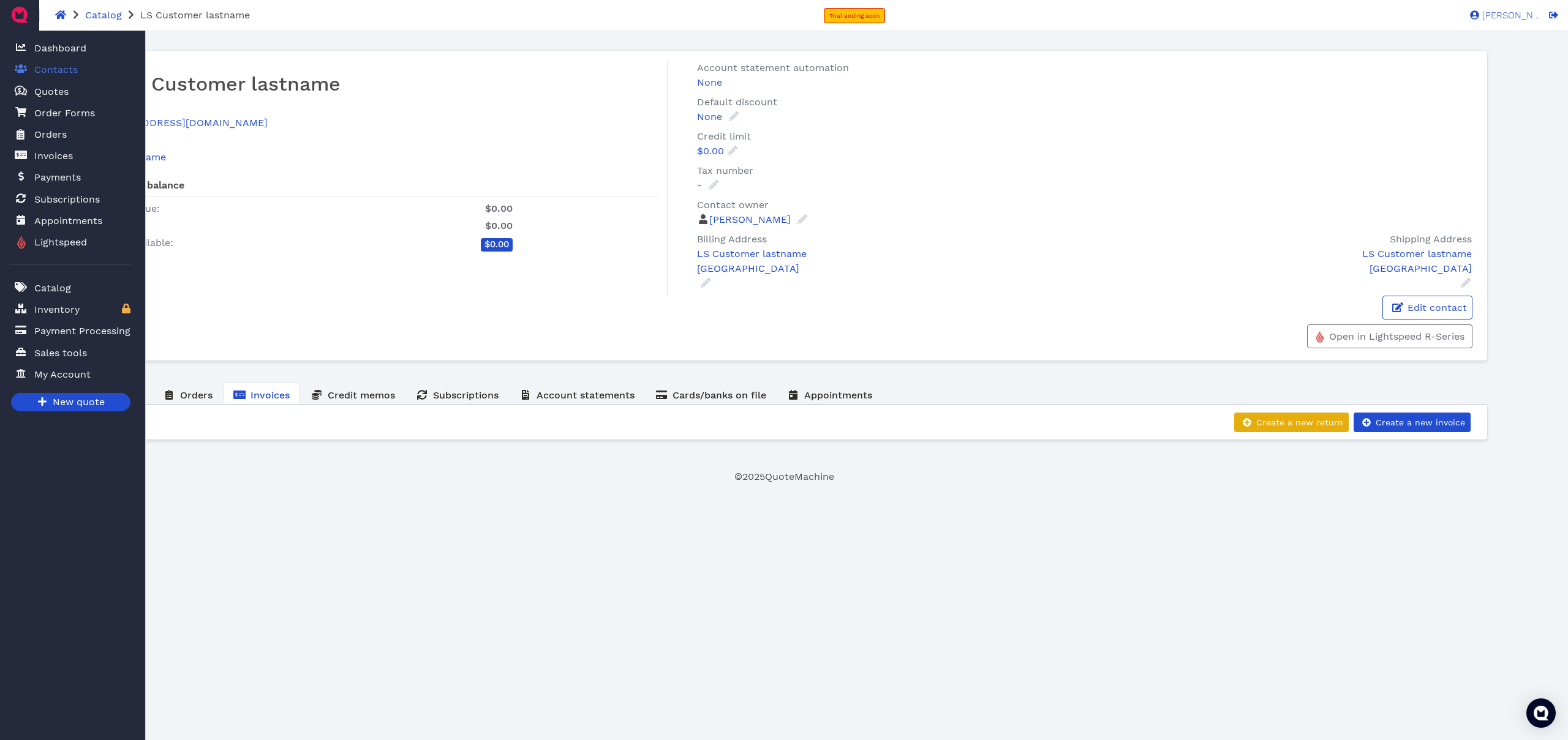
click at [58, 69] on span "Contacts" at bounding box center [56, 70] width 44 height 15
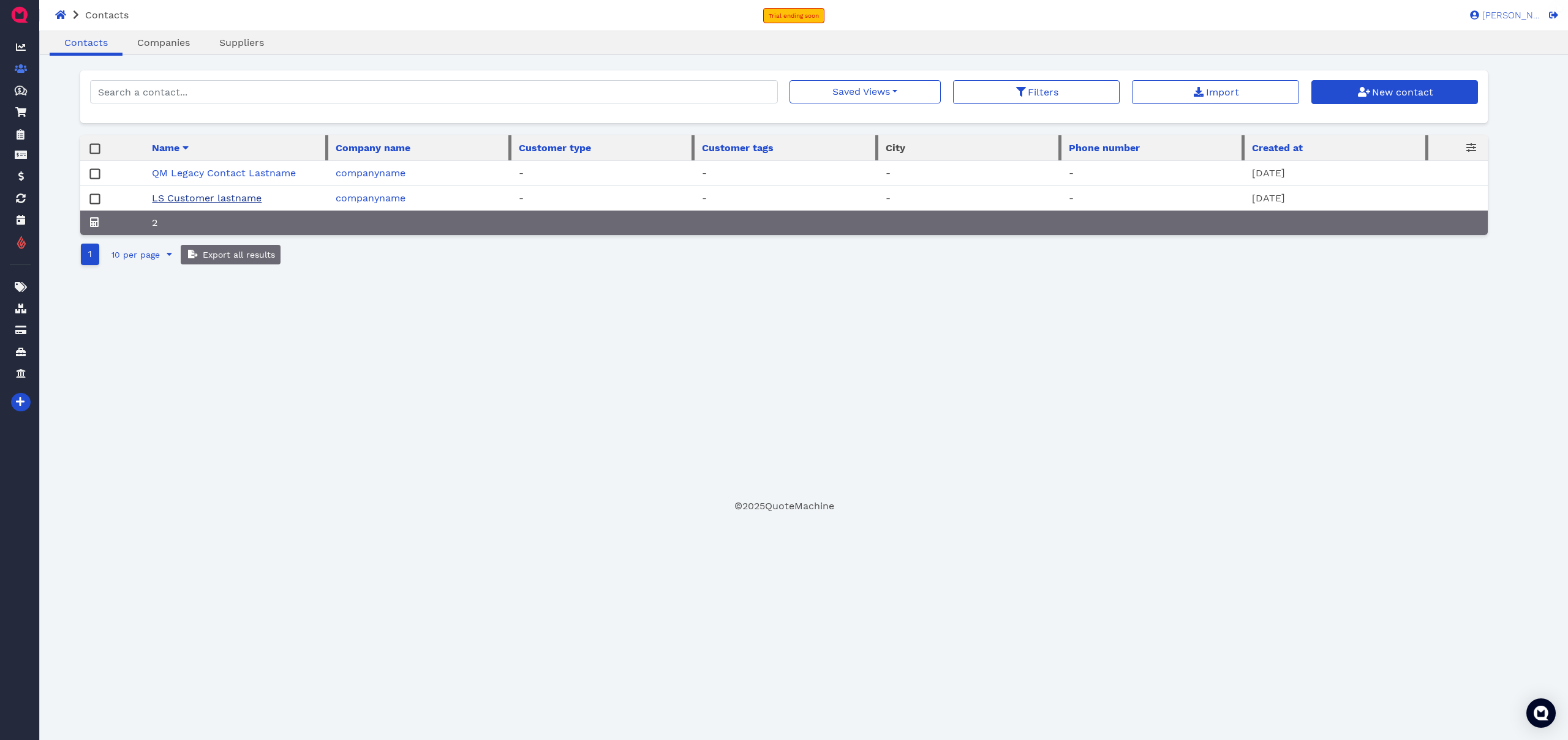
click at [252, 198] on link "LS Customer lastname" at bounding box center [207, 198] width 110 height 12
click at [401, 309] on div "Oops! × Contacts Companies Suppliers Saved Views No saved filters Filters Impor…" at bounding box center [784, 285] width 1408 height 429
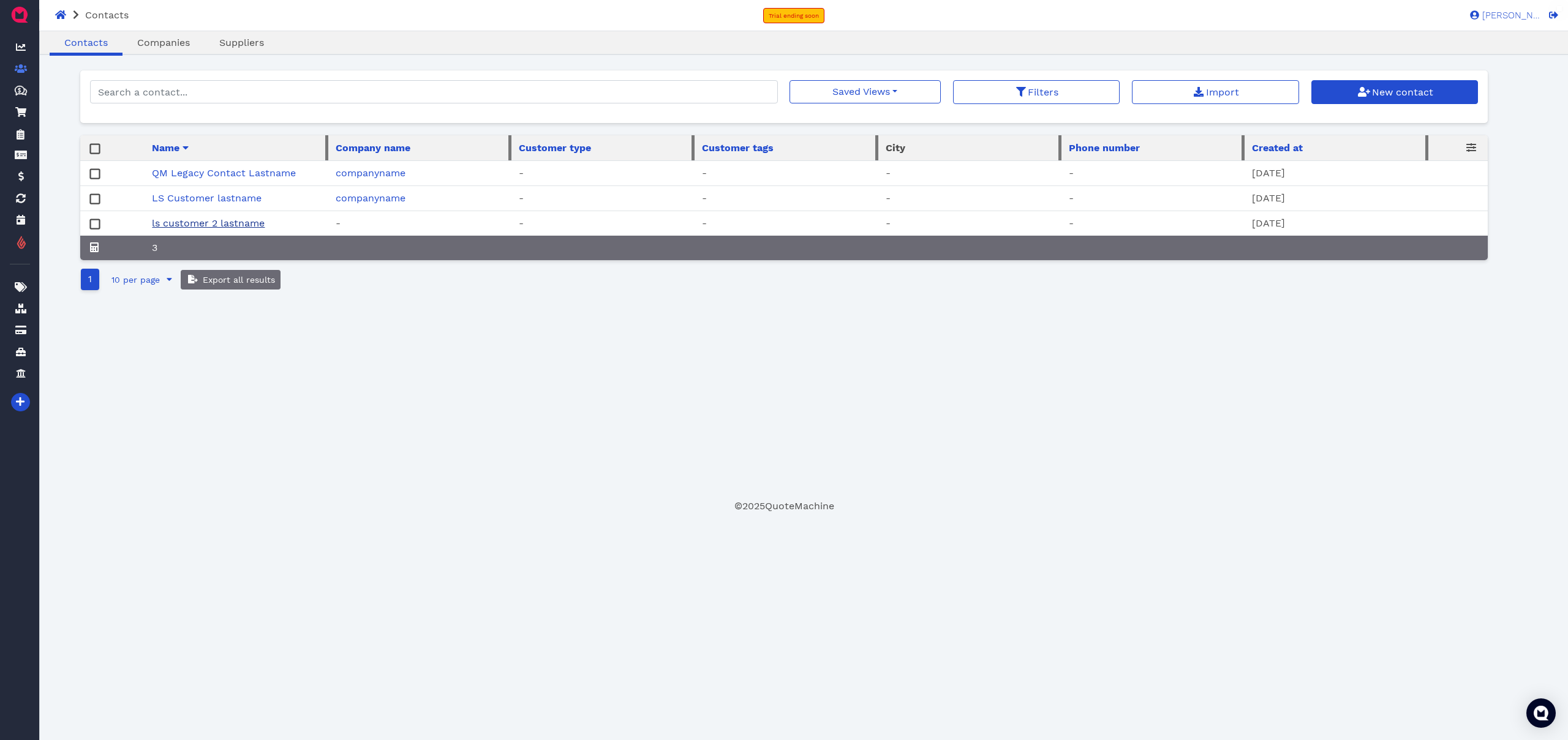
click at [241, 223] on link "ls customer 2 lastname" at bounding box center [209, 223] width 113 height 12
click at [261, 177] on link "QM Legacy Contact Lastname" at bounding box center [224, 173] width 144 height 12
click at [246, 202] on link "LS Customer lastname" at bounding box center [207, 198] width 110 height 12
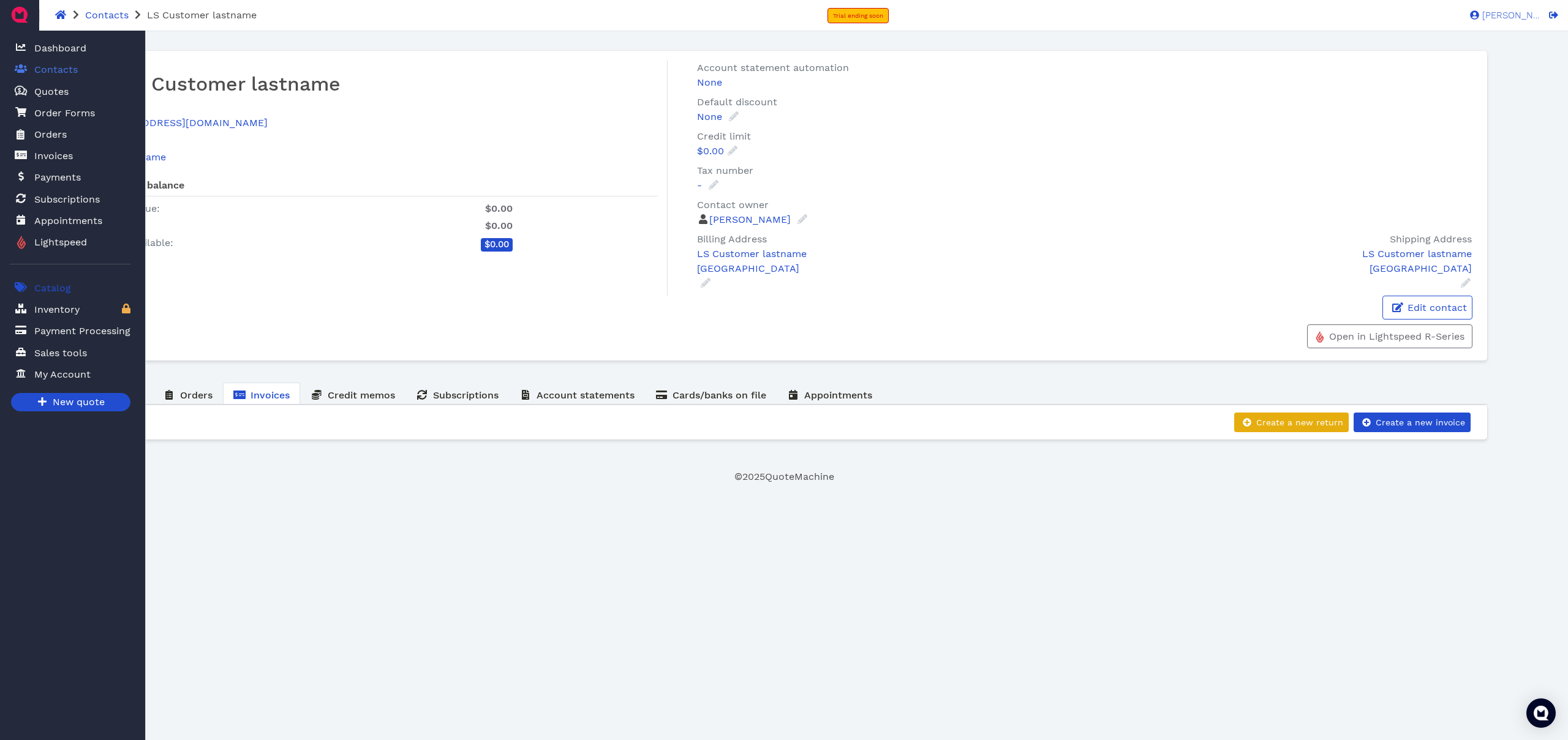
click at [53, 289] on span "Catalog" at bounding box center [53, 289] width 37 height 15
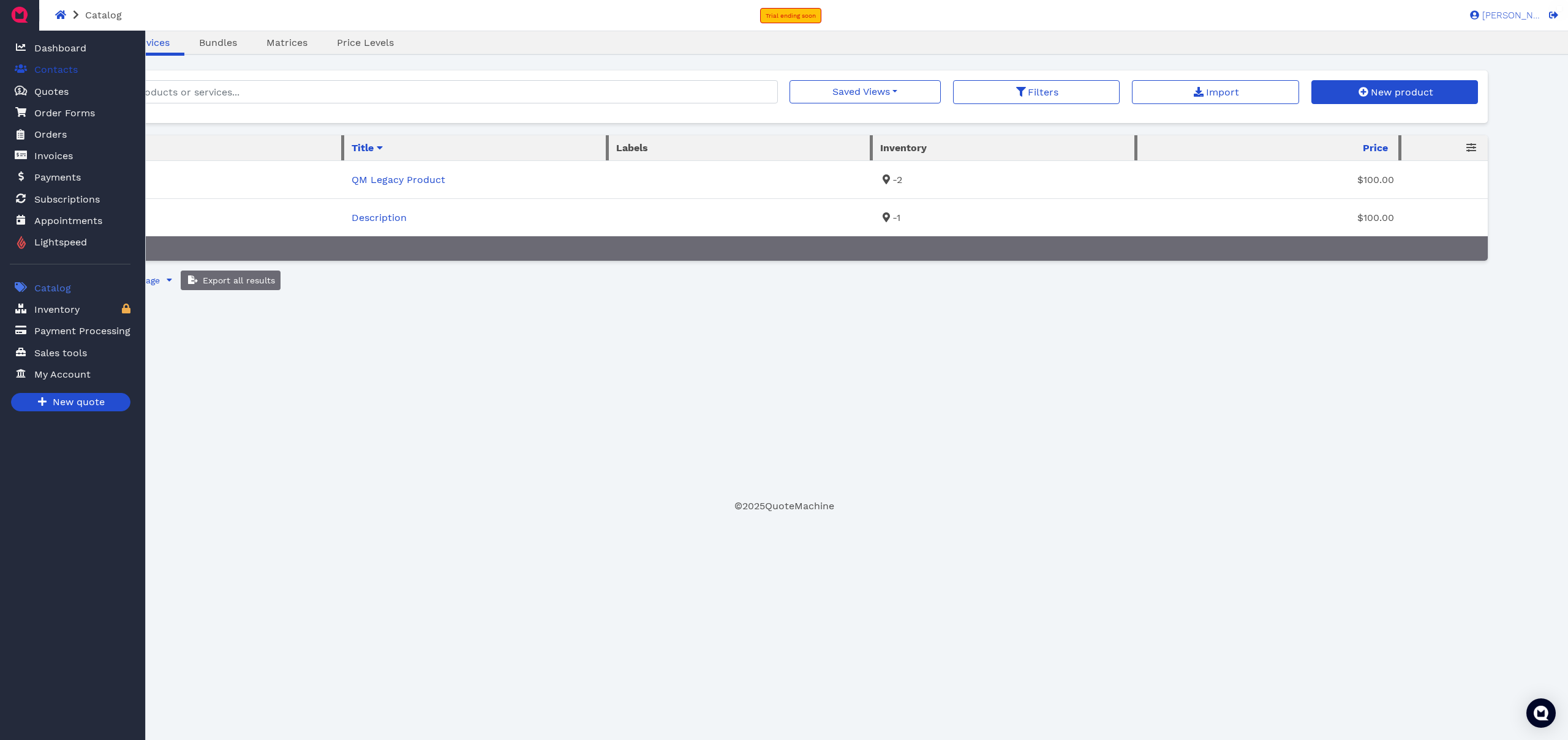
click at [62, 70] on span "Contacts" at bounding box center [56, 70] width 44 height 15
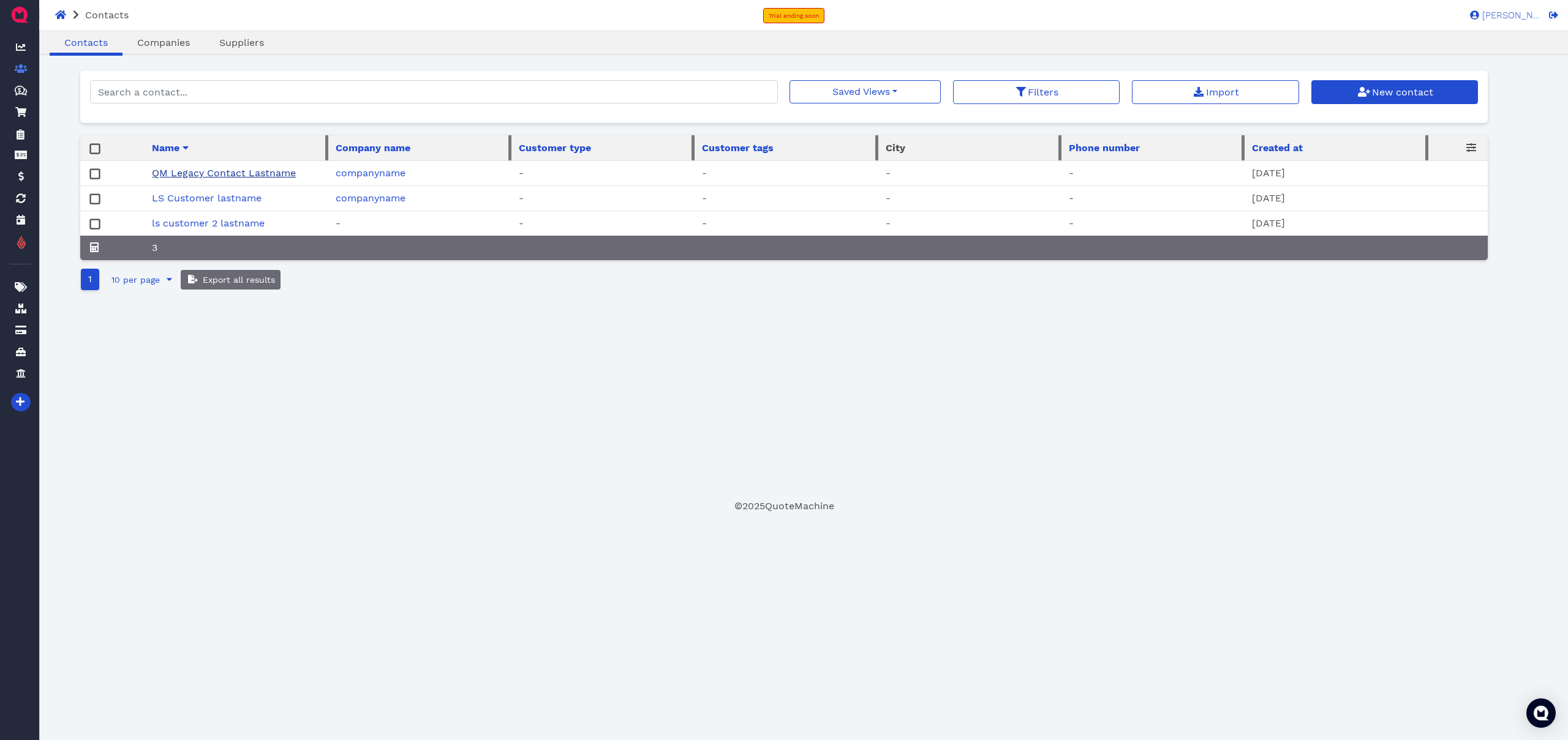
click at [221, 168] on link "QM Legacy Contact Lastname" at bounding box center [224, 173] width 144 height 12
click at [222, 199] on link "LS Customer lastname" at bounding box center [207, 198] width 110 height 12
click at [238, 223] on link "ls customer 2 lastname" at bounding box center [209, 223] width 113 height 12
click at [364, 308] on div "Oops! × Contacts Companies Suppliers Saved Views No saved filters Filters Impor…" at bounding box center [784, 285] width 1408 height 429
click at [226, 202] on link "LS Customer lastname" at bounding box center [207, 198] width 110 height 12
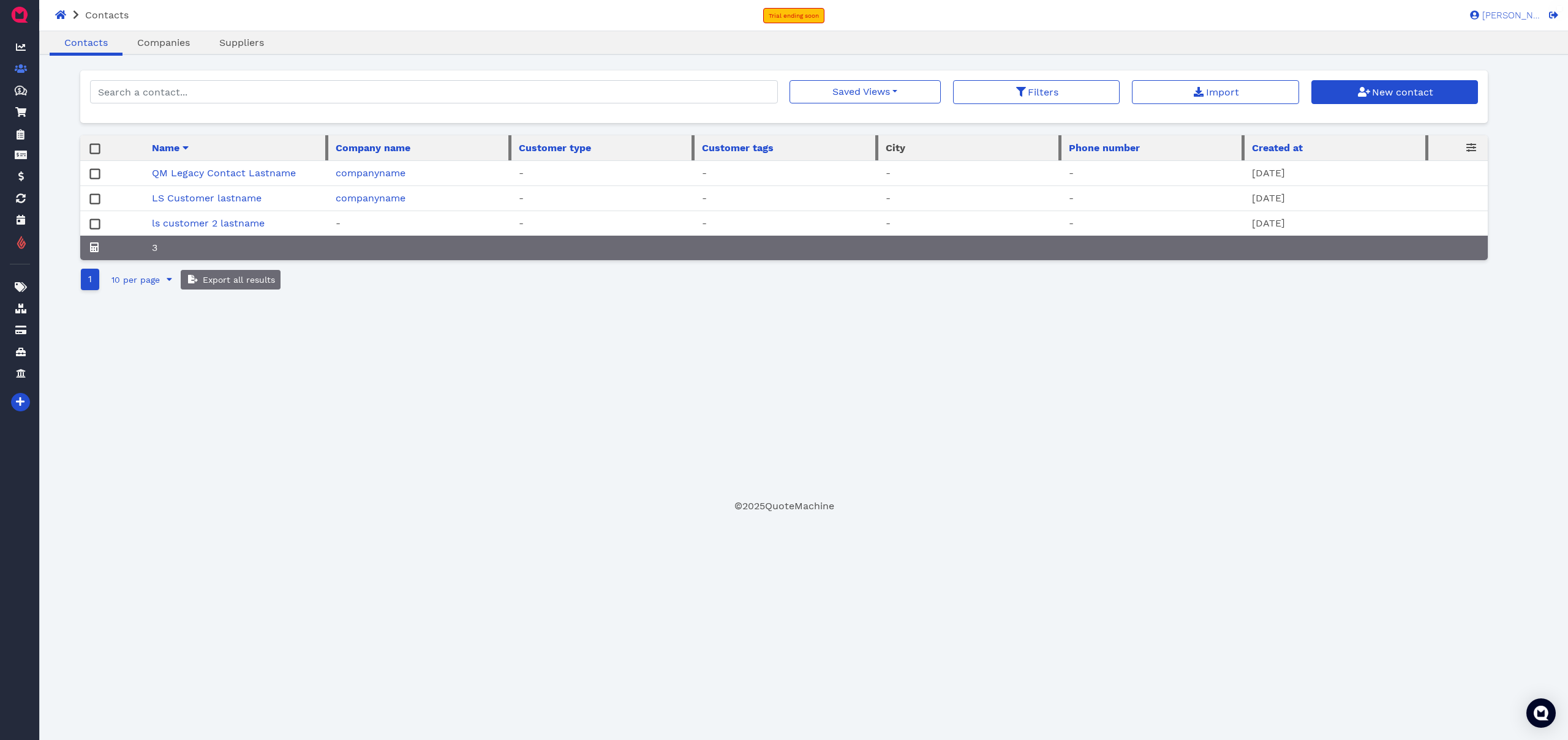
click at [460, 330] on div "Oops! × Contacts Companies Suppliers Saved Views No saved filters Filters Impor…" at bounding box center [784, 285] width 1408 height 429
click at [238, 167] on td "QM Legacy Contact Lastname" at bounding box center [236, 174] width 183 height 25
click at [238, 168] on link "QM Legacy Contact Lastname" at bounding box center [224, 173] width 144 height 12
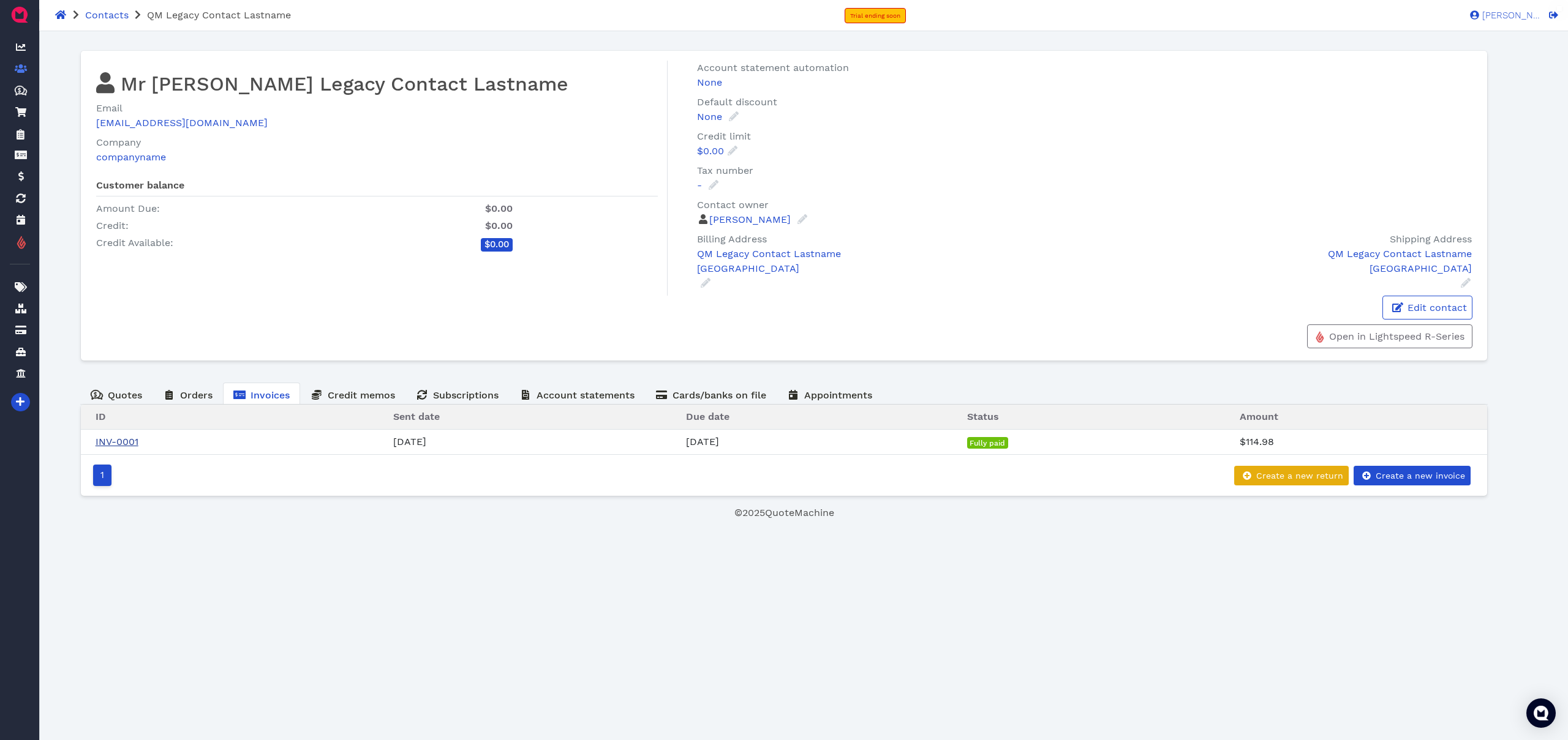
click at [126, 447] on link "INV-0001" at bounding box center [117, 442] width 43 height 12
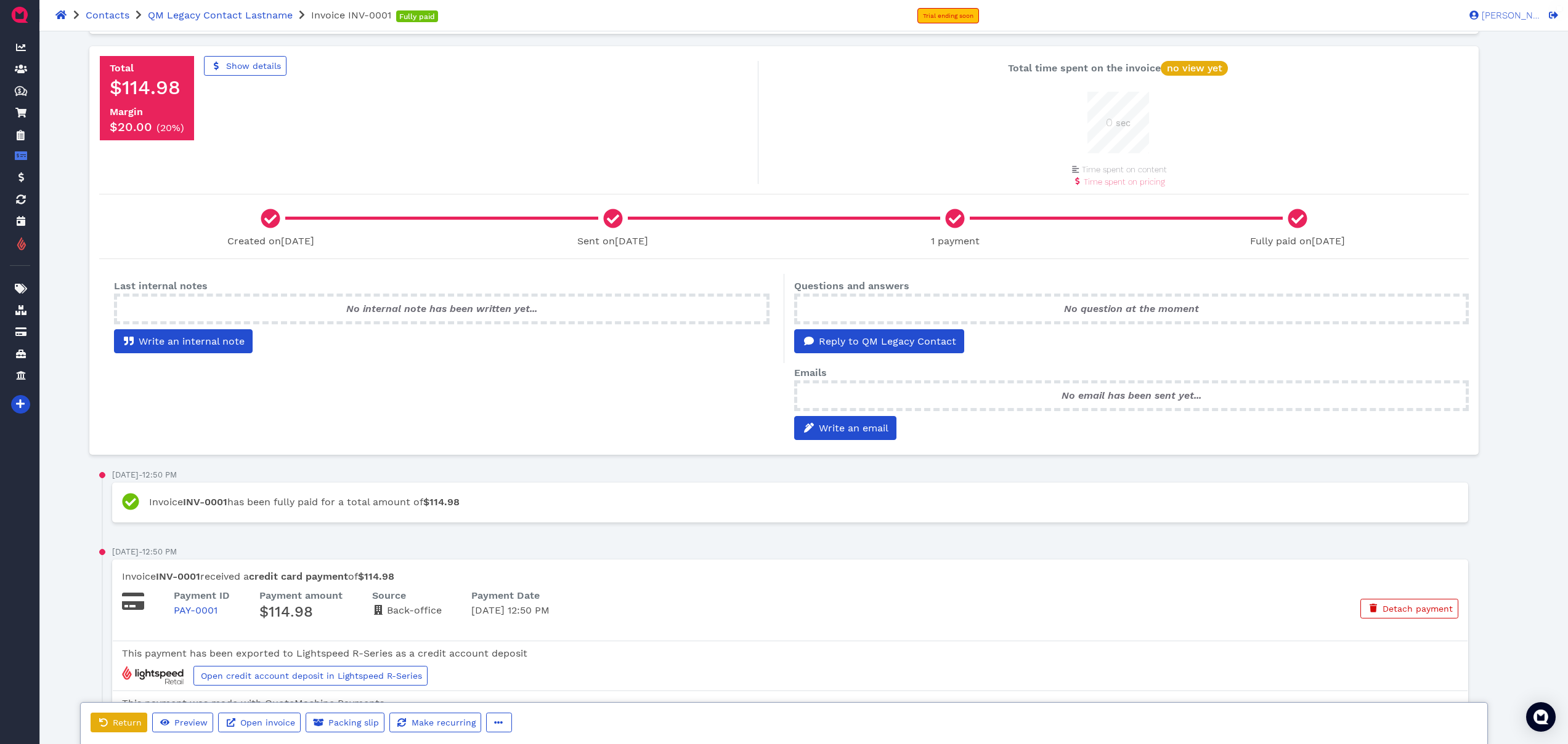
scroll to position [557, 0]
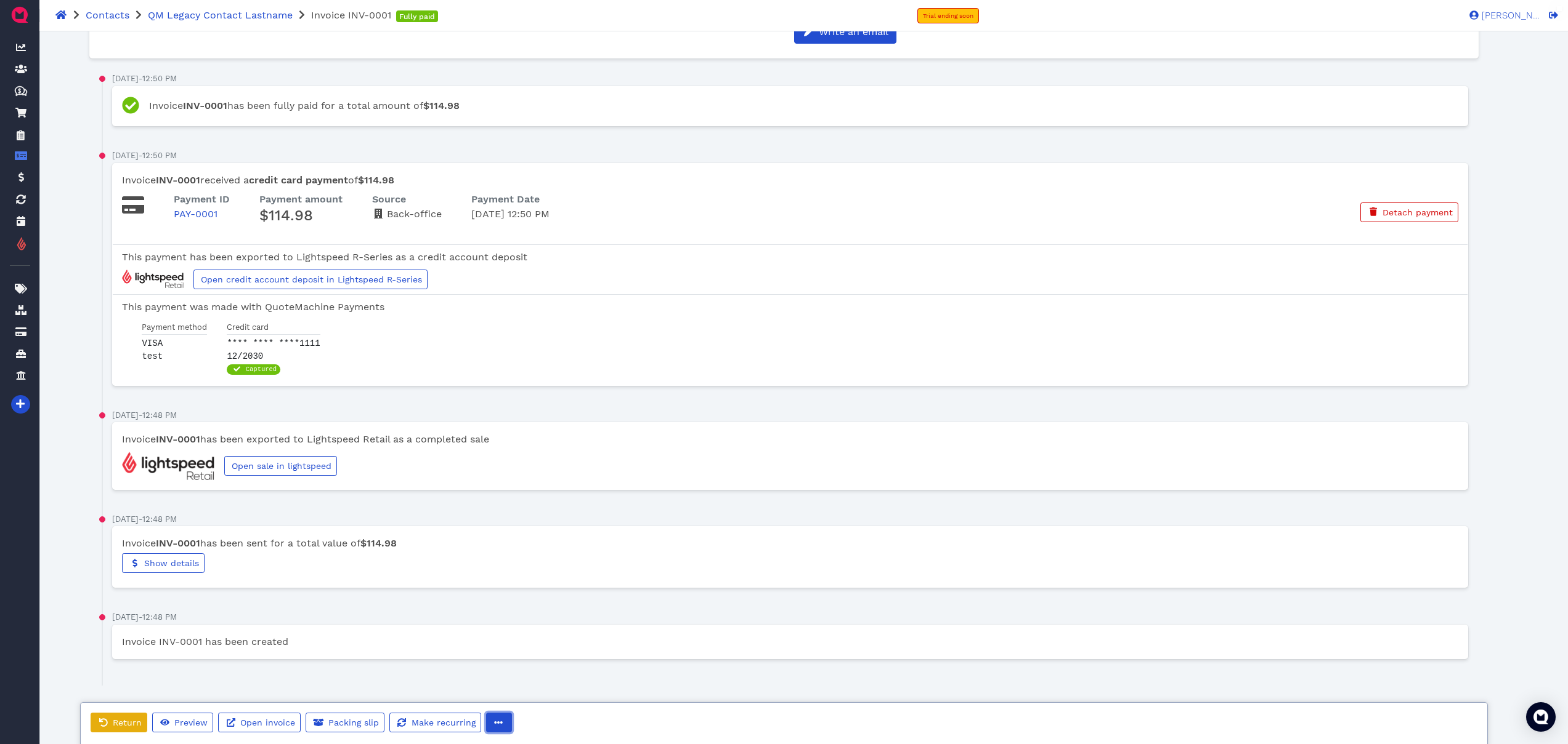
click at [491, 730] on button "button" at bounding box center [499, 722] width 26 height 19
click at [419, 669] on div "Invoice INV-0001 has been created" at bounding box center [790, 648] width 1356 height 47
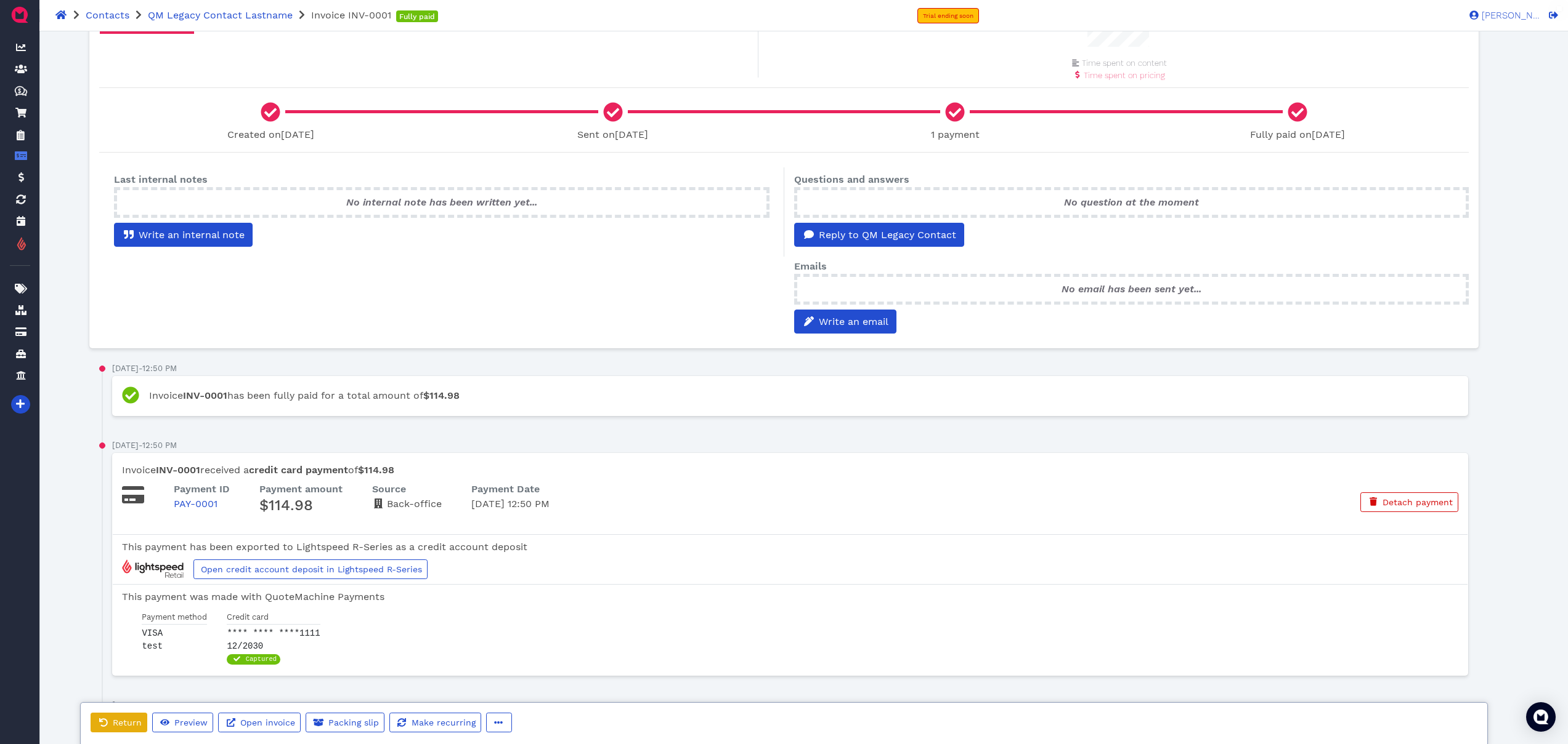
scroll to position [0, 0]
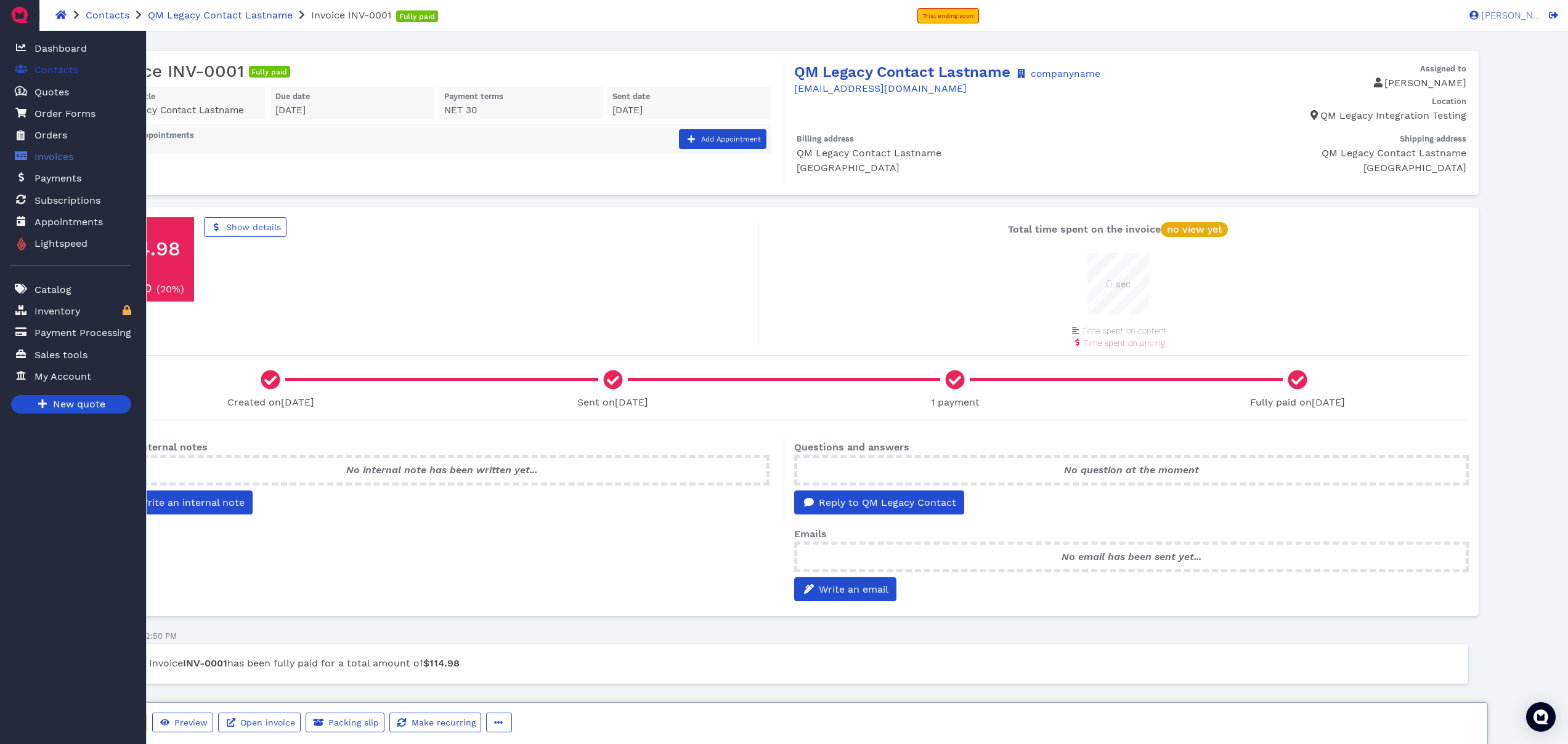
click at [51, 72] on span "Contacts" at bounding box center [56, 70] width 44 height 15
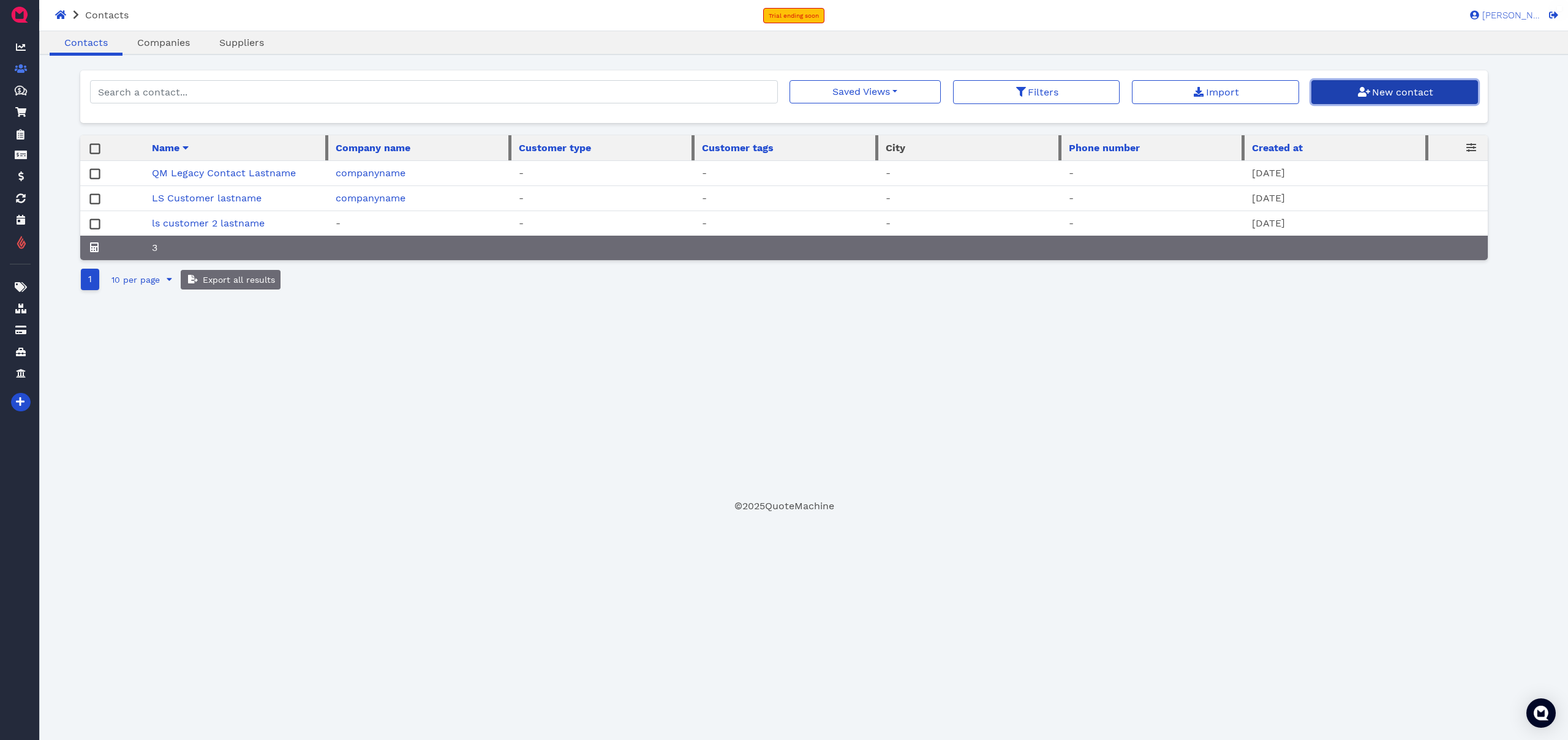
click at [1420, 103] on link "New contact" at bounding box center [1394, 92] width 167 height 24
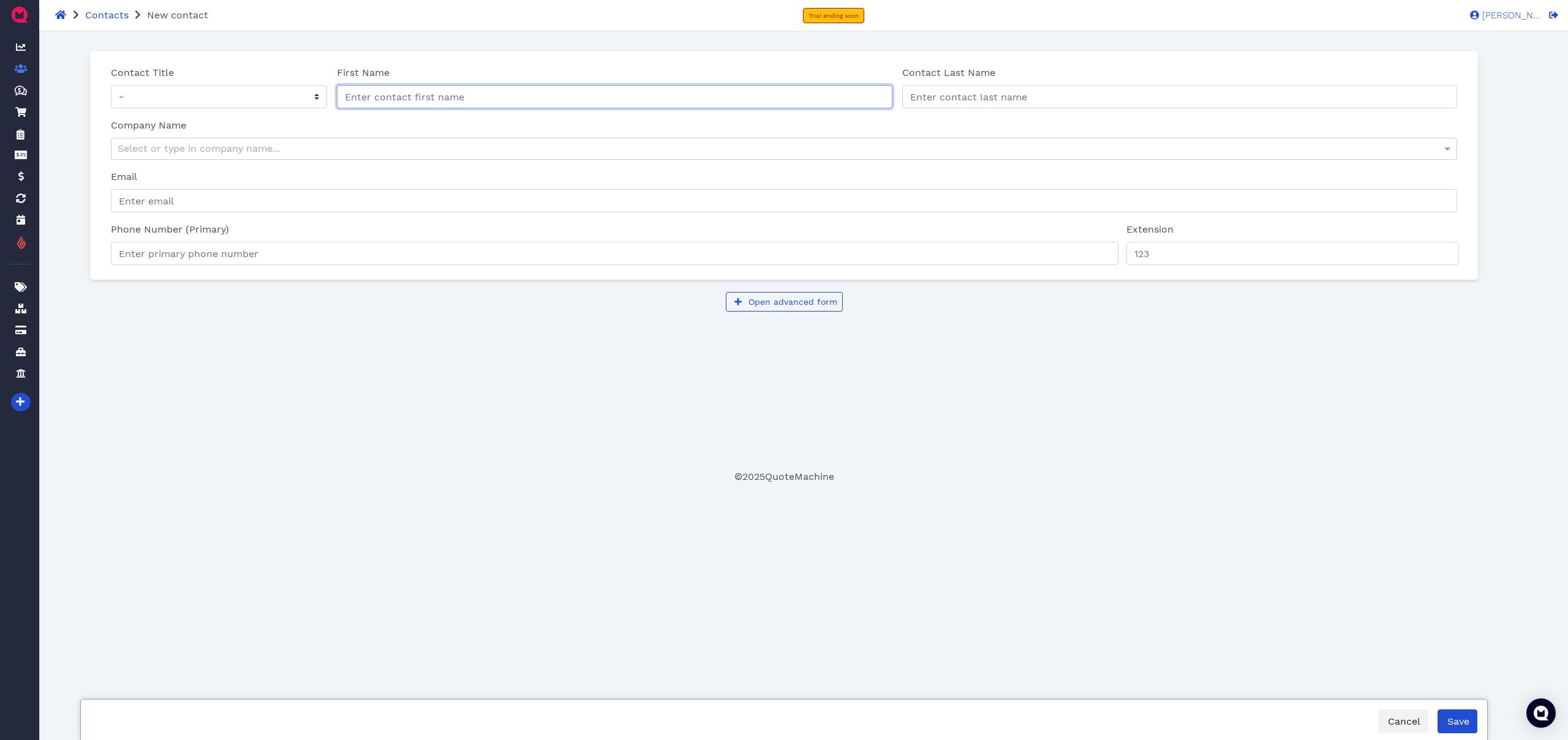
click at [419, 100] on input "First Name" at bounding box center [615, 96] width 555 height 23
type input "c"
type input "void transaction"
type input "l"
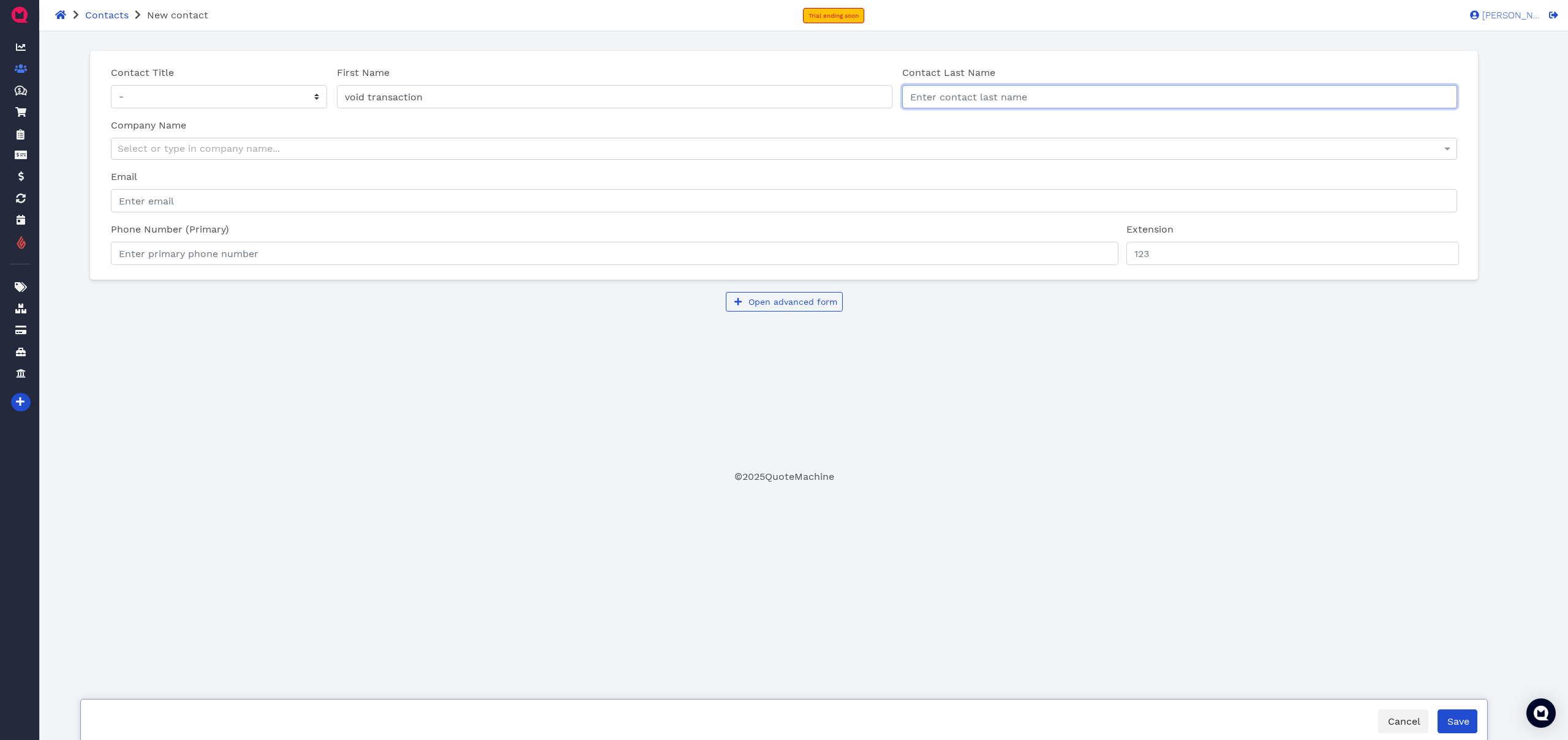
type input "s"
type input "lastname"
click at [261, 150] on div "Select or type in company name..." at bounding box center [784, 148] width 1346 height 21
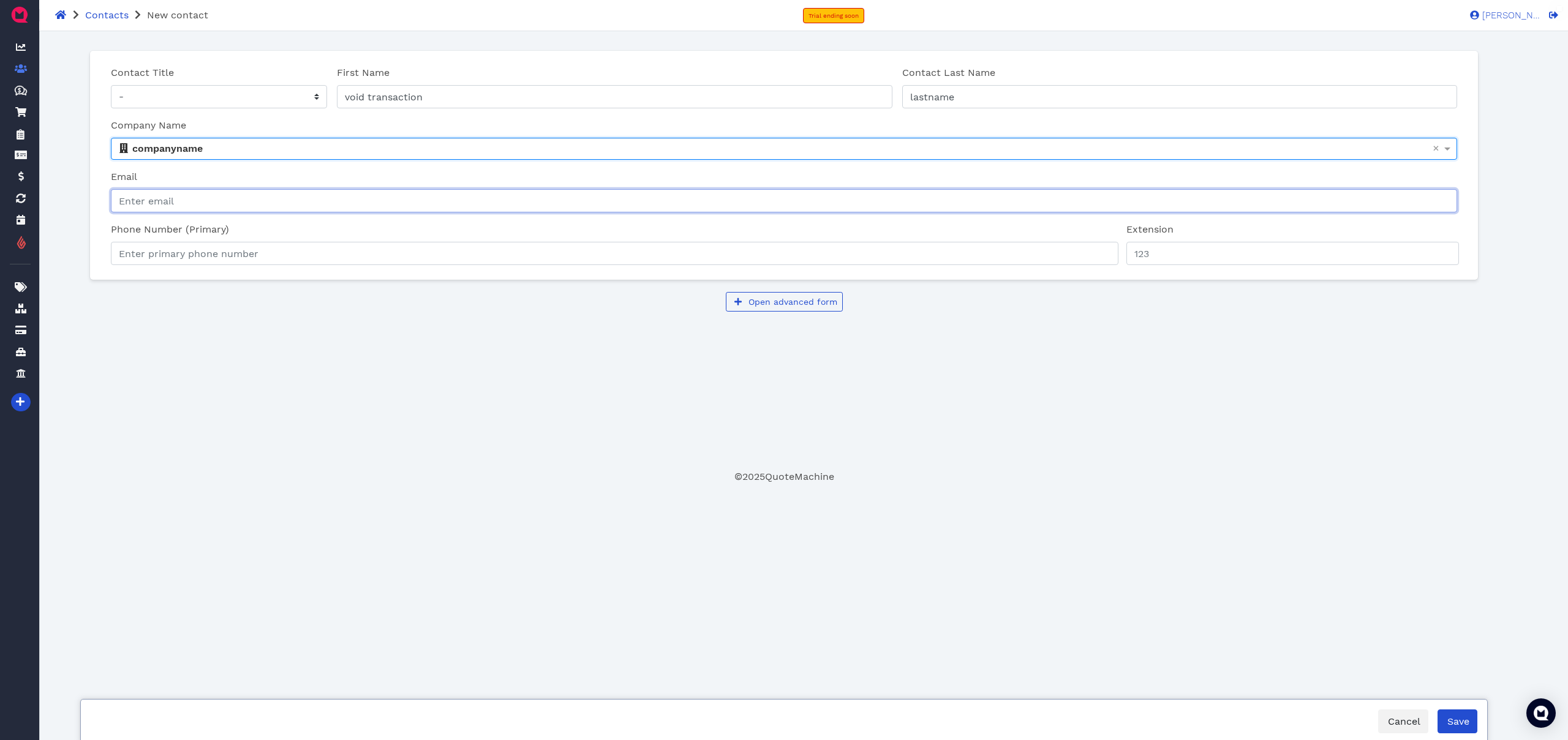
click at [259, 194] on input "Email" at bounding box center [784, 200] width 1347 height 23
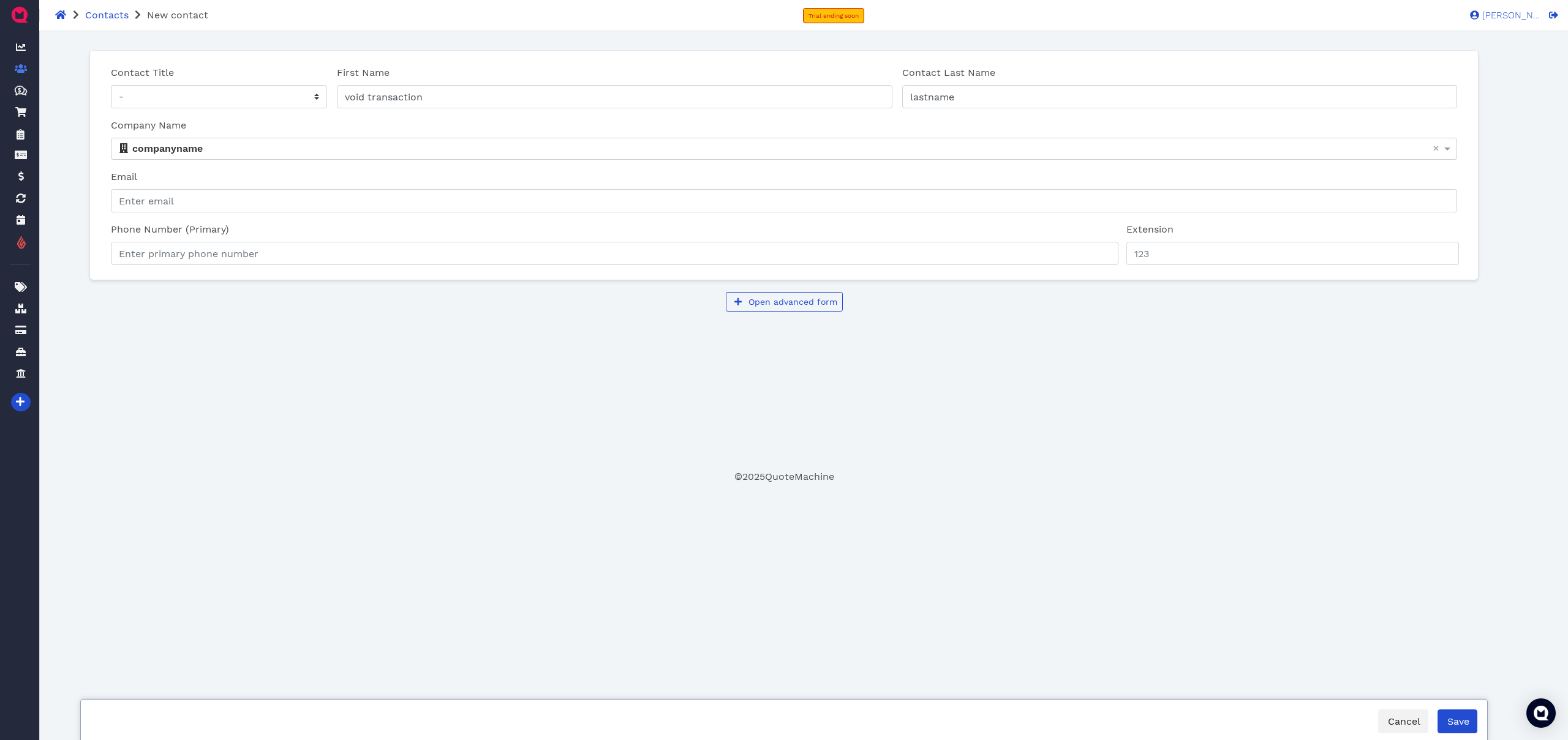
click at [446, 349] on div "Contact Title - Mr Ms First Name void transaction Contact Last Name lastname Co…" at bounding box center [784, 203] width 1408 height 324
click at [1456, 721] on span "Save" at bounding box center [1457, 721] width 24 height 12
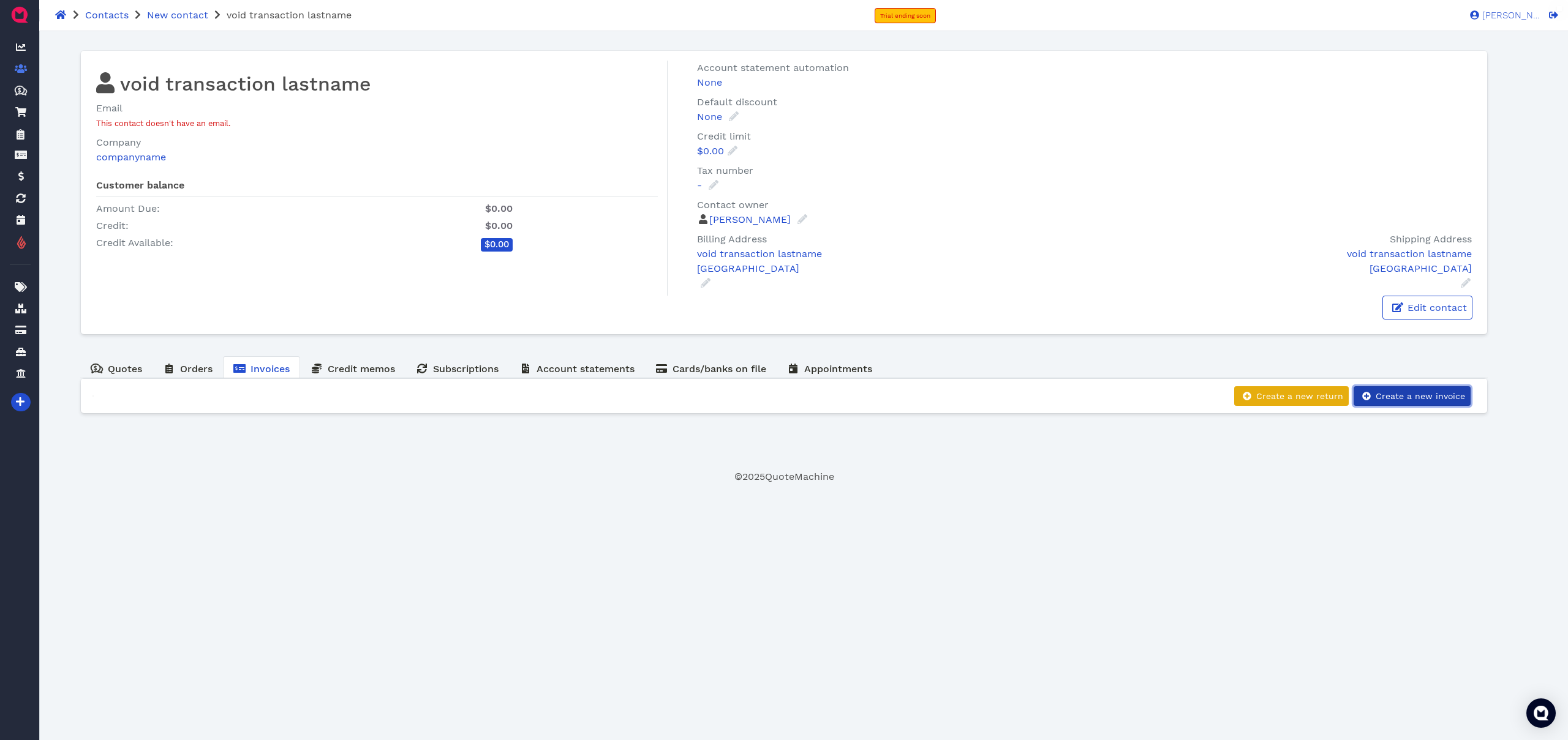
click at [1430, 397] on span "Create a new invoice" at bounding box center [1420, 396] width 91 height 10
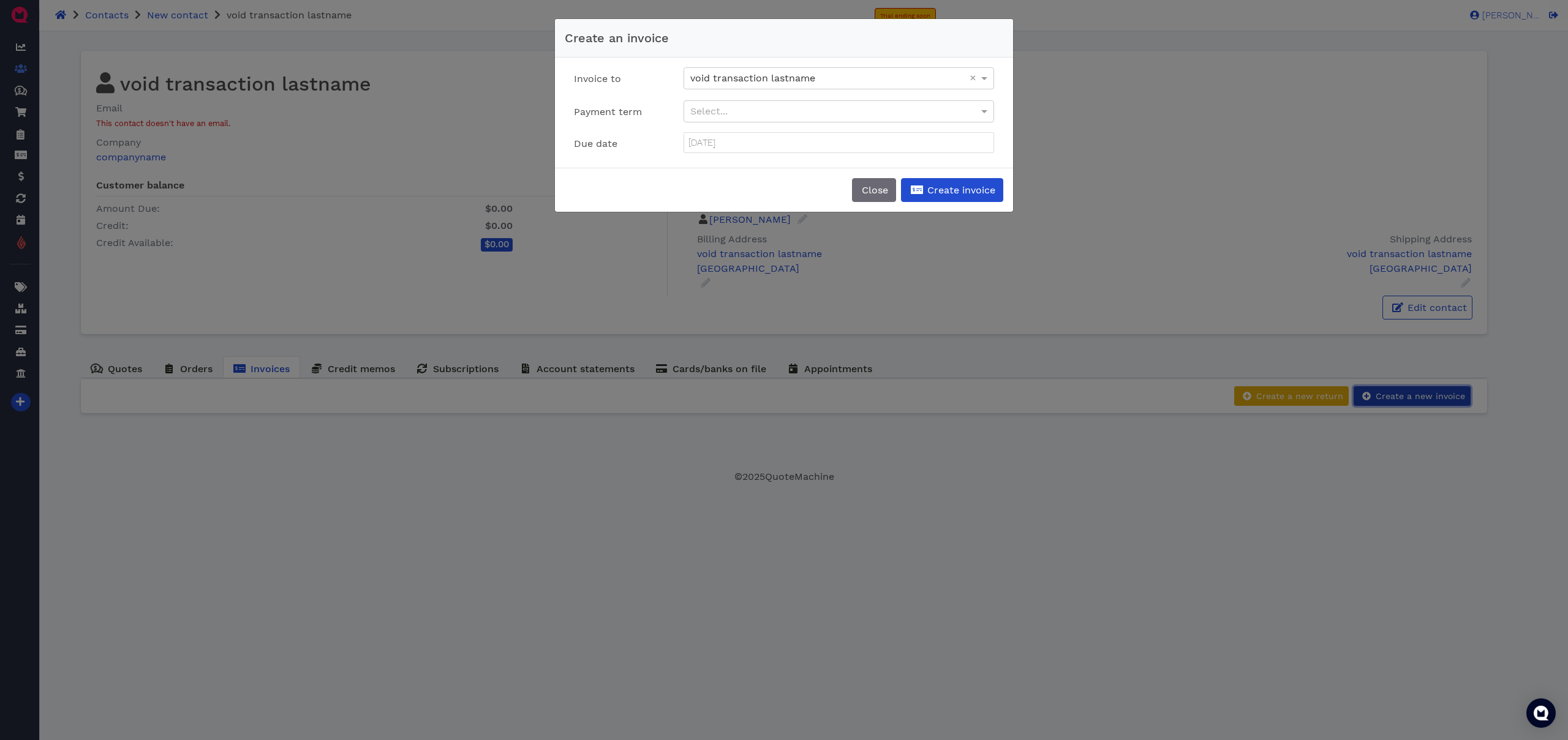
type input "[DATE]"
click at [950, 197] on button "Create invoice" at bounding box center [953, 190] width 102 height 24
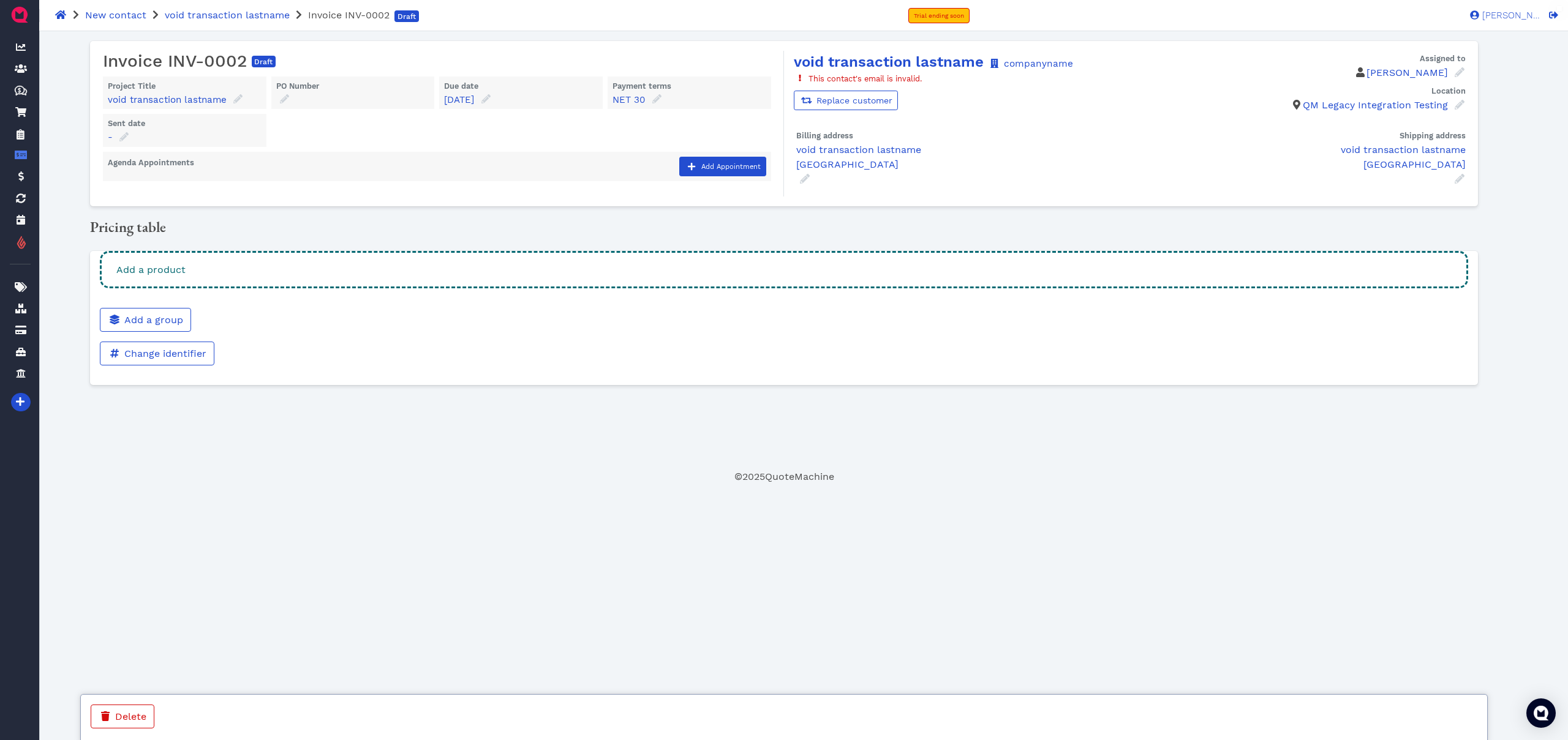
click at [219, 266] on div "Add a product" at bounding box center [784, 269] width 1369 height 37
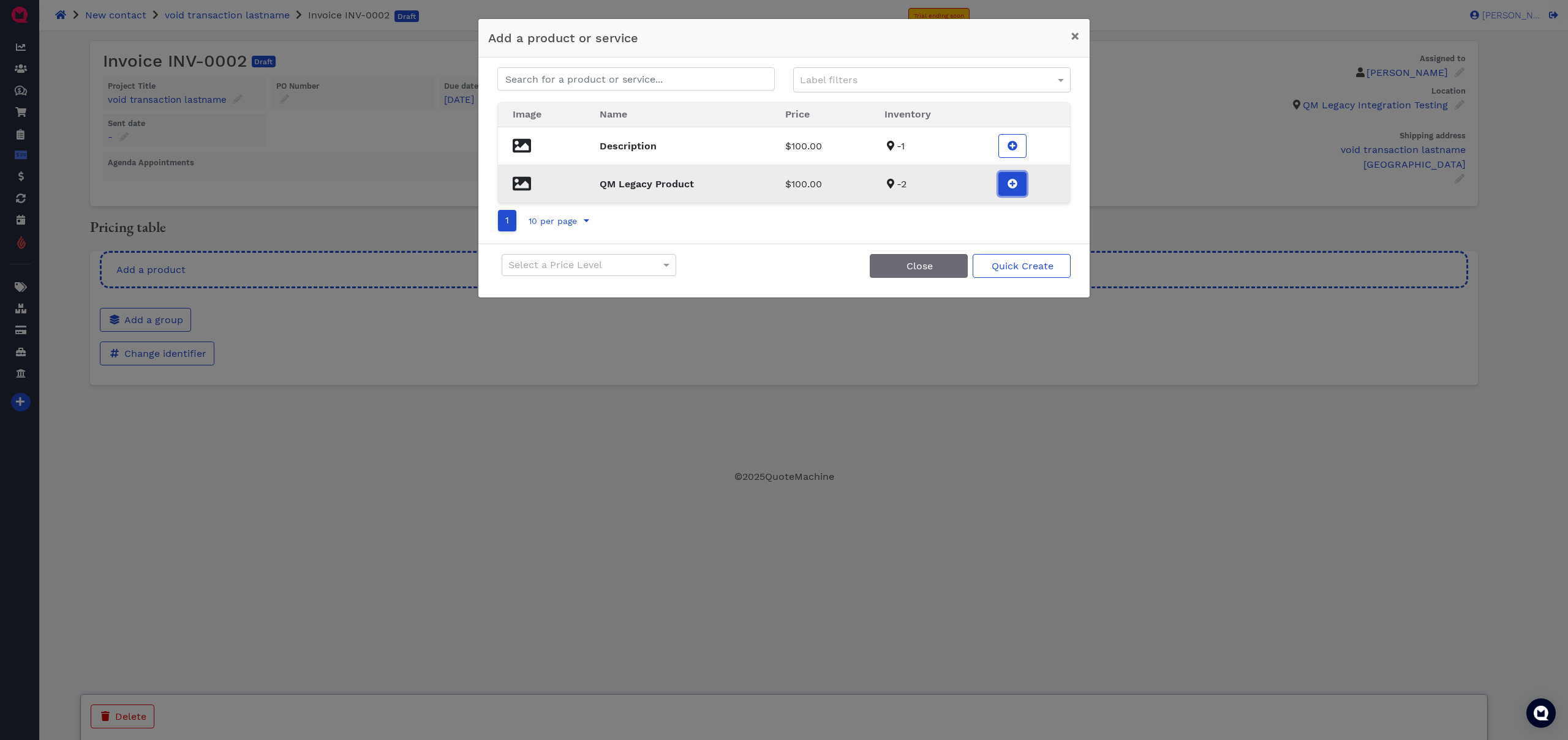
click at [1013, 184] on icon at bounding box center [1012, 183] width 10 height 10
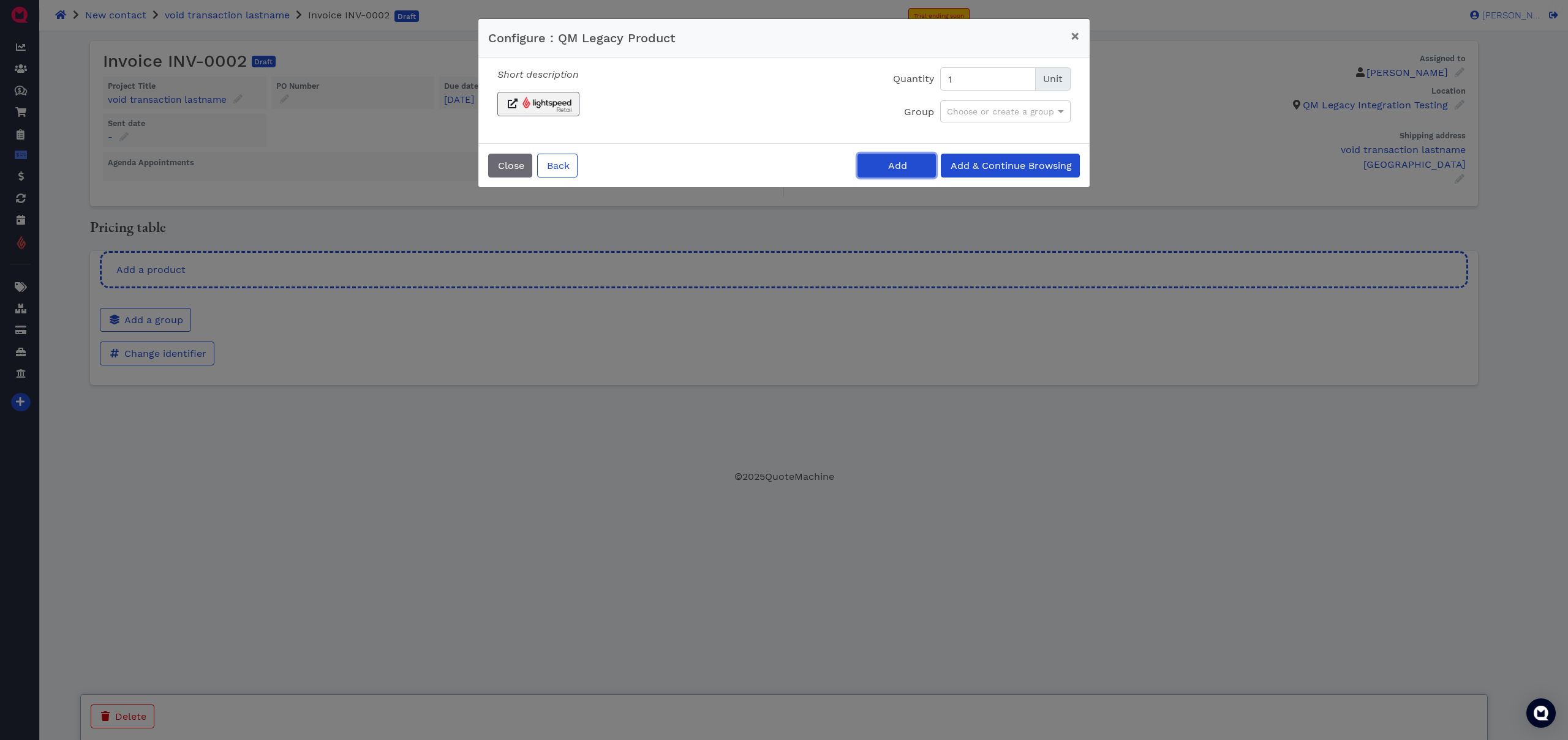
click at [875, 163] on button "Add" at bounding box center [897, 166] width 79 height 24
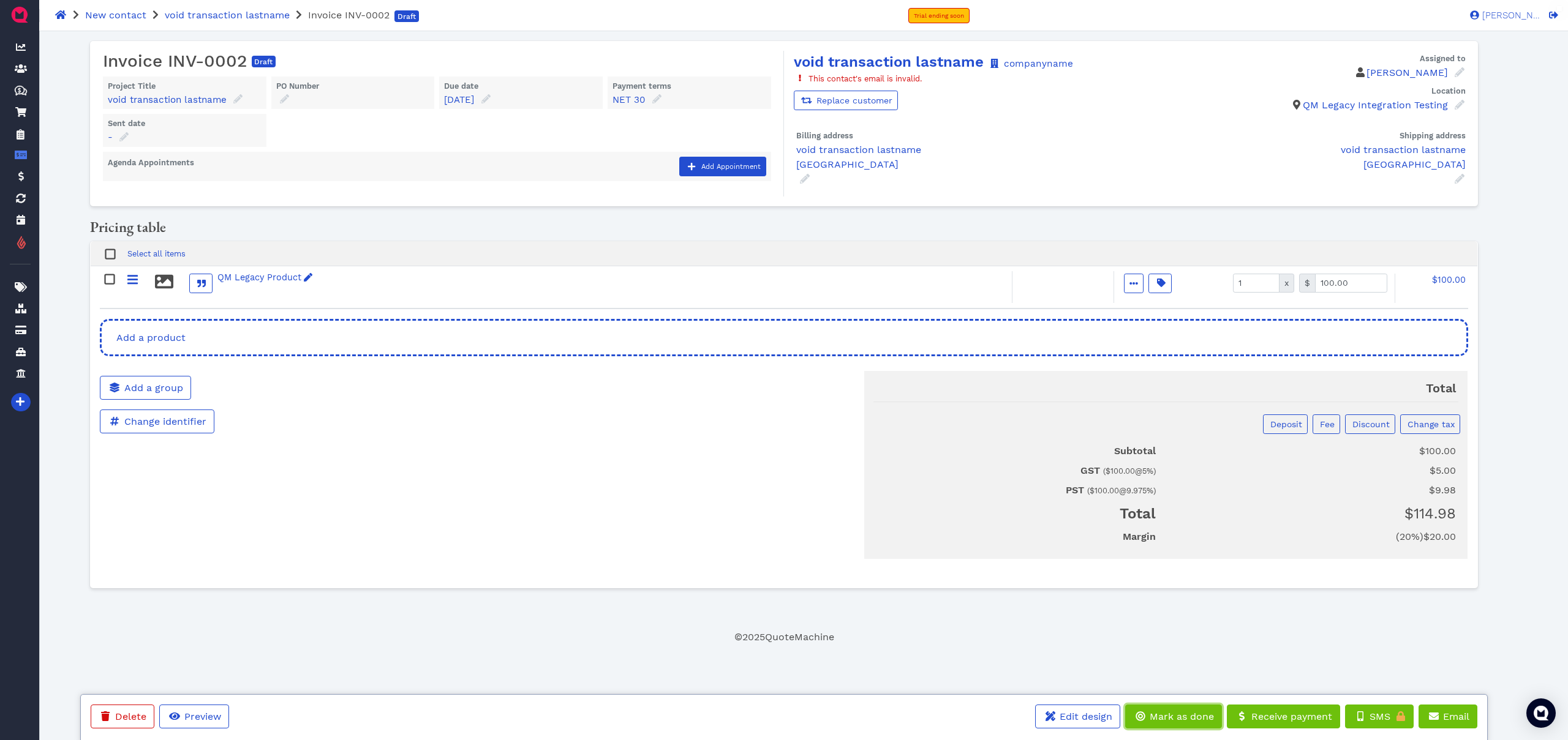
click at [1166, 710] on button "Mark as done" at bounding box center [1174, 717] width 97 height 24
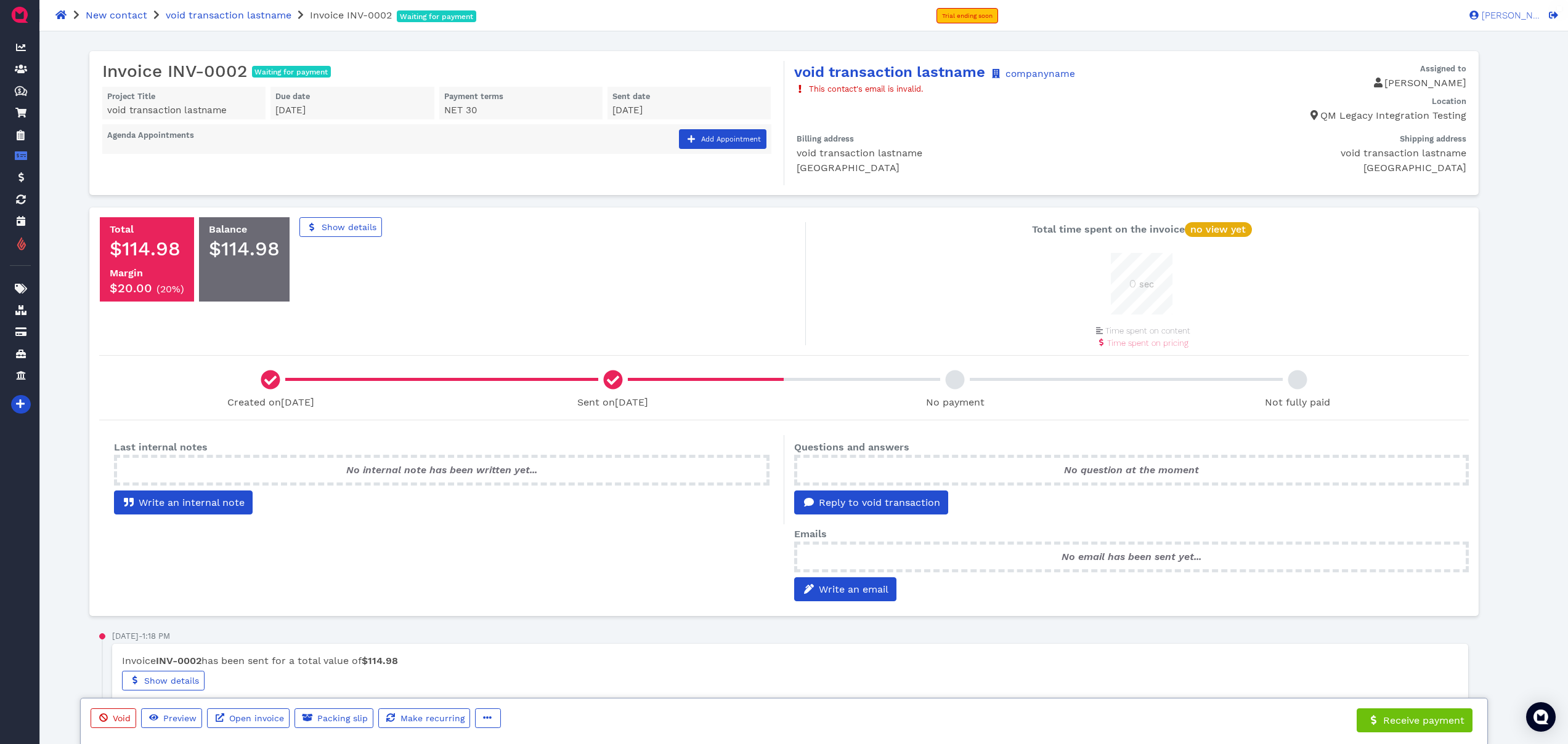
scroll to position [62, 62]
click at [1425, 722] on span "Receive payment" at bounding box center [1422, 721] width 83 height 12
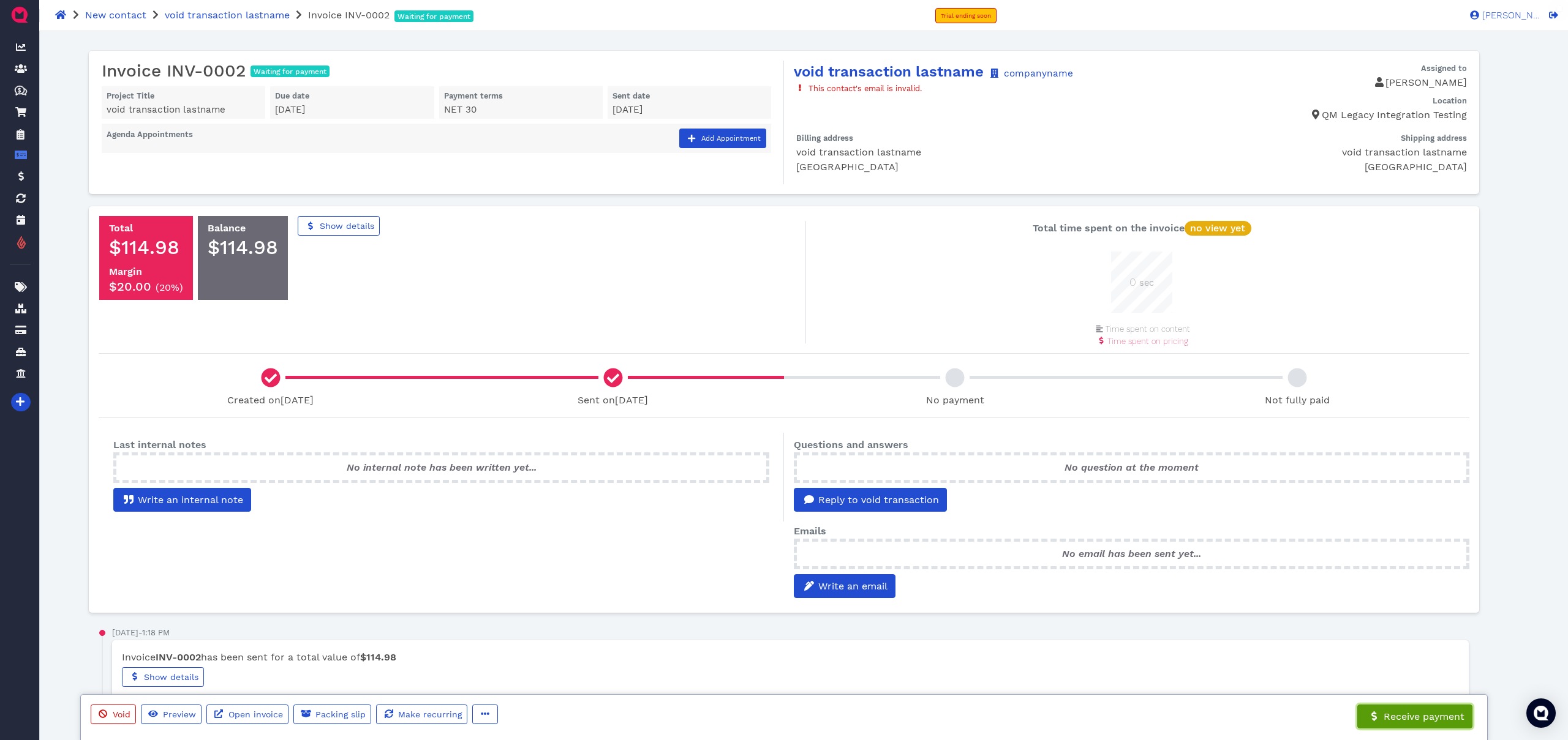
select select "credit-card"
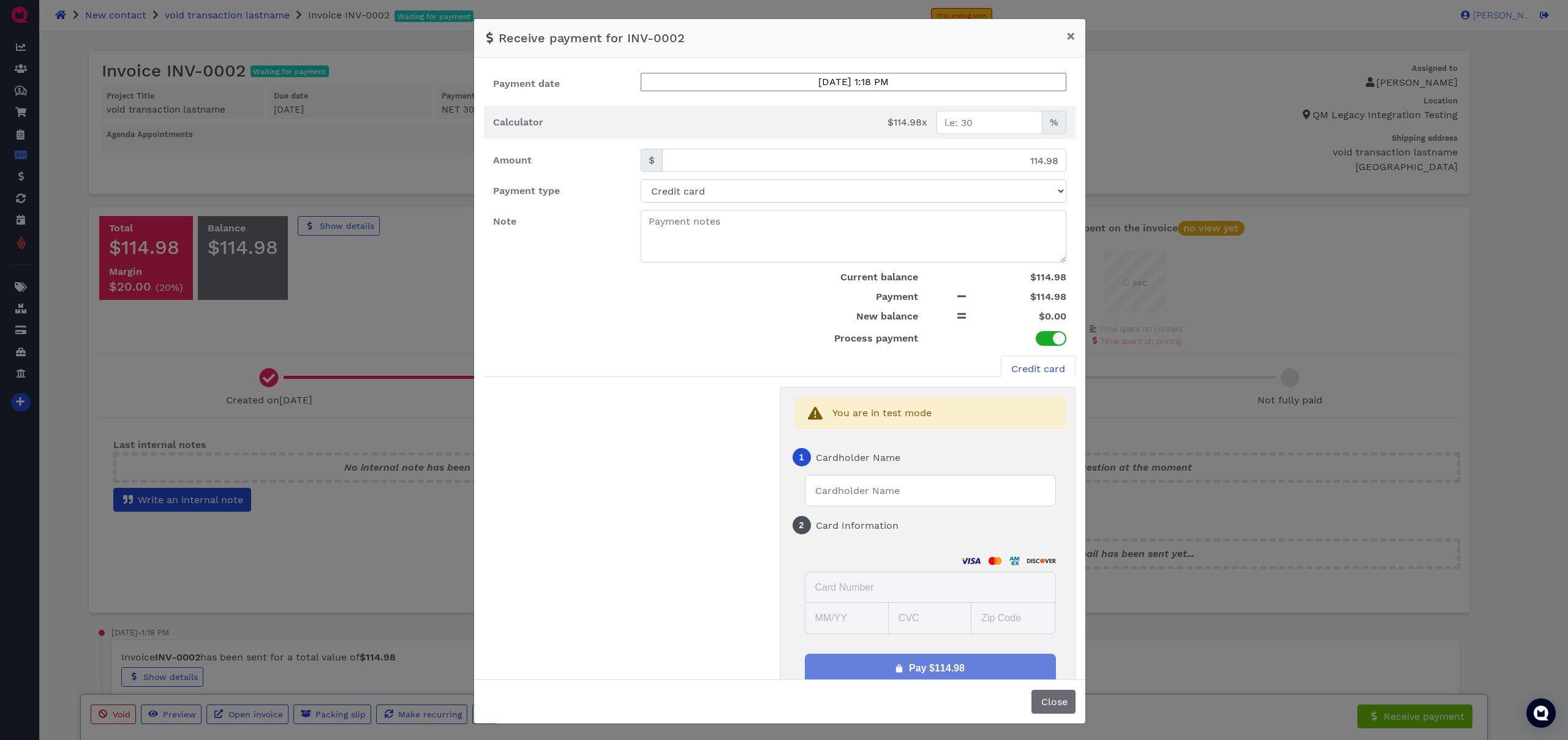
click at [863, 487] on input "text" at bounding box center [930, 491] width 251 height 31
type input "test"
click at [938, 557] on select "Test card Visa 4111 Visa 4242 Mastercard Amex Discover Visa (business) Visa (de…" at bounding box center [993, 553] width 145 height 10
select select "Approve|0"
click at [921, 548] on select "Test card Visa 4111 Visa 4242 Mastercard Amex Discover Visa (business) Visa (de…" at bounding box center [993, 553] width 145 height 10
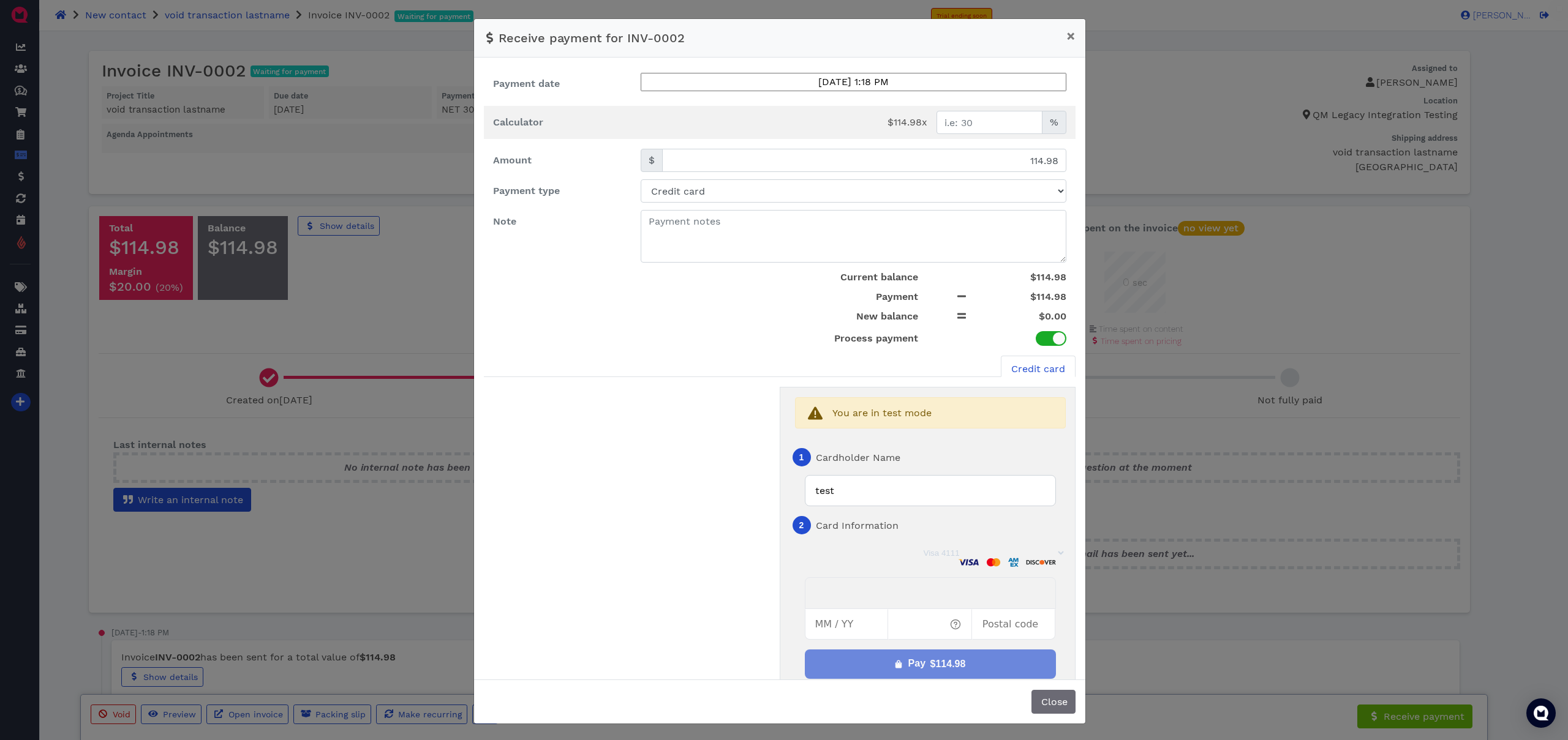
type input "12 / 30"
type input "30305"
click at [926, 658] on div "Pay $114.98" at bounding box center [938, 664] width 58 height 16
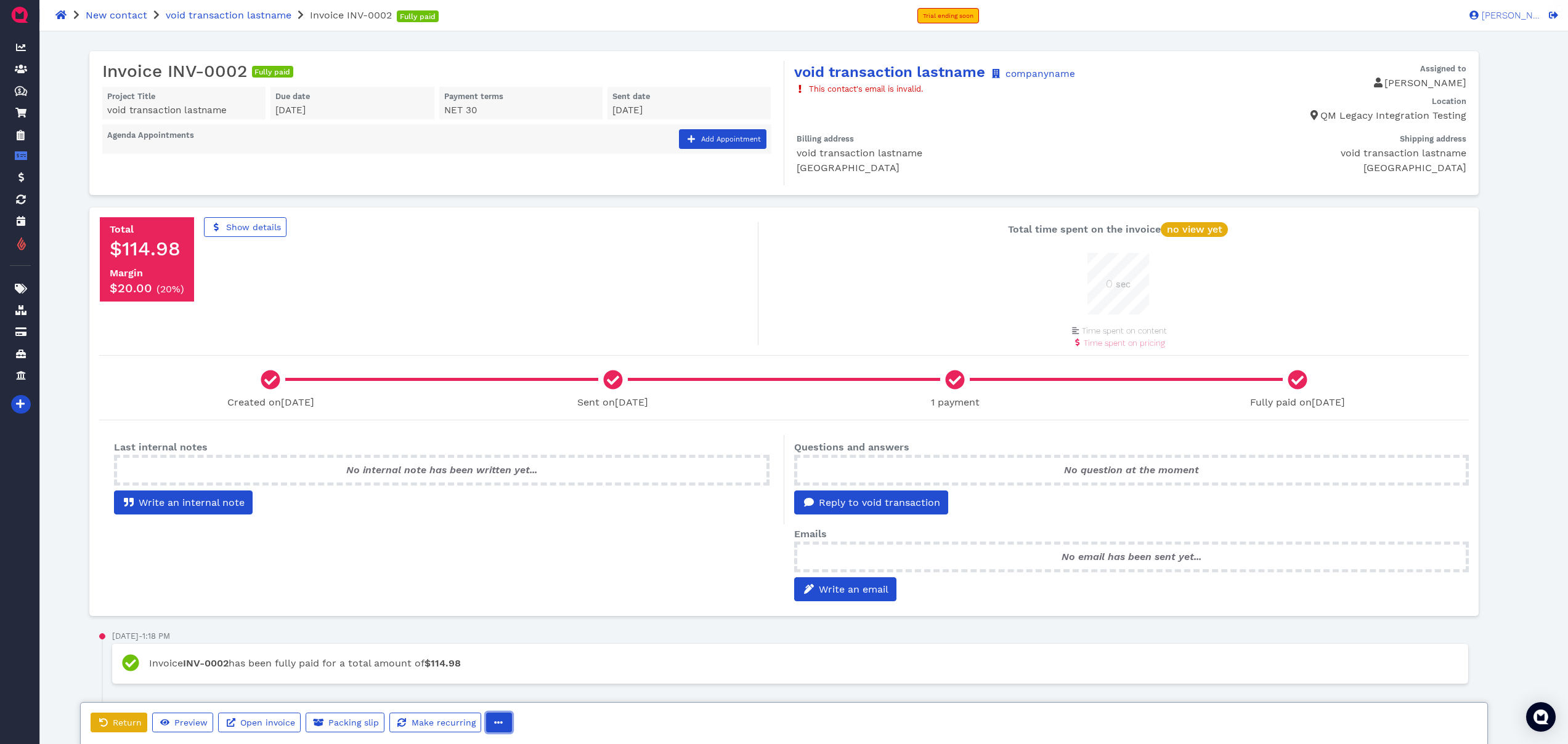
click at [498, 723] on icon "button" at bounding box center [499, 722] width 9 height 2
click at [529, 698] on span "Void" at bounding box center [522, 698] width 20 height 12
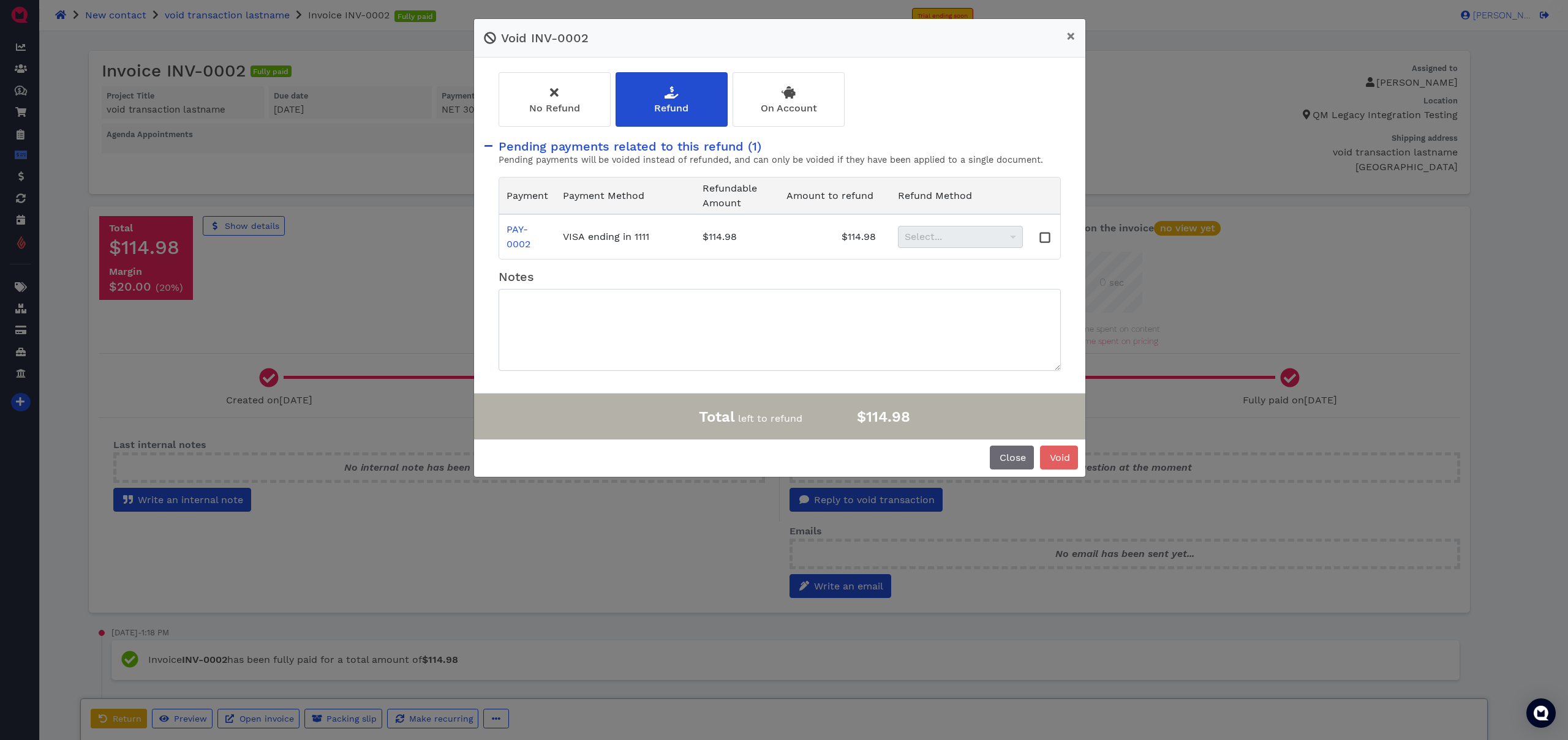
click at [1004, 239] on div "Select..." at bounding box center [960, 237] width 124 height 21
click at [988, 348] on textarea at bounding box center [780, 330] width 562 height 82
type textarea "testing void from QM legacy"
click at [808, 125] on div "On Account" at bounding box center [788, 99] width 111 height 53
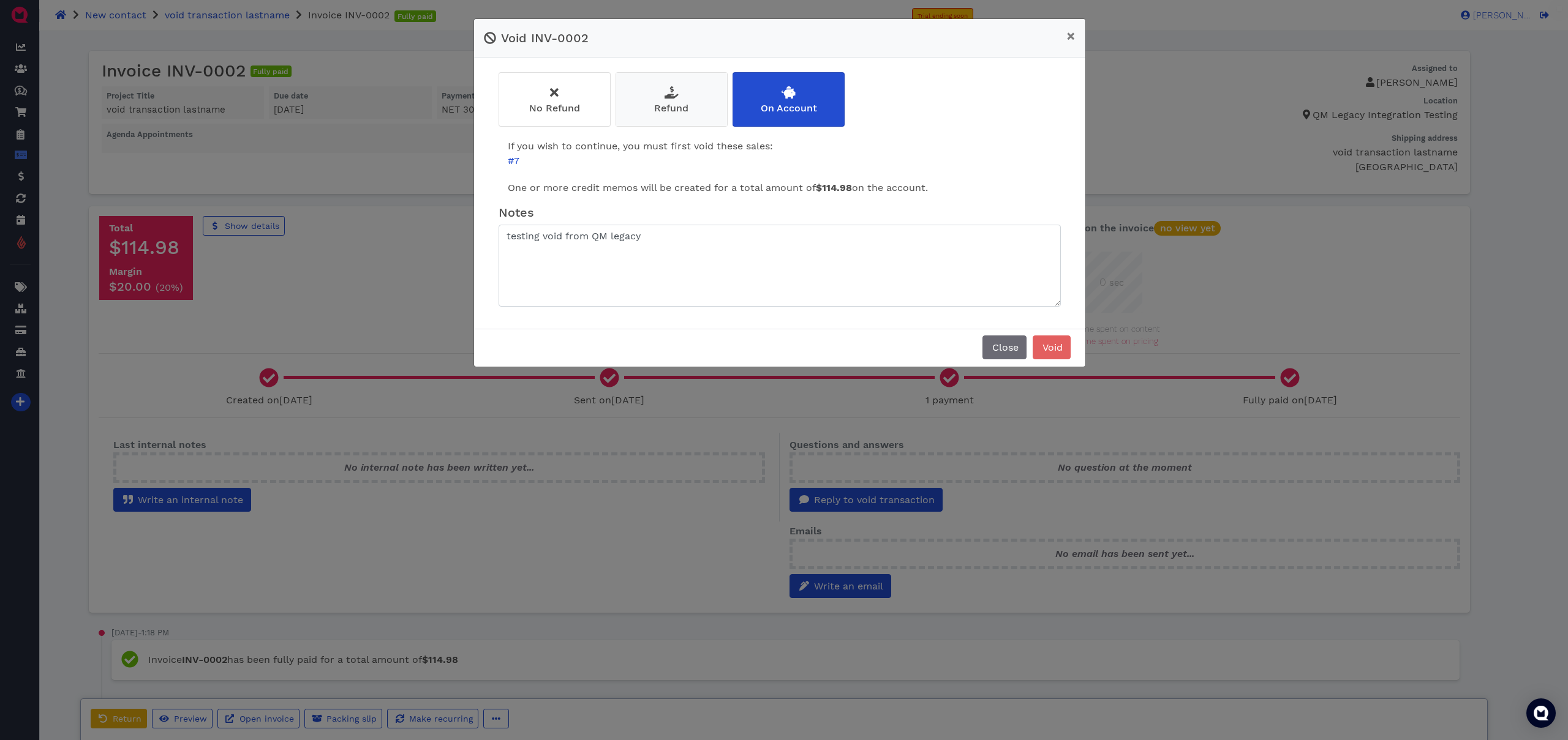
click at [690, 117] on div "Refund" at bounding box center [671, 99] width 111 height 53
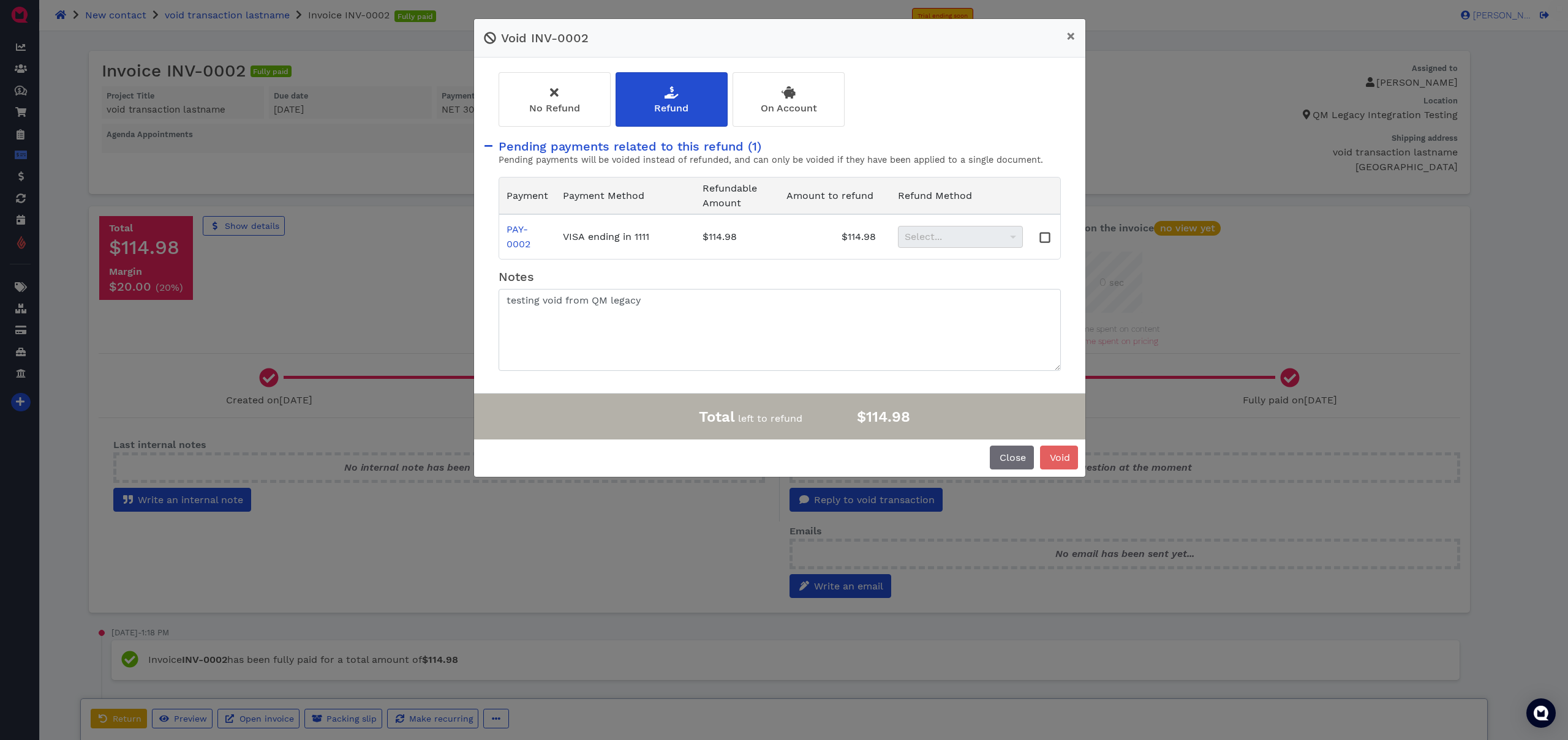
click at [1044, 240] on rect at bounding box center [1045, 238] width 9 height 9
click at [999, 240] on div "Original Method" at bounding box center [960, 237] width 124 height 21
click at [839, 331] on textarea "testing void from QM legacy" at bounding box center [780, 330] width 562 height 82
click at [1072, 456] on button "Void" at bounding box center [1059, 458] width 38 height 24
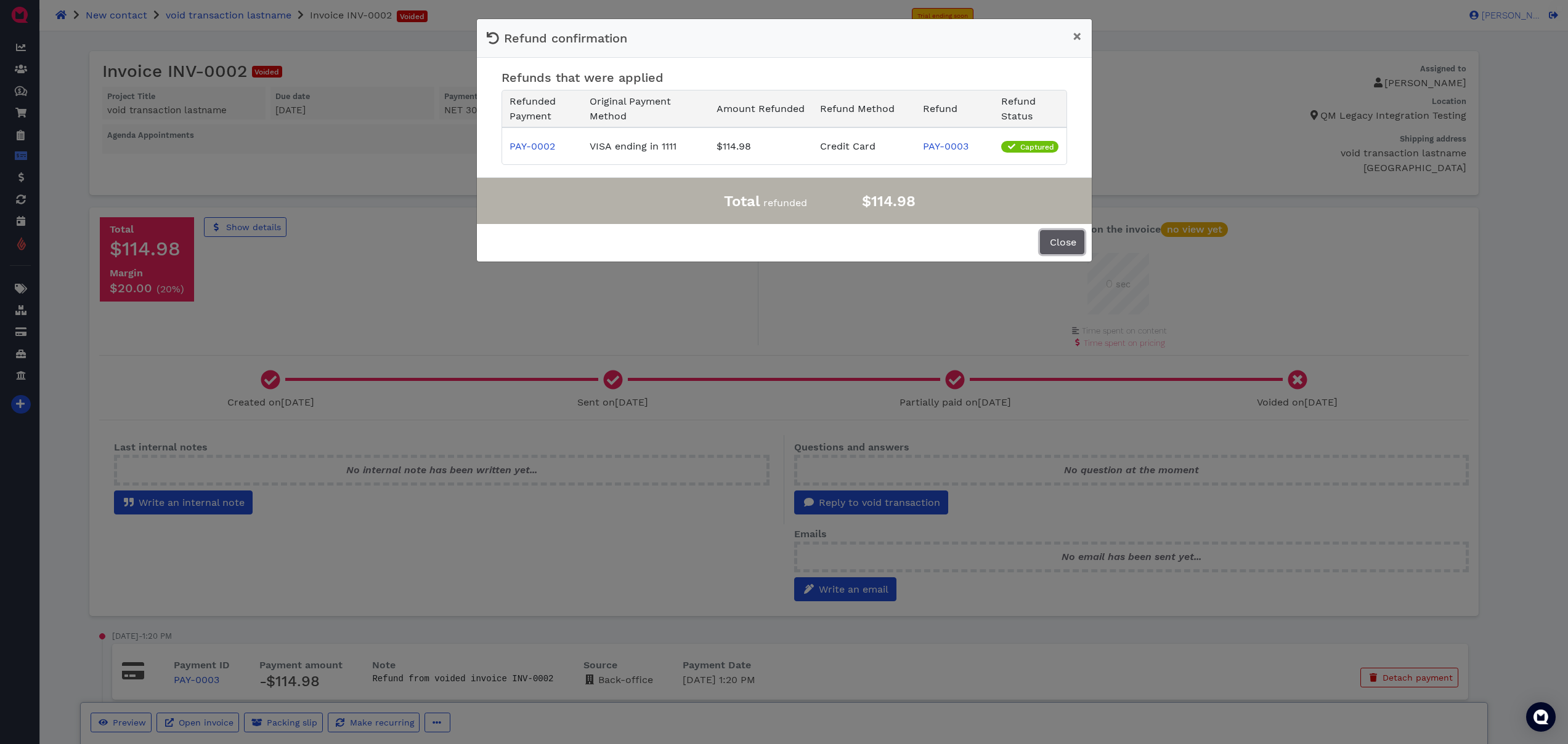
click at [1060, 240] on span "Close" at bounding box center [1062, 243] width 28 height 12
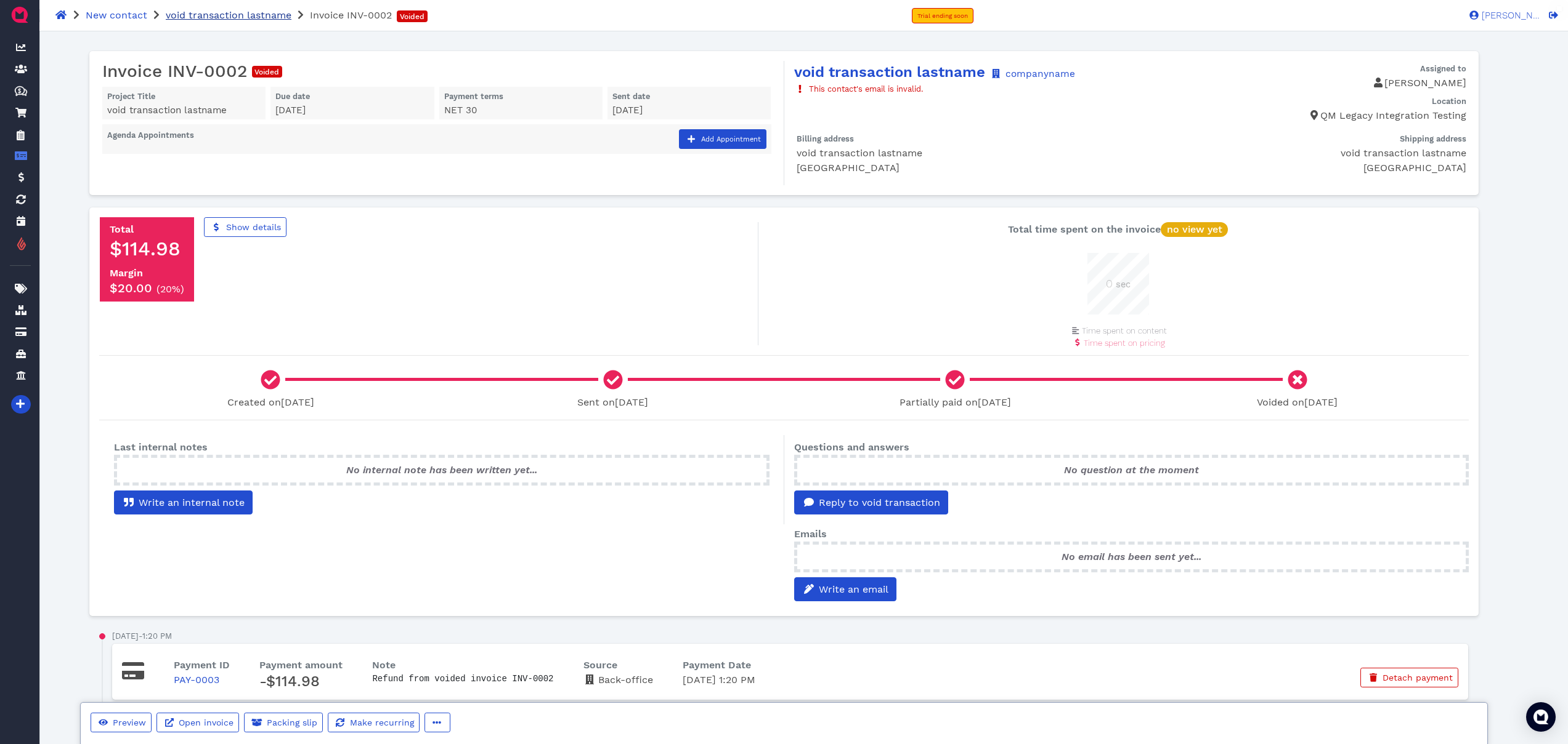
click at [234, 16] on span "void transaction lastname" at bounding box center [228, 15] width 125 height 12
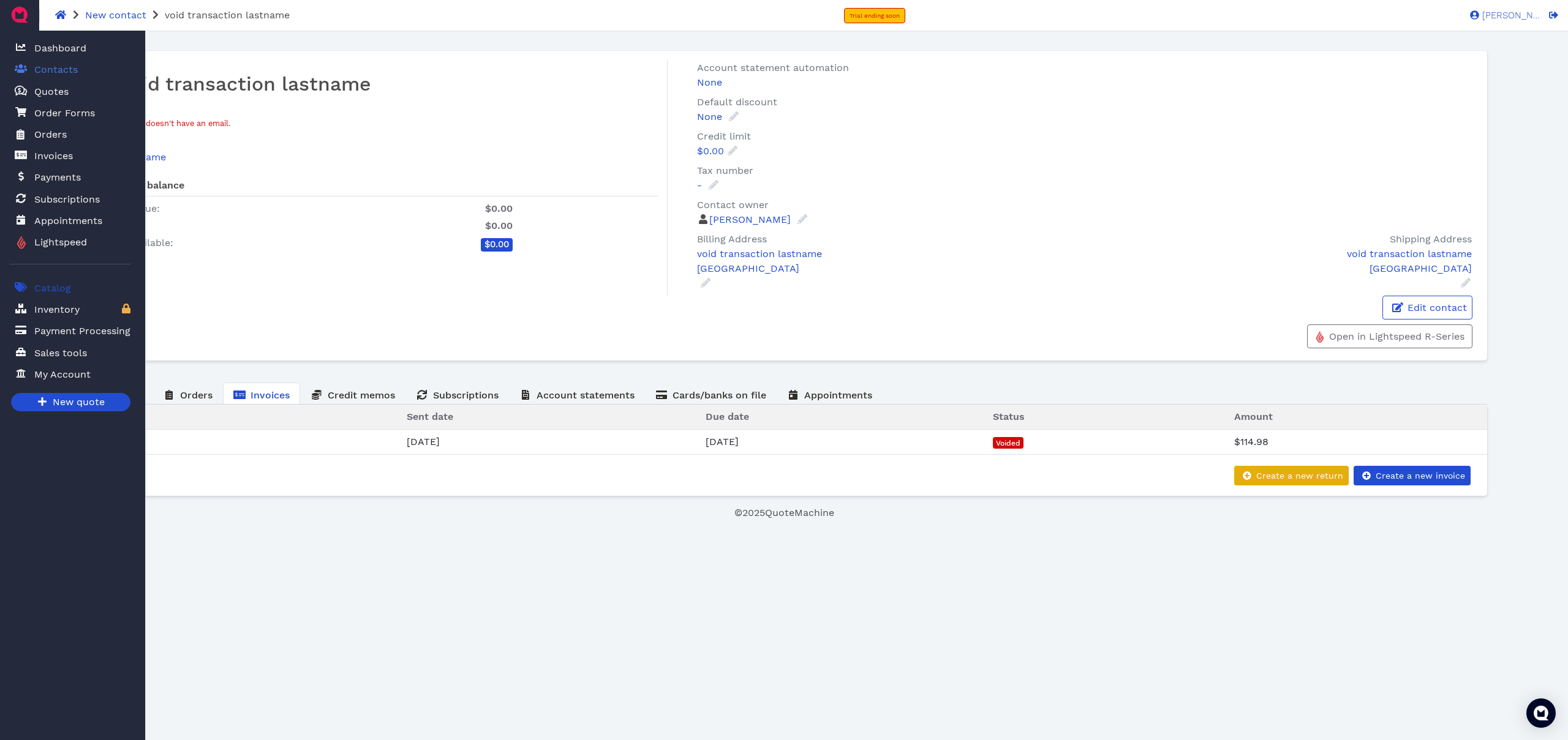
click at [67, 292] on span "Catalog" at bounding box center [53, 289] width 37 height 15
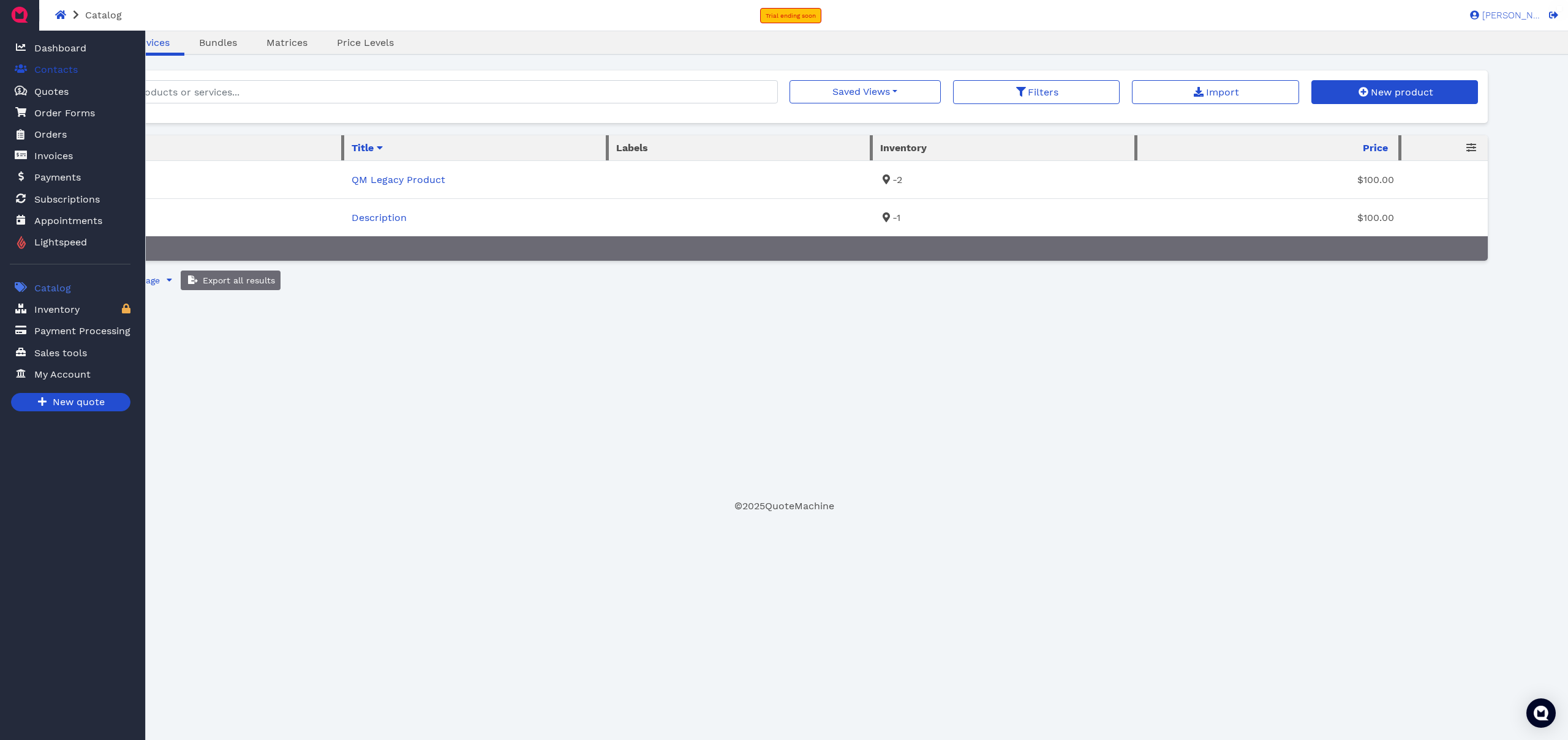
click at [62, 75] on span "Contacts" at bounding box center [56, 70] width 44 height 15
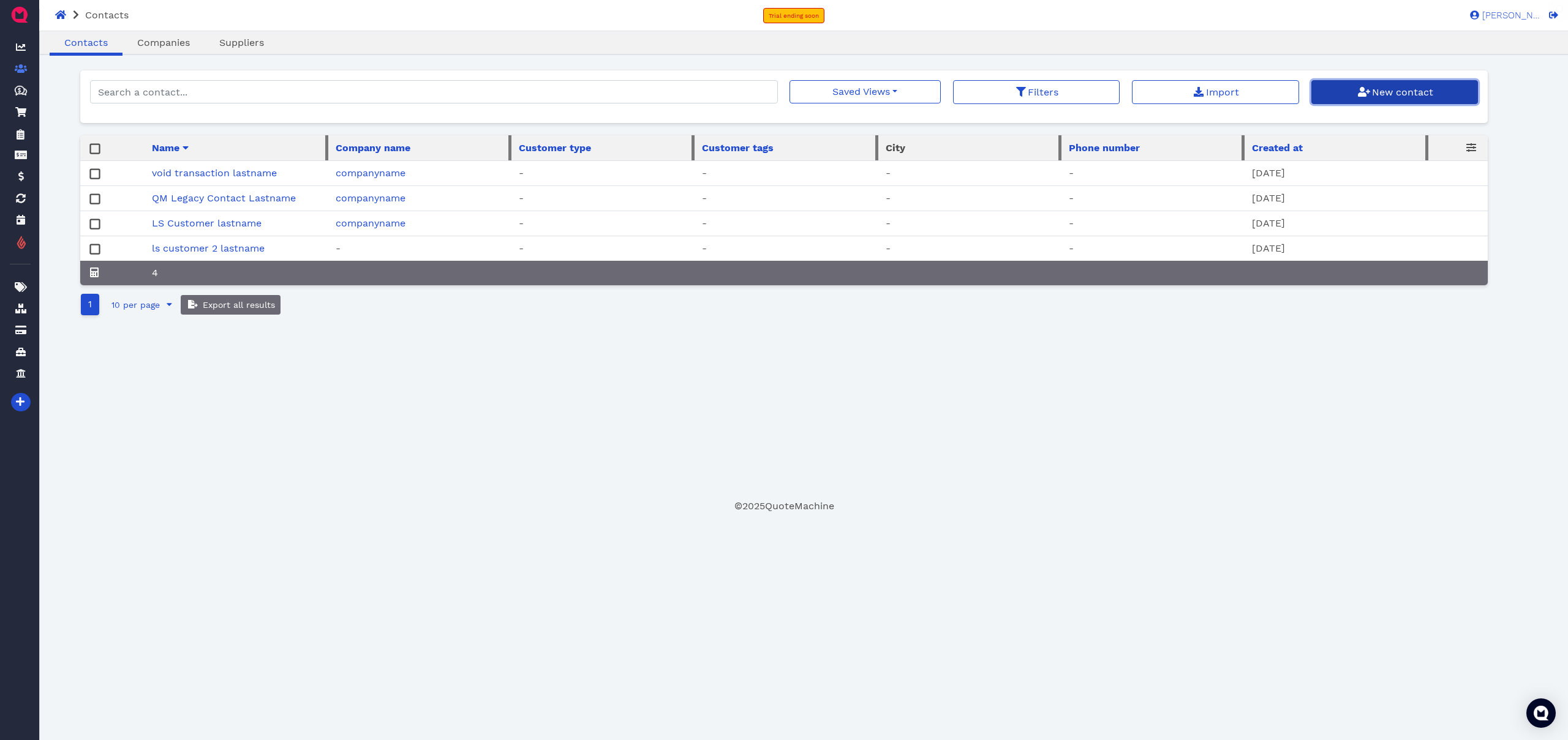
click at [1397, 98] on span "New contact" at bounding box center [1402, 92] width 63 height 12
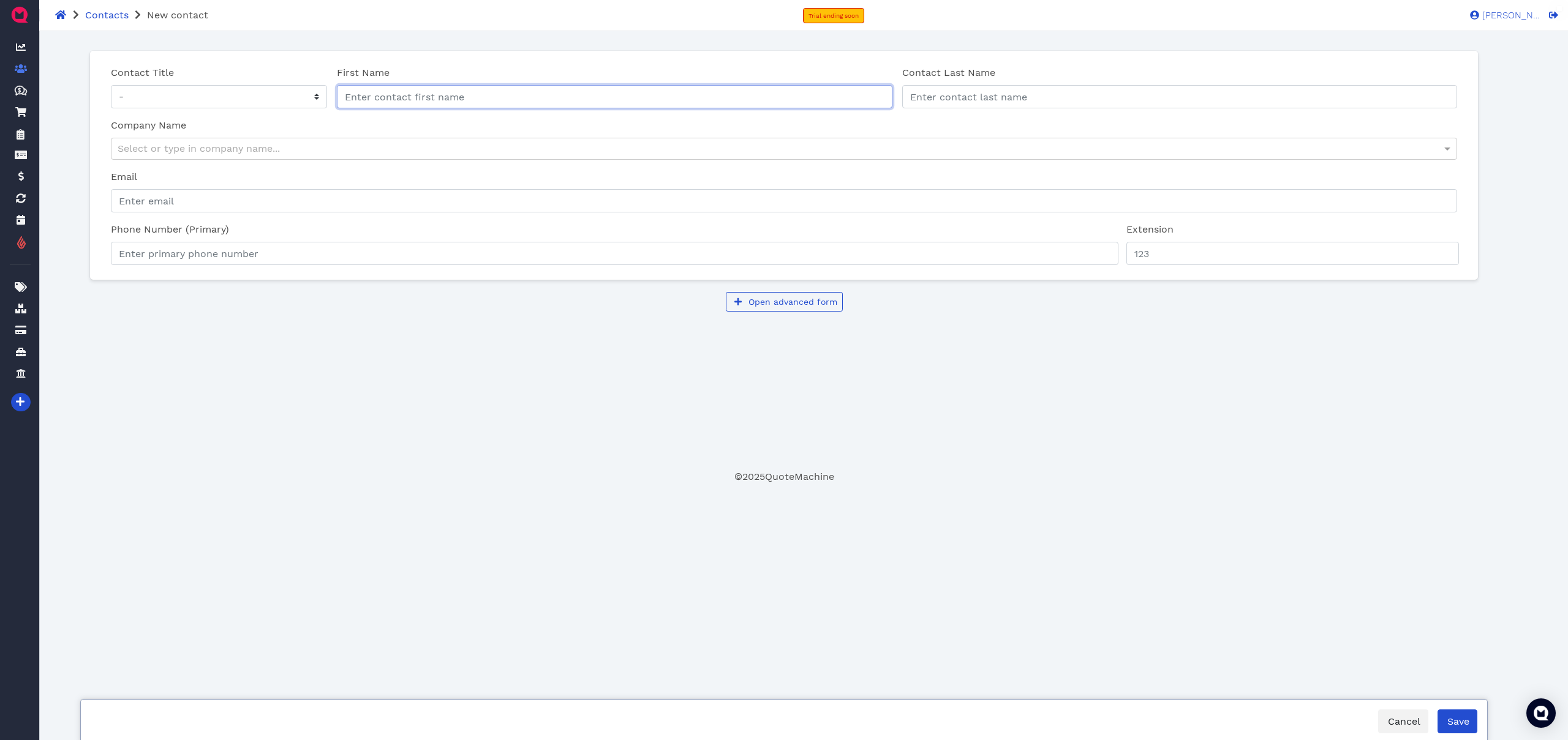
click at [425, 93] on input "First Name" at bounding box center [615, 96] width 555 height 23
type input "return from QM Legacy"
click at [268, 102] on select "- Mr Ms" at bounding box center [218, 96] width 216 height 23
select select "Mr"
click at [111, 85] on select "- Mr Ms" at bounding box center [218, 96] width 216 height 23
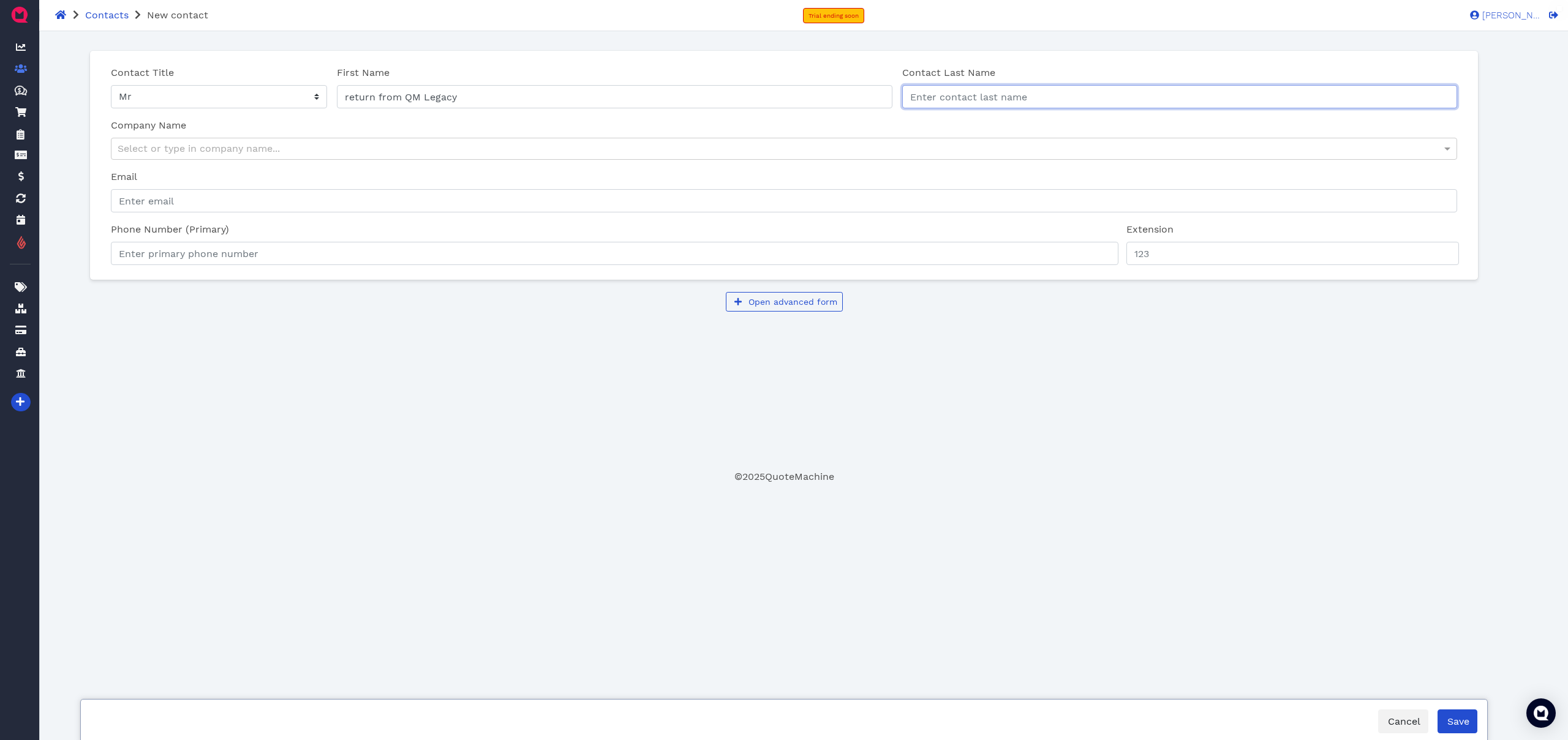
click at [975, 96] on input "Contact Last Name" at bounding box center [1180, 96] width 555 height 23
type input "lastname"
click at [1464, 731] on button "Save" at bounding box center [1457, 721] width 40 height 24
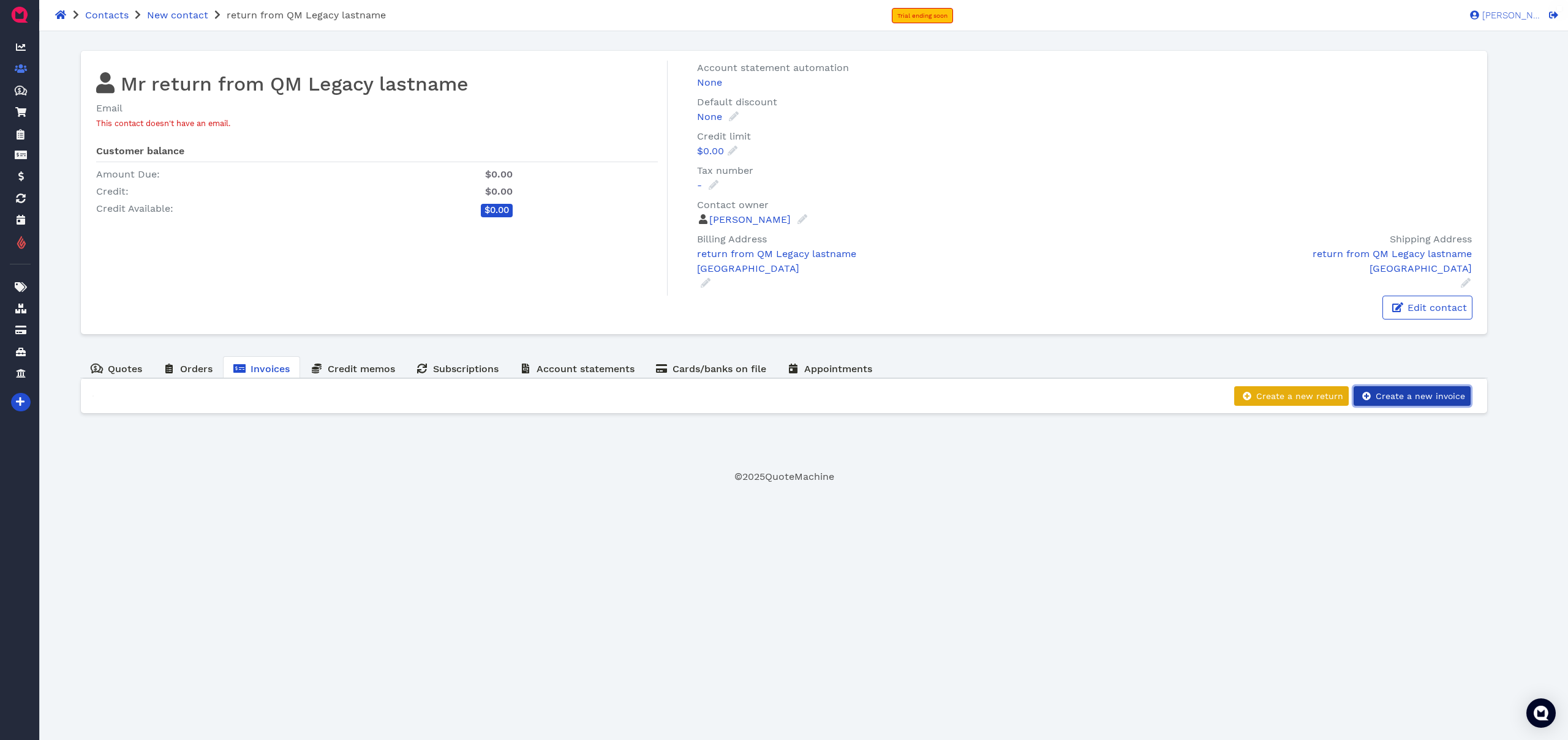
click at [1430, 405] on button "Create a new invoice" at bounding box center [1412, 396] width 117 height 19
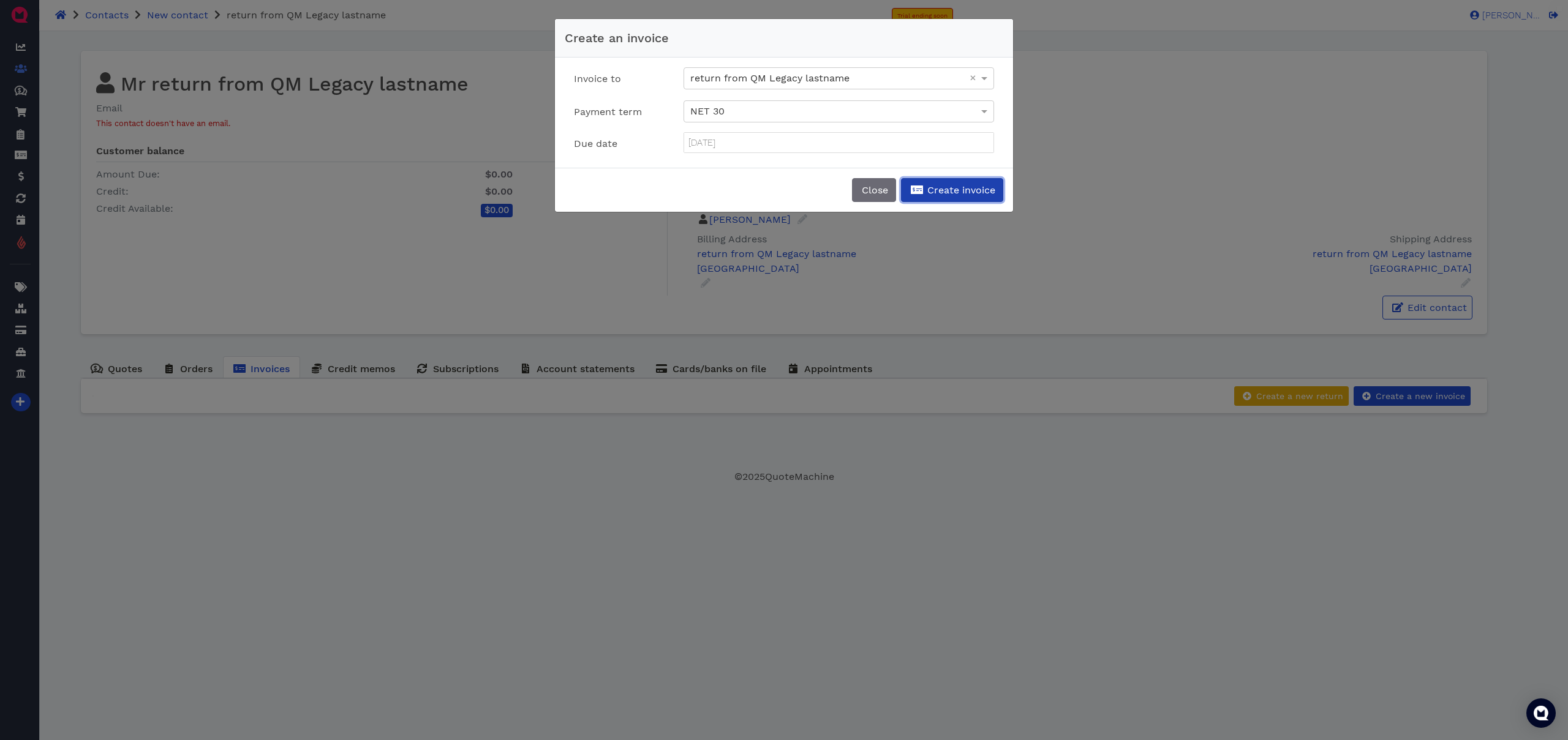
click at [959, 188] on span "Create invoice" at bounding box center [961, 190] width 70 height 12
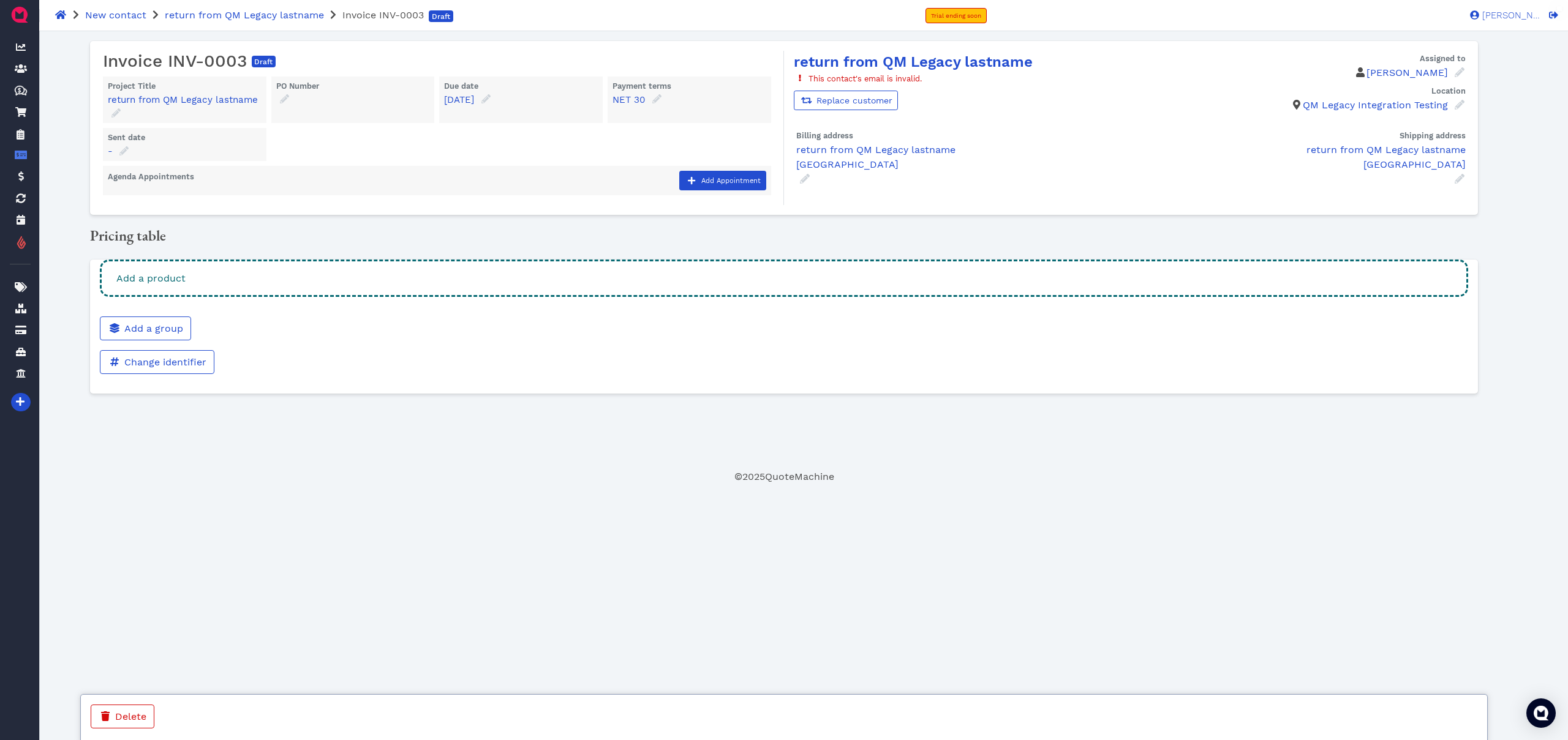
click at [562, 267] on div "Add a product" at bounding box center [784, 278] width 1369 height 37
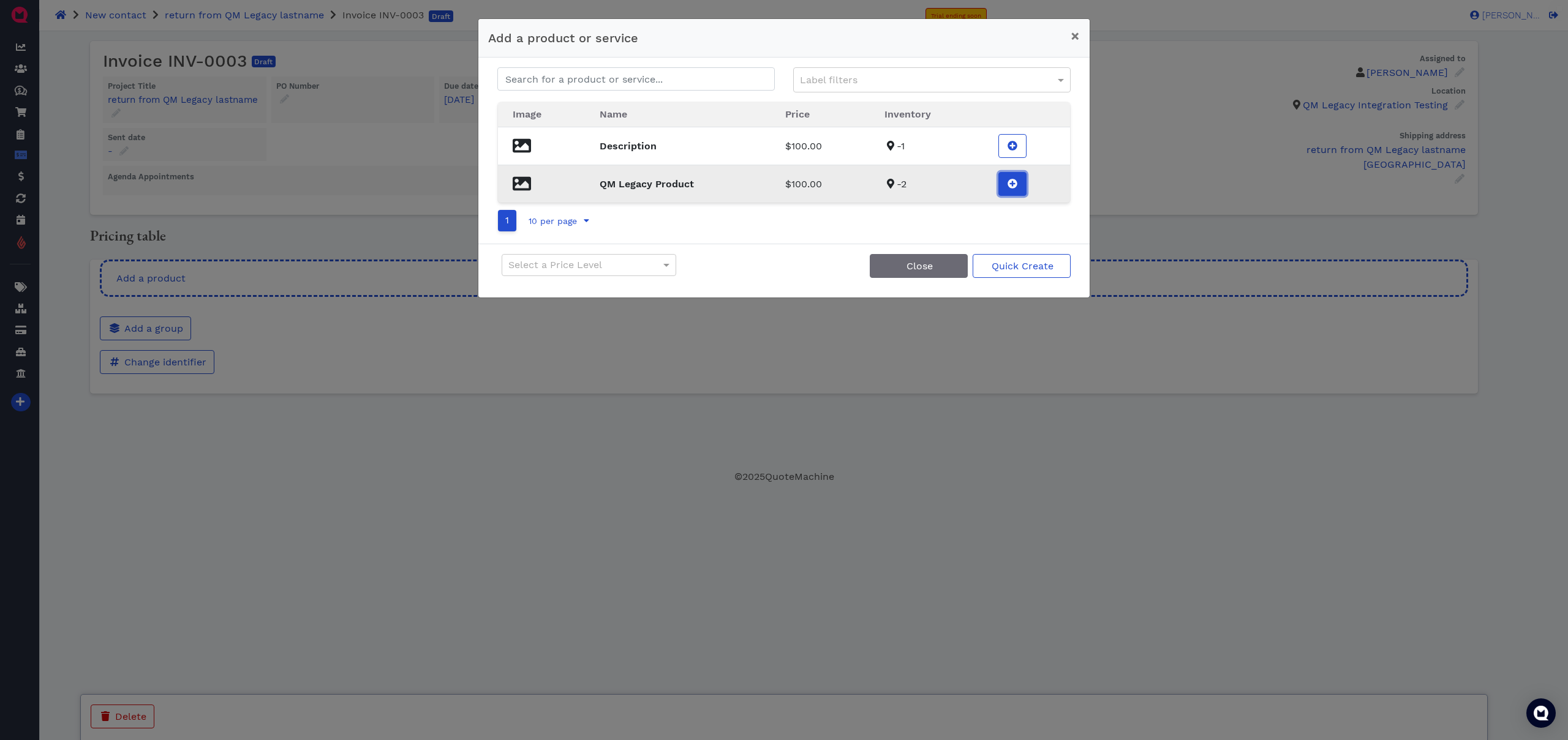
click at [1020, 178] on button at bounding box center [1013, 184] width 28 height 24
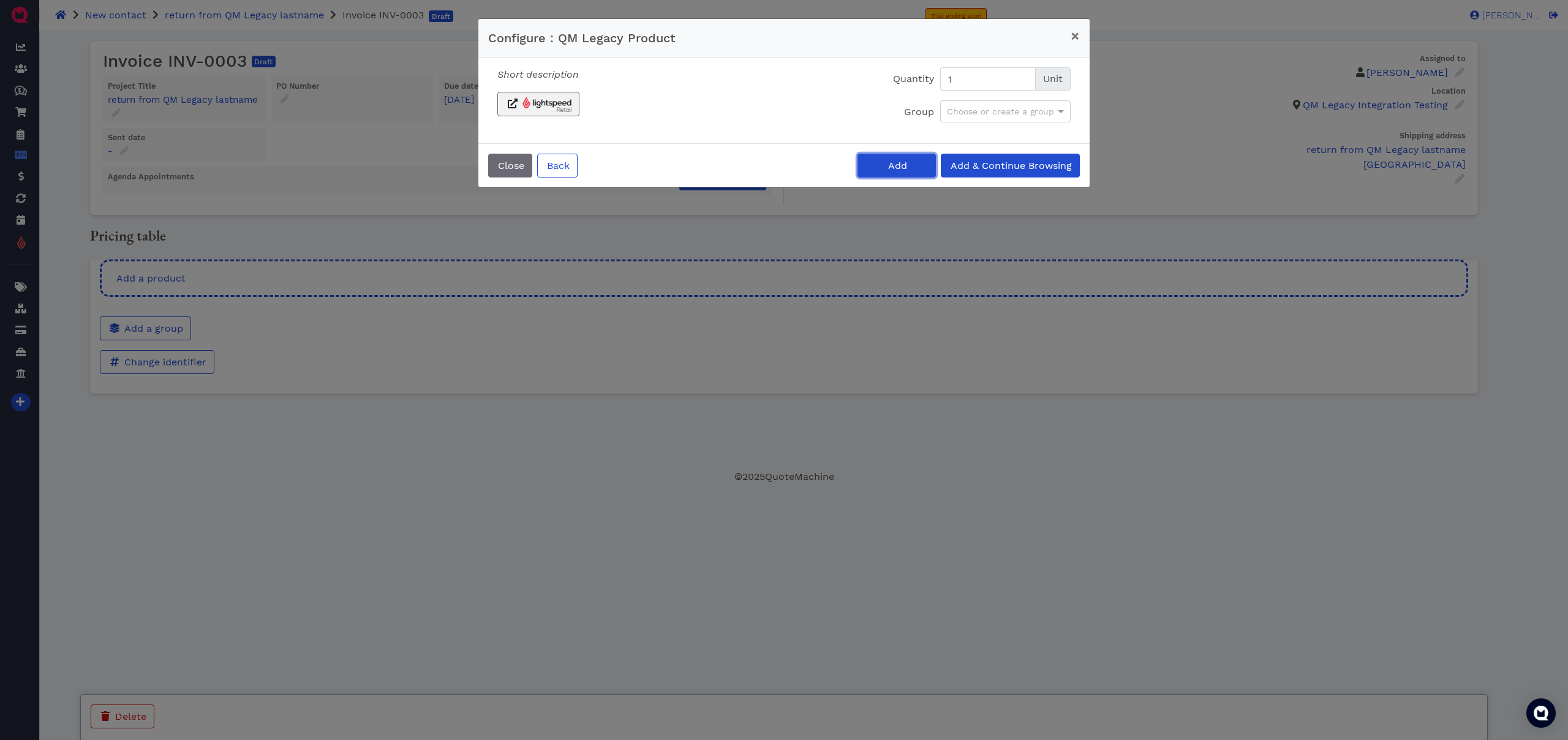
click at [915, 170] on button "Add" at bounding box center [897, 166] width 79 height 24
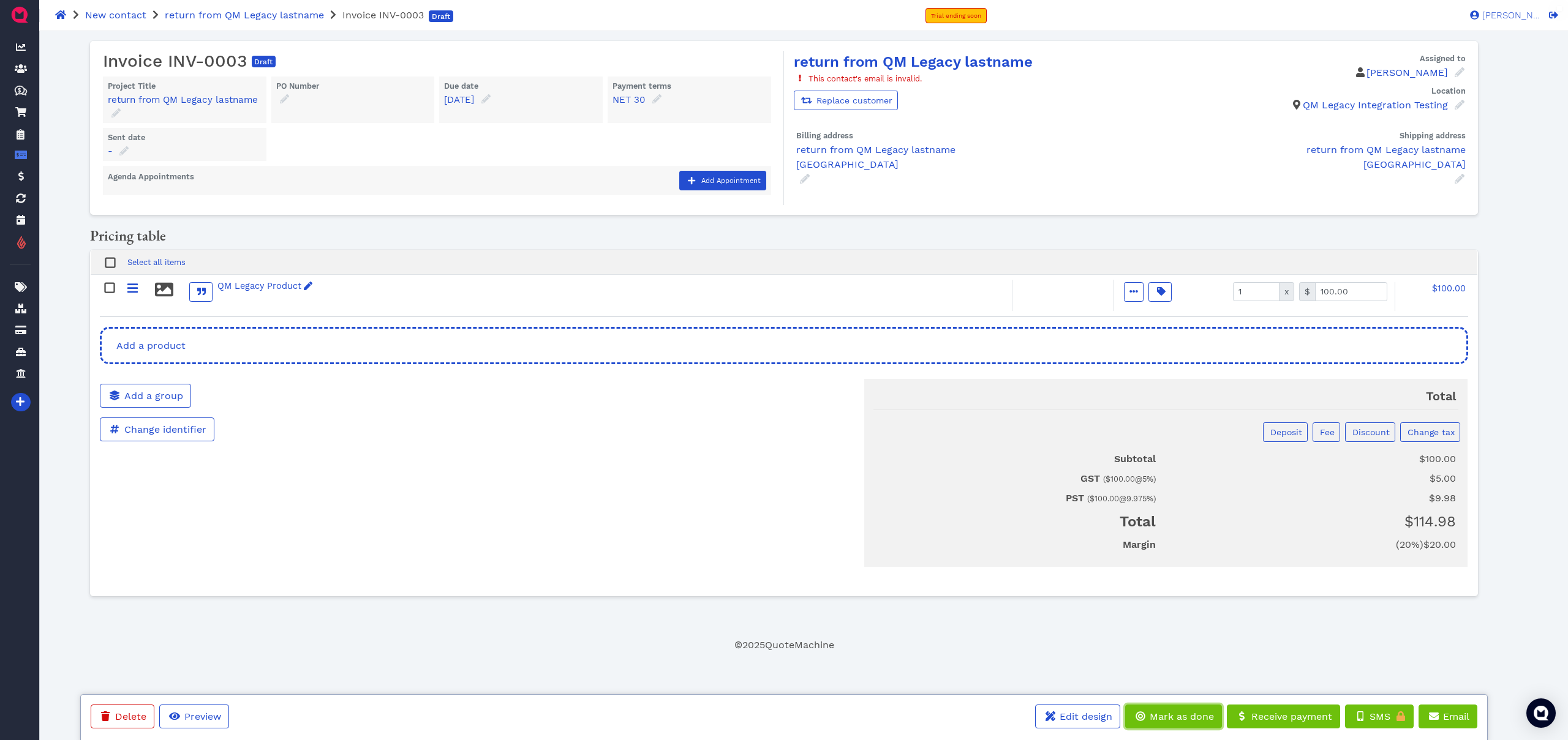
click at [1185, 718] on span "Mark as done" at bounding box center [1180, 717] width 66 height 12
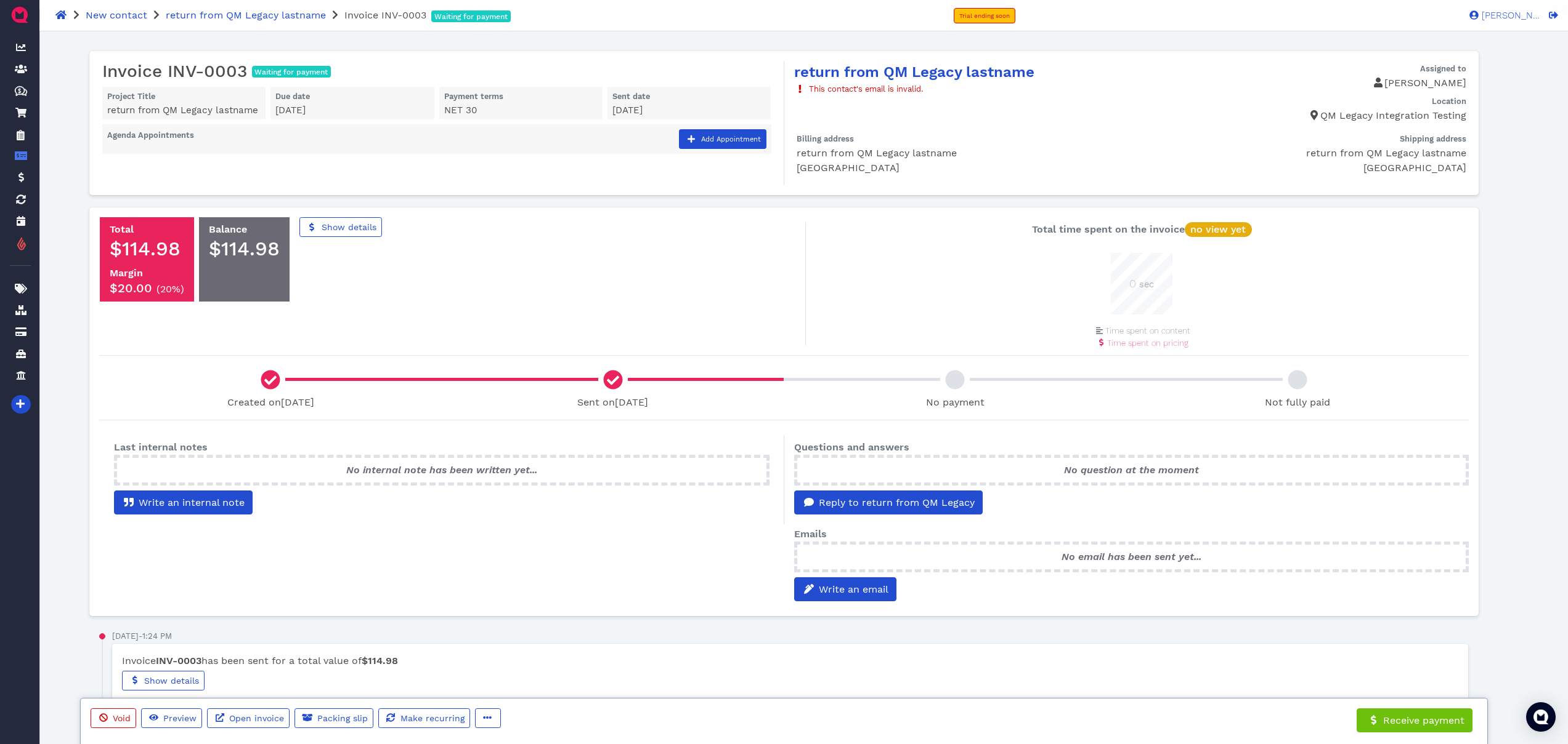
scroll to position [62, 62]
click at [1408, 714] on span "Receive payment" at bounding box center [1414, 720] width 100 height 12
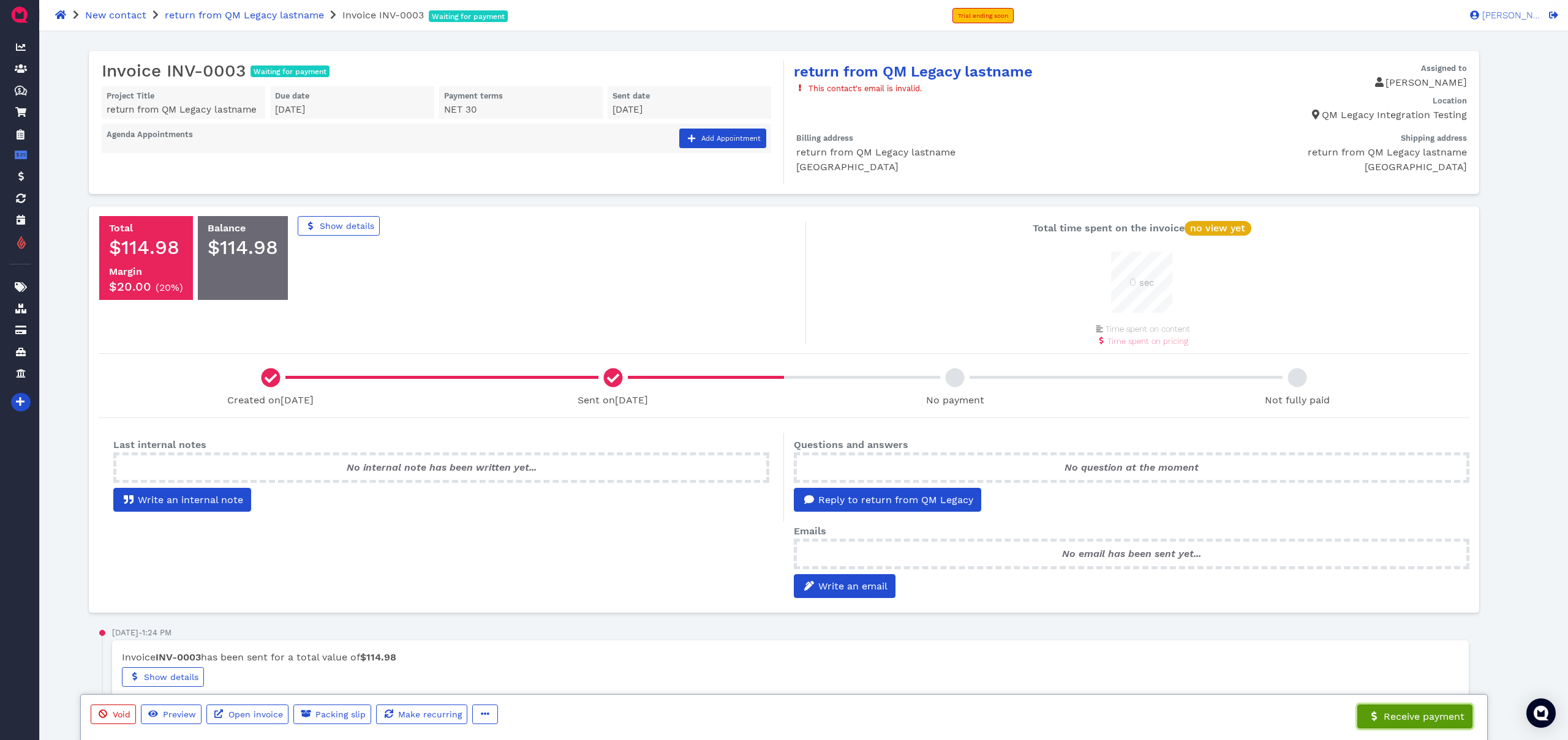
select select "credit-card"
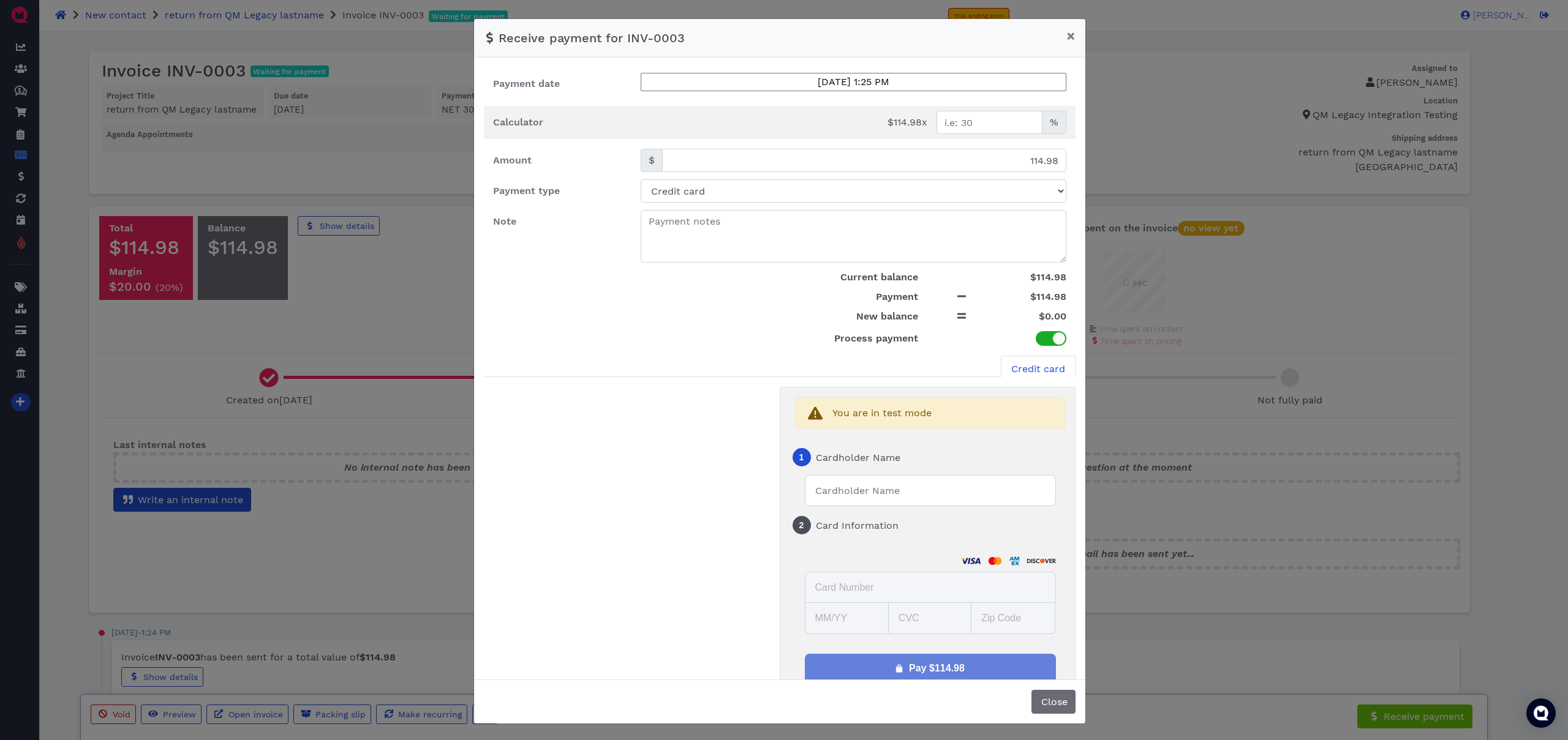
click at [877, 485] on input "text" at bounding box center [930, 491] width 251 height 31
type input "test"
click at [929, 548] on div "1 Cardholder Name test 2 Card Information Card Number MM/YY CVC Zip Code Pay $1…" at bounding box center [930, 494] width 271 height 110
click at [930, 554] on select "Test card Visa 4111 Visa 4242 Mastercard Amex Discover Visa (business) Visa (de…" at bounding box center [993, 553] width 145 height 10
select select "Approve|0"
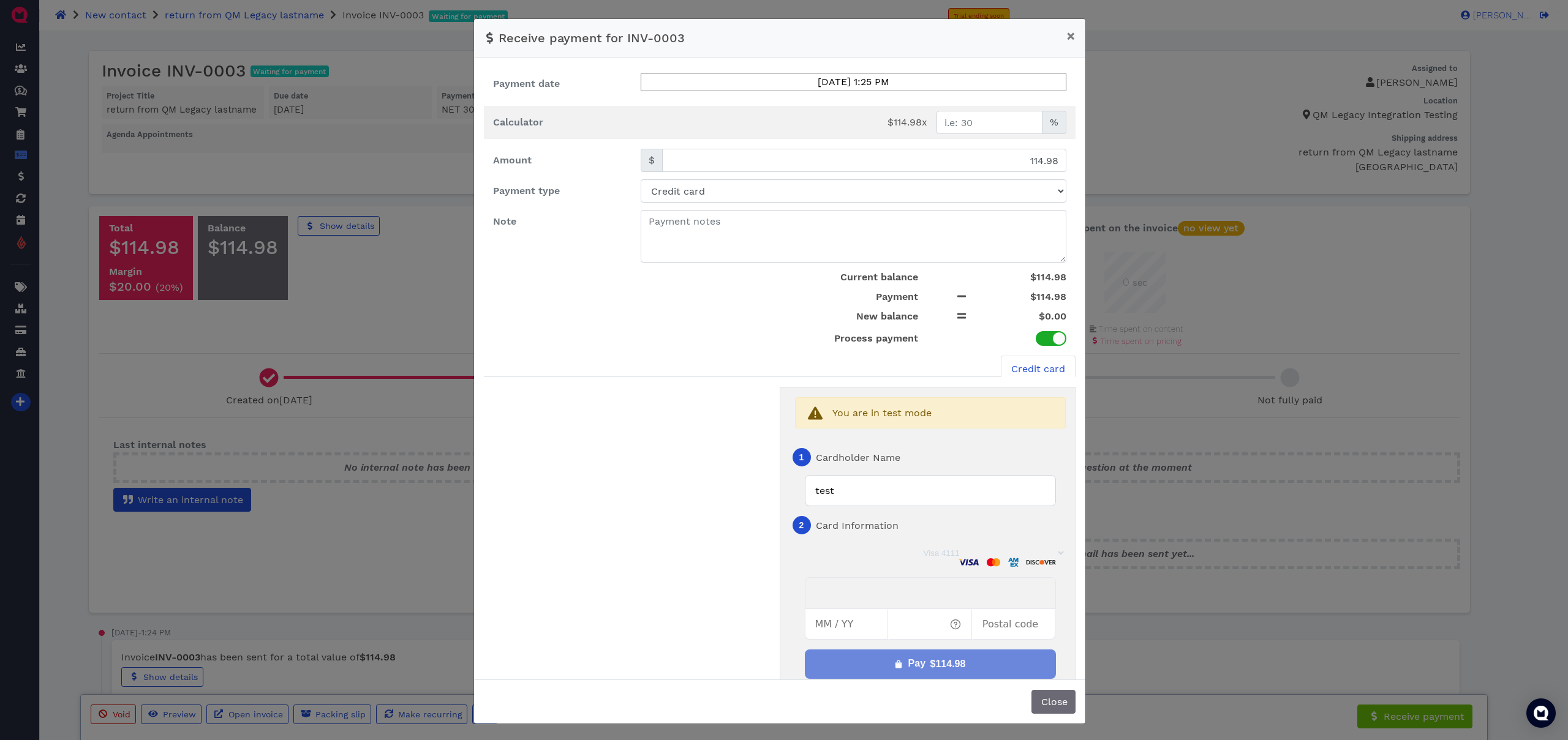
click at [921, 548] on select "Test card Visa 4111 Visa 4242 Mastercard Amex Discover Visa (business) Visa (de…" at bounding box center [993, 553] width 145 height 10
type input "12 / 30"
type input "30305"
click at [929, 667] on span "$114.98" at bounding box center [947, 664] width 37 height 10
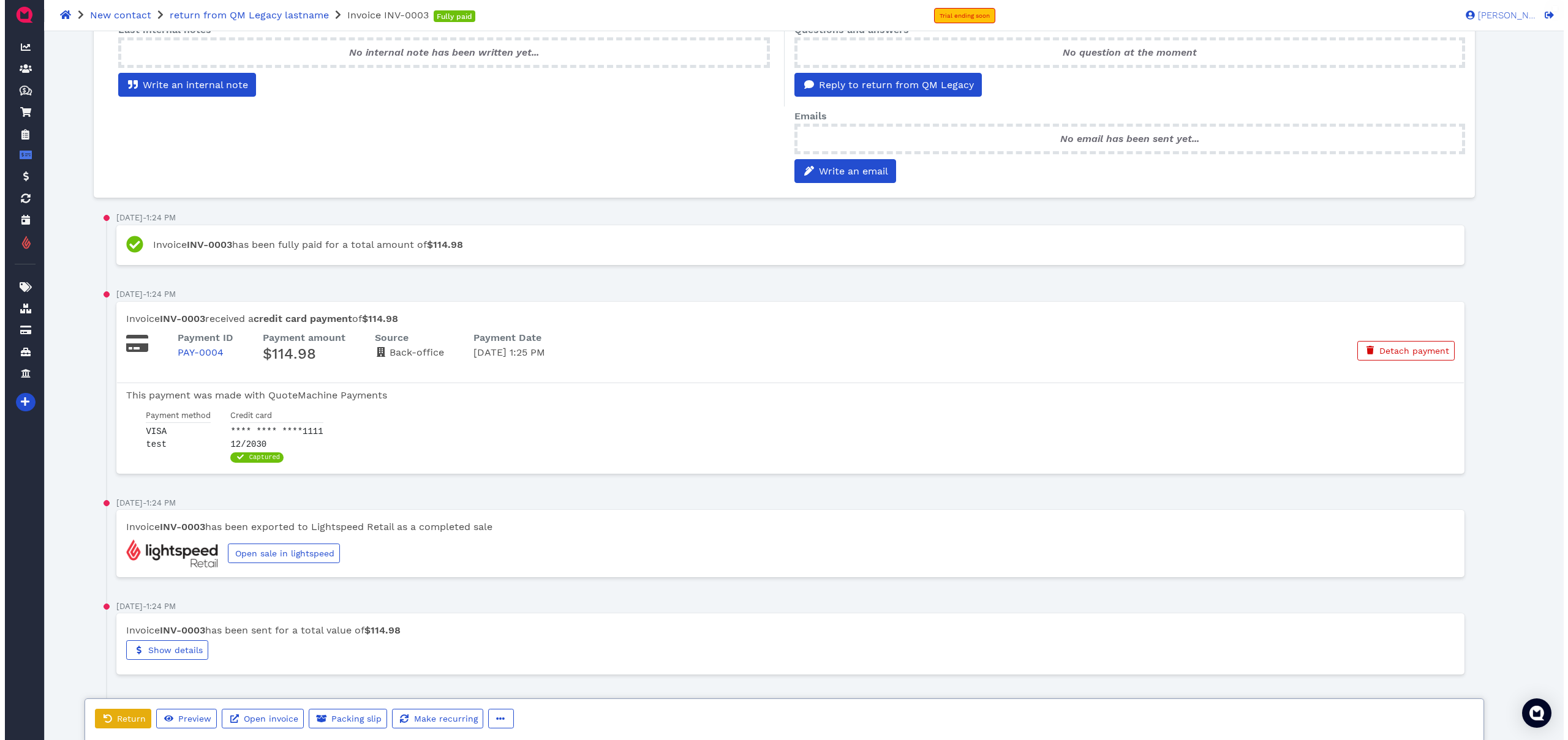
scroll to position [505, 0]
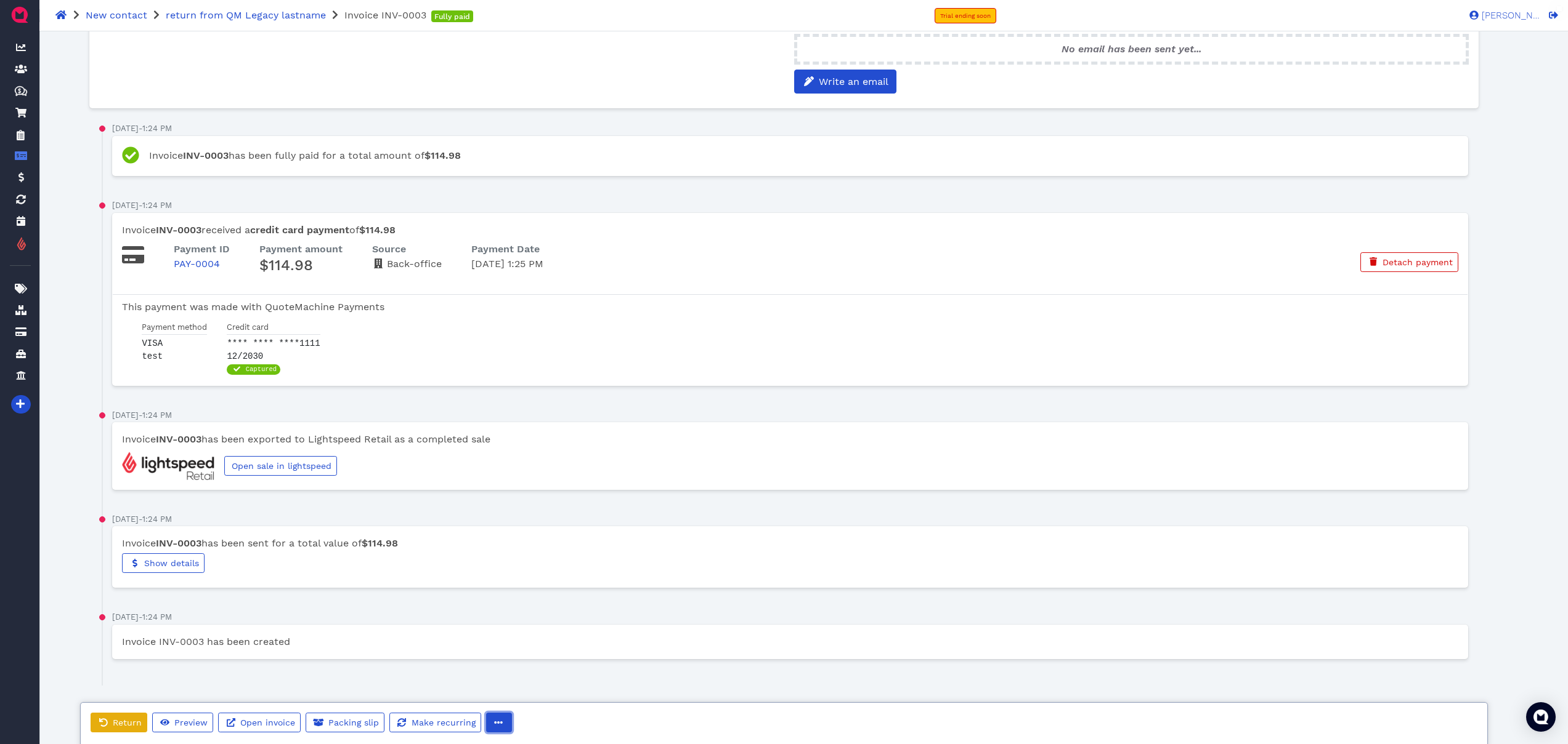
click at [494, 719] on icon "button" at bounding box center [499, 723] width 9 height 9
click at [670, 713] on div "Return Preview Open invoice Packing slip Make recurring Duplicate Export to wor…" at bounding box center [784, 725] width 1405 height 25
click at [133, 719] on span "Return" at bounding box center [126, 722] width 31 height 10
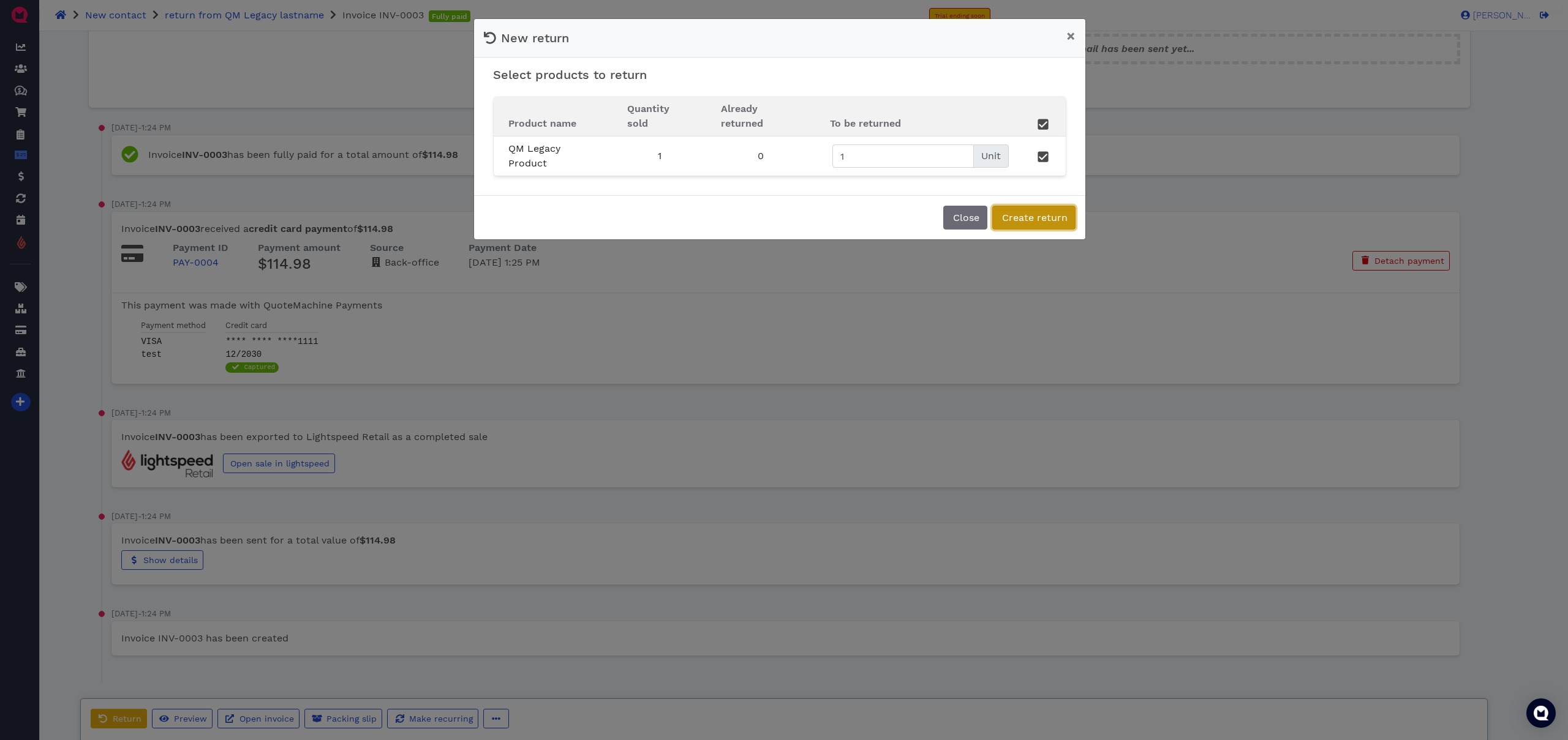
click at [1027, 212] on span "Create return" at bounding box center [1033, 217] width 68 height 12
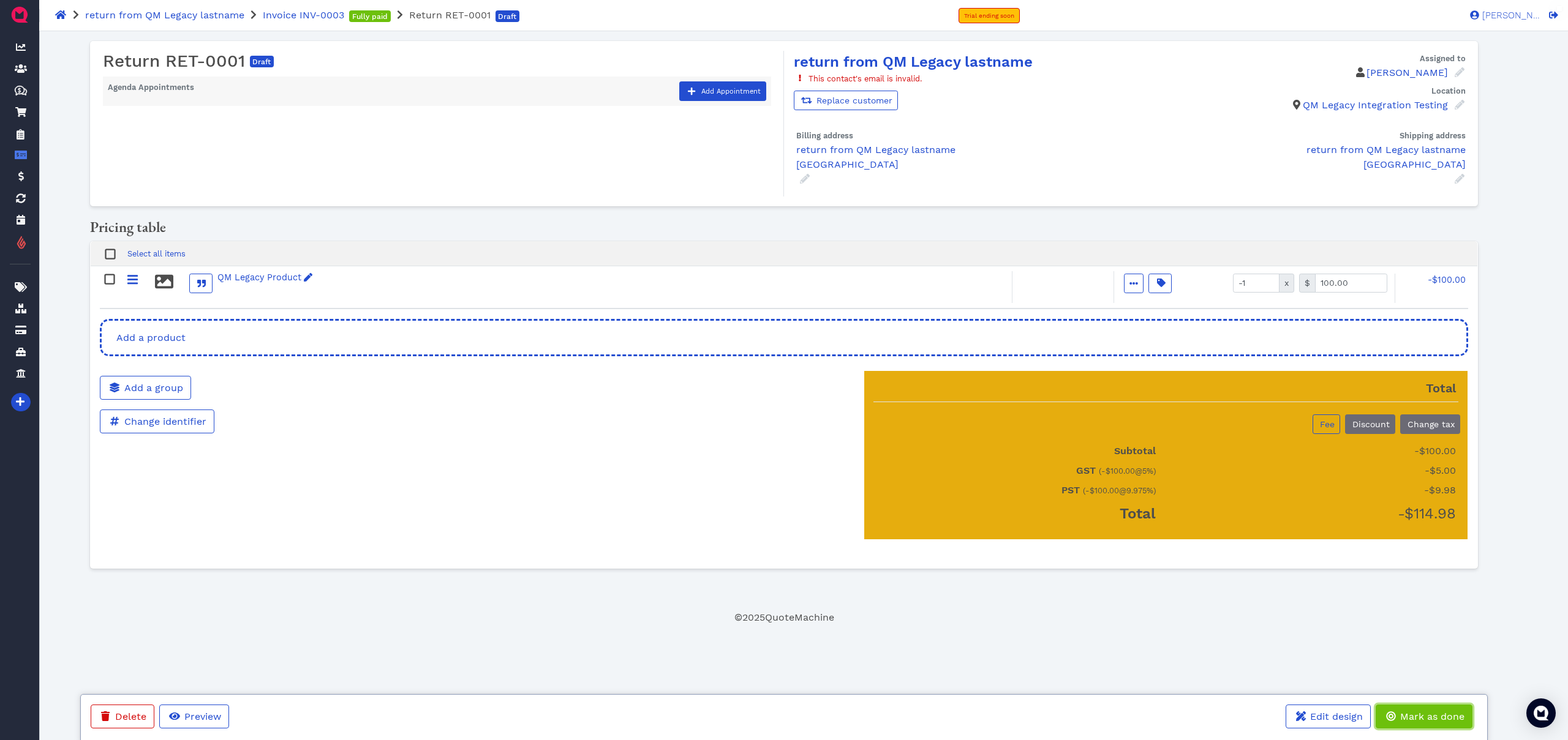
click at [1430, 721] on span "Mark as done" at bounding box center [1431, 717] width 66 height 12
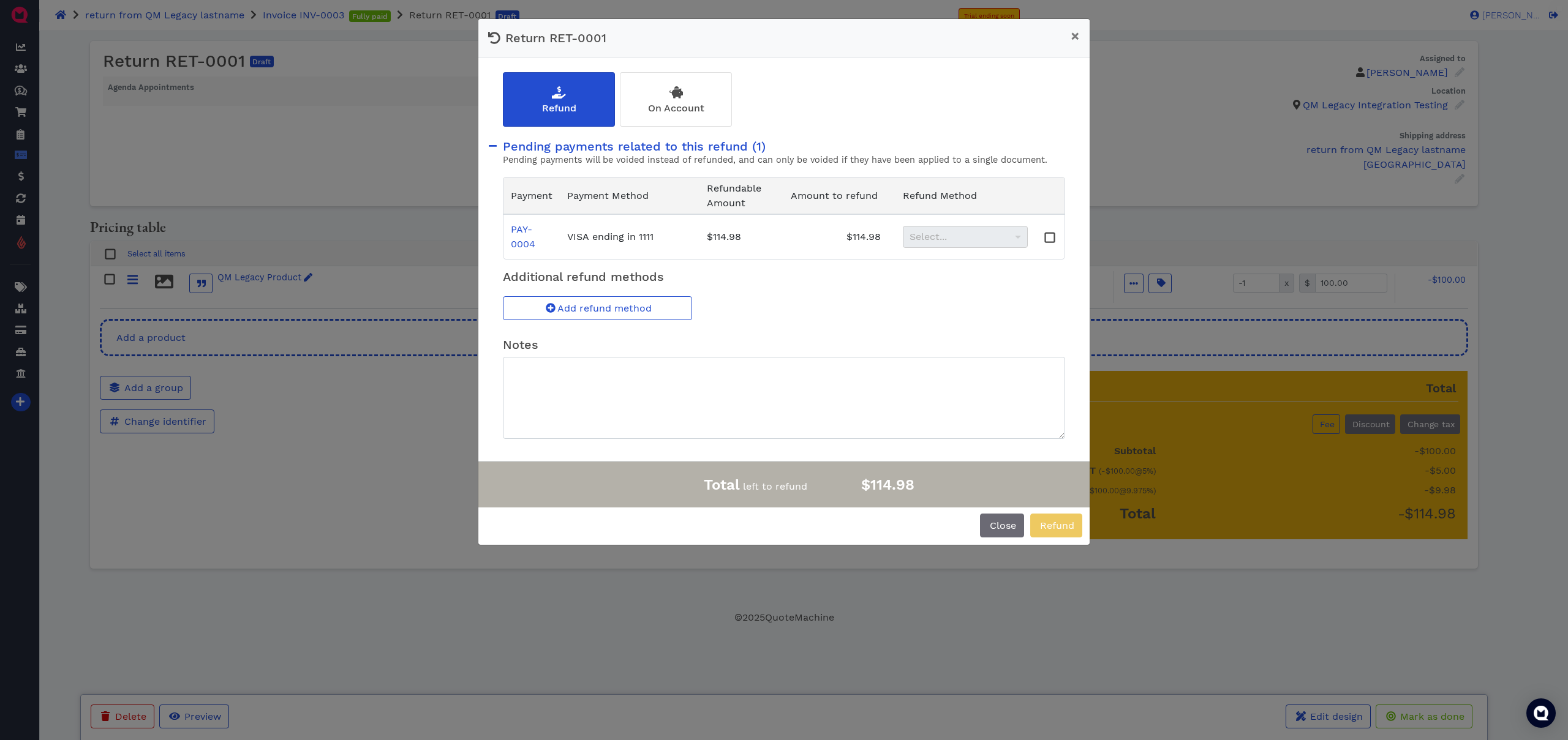
click at [1052, 240] on rect at bounding box center [1050, 238] width 9 height 9
click at [854, 384] on textarea at bounding box center [783, 398] width 562 height 82
type textarea "testing return from QM LEgacy"
click at [1063, 525] on span "Refund" at bounding box center [1056, 525] width 36 height 12
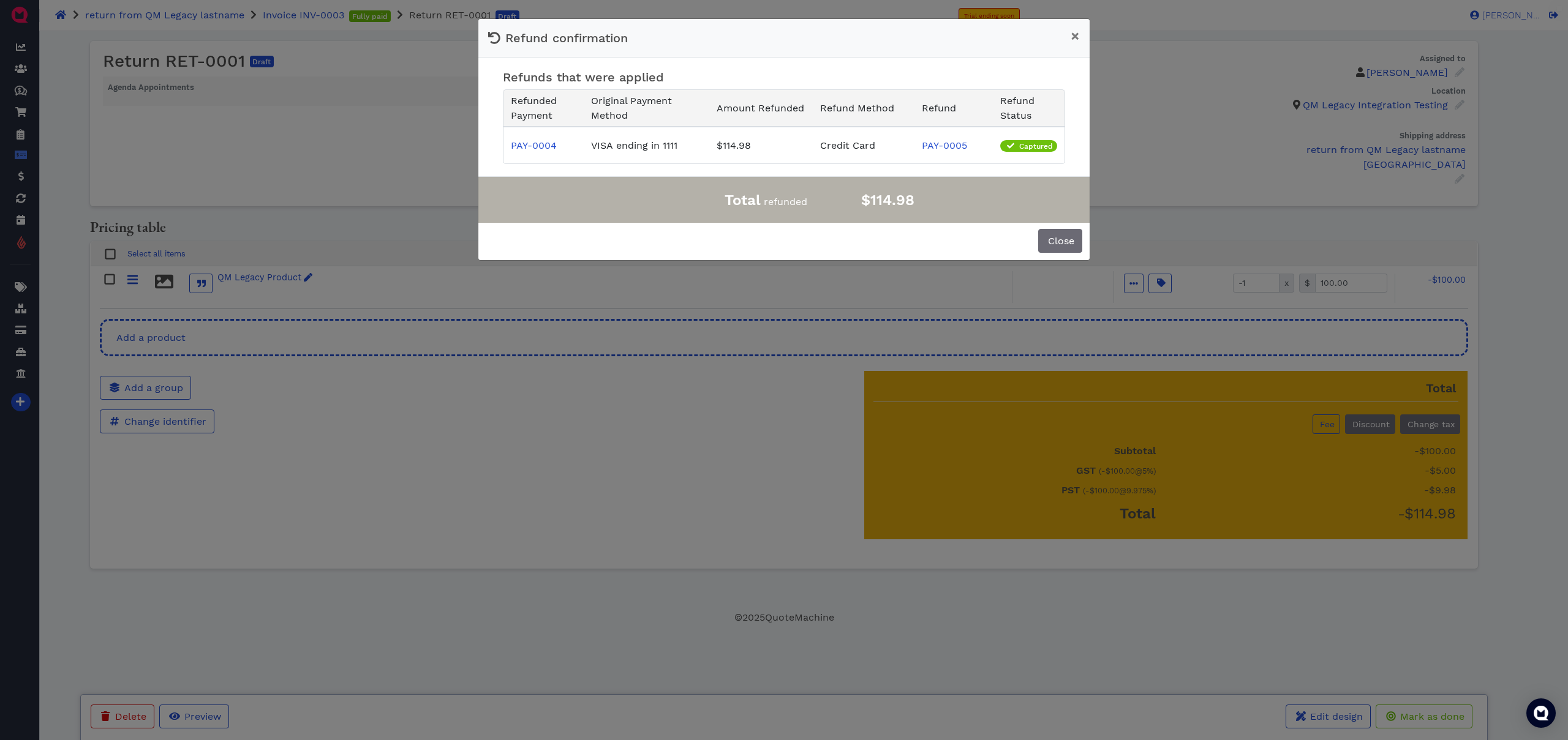
click at [1065, 229] on div "Total refunded $114.98 Close" at bounding box center [783, 218] width 611 height 84
click at [1062, 238] on span "Close" at bounding box center [1060, 241] width 28 height 12
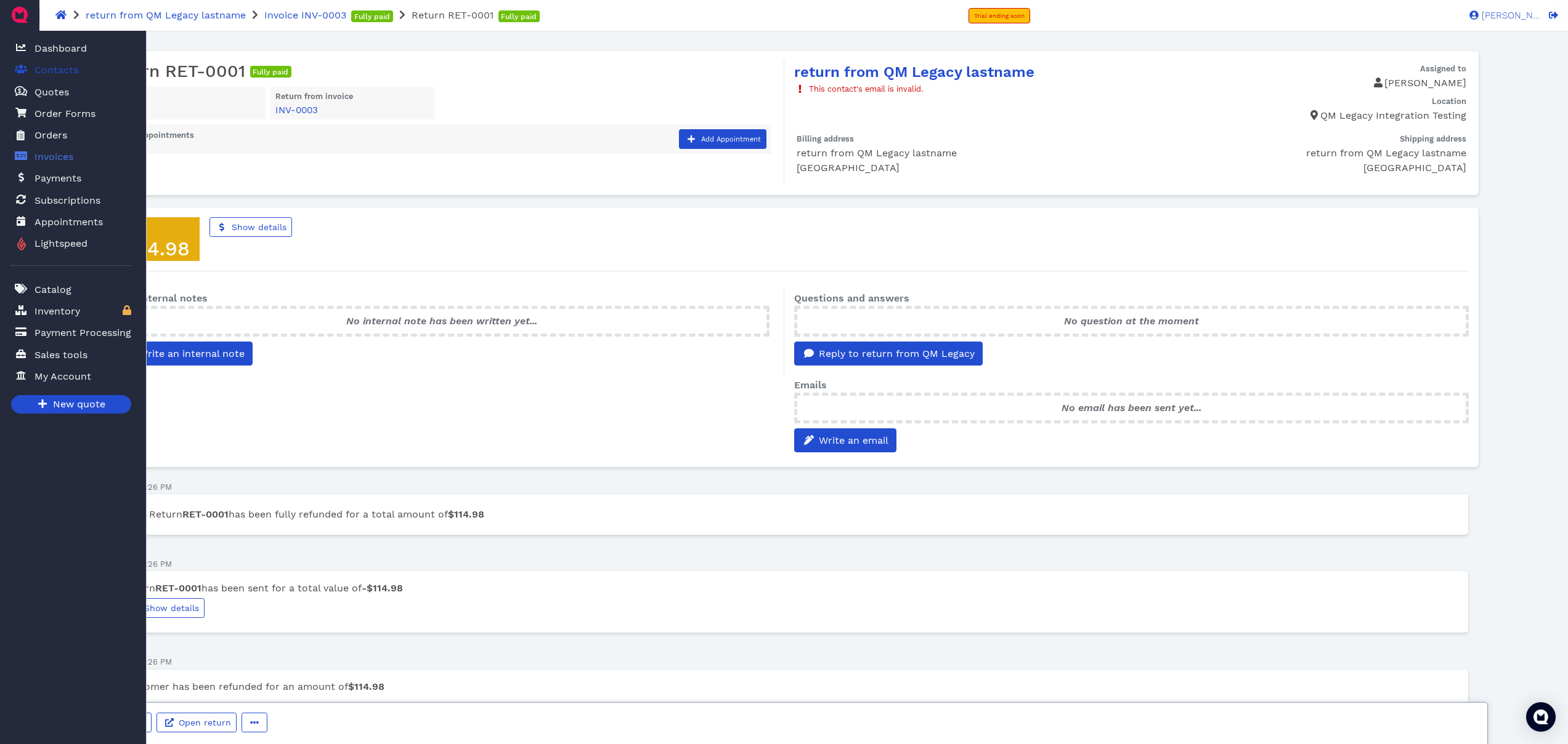
click at [55, 72] on span "Contacts" at bounding box center [56, 70] width 44 height 15
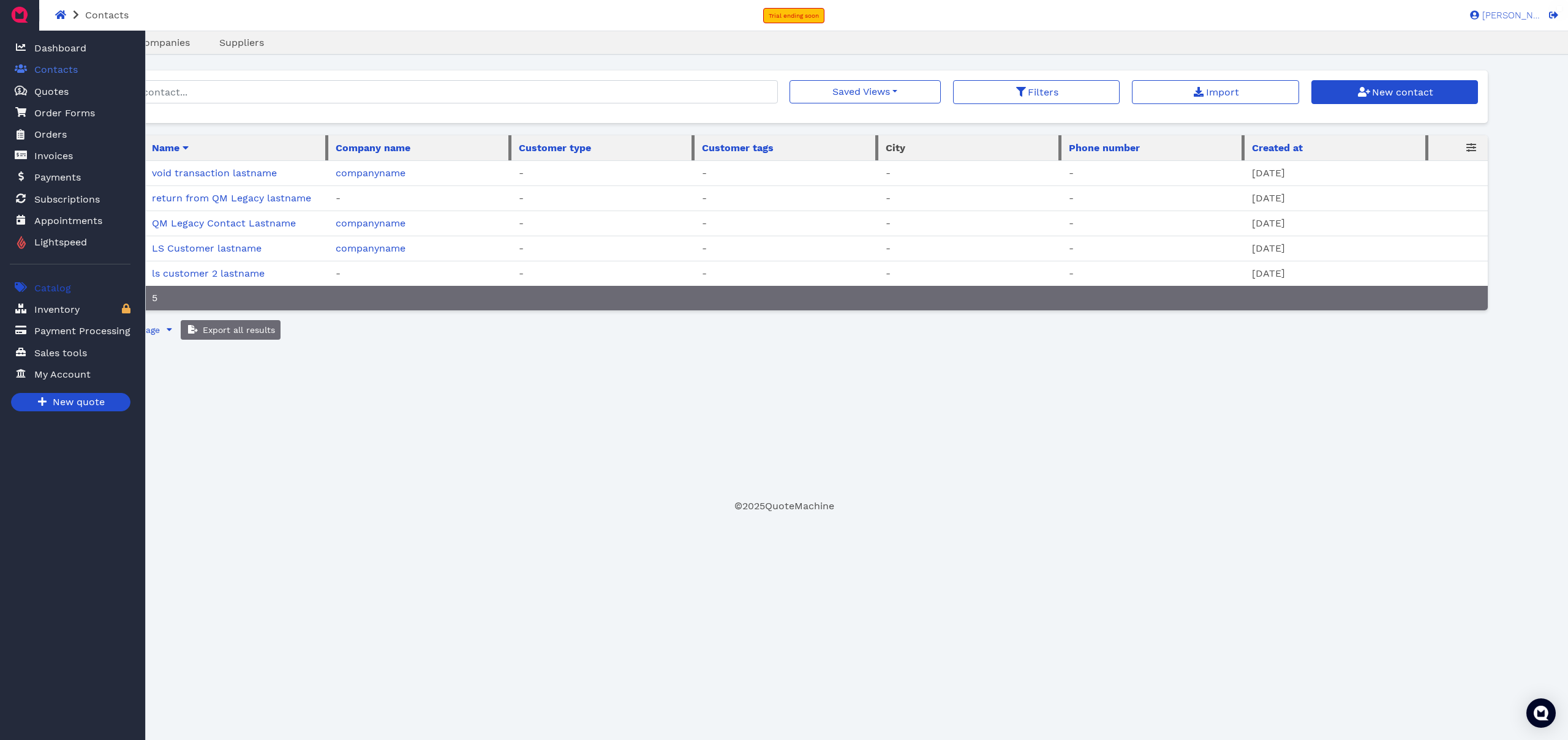
click at [59, 284] on span "Catalog" at bounding box center [53, 289] width 37 height 15
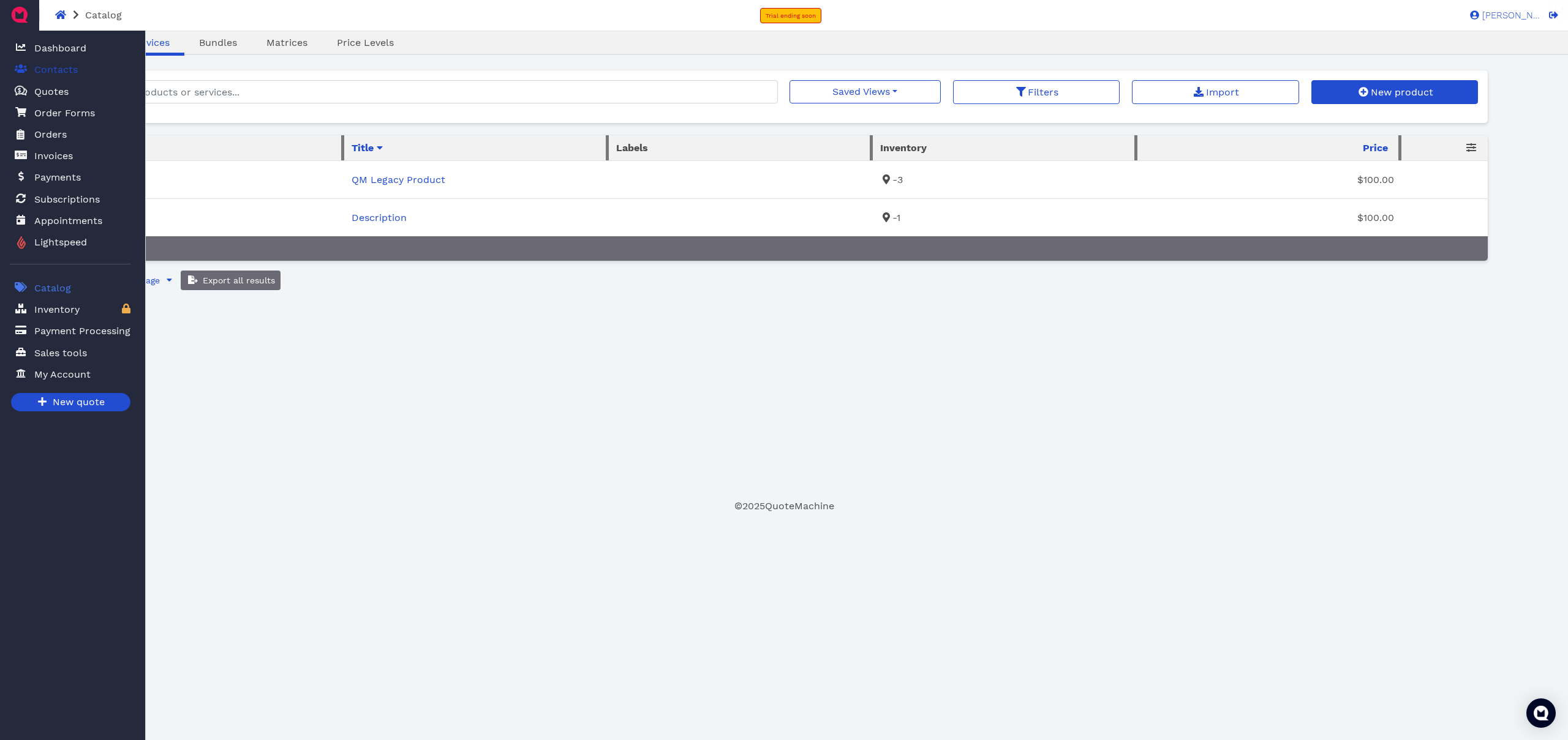
click at [63, 73] on span "Contacts" at bounding box center [56, 70] width 44 height 15
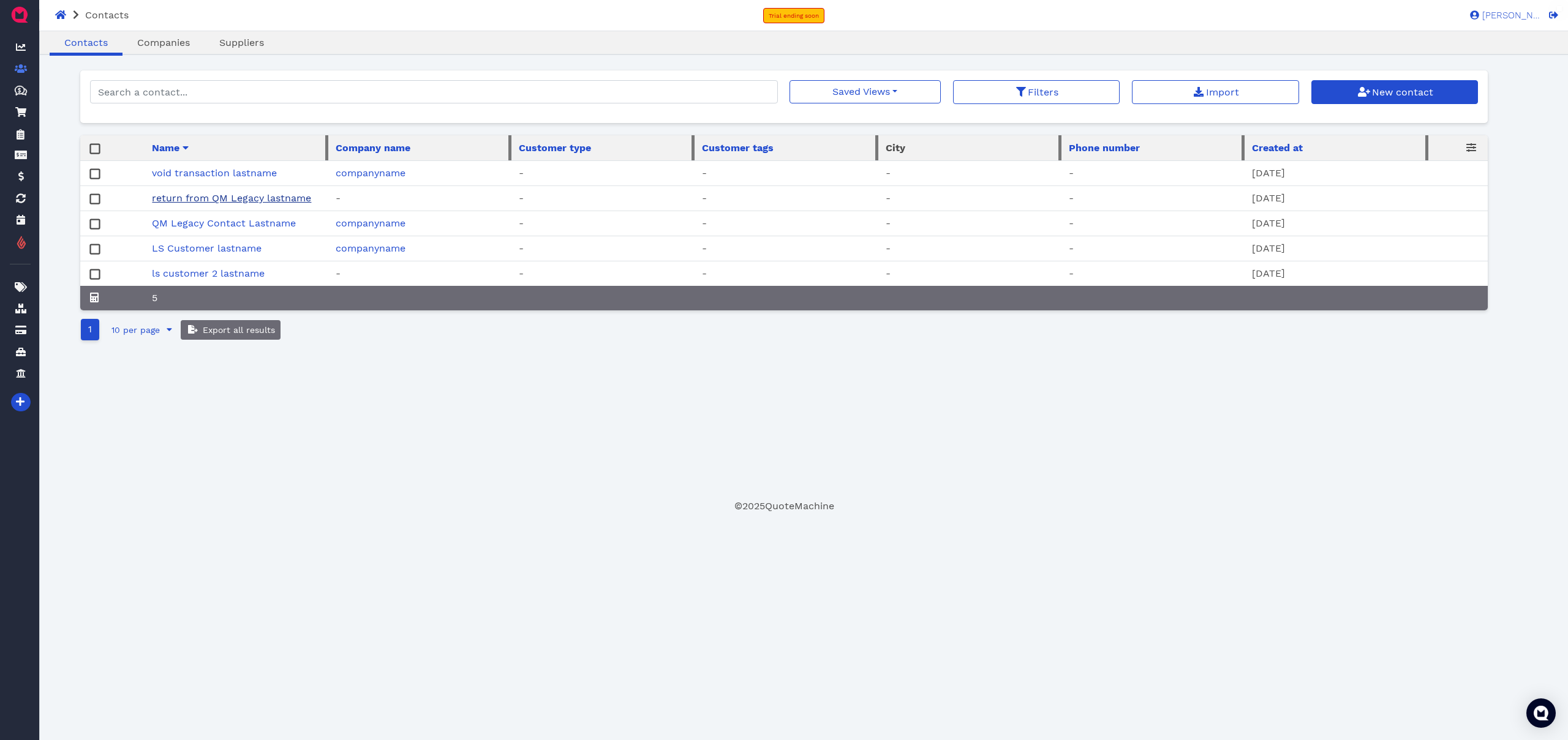
click at [218, 200] on link "return from QM Legacy lastname" at bounding box center [232, 198] width 160 height 12
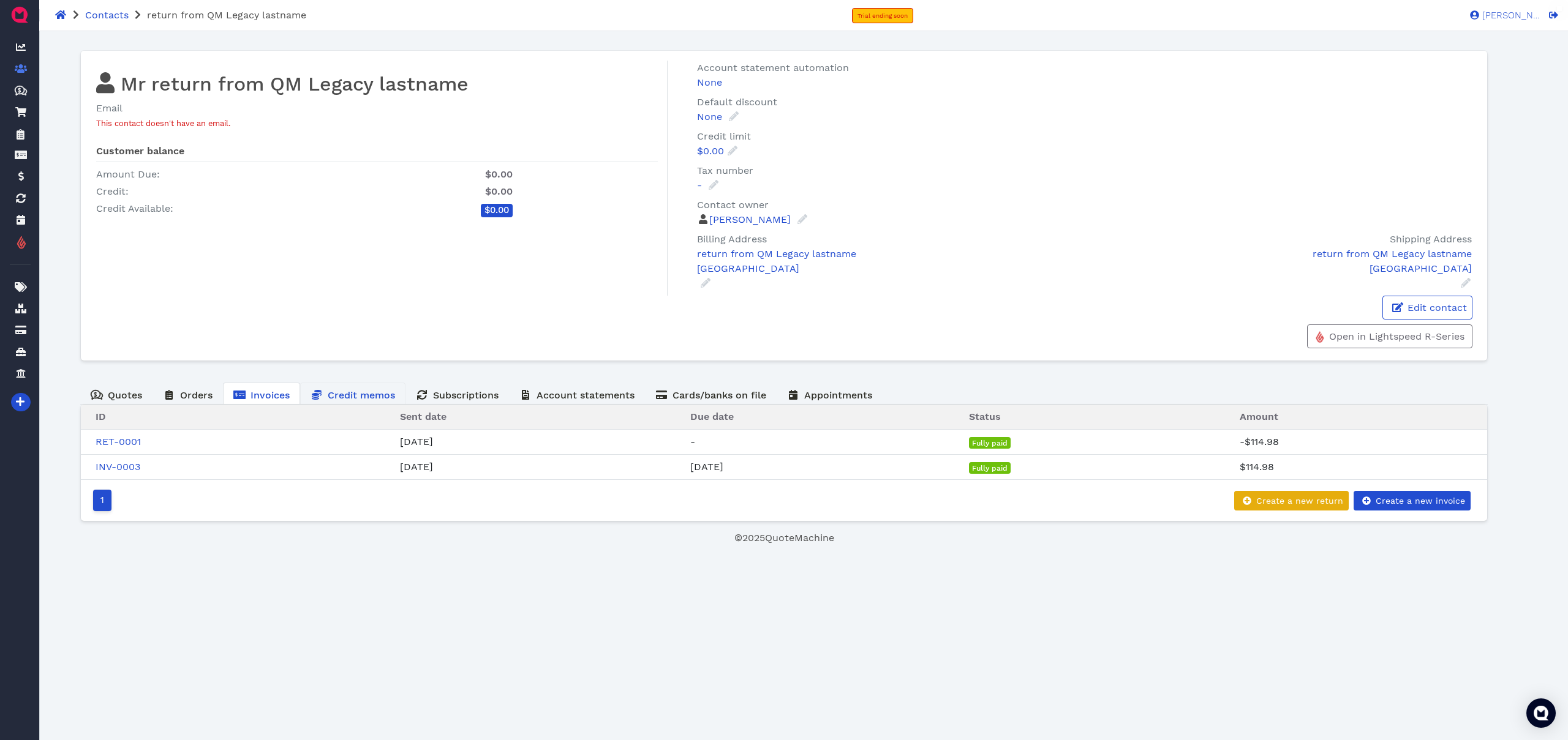
click at [396, 393] on link "Credit memos" at bounding box center [353, 395] width 105 height 24
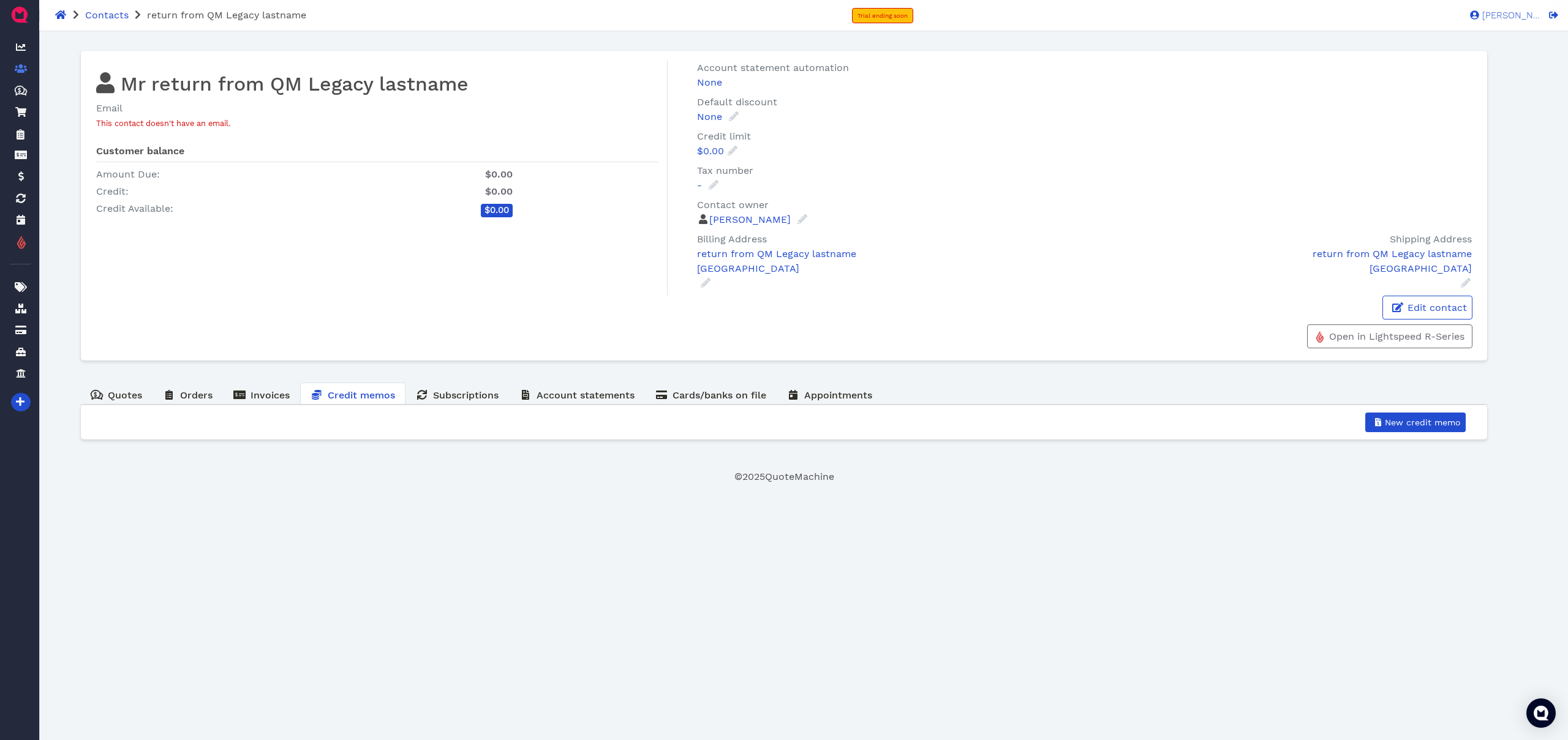
click at [450, 482] on footer "© 2025 QuoteMachine" at bounding box center [784, 477] width 1408 height 15
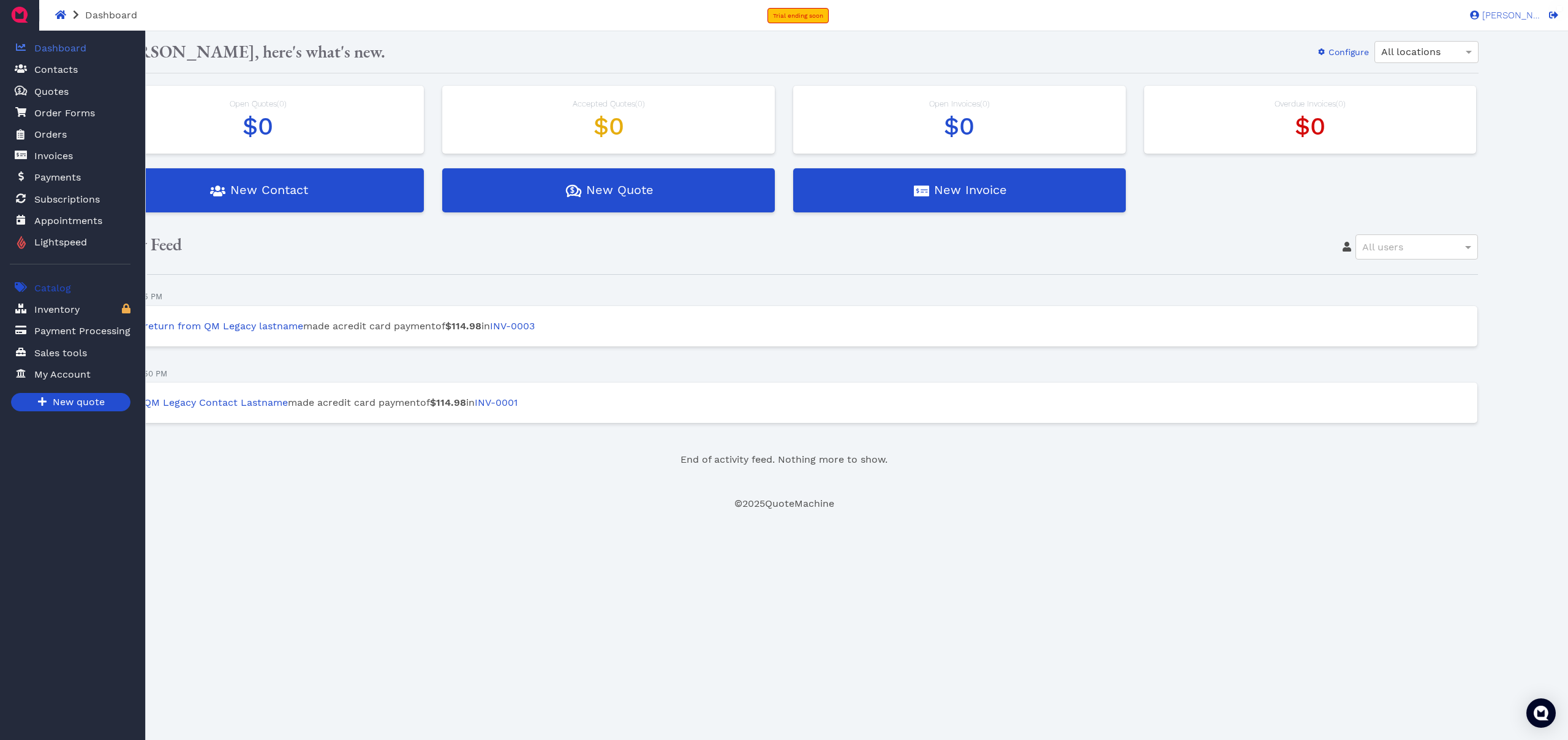
click at [62, 285] on span "Catalog" at bounding box center [53, 289] width 37 height 15
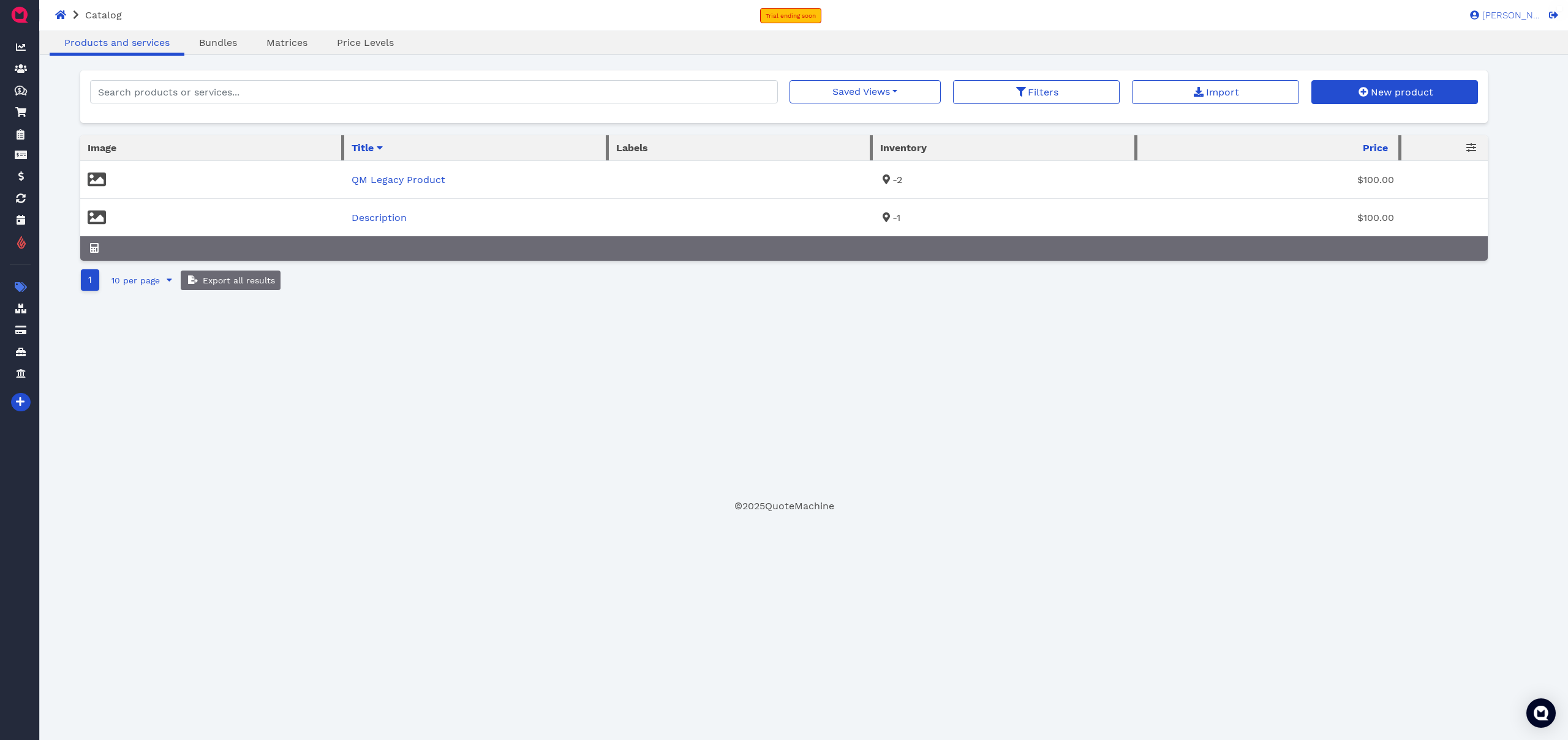
click at [678, 289] on div "1 10 per page 5 per page 10 per page 25 per page 50 per page Export all results" at bounding box center [784, 280] width 1408 height 26
click at [419, 171] on td "QM Legacy Product" at bounding box center [477, 180] width 264 height 38
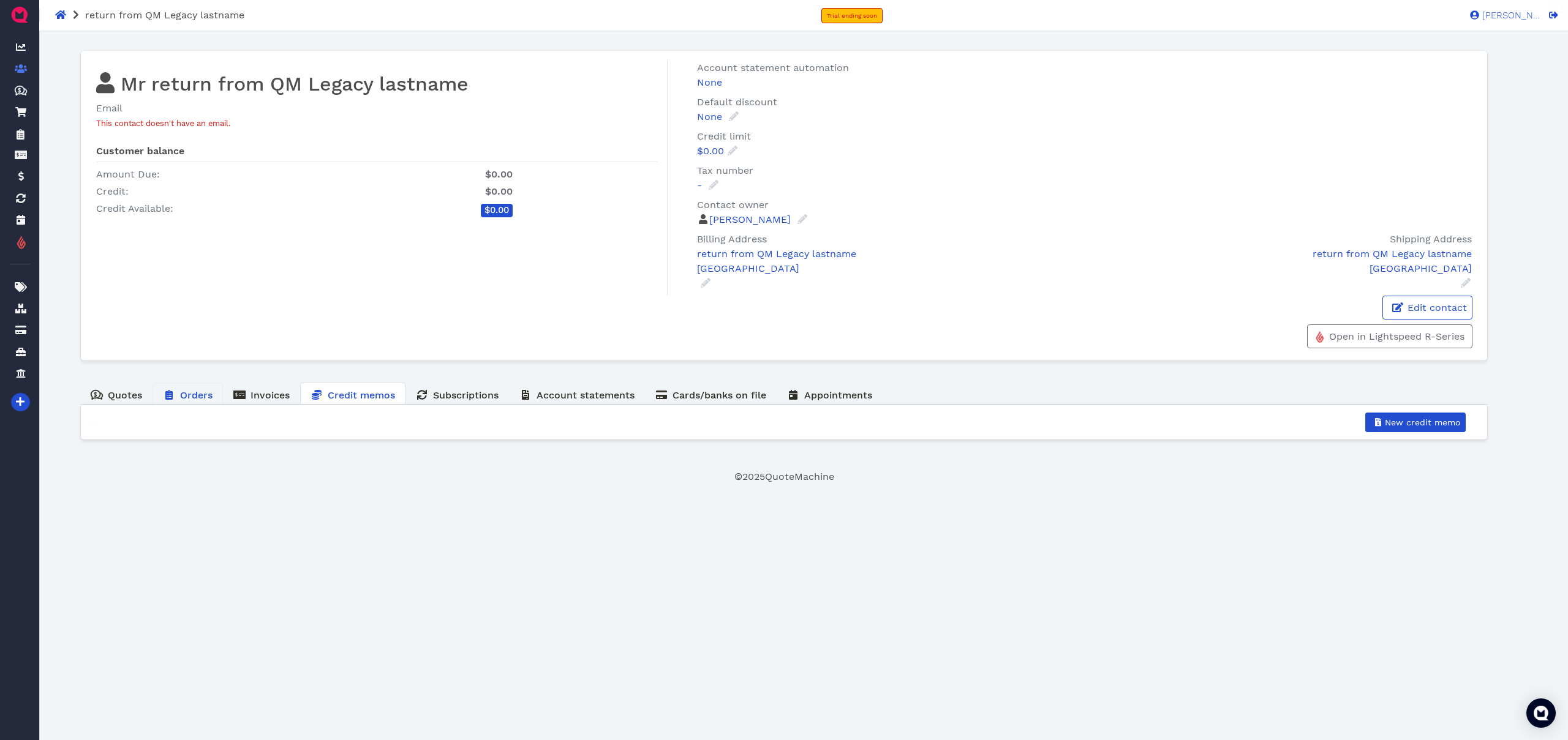
click at [197, 399] on span "Orders" at bounding box center [197, 396] width 33 height 12
click at [354, 390] on span "Credit memos" at bounding box center [361, 396] width 68 height 12
click at [121, 401] on span "Quotes" at bounding box center [125, 396] width 34 height 12
click at [195, 401] on span "Orders" at bounding box center [197, 396] width 33 height 12
click at [254, 401] on span "Invoices" at bounding box center [270, 396] width 39 height 12
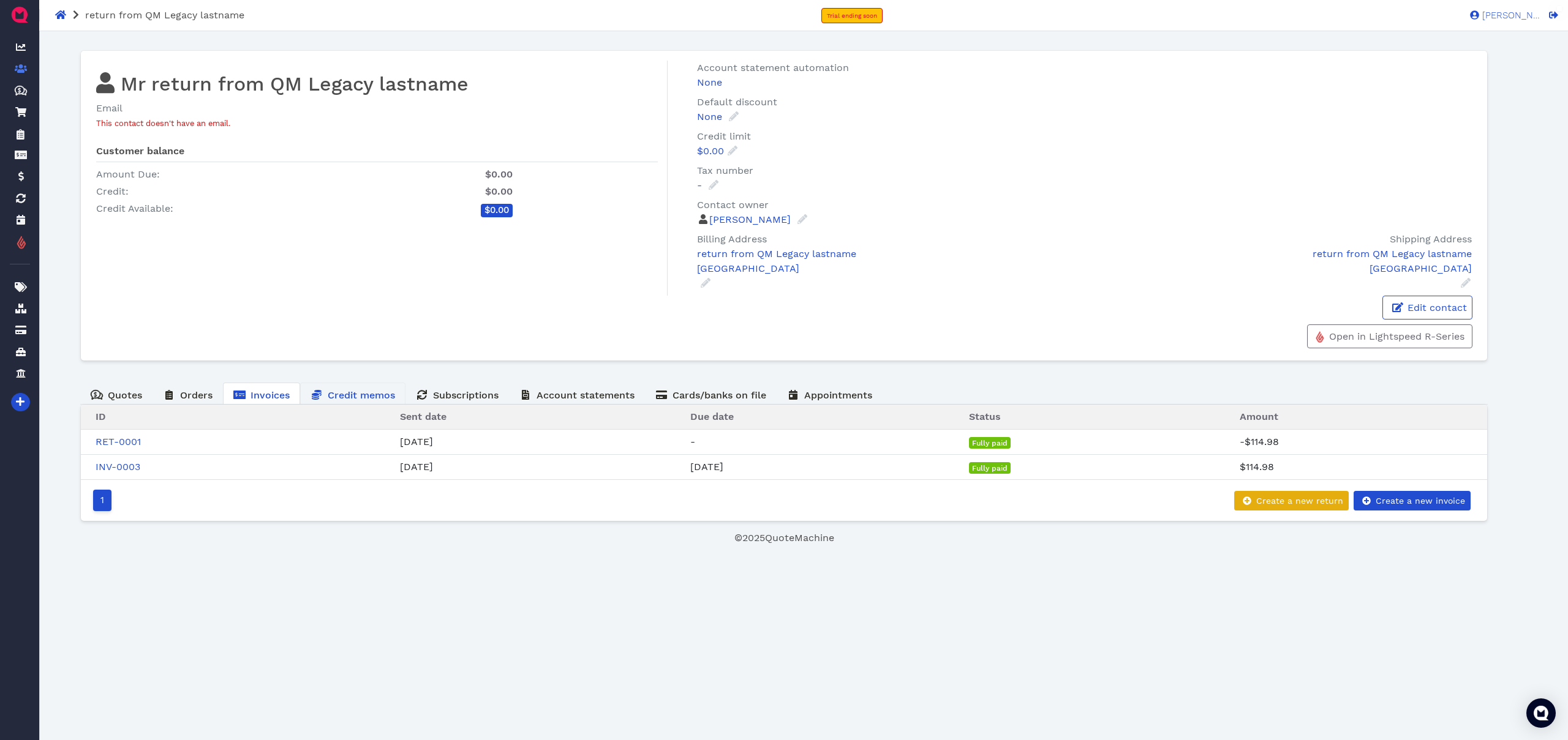
click at [331, 398] on span "Credit memos" at bounding box center [361, 396] width 68 height 12
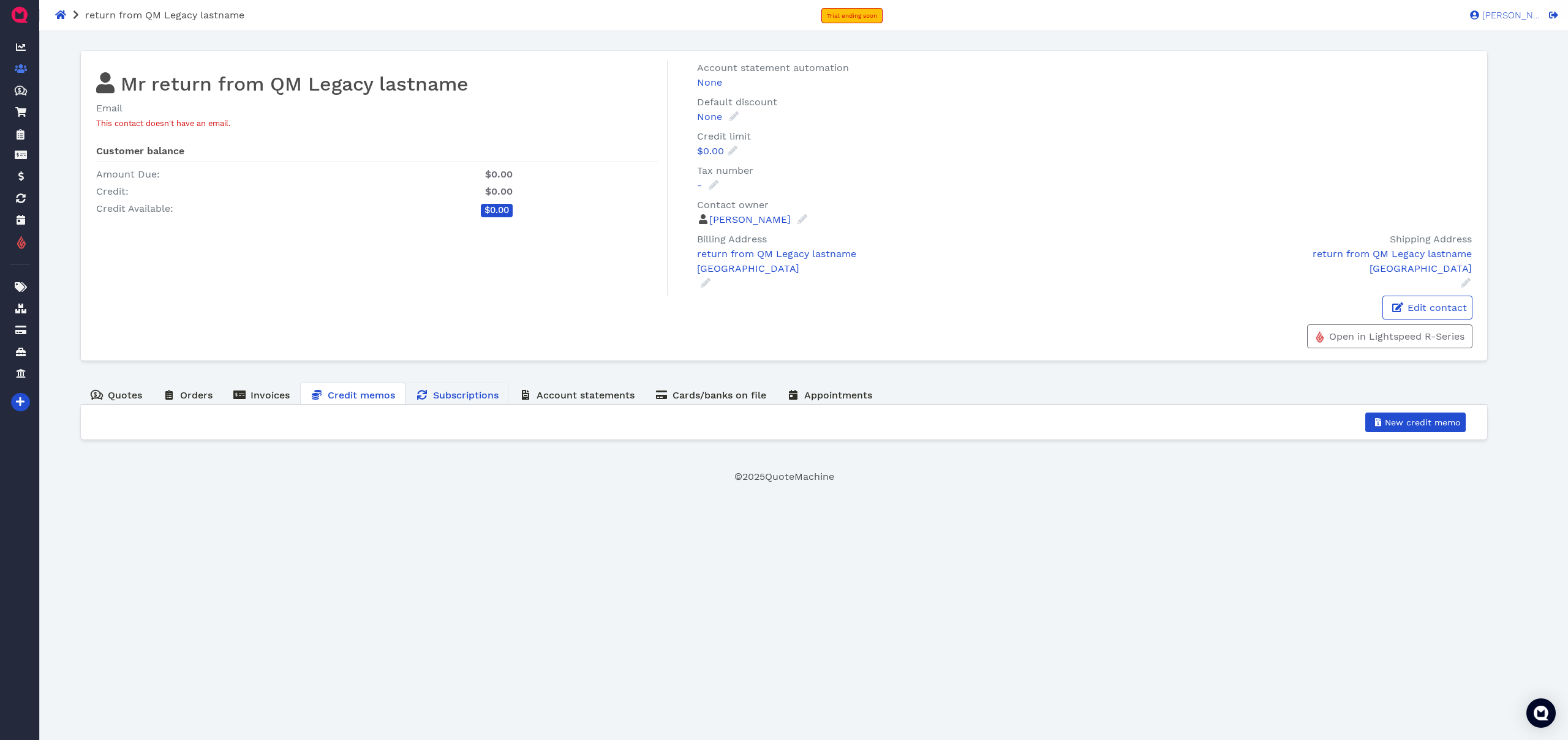
click at [467, 395] on span "Subscriptions" at bounding box center [466, 396] width 65 height 12
click at [589, 393] on span "Account statements" at bounding box center [586, 396] width 98 height 12
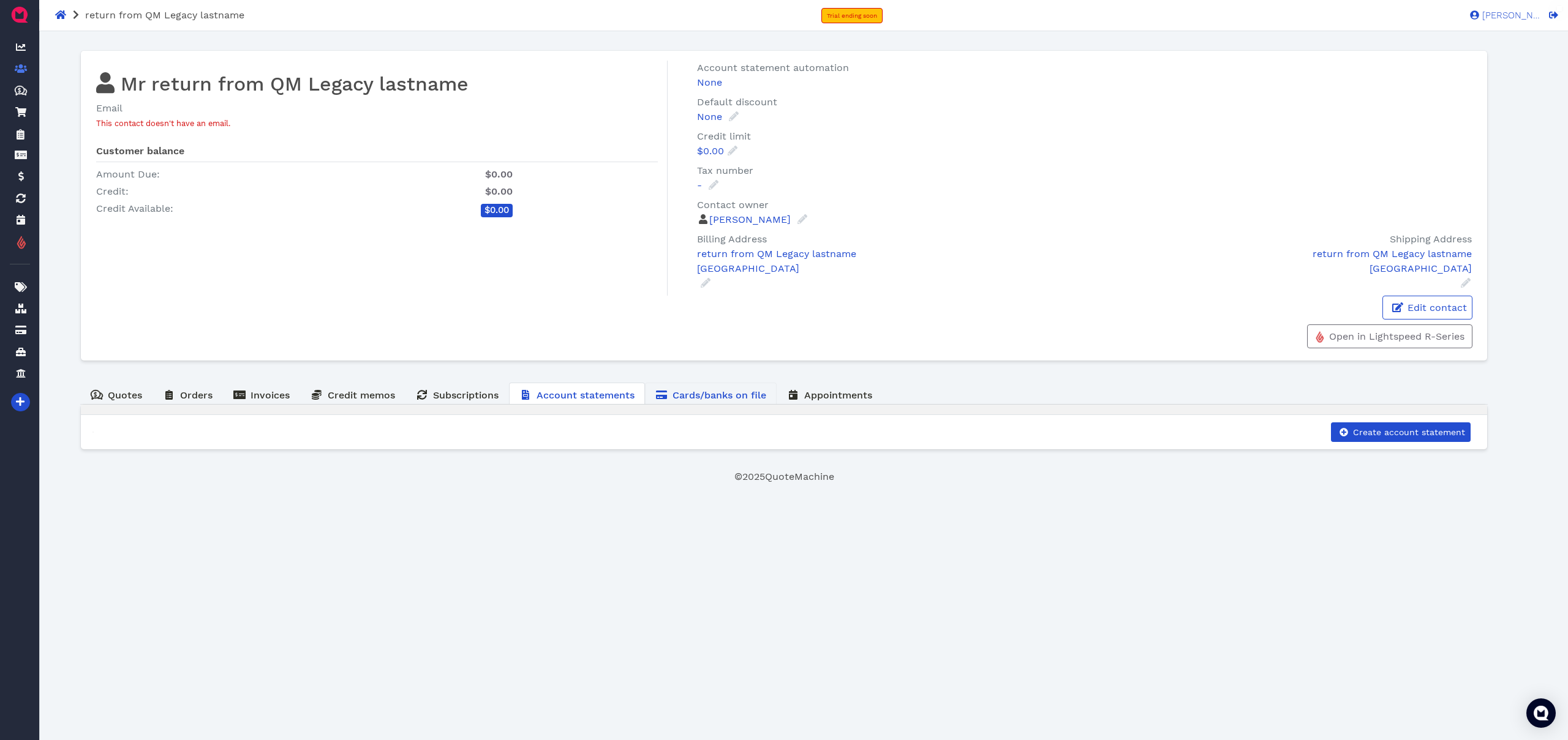
click at [704, 394] on span "Cards/banks on file" at bounding box center [719, 396] width 94 height 12
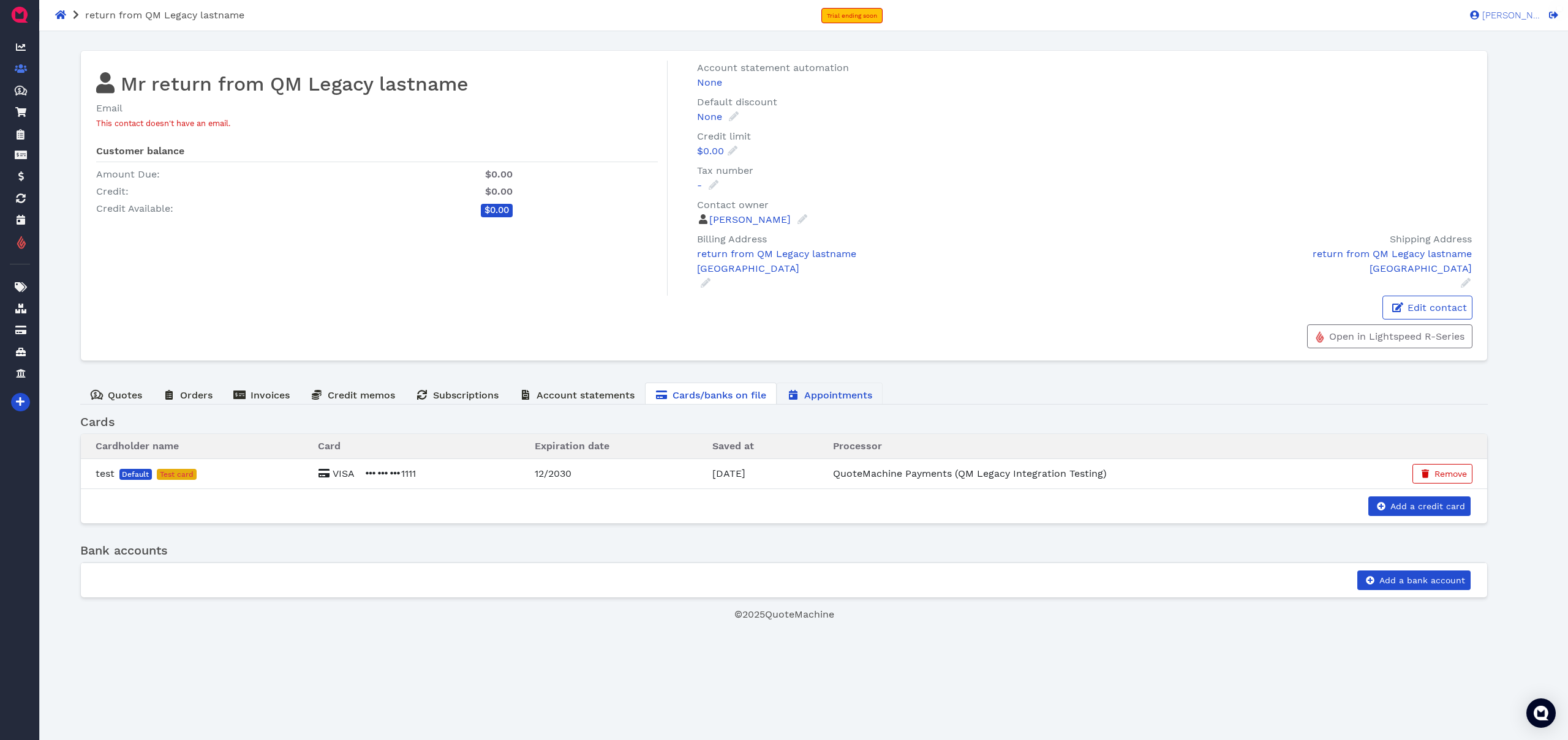
click at [848, 395] on span "Appointments" at bounding box center [838, 396] width 68 height 12
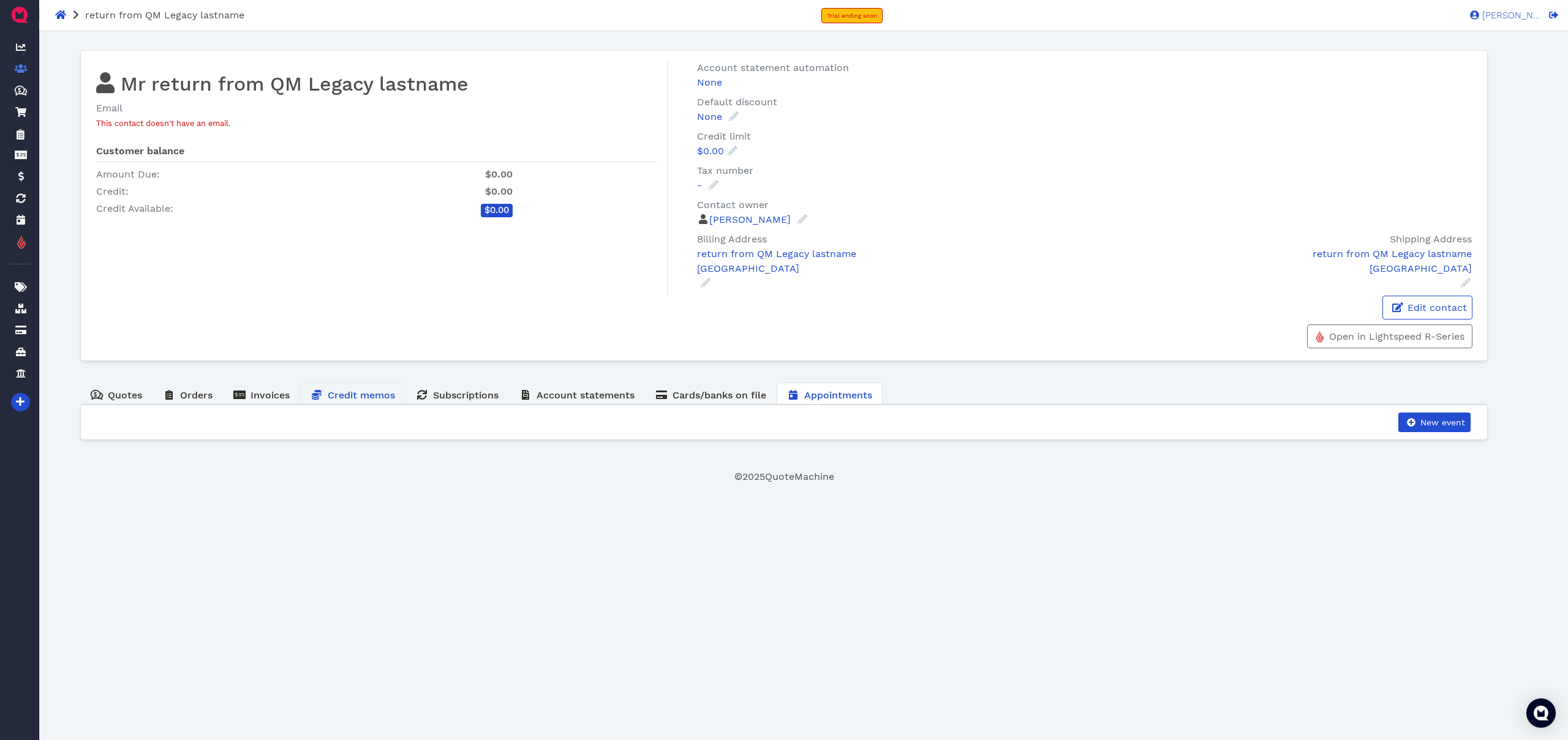
click at [368, 400] on span "Credit memos" at bounding box center [361, 396] width 68 height 12
click at [259, 400] on span "Invoices" at bounding box center [270, 396] width 39 height 12
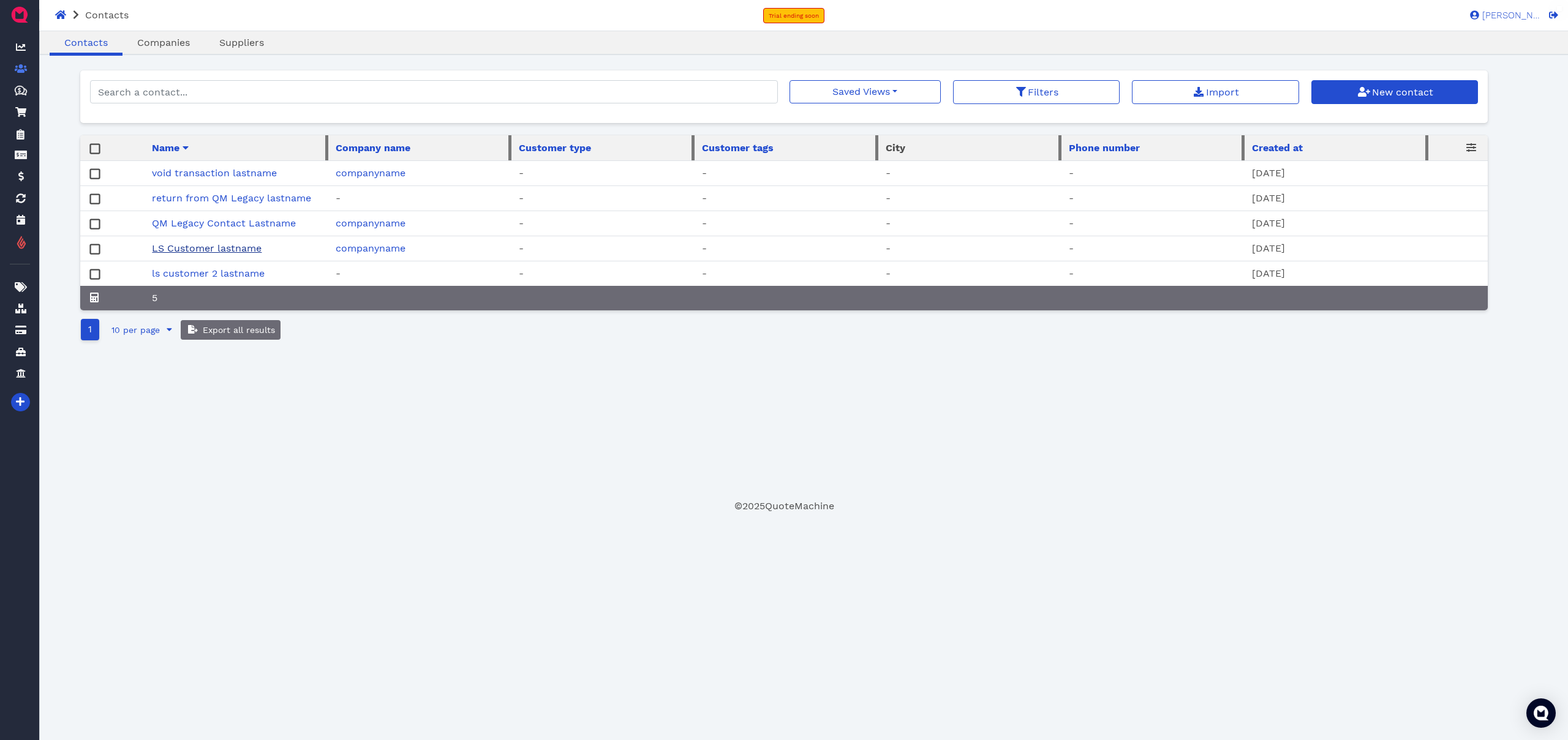
click at [210, 252] on link "LS Customer lastname" at bounding box center [207, 249] width 110 height 12
click at [224, 275] on link "ls customer 2 lastname" at bounding box center [209, 274] width 113 height 12
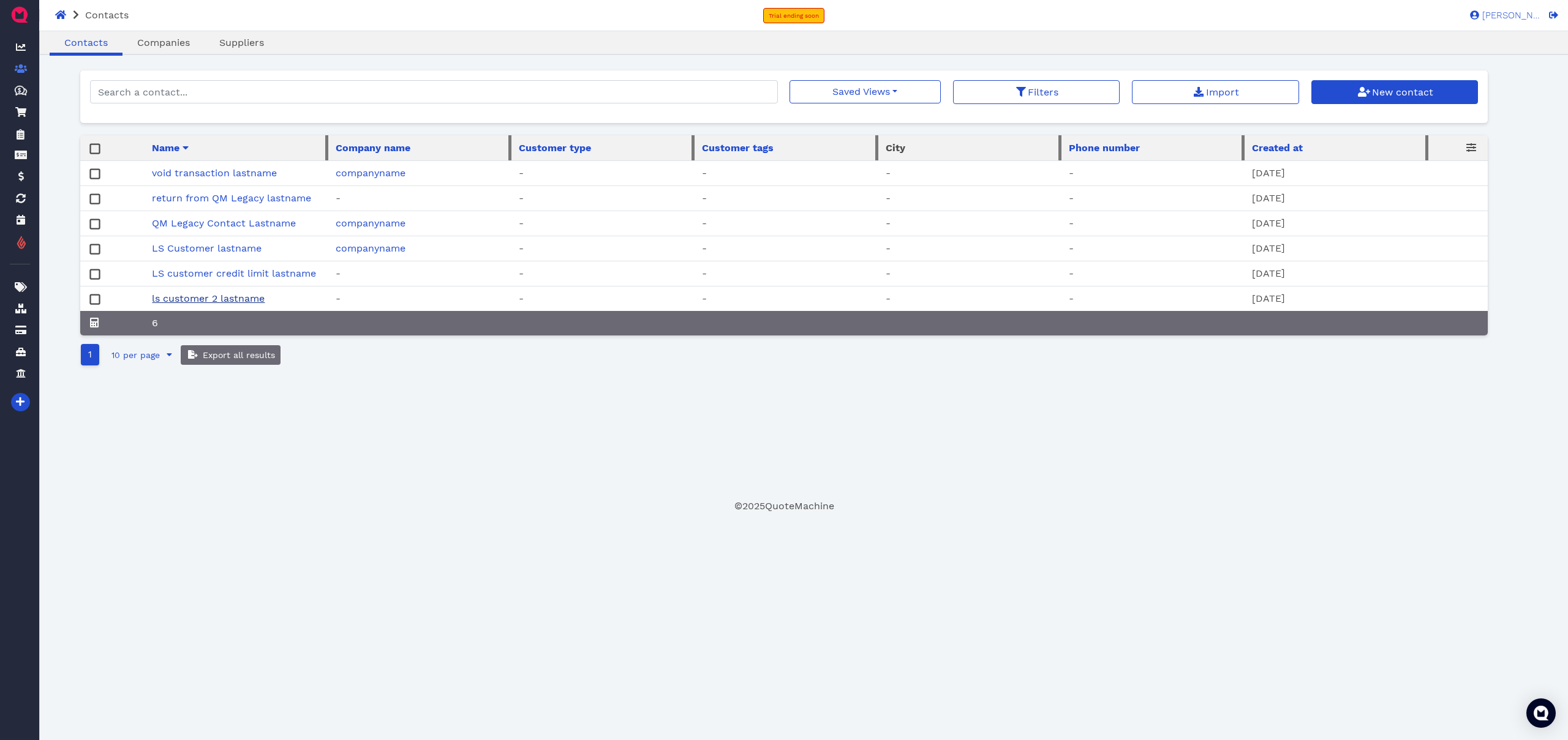
click at [243, 299] on link "ls customer 2 lastname" at bounding box center [209, 298] width 113 height 12
